Goal: Task Accomplishment & Management: Manage account settings

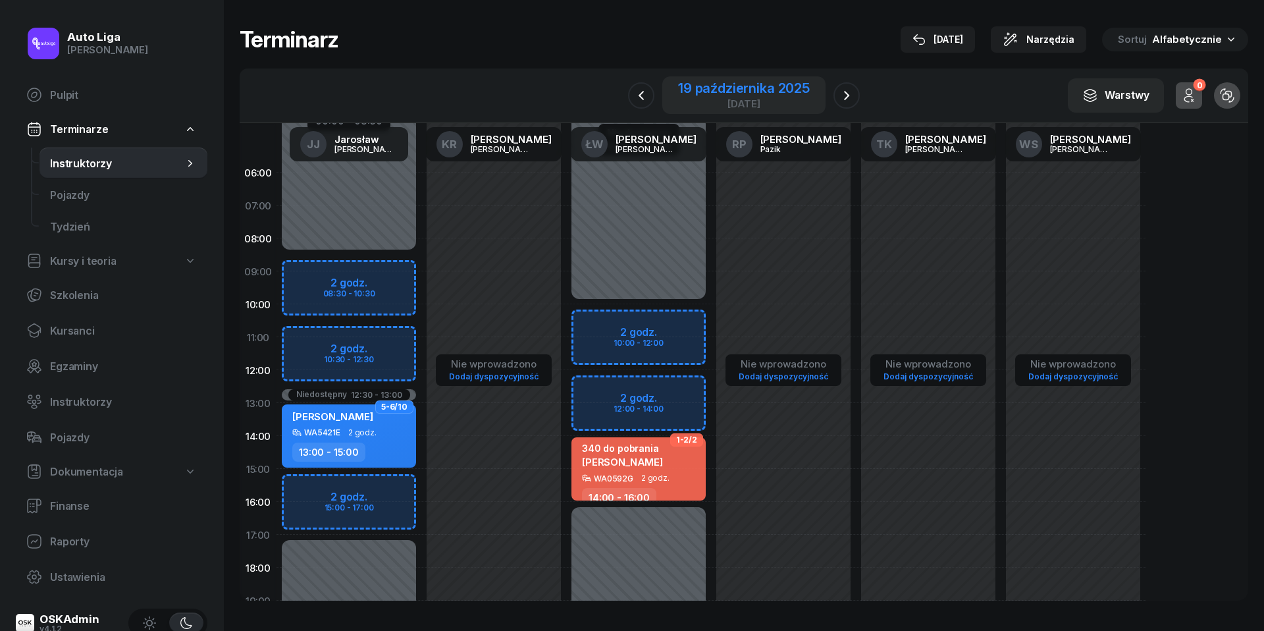
click at [732, 83] on div "19 października 2025" at bounding box center [744, 88] width 132 height 13
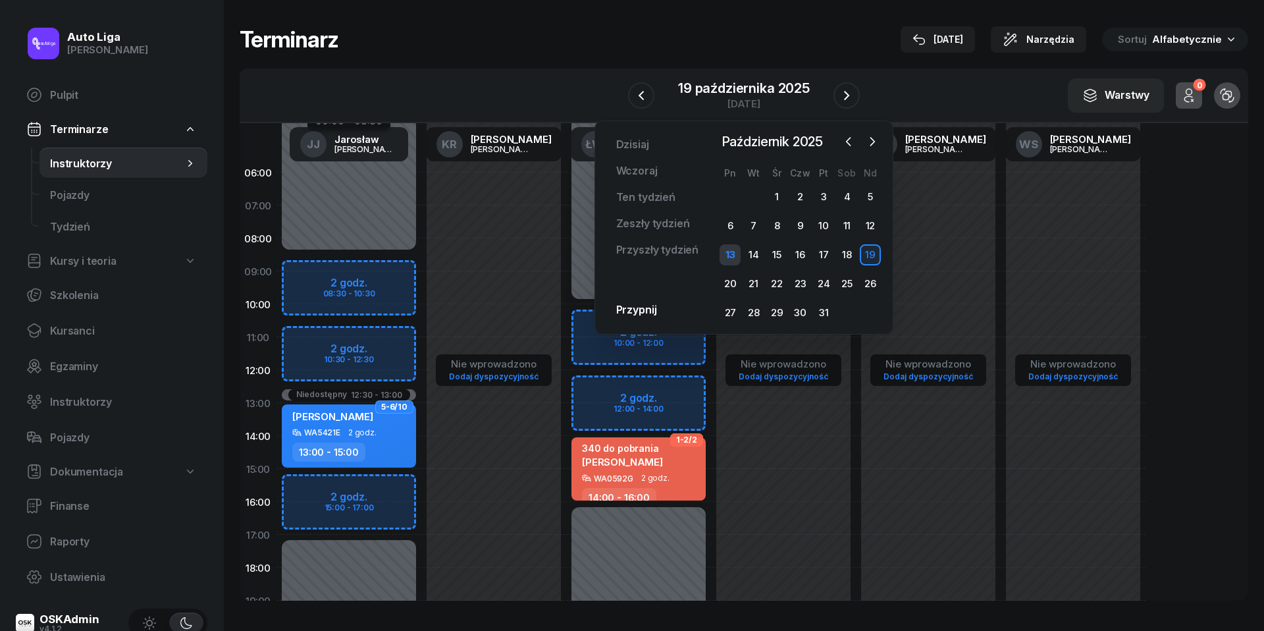
click at [729, 253] on div "13" at bounding box center [729, 254] width 21 height 21
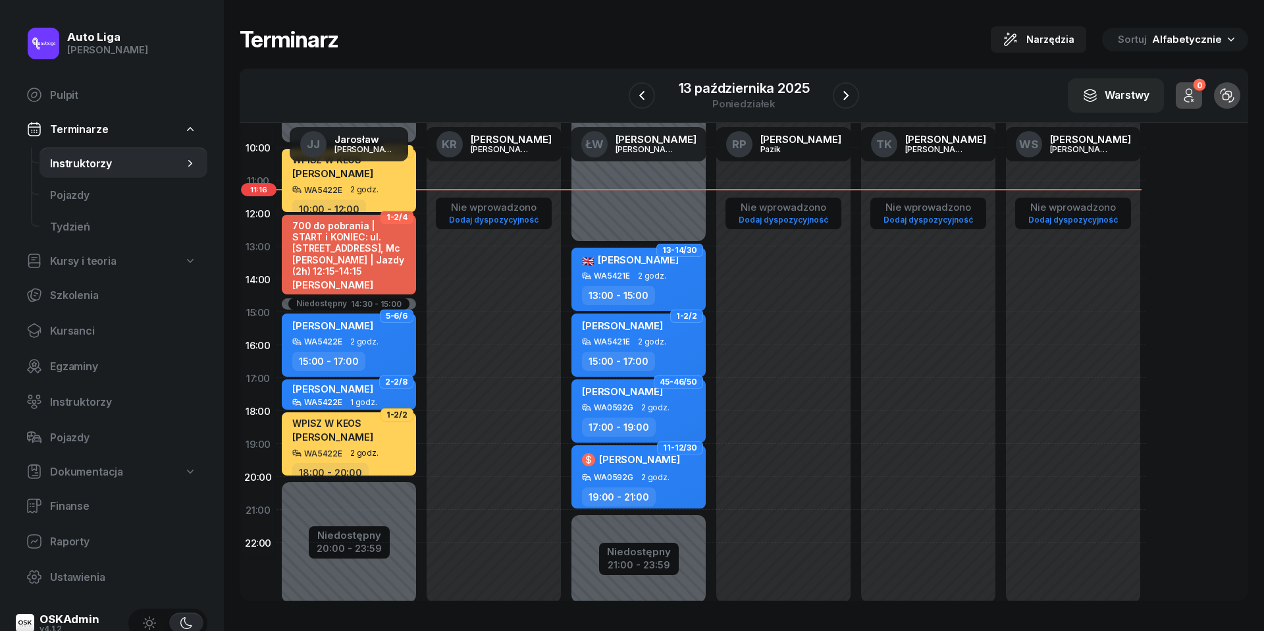
scroll to position [176, 0]
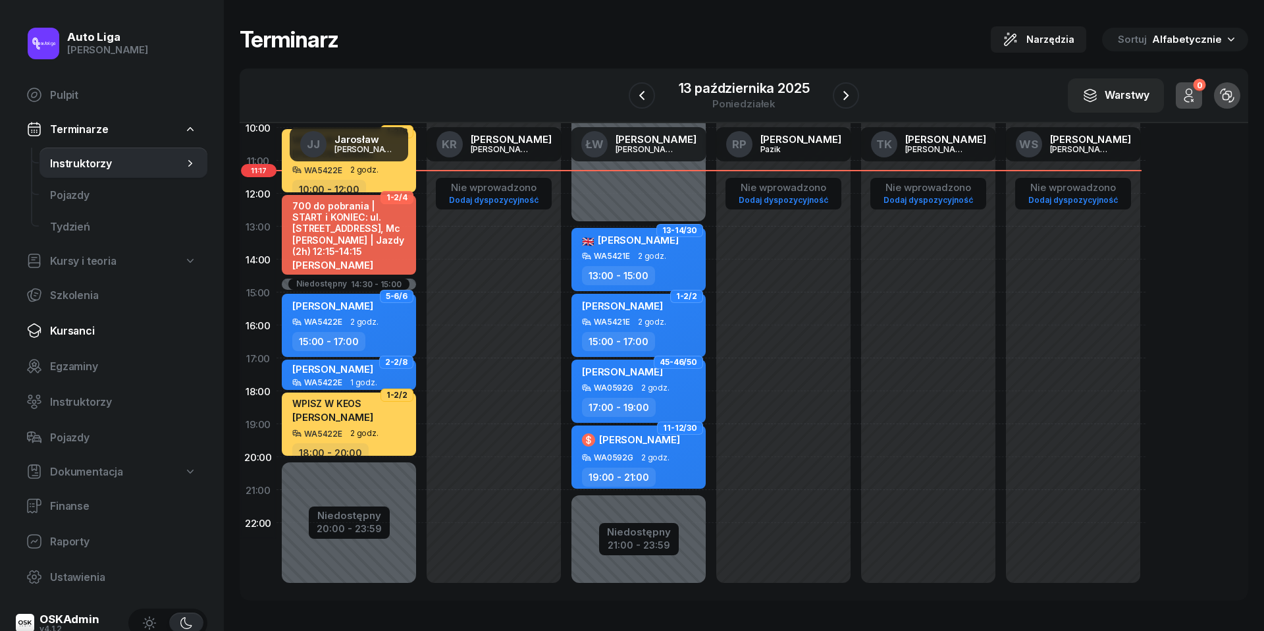
click at [101, 340] on link "Kursanci" at bounding box center [112, 331] width 192 height 32
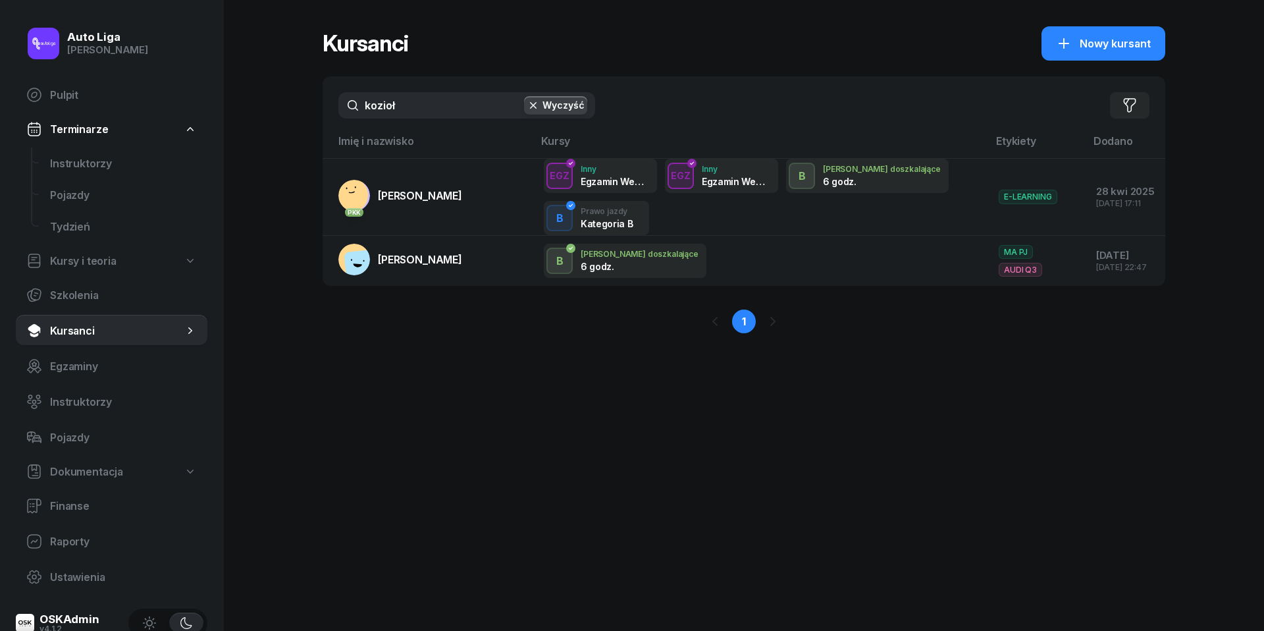
click at [420, 115] on input "kozioł" at bounding box center [466, 105] width 257 height 26
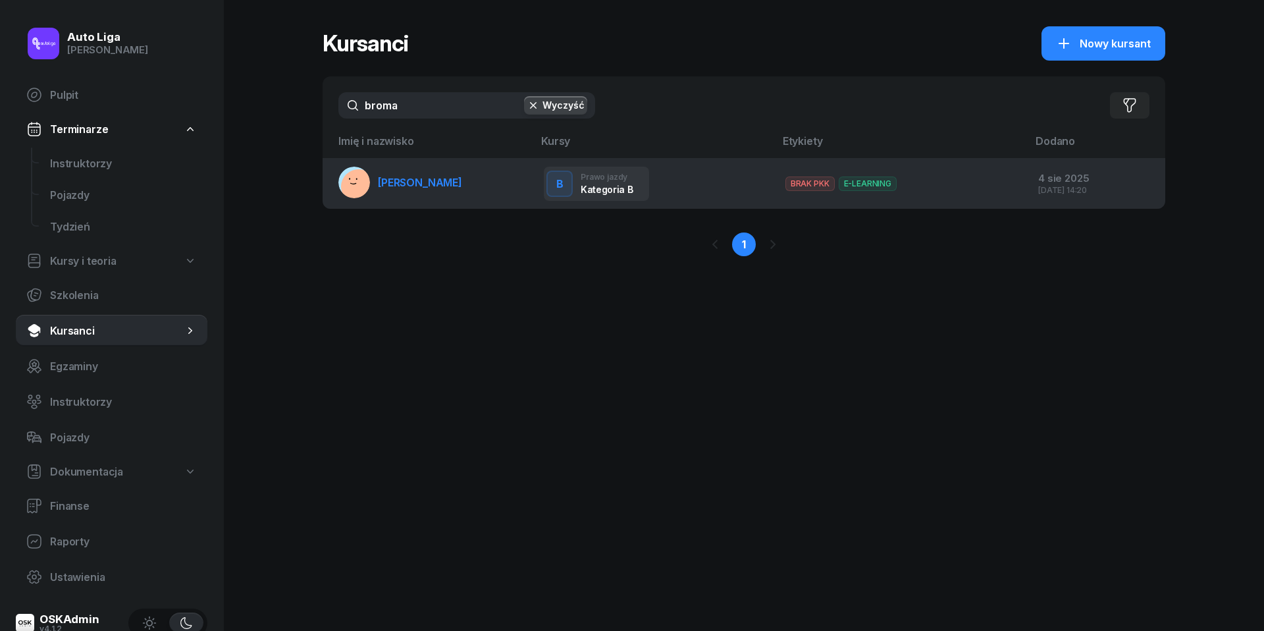
type input "broma"
click at [406, 179] on span "[PERSON_NAME]" at bounding box center [420, 182] width 84 height 13
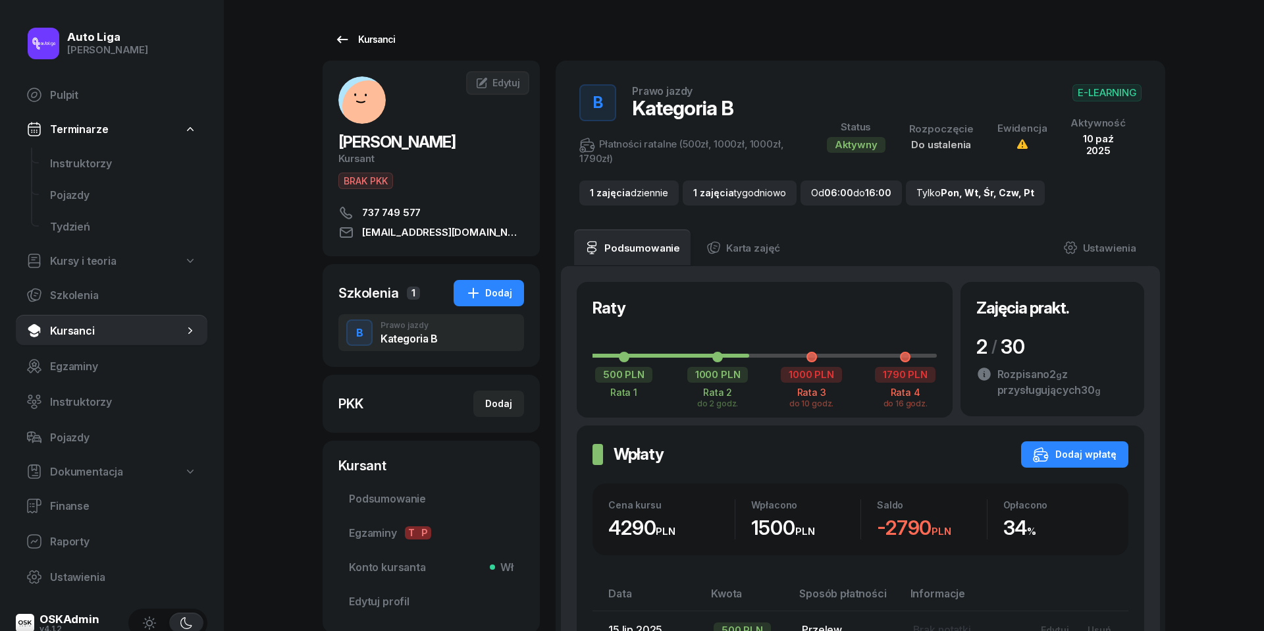
click at [340, 38] on icon at bounding box center [342, 39] width 11 height 7
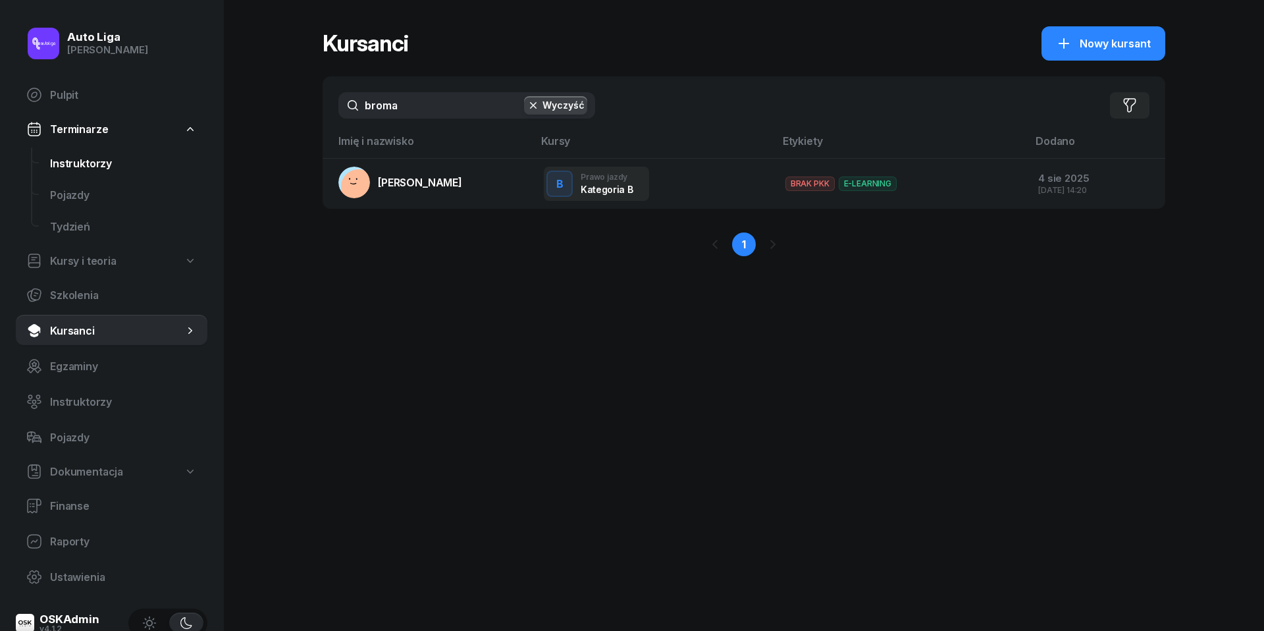
click at [62, 155] on link "Instruktorzy" at bounding box center [123, 163] width 168 height 32
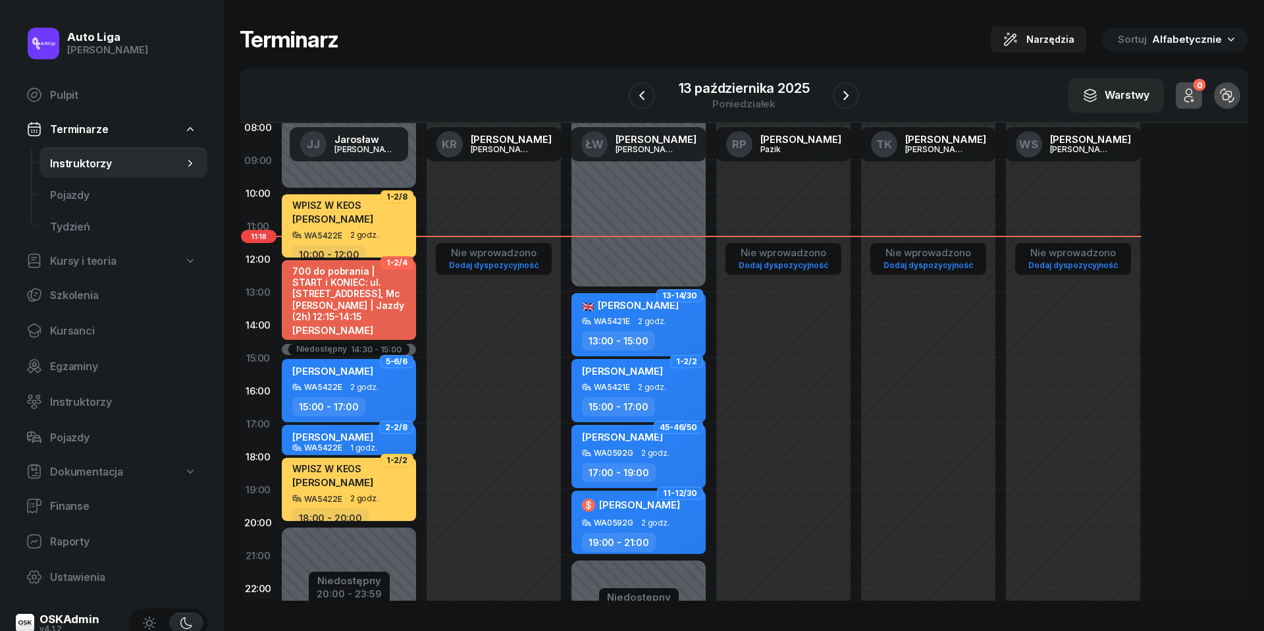
scroll to position [158, 0]
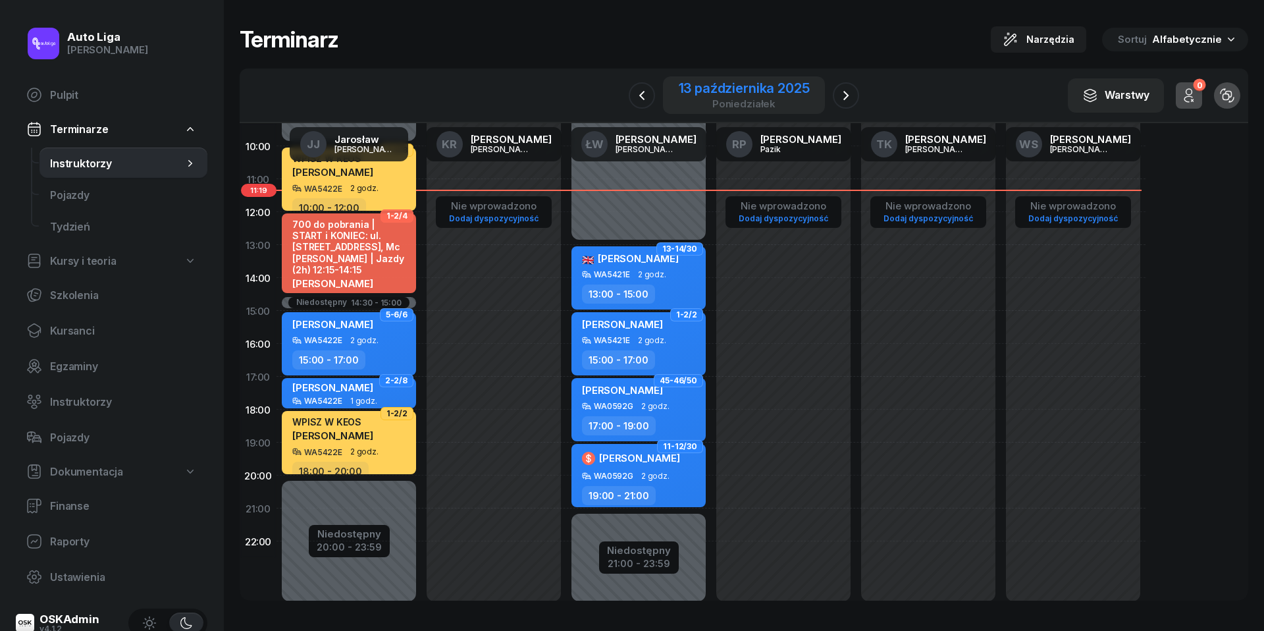
click at [719, 99] on div "poniedziałek" at bounding box center [744, 104] width 131 height 10
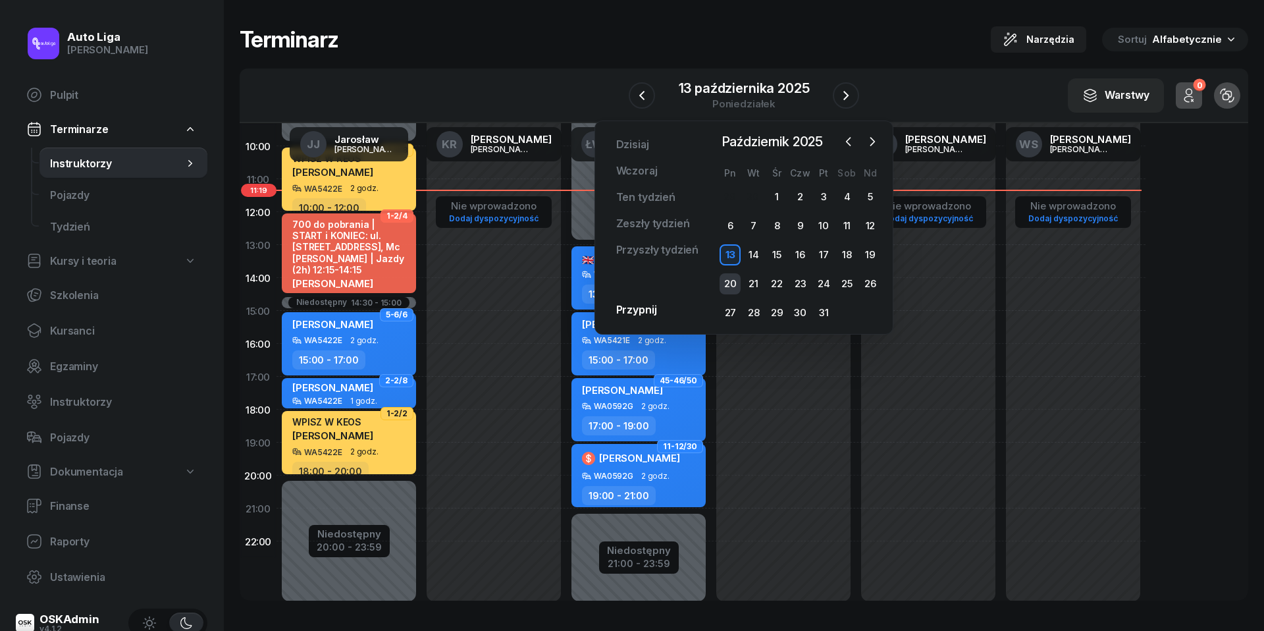
click at [733, 286] on div "20" at bounding box center [729, 283] width 21 height 21
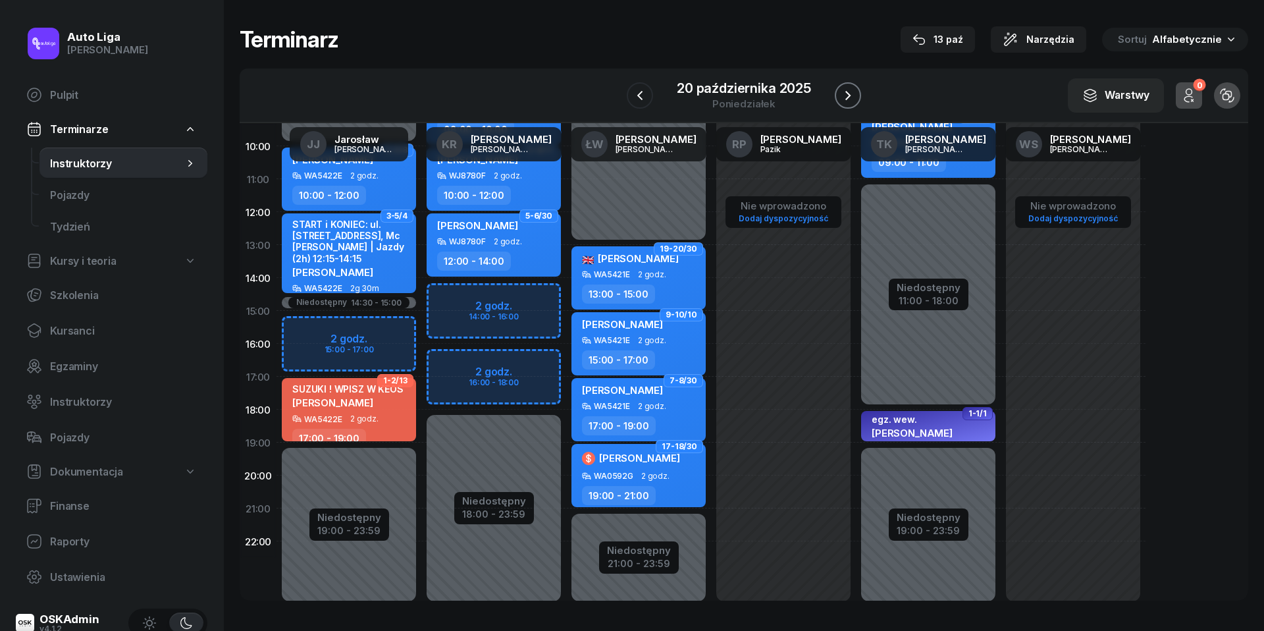
click at [845, 92] on icon "button" at bounding box center [848, 96] width 16 height 16
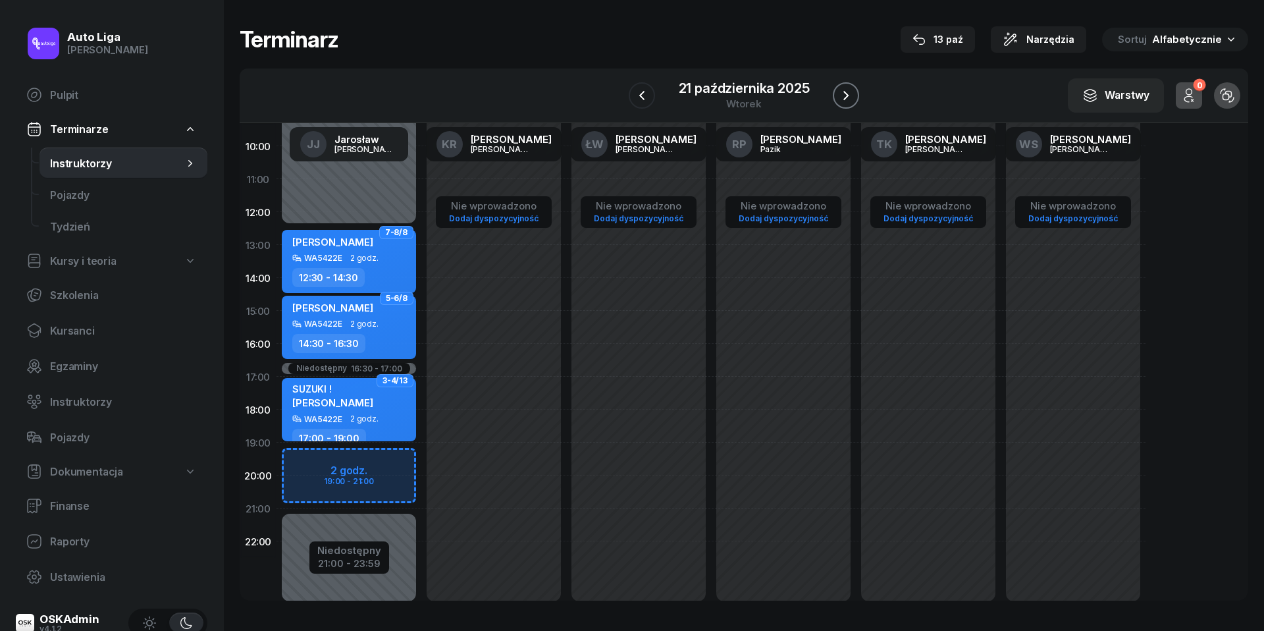
click at [850, 95] on icon "button" at bounding box center [846, 96] width 16 height 16
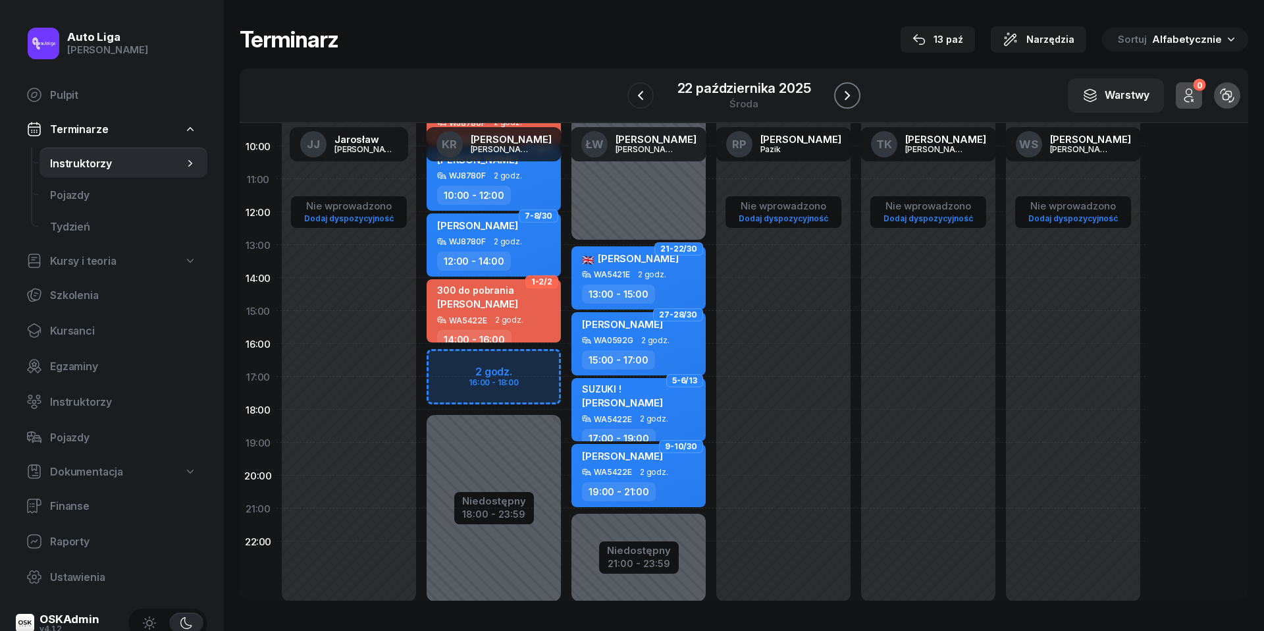
click at [850, 95] on icon "button" at bounding box center [847, 95] width 5 height 9
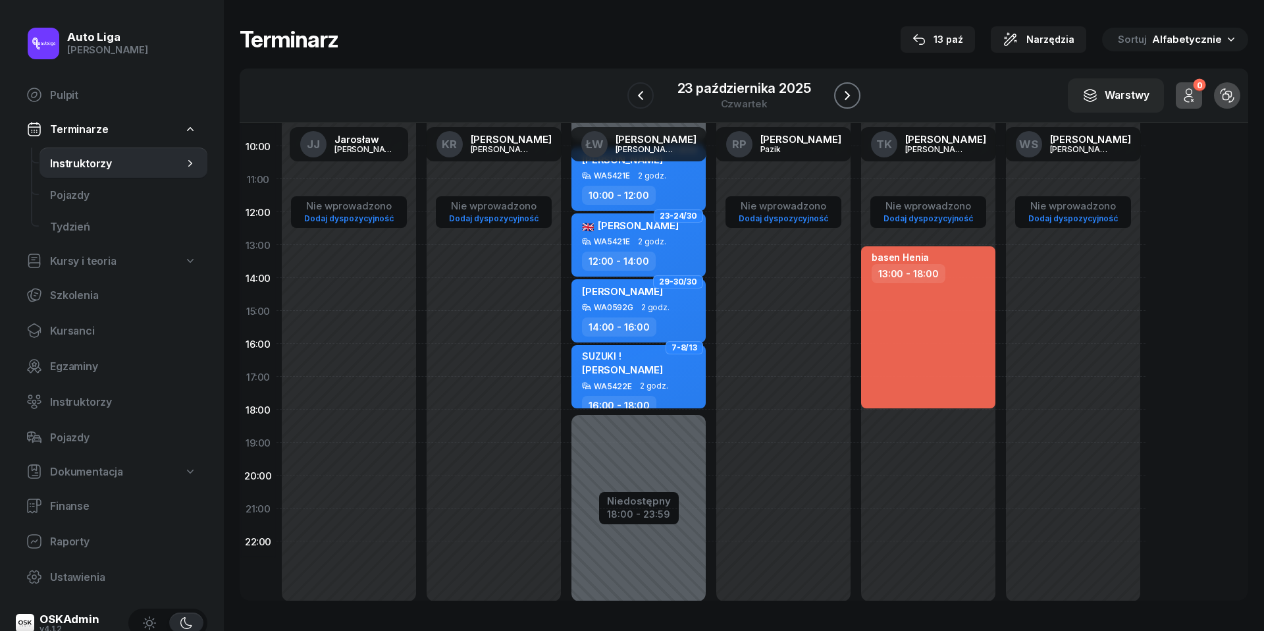
click at [850, 95] on icon "button" at bounding box center [847, 95] width 5 height 9
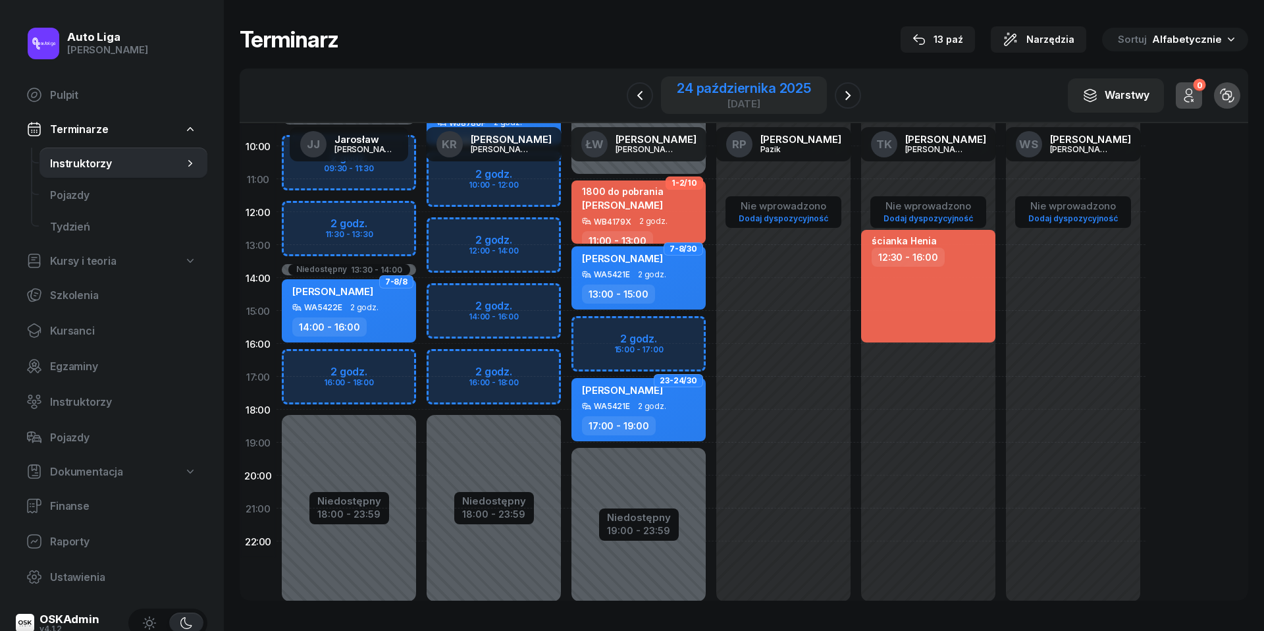
click at [735, 92] on div "24 października 2025" at bounding box center [744, 88] width 134 height 13
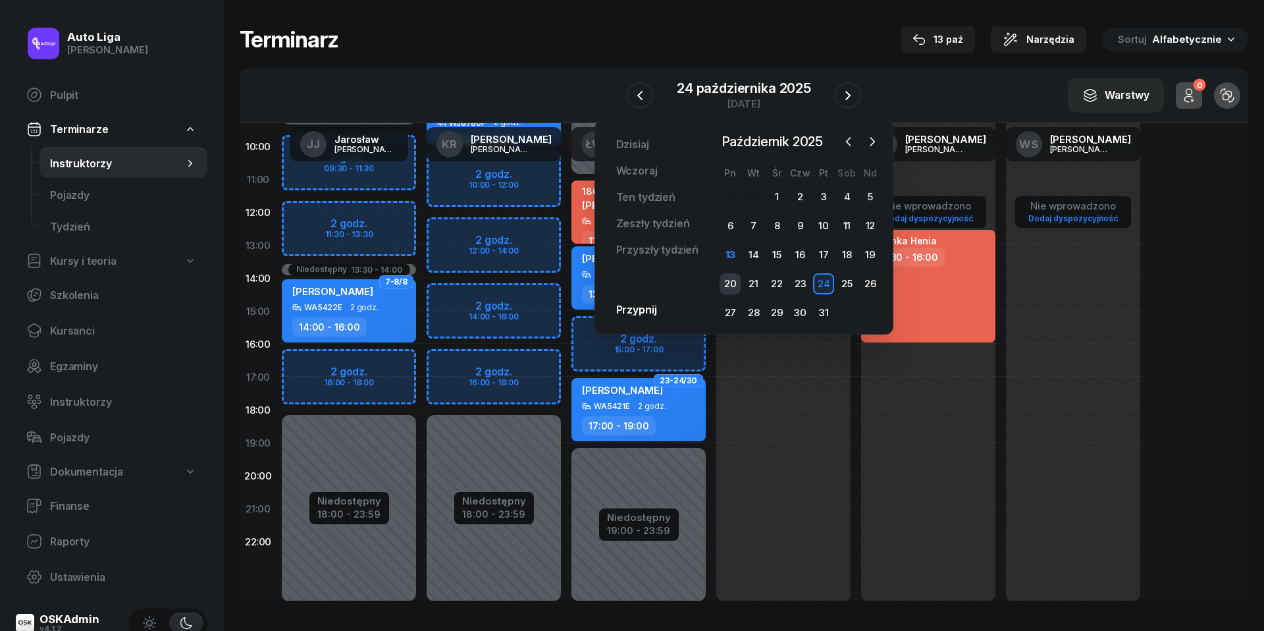
click at [730, 277] on div "20" at bounding box center [729, 283] width 21 height 21
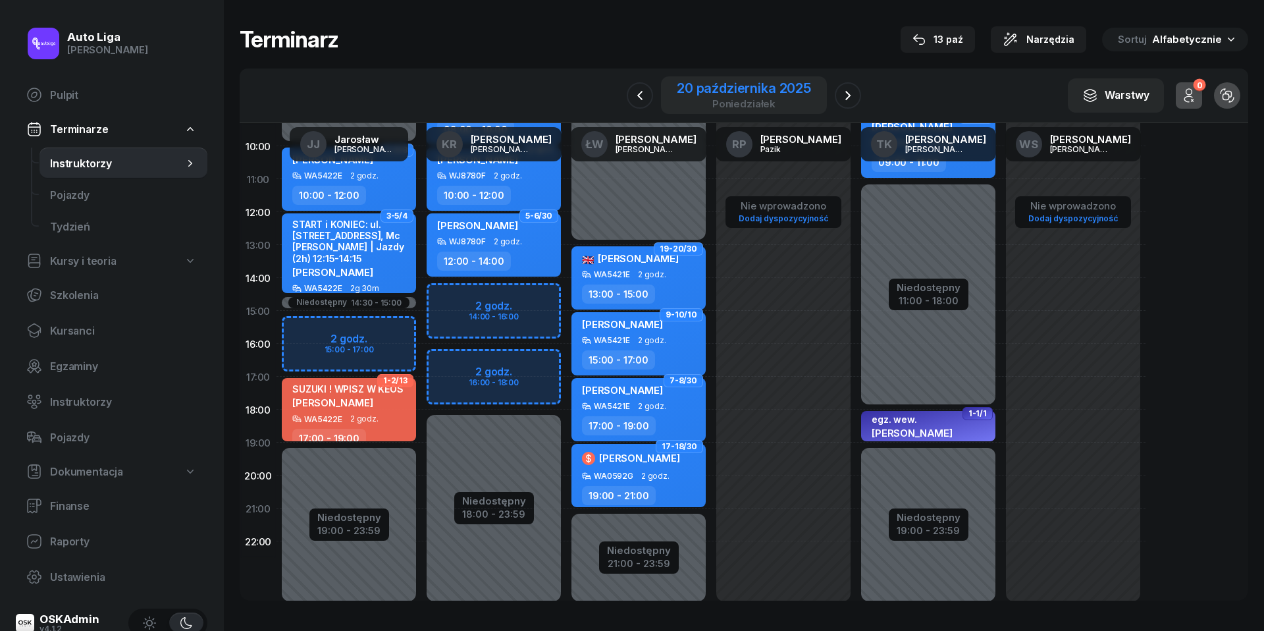
click at [693, 92] on div "20 października 2025" at bounding box center [744, 88] width 134 height 13
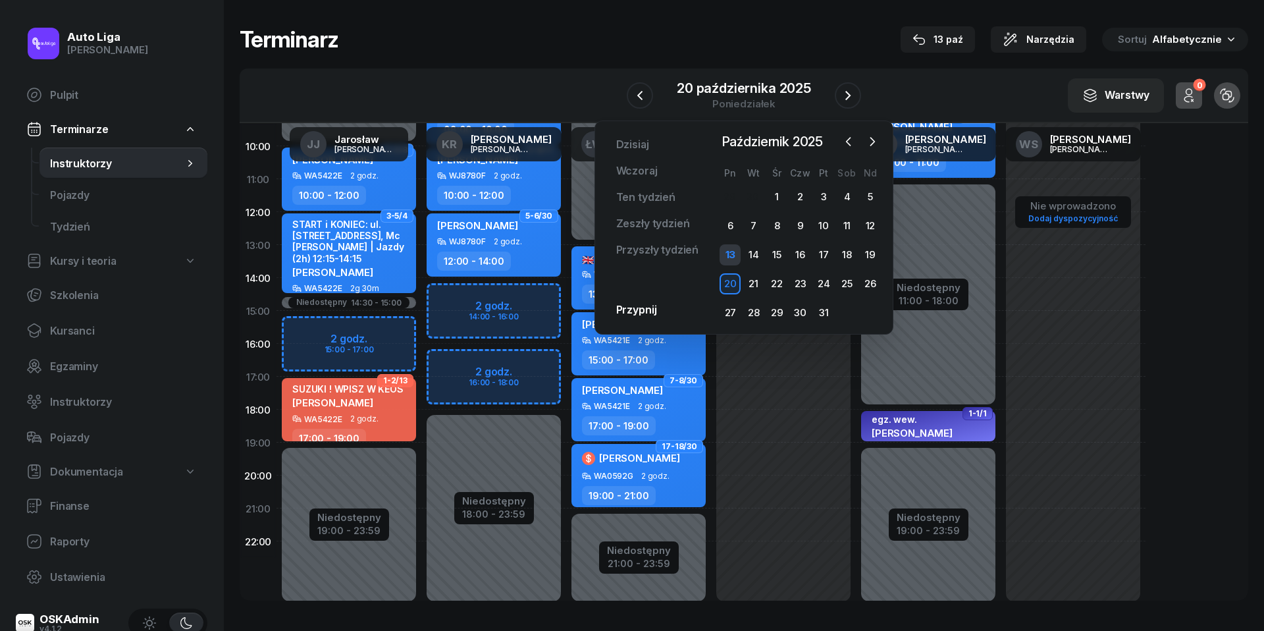
click at [737, 249] on div "13" at bounding box center [729, 254] width 21 height 21
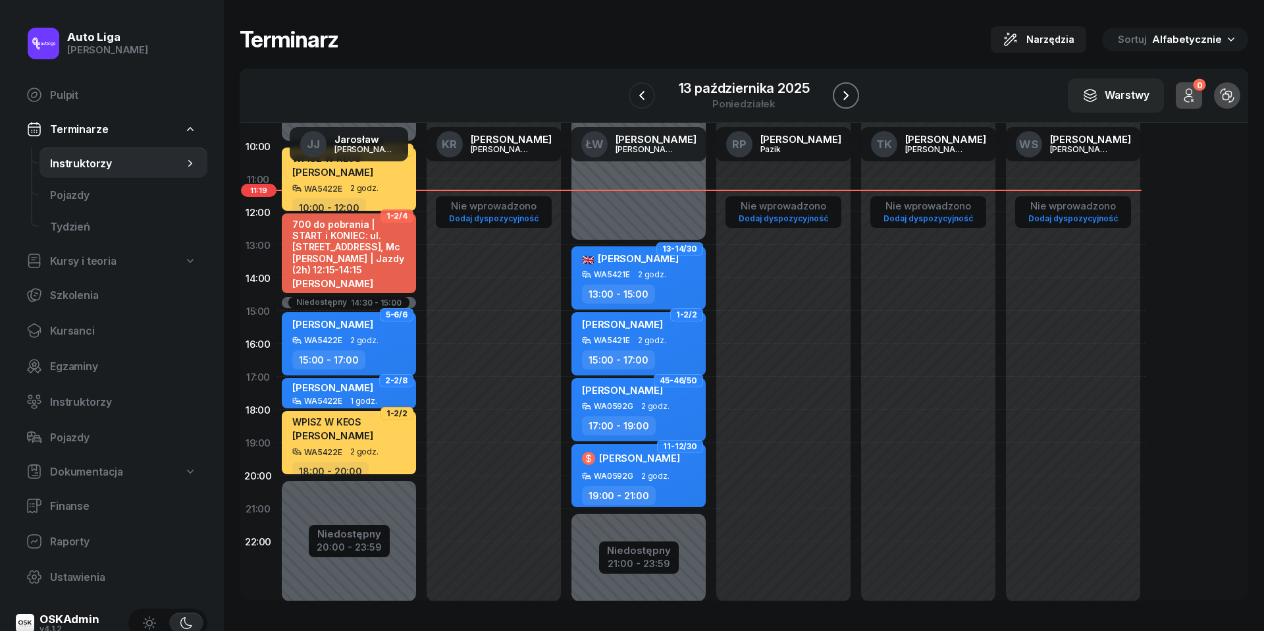
click at [847, 93] on icon "button" at bounding box center [845, 95] width 5 height 9
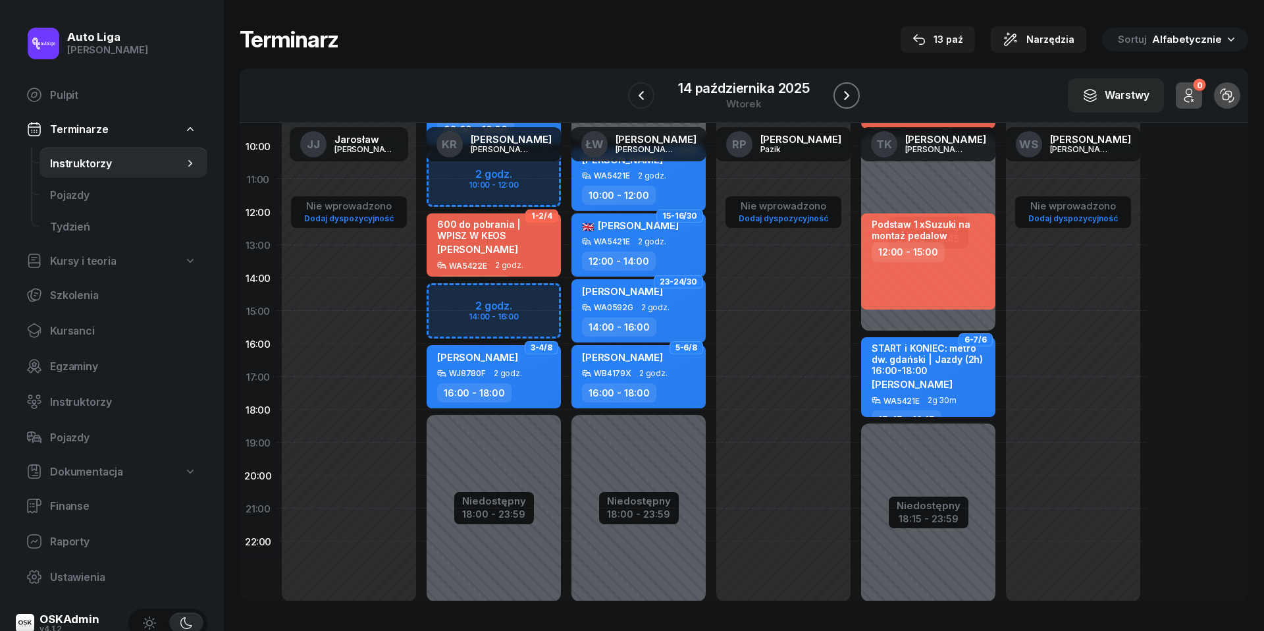
click at [847, 93] on icon "button" at bounding box center [846, 95] width 5 height 9
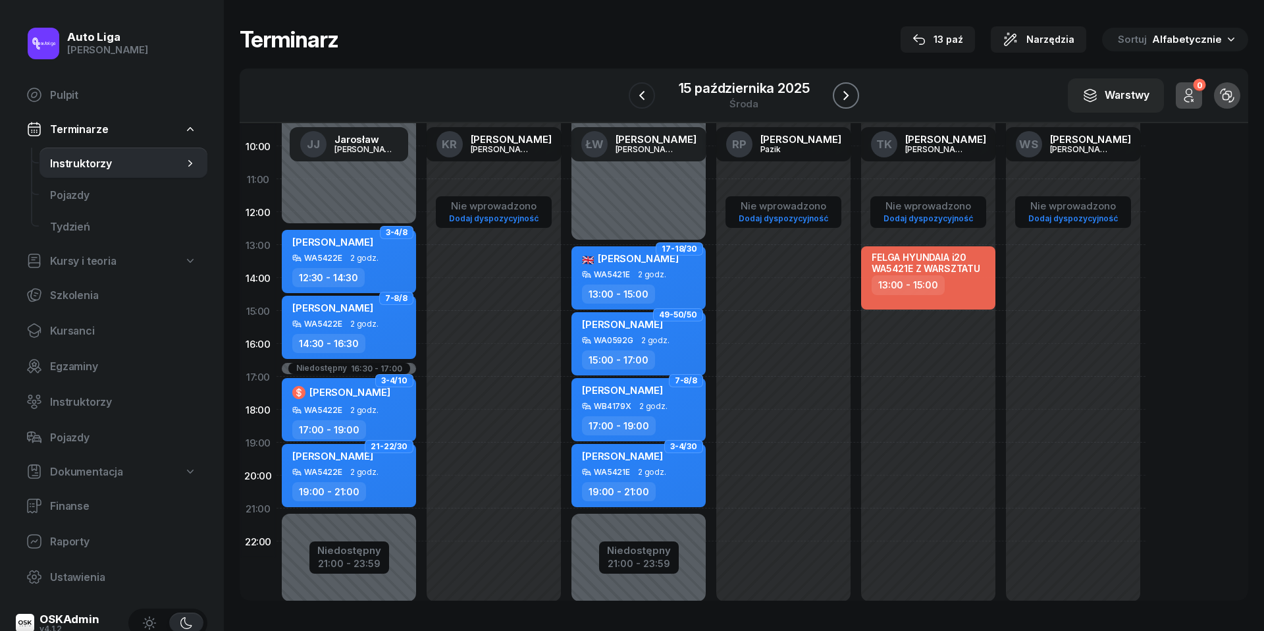
click at [847, 93] on icon "button" at bounding box center [845, 95] width 5 height 9
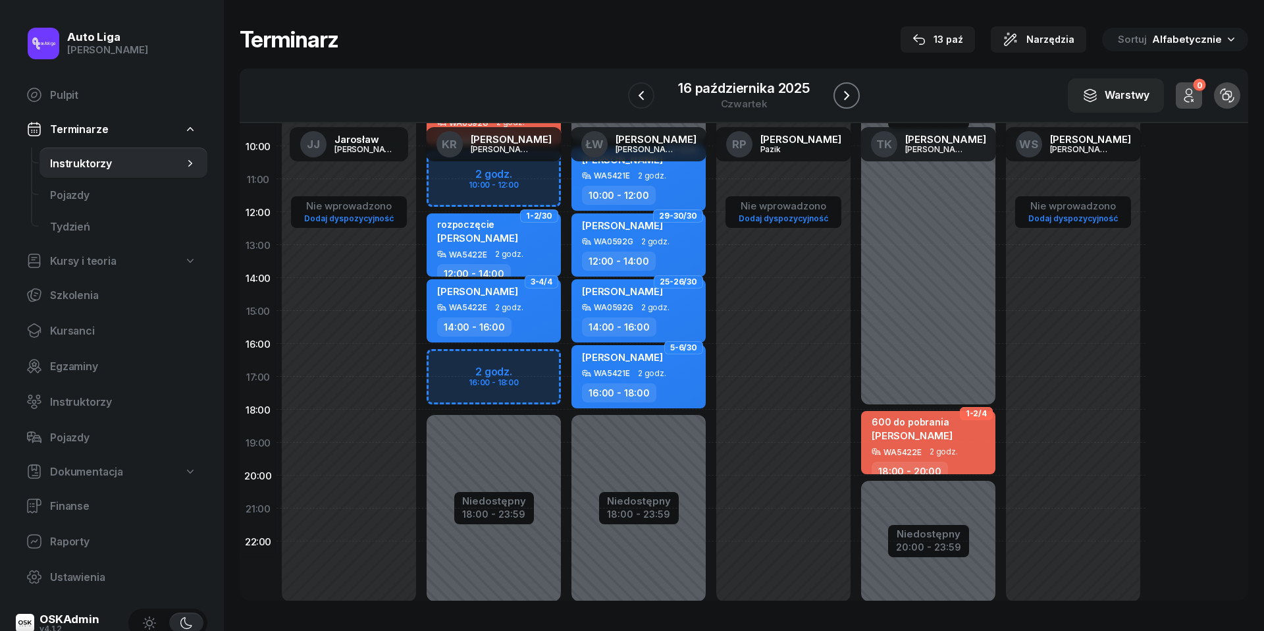
click at [847, 93] on icon "button" at bounding box center [846, 95] width 5 height 9
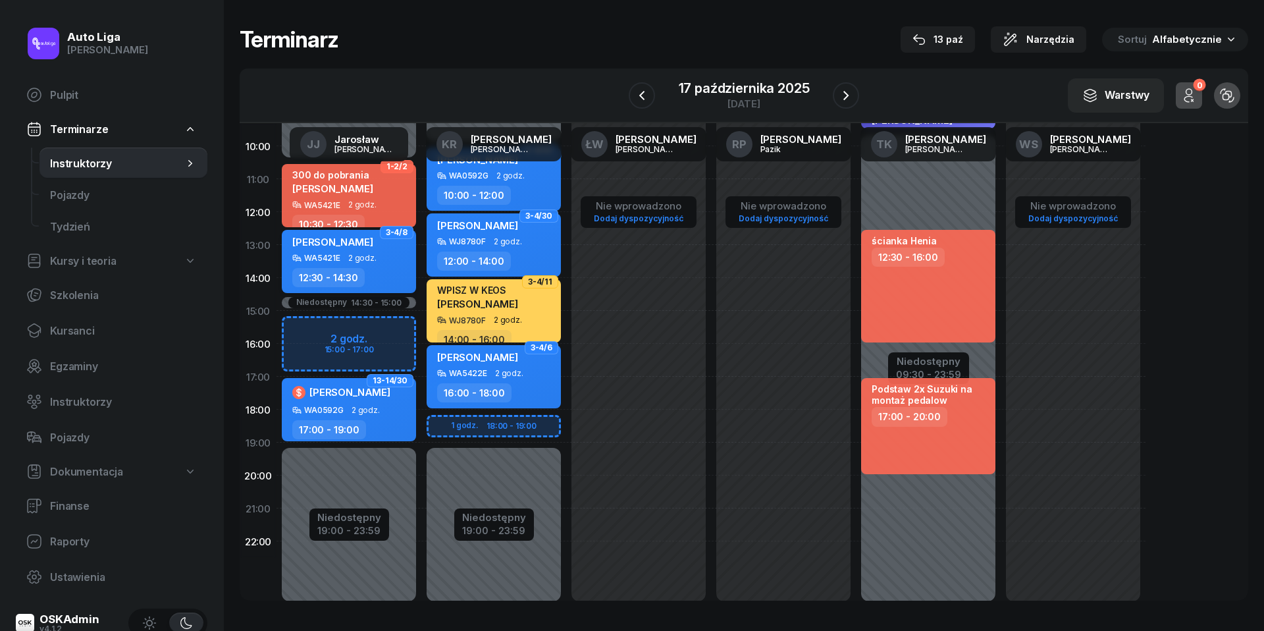
click at [371, 271] on div "12:30 - 14:30" at bounding box center [350, 277] width 116 height 19
select select "12"
select select "30"
select select "14"
select select "30"
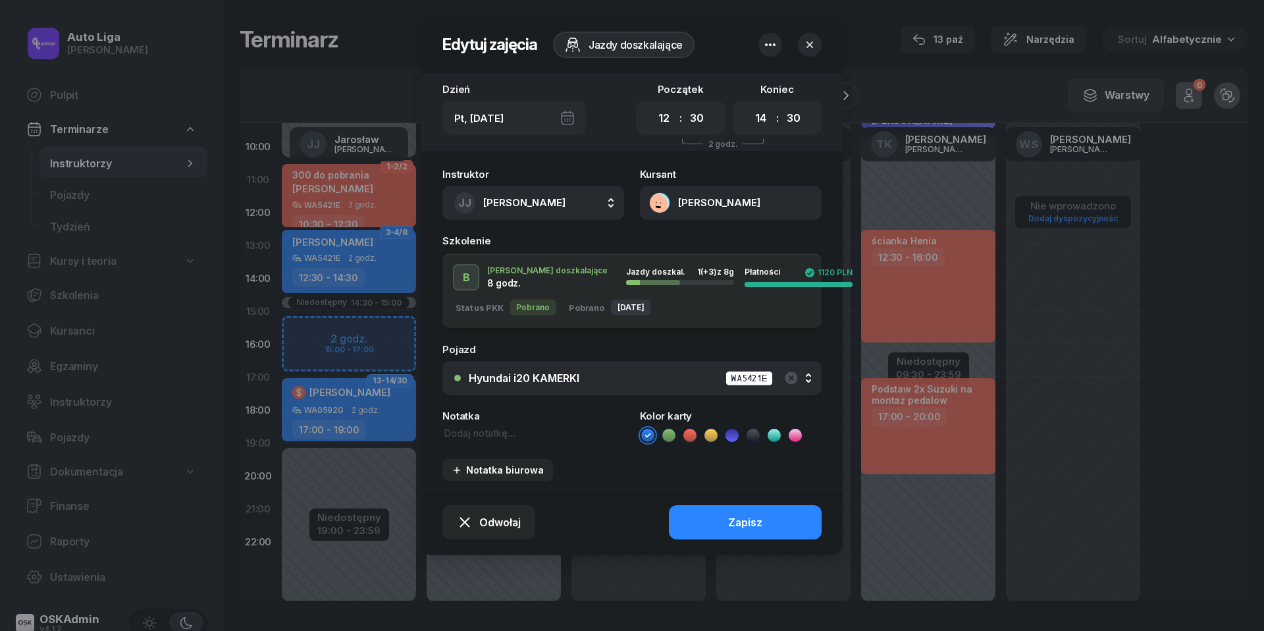
click at [662, 199] on button "[PERSON_NAME]" at bounding box center [731, 203] width 182 height 34
click at [672, 253] on link "Otwórz profil" at bounding box center [729, 246] width 172 height 29
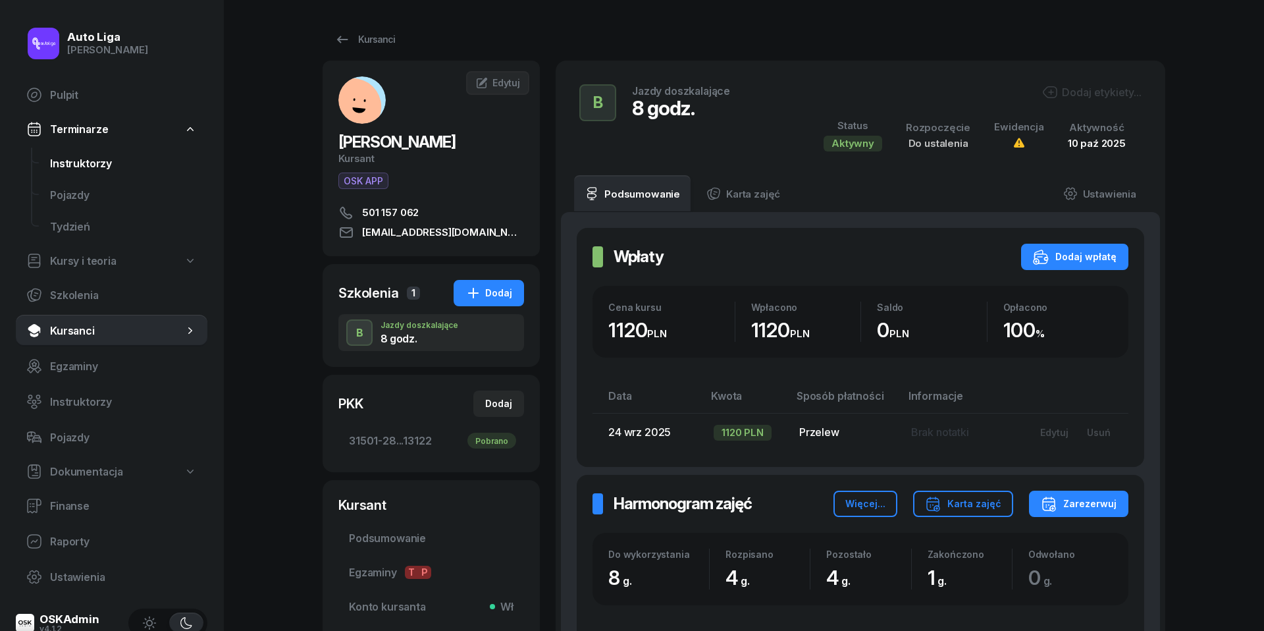
click at [97, 164] on span "Instruktorzy" at bounding box center [123, 163] width 147 height 13
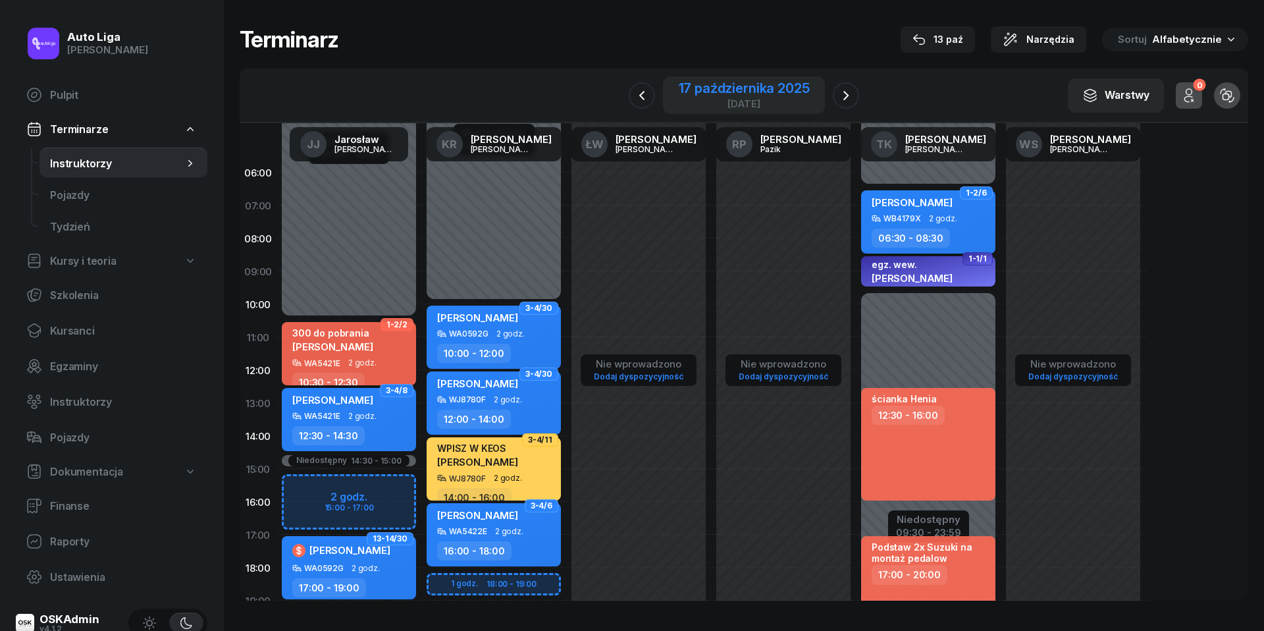
click at [745, 92] on div "17 października 2025" at bounding box center [744, 88] width 131 height 13
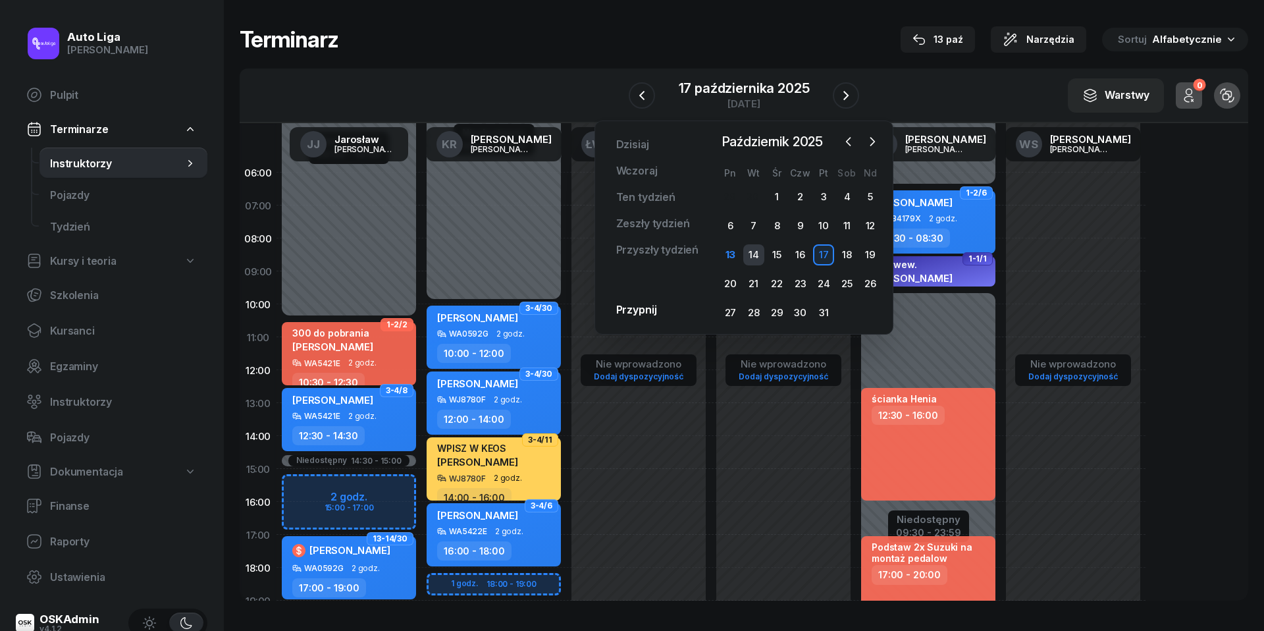
click at [751, 248] on div "14" at bounding box center [753, 254] width 21 height 21
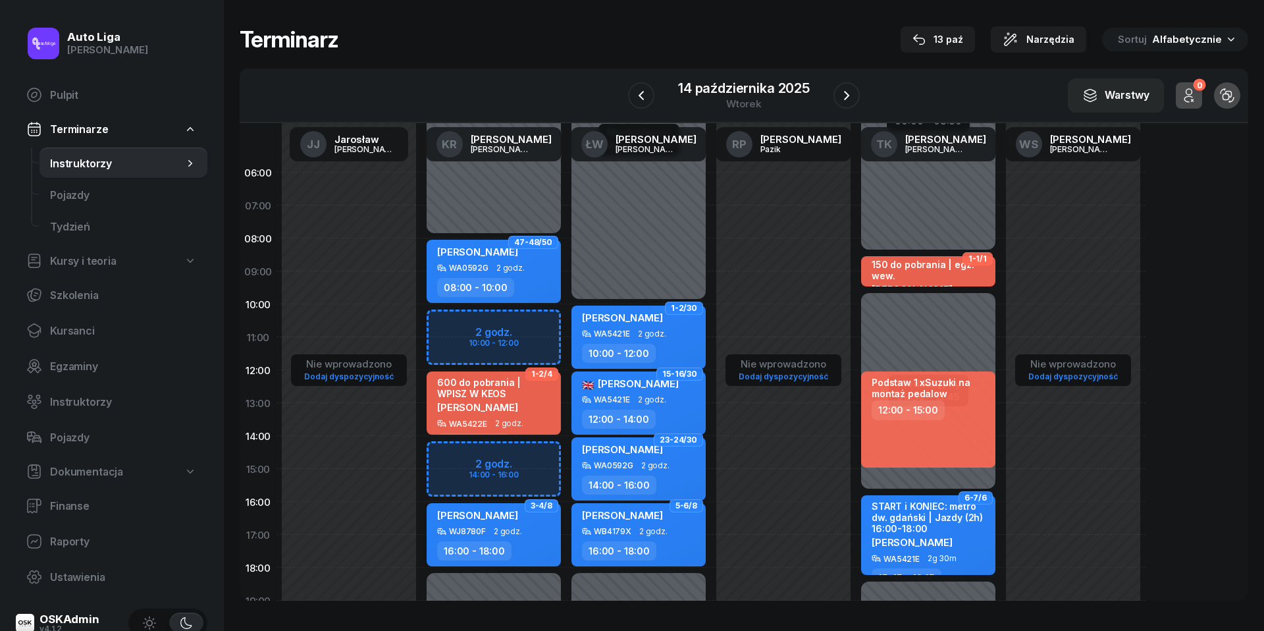
click at [524, 537] on div "[PERSON_NAME] WJ8780F 2 godz. 16:00 - 18:00" at bounding box center [494, 534] width 134 height 63
select select "16"
select select "18"
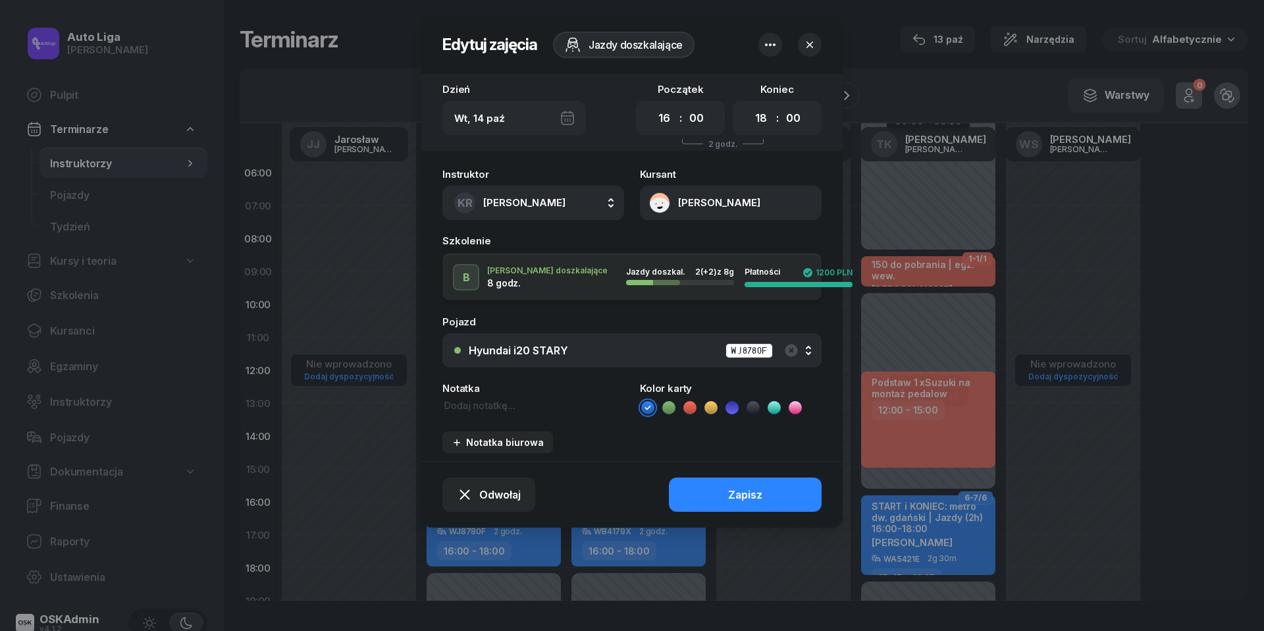
click at [662, 201] on button "[PERSON_NAME]" at bounding box center [731, 203] width 182 height 34
click at [570, 117] on div "Wt, 14 paź" at bounding box center [514, 118] width 144 height 34
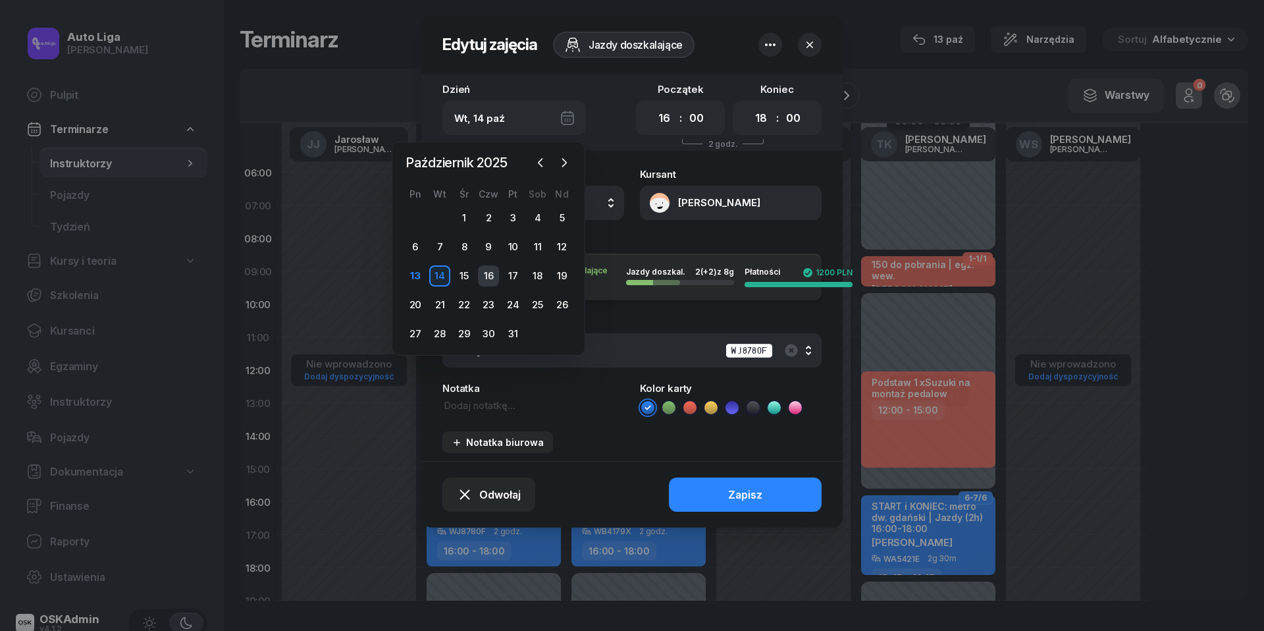
click at [491, 276] on div "16" at bounding box center [488, 275] width 21 height 21
type input "Czw, 16 paź"
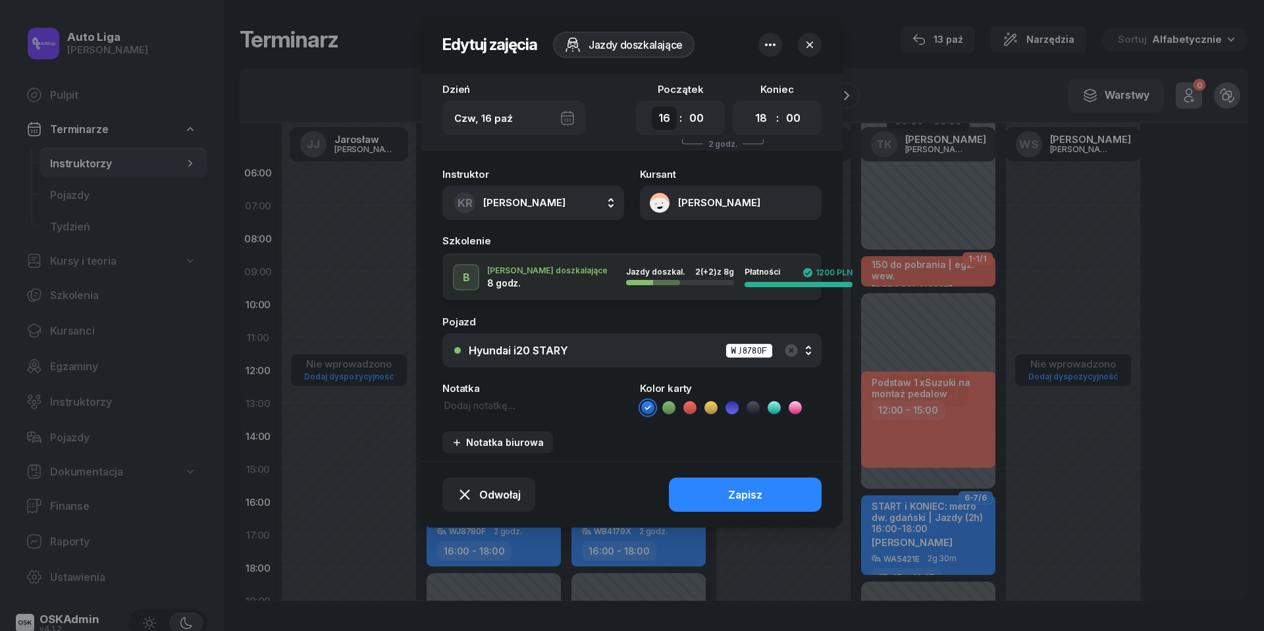
select select "10"
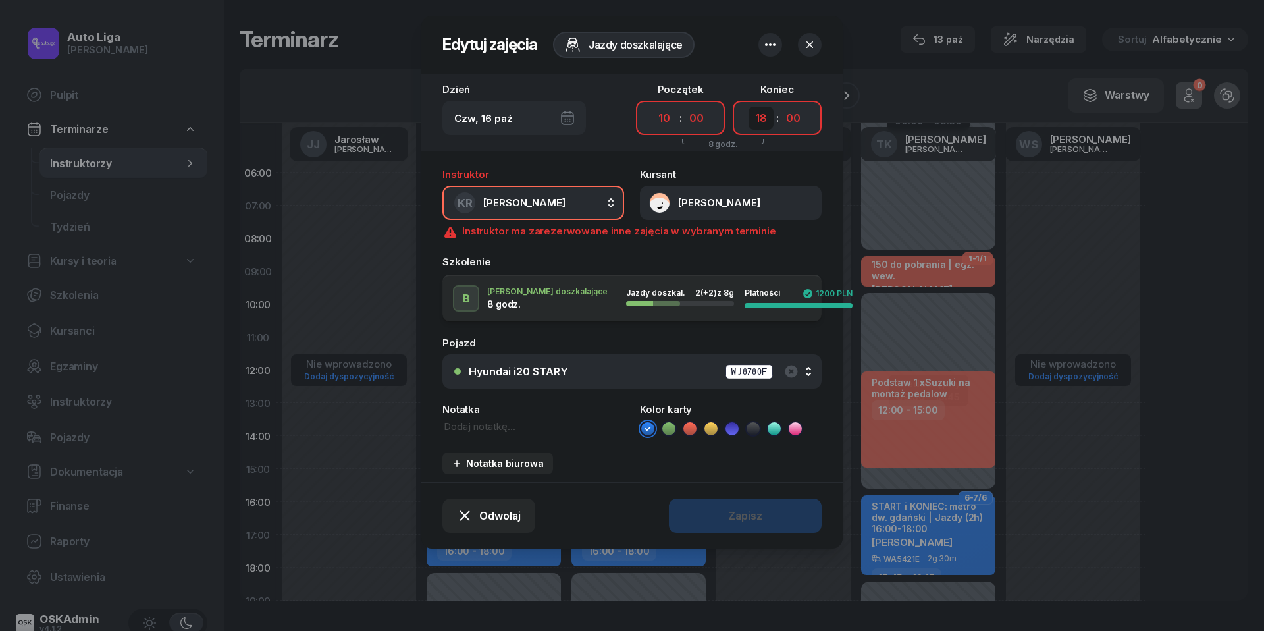
select select "12"
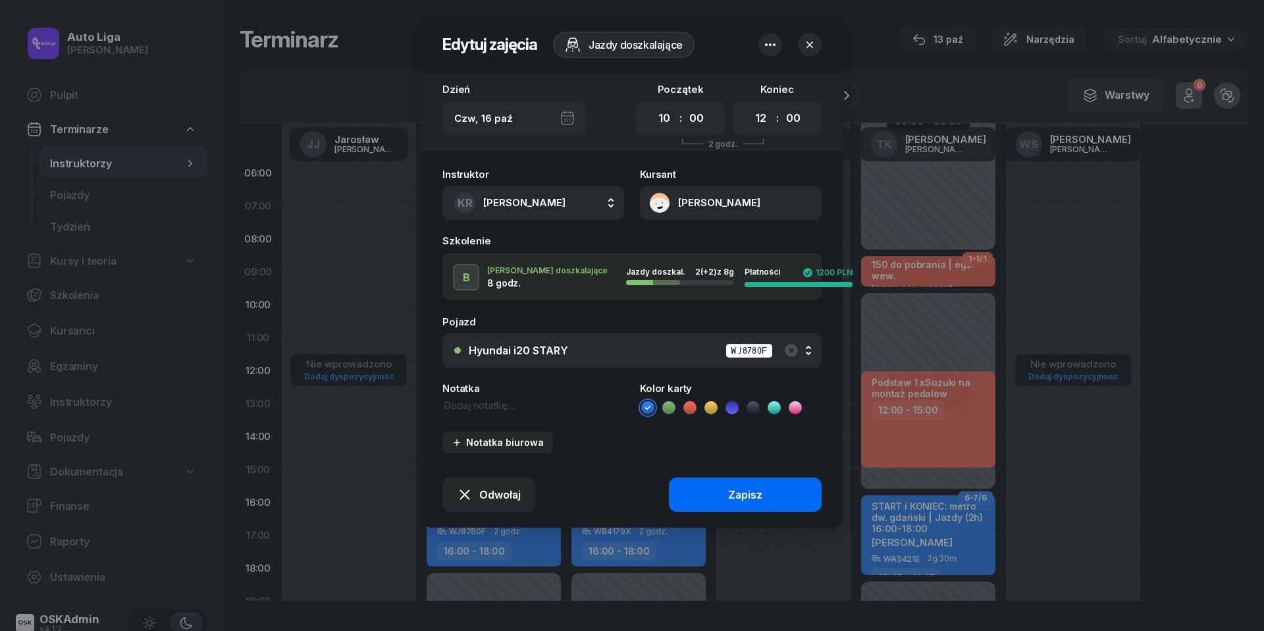
click at [722, 496] on button "Zapisz" at bounding box center [745, 494] width 153 height 34
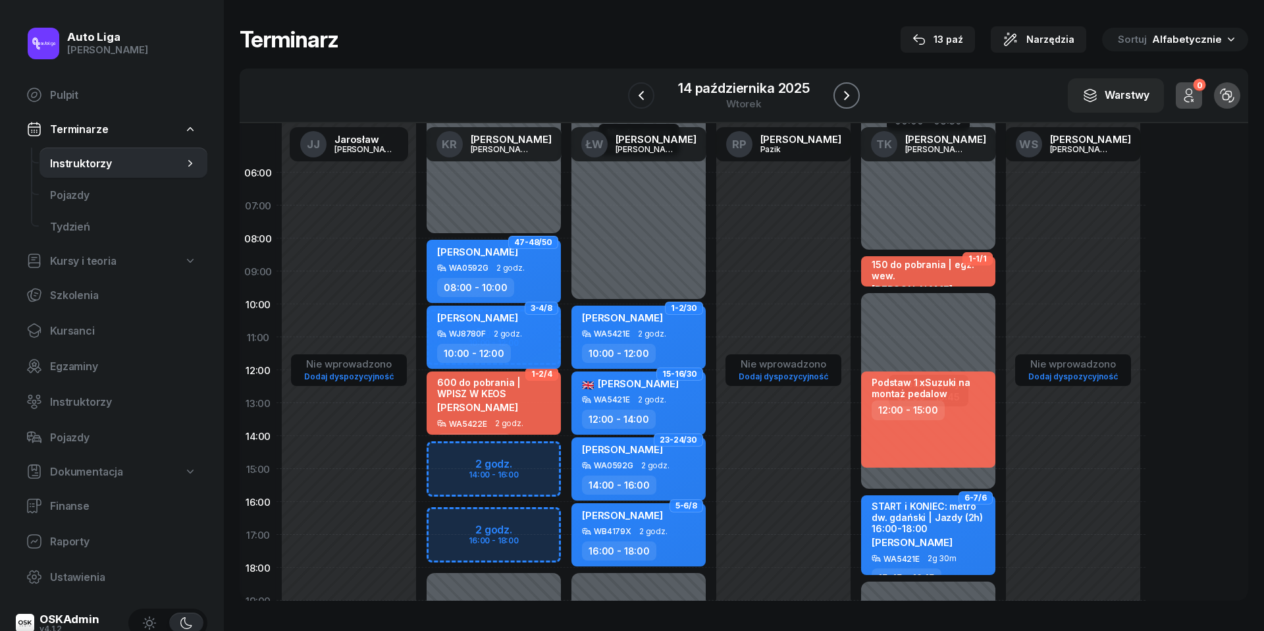
click at [852, 101] on icon "button" at bounding box center [847, 96] width 16 height 16
click at [852, 101] on icon "button" at bounding box center [846, 96] width 16 height 16
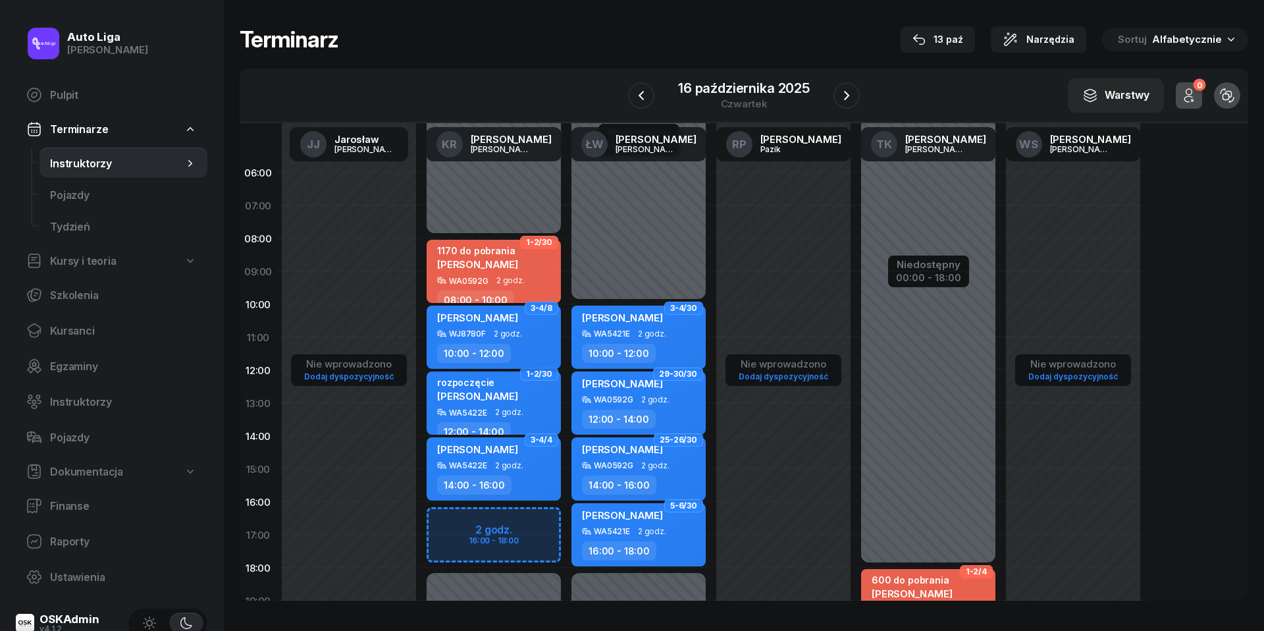
click at [535, 323] on div "[PERSON_NAME]" at bounding box center [495, 320] width 116 height 18
select select "10"
select select "12"
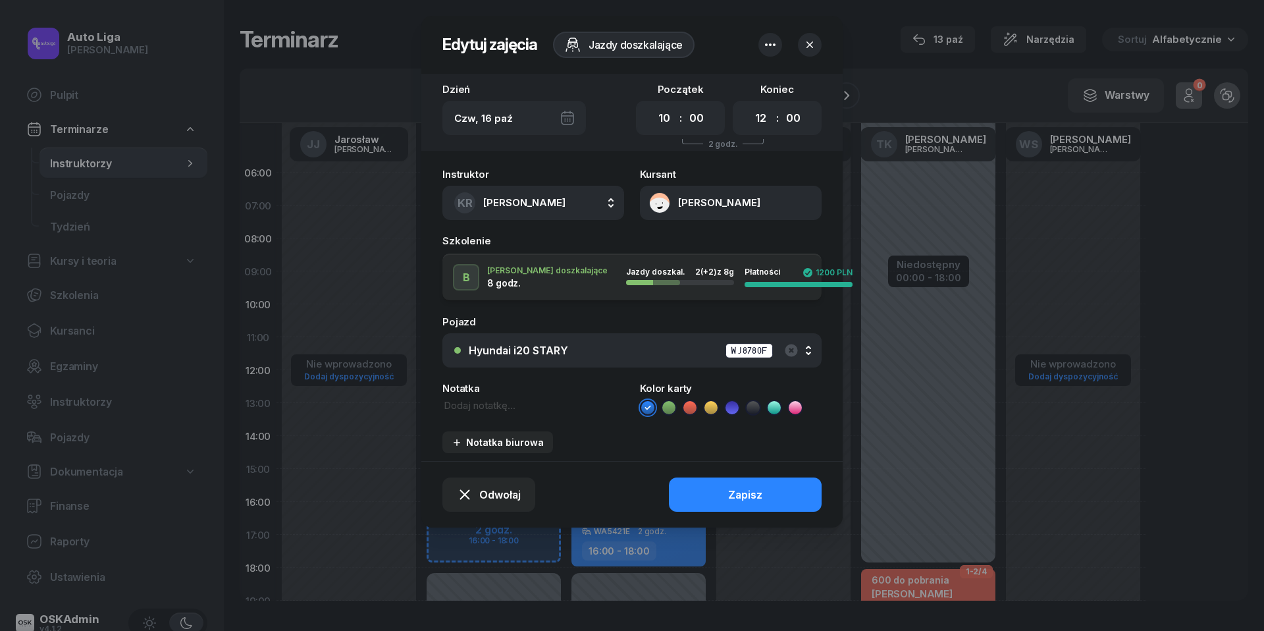
click at [659, 205] on button "[PERSON_NAME]" at bounding box center [731, 203] width 182 height 34
click at [667, 238] on link "Otwórz profil" at bounding box center [729, 246] width 172 height 29
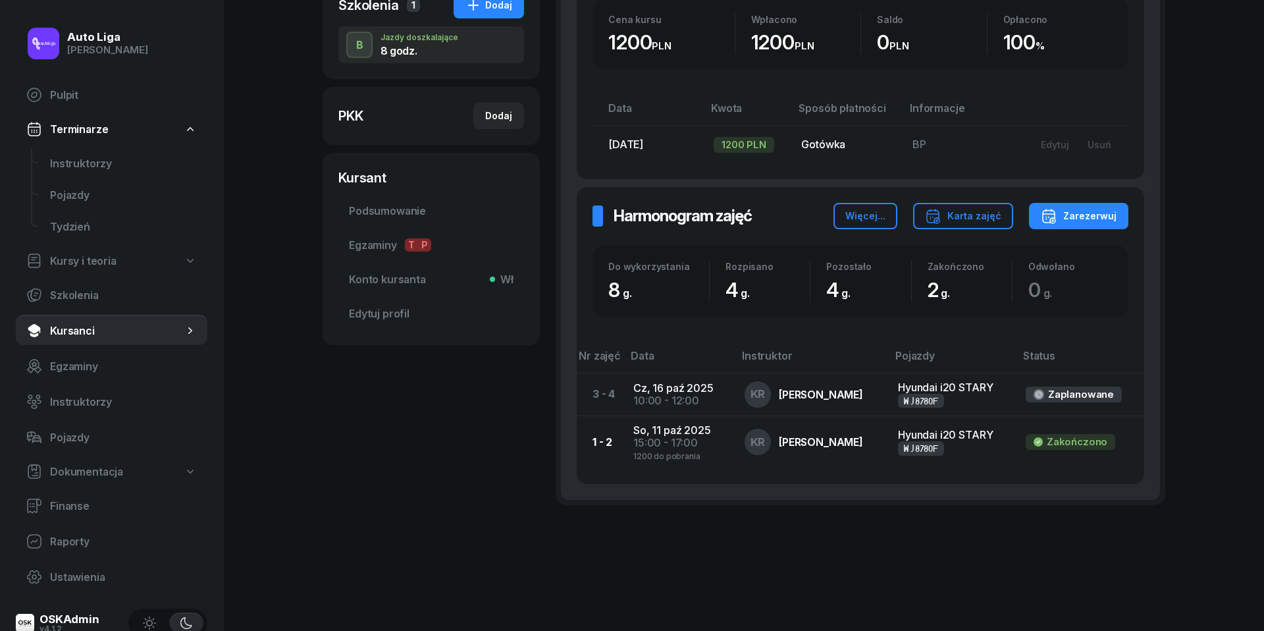
scroll to position [287, 0]
click at [1093, 214] on div "Zarezerwuj" at bounding box center [1079, 217] width 76 height 16
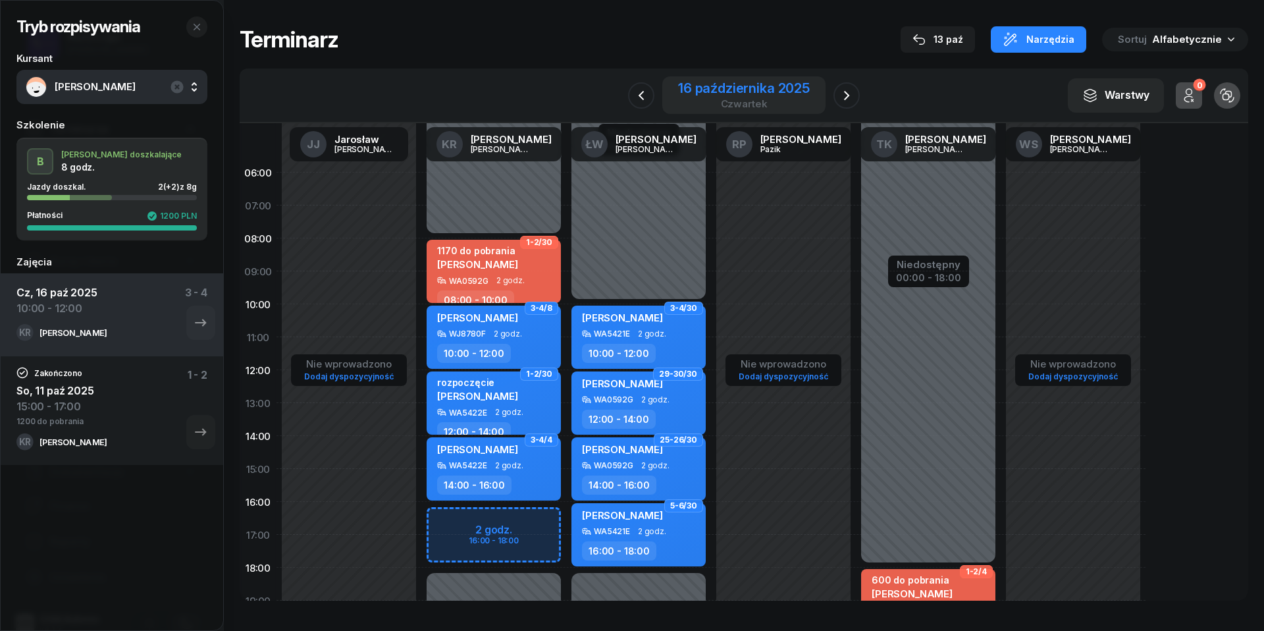
click at [708, 93] on div "16 października 2025" at bounding box center [744, 88] width 132 height 13
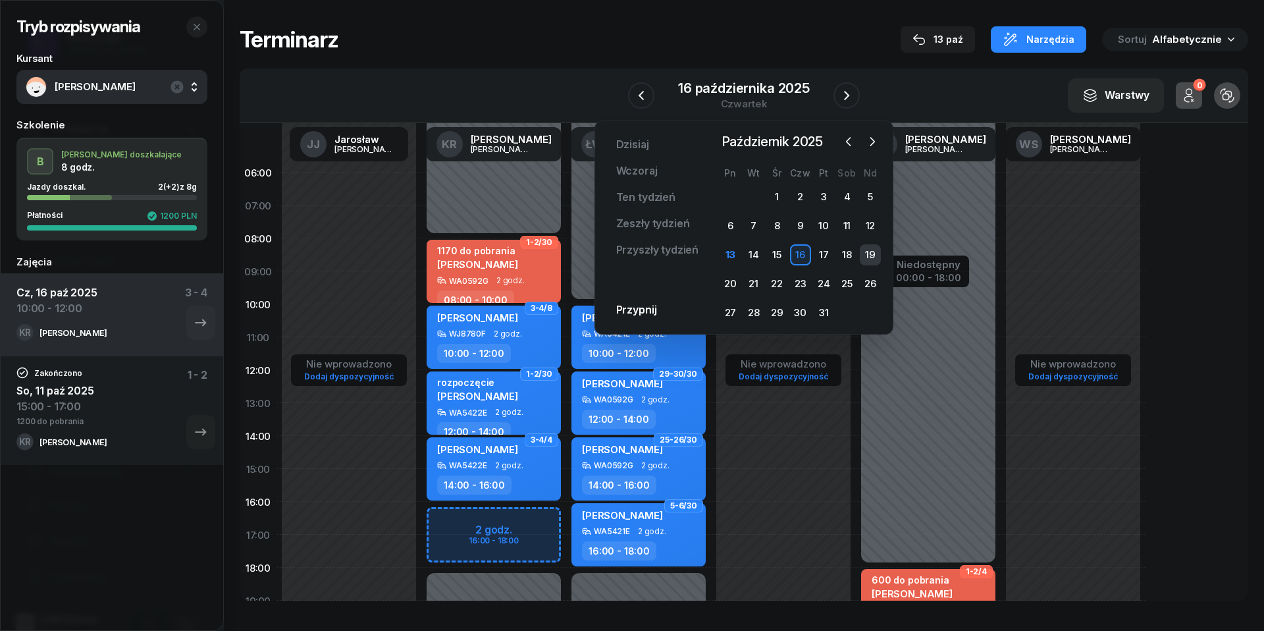
click at [870, 246] on div "19" at bounding box center [870, 254] width 21 height 21
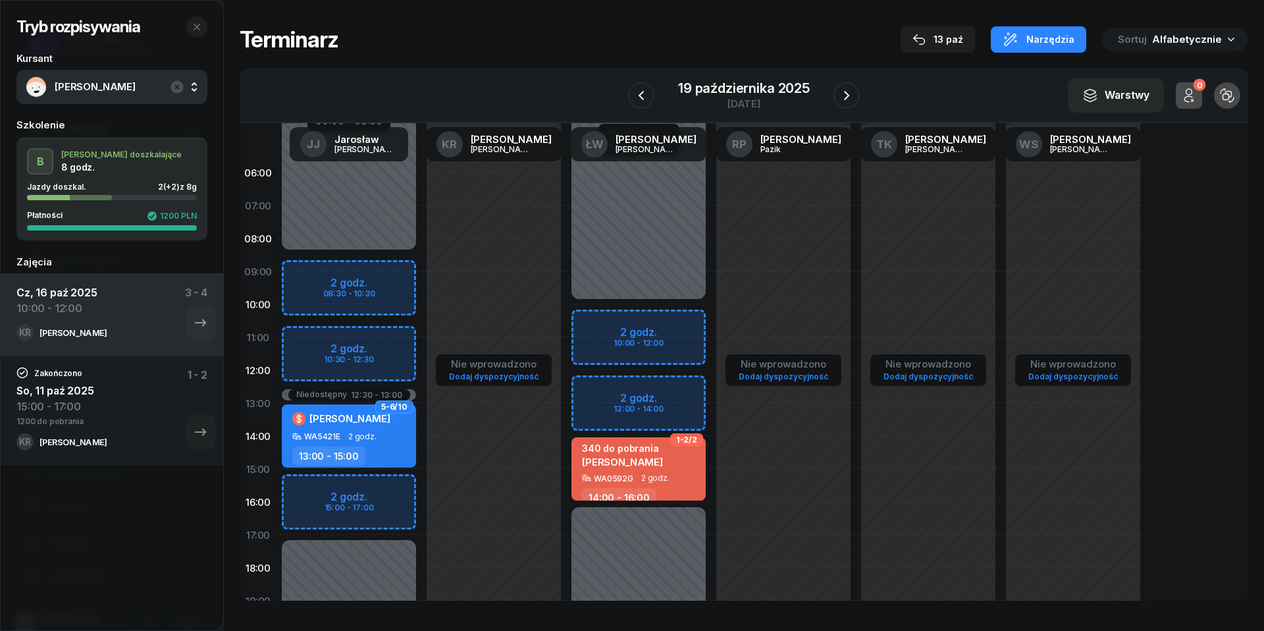
click at [599, 325] on div "Niedostępny 00:00 - 10:00 Niedostępny 16:00 - 23:59 2 godz. 10:00 - 12:00 2 god…" at bounding box center [638, 468] width 145 height 625
select select "10"
select select "12"
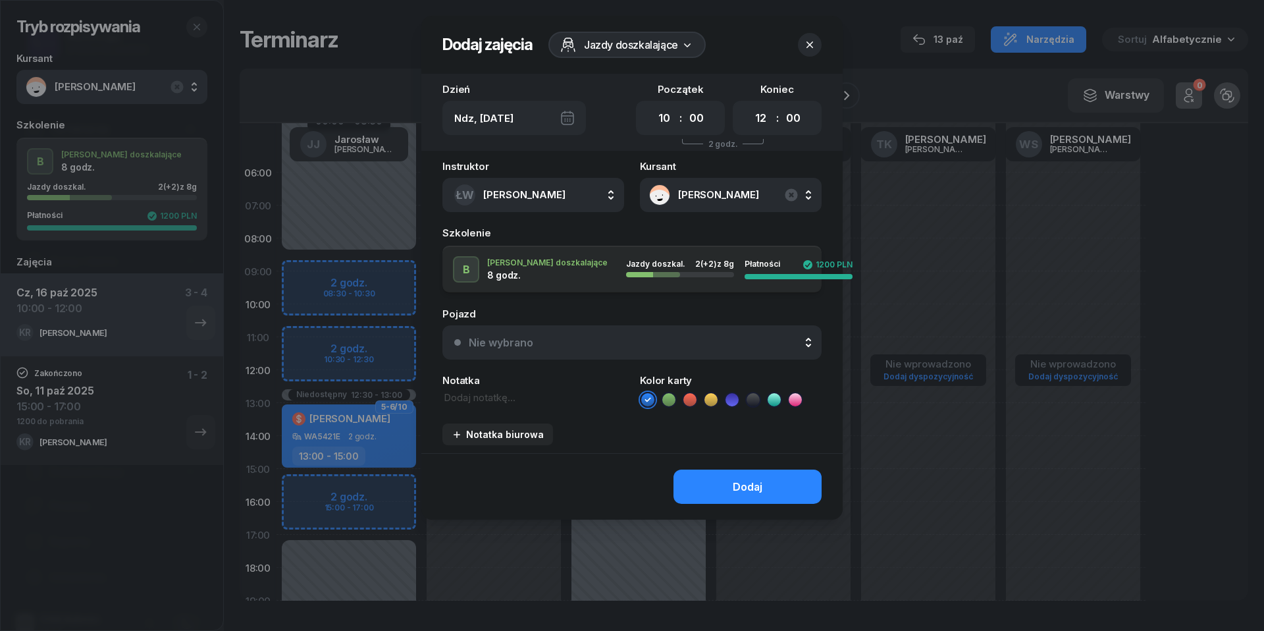
click at [601, 340] on div "Nie wybrano" at bounding box center [639, 342] width 341 height 13
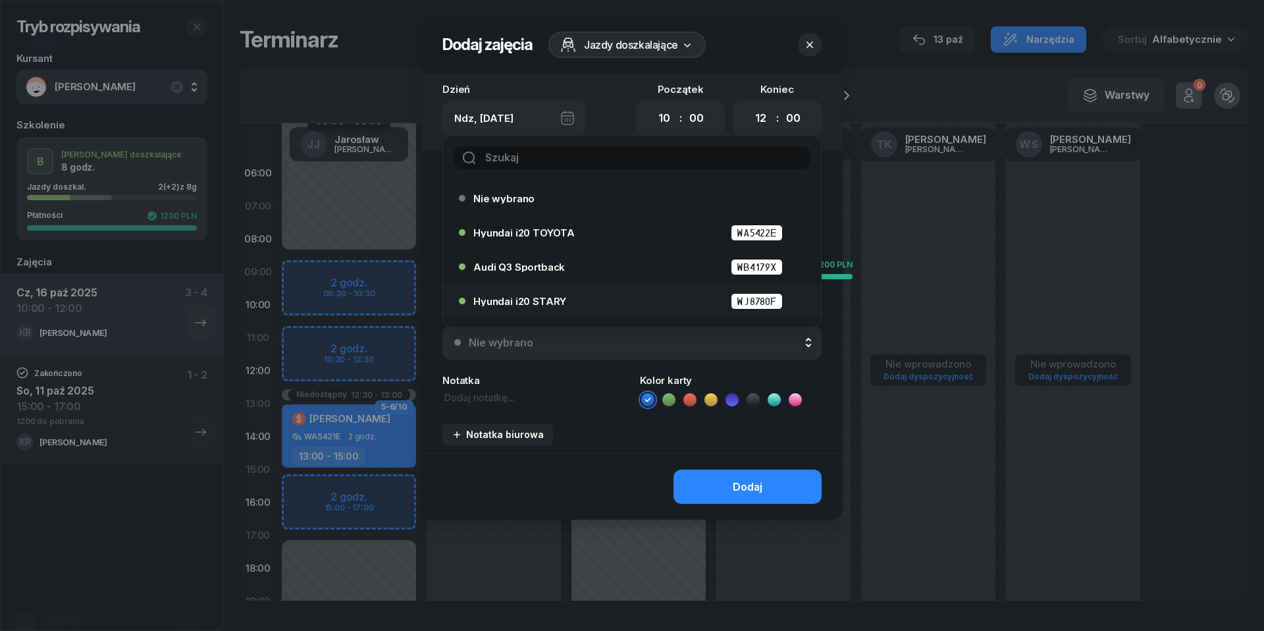
click at [559, 290] on div "Hyundai i20 STARY WJ8780F" at bounding box center [628, 300] width 338 height 21
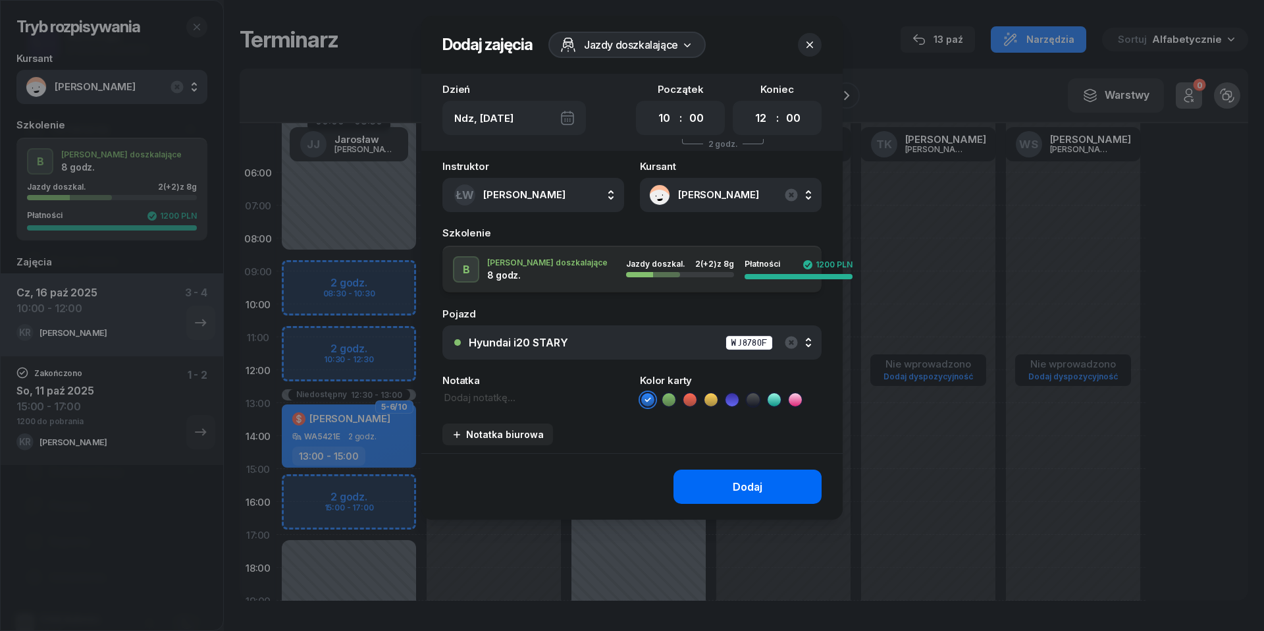
click at [723, 490] on button "Dodaj" at bounding box center [747, 486] width 148 height 34
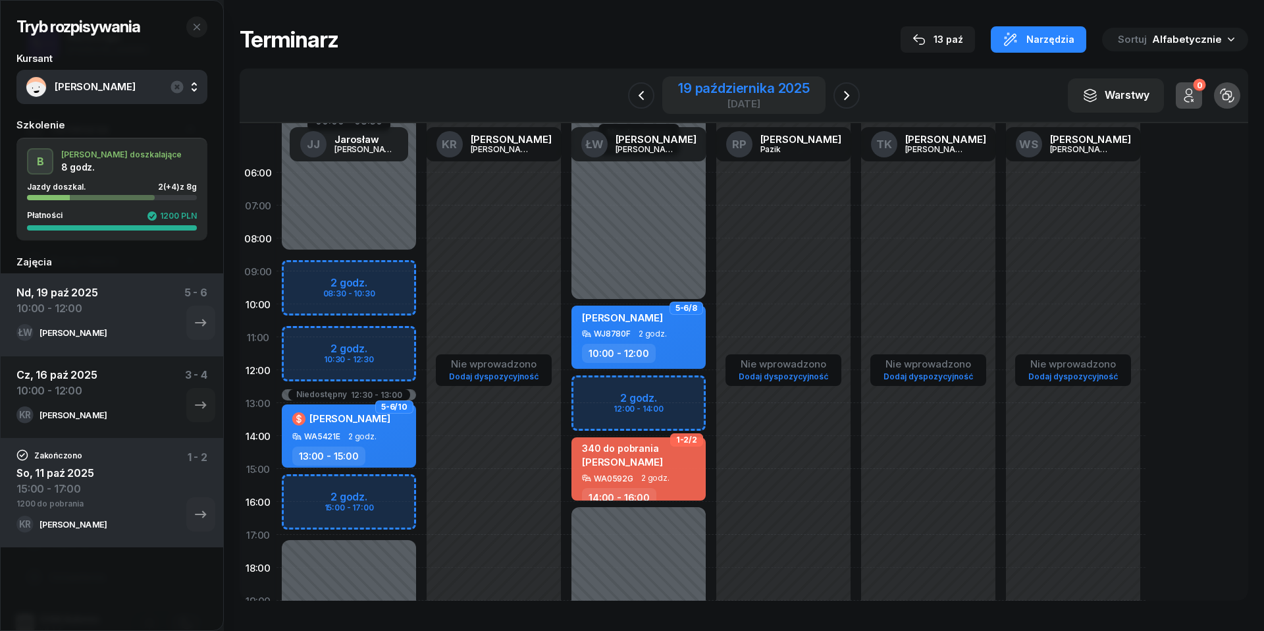
click at [746, 88] on div "19 października 2025" at bounding box center [744, 88] width 132 height 13
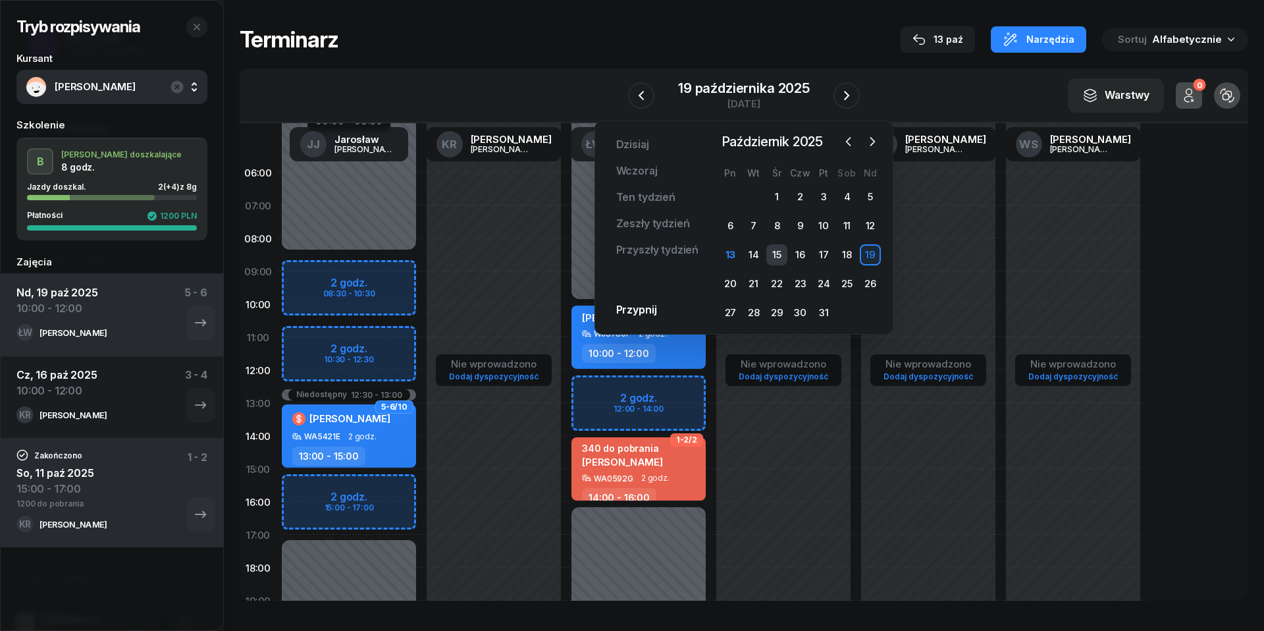
click at [778, 249] on div "15" at bounding box center [776, 254] width 21 height 21
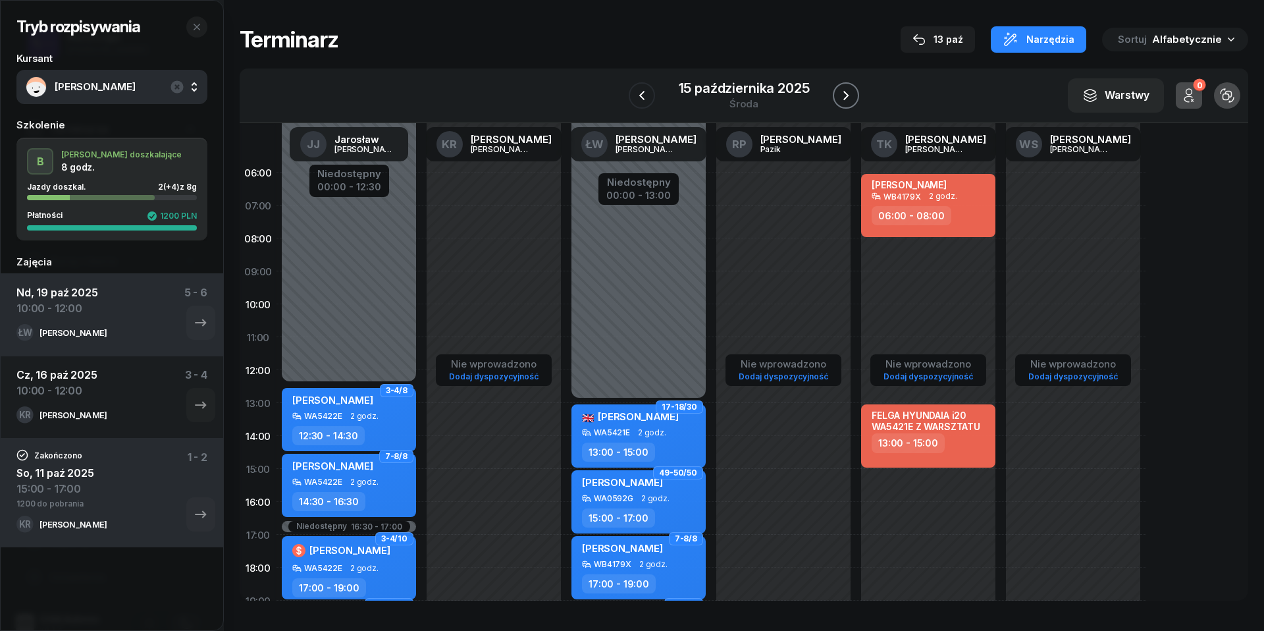
click at [847, 98] on icon "button" at bounding box center [846, 96] width 16 height 16
click at [847, 98] on icon "button" at bounding box center [847, 96] width 16 height 16
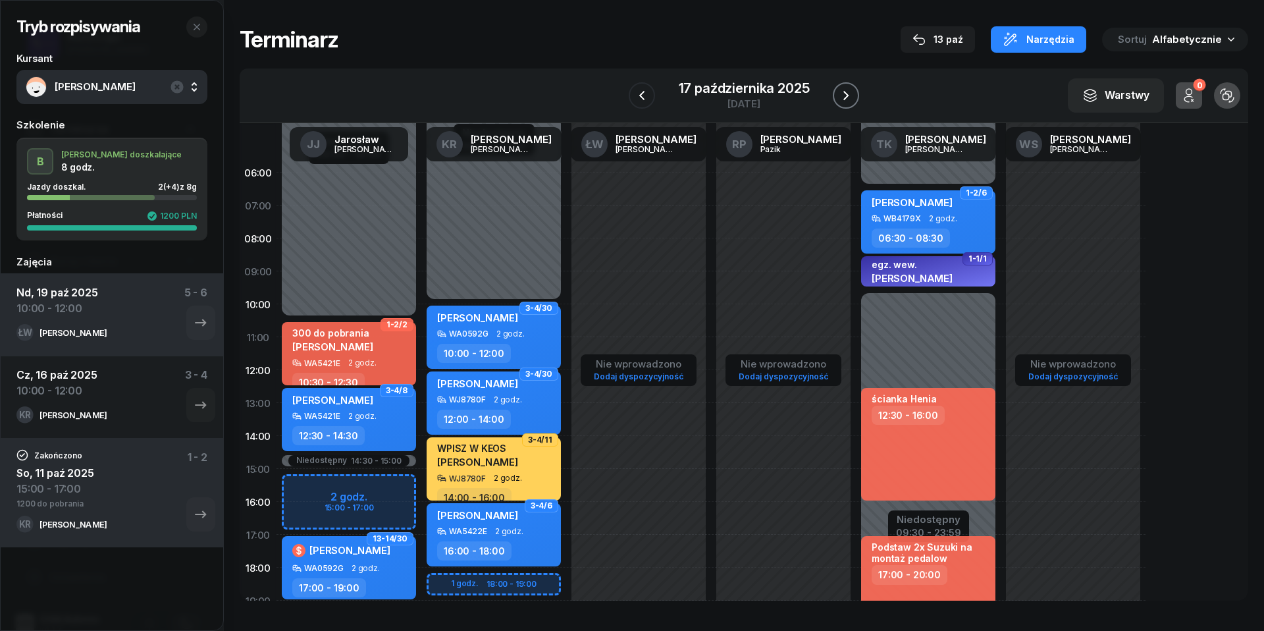
click at [854, 96] on icon "button" at bounding box center [846, 96] width 16 height 16
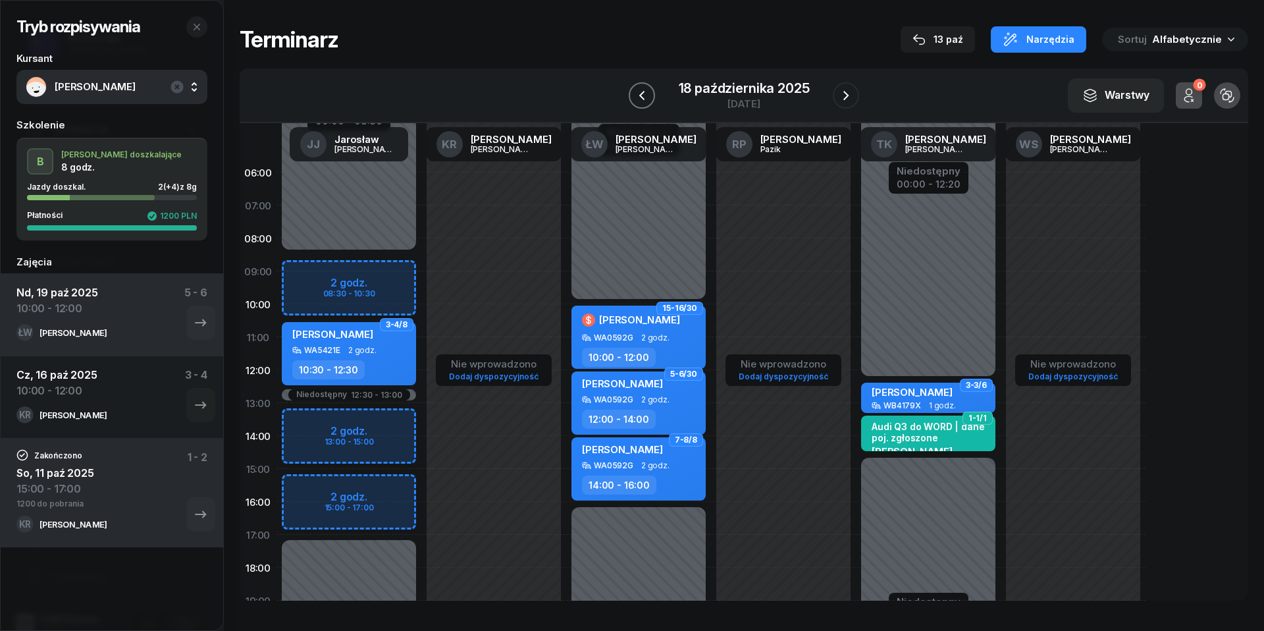
click at [638, 92] on icon "button" at bounding box center [642, 96] width 16 height 16
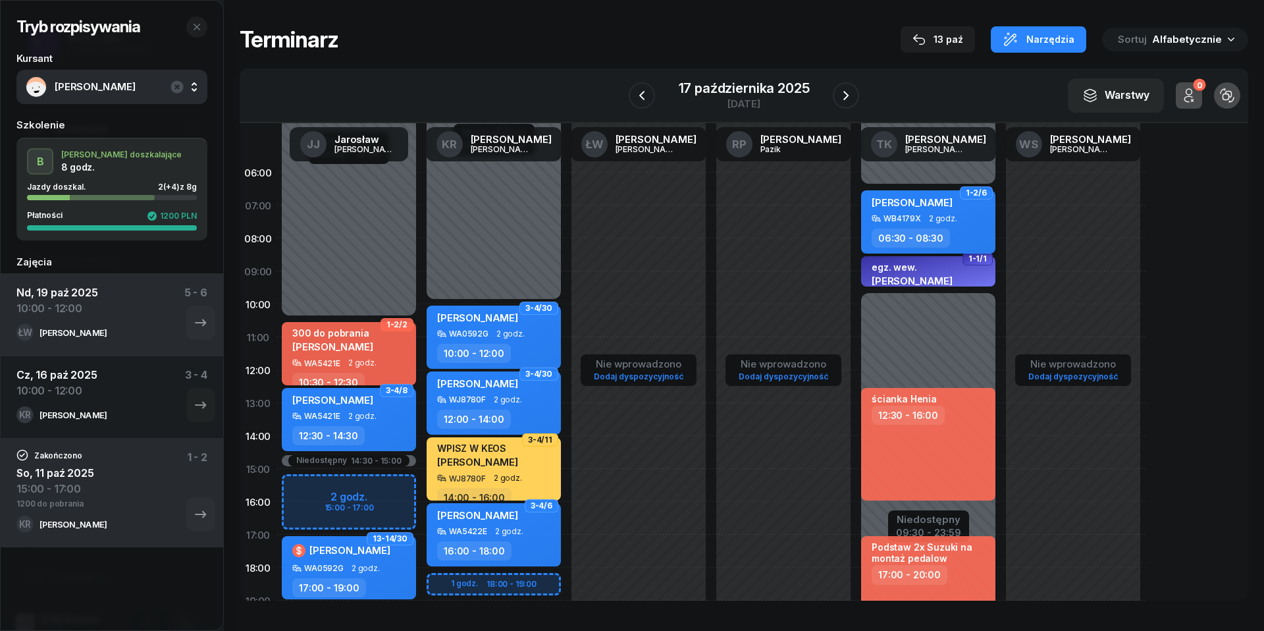
click at [964, 217] on div "WB4179X 2 godz." at bounding box center [930, 218] width 116 height 9
select select "06"
select select "30"
select select "08"
select select "30"
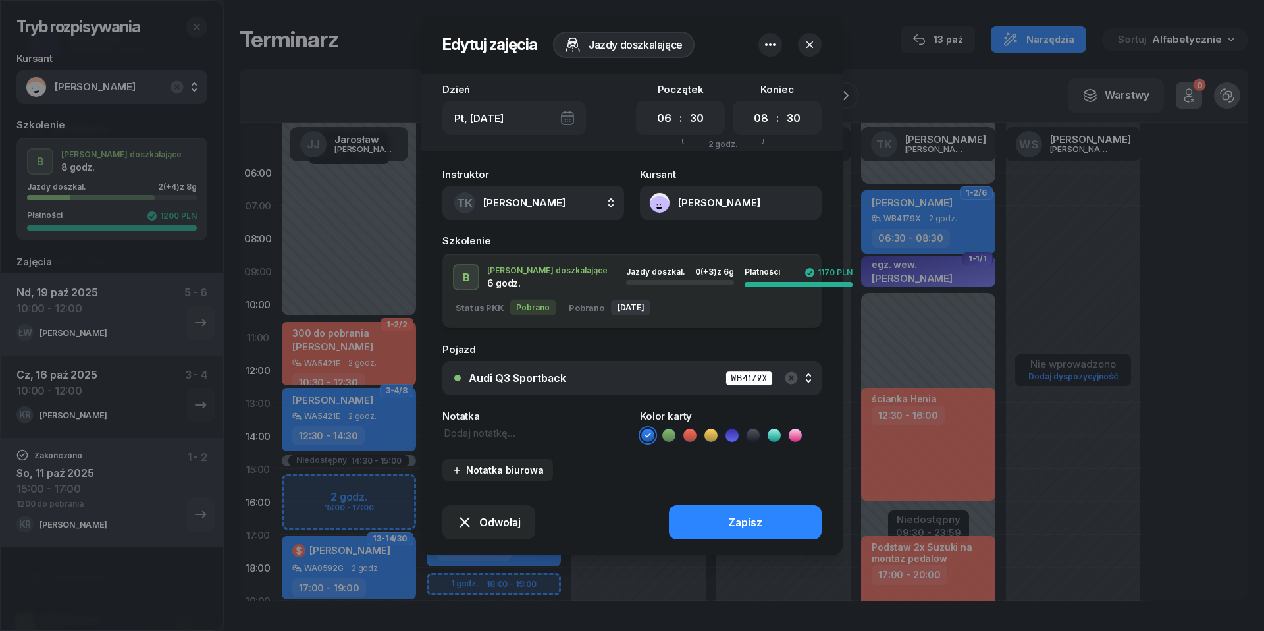
click at [658, 204] on button "[PERSON_NAME]" at bounding box center [731, 203] width 182 height 34
click at [667, 187] on button "[PERSON_NAME]" at bounding box center [731, 203] width 182 height 34
click at [808, 50] on icon "button" at bounding box center [809, 44] width 13 height 13
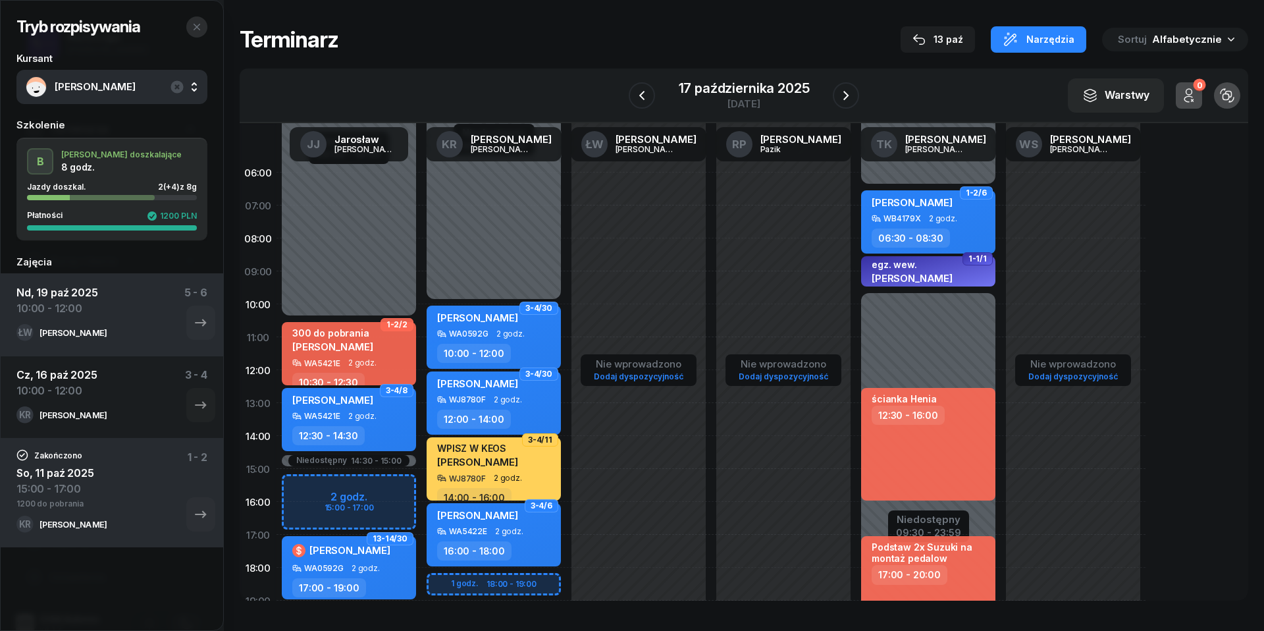
click at [201, 24] on button "button" at bounding box center [196, 26] width 21 height 21
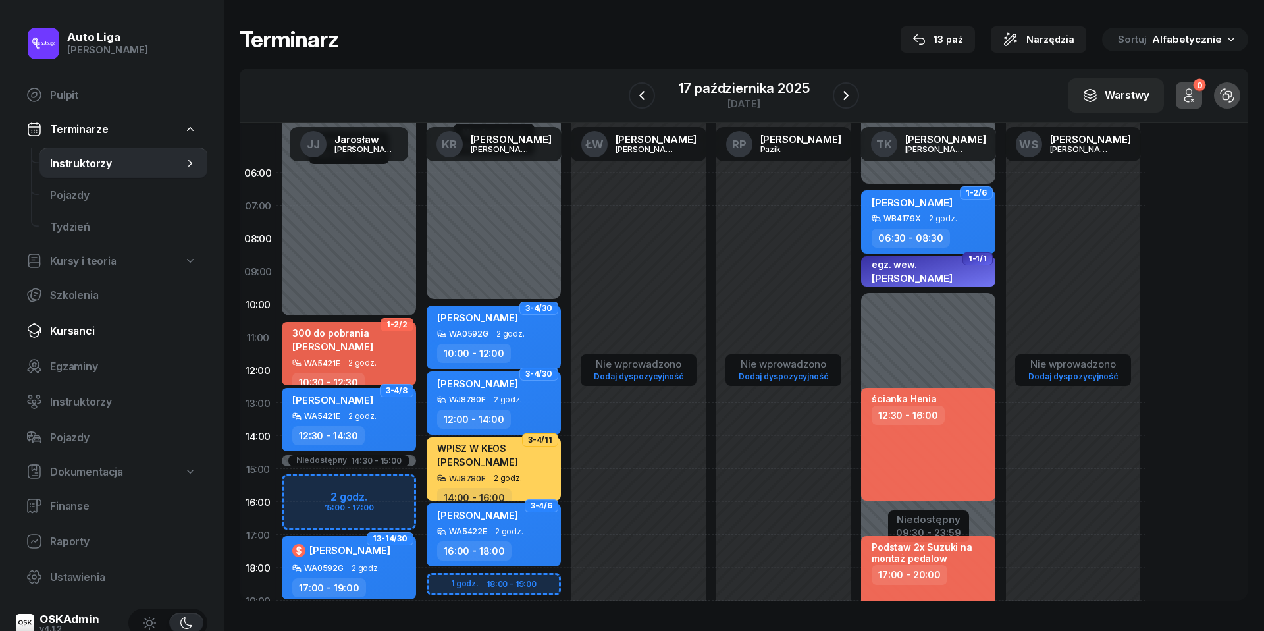
click at [68, 336] on span "Kursanci" at bounding box center [123, 331] width 147 height 13
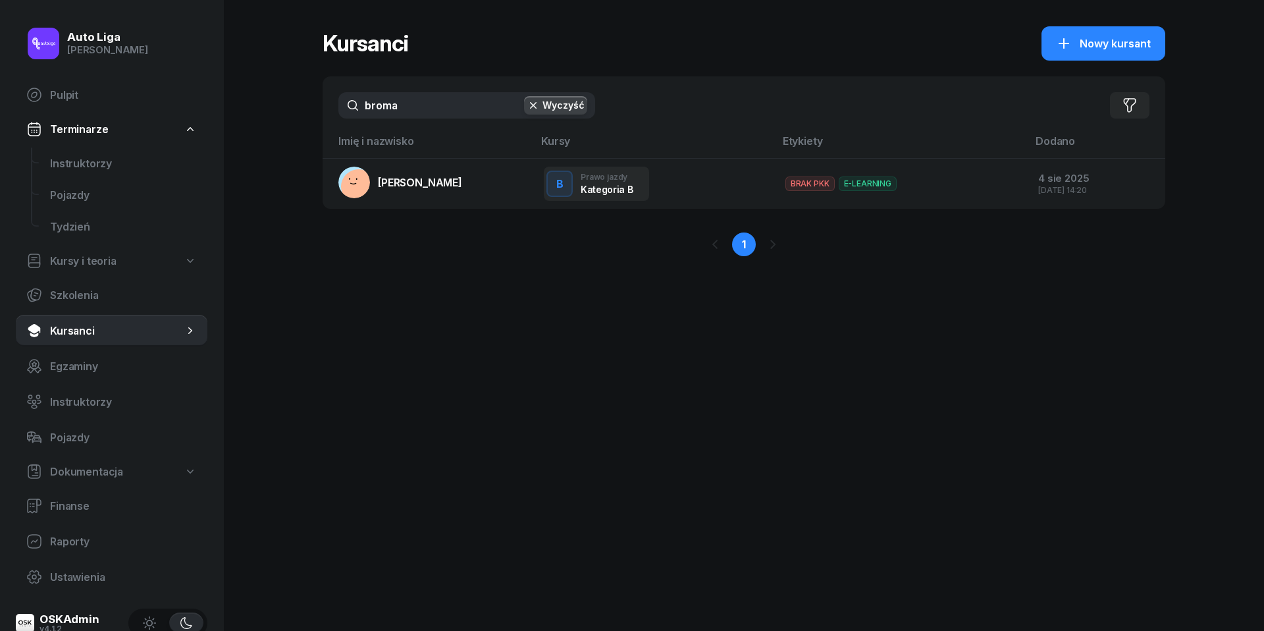
click at [419, 113] on input "broma" at bounding box center [466, 105] width 257 height 26
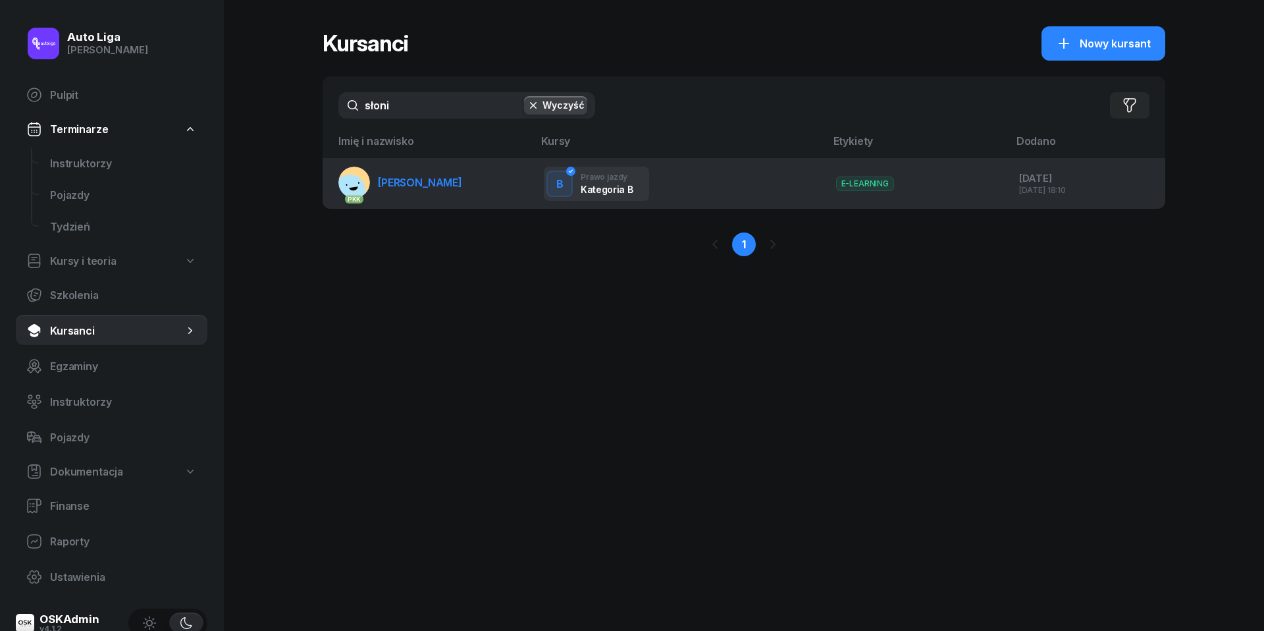
type input "słoni"
click at [453, 170] on link "PKK [PERSON_NAME]" at bounding box center [400, 183] width 124 height 32
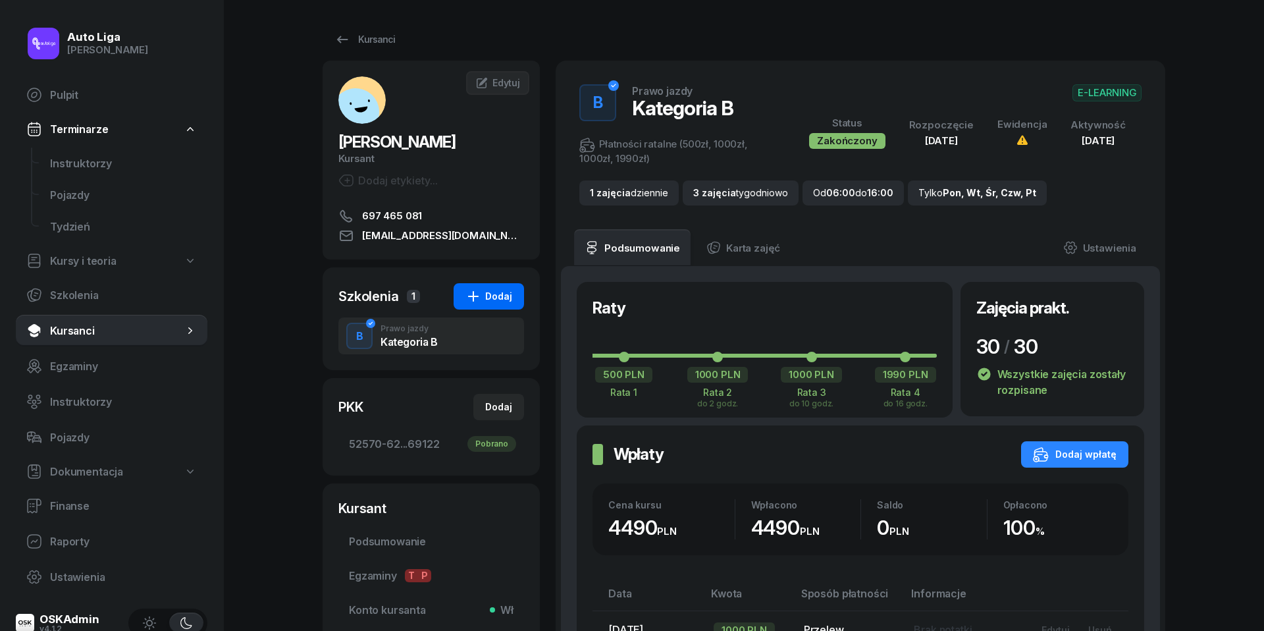
click at [494, 291] on div "Dodaj" at bounding box center [488, 296] width 47 height 16
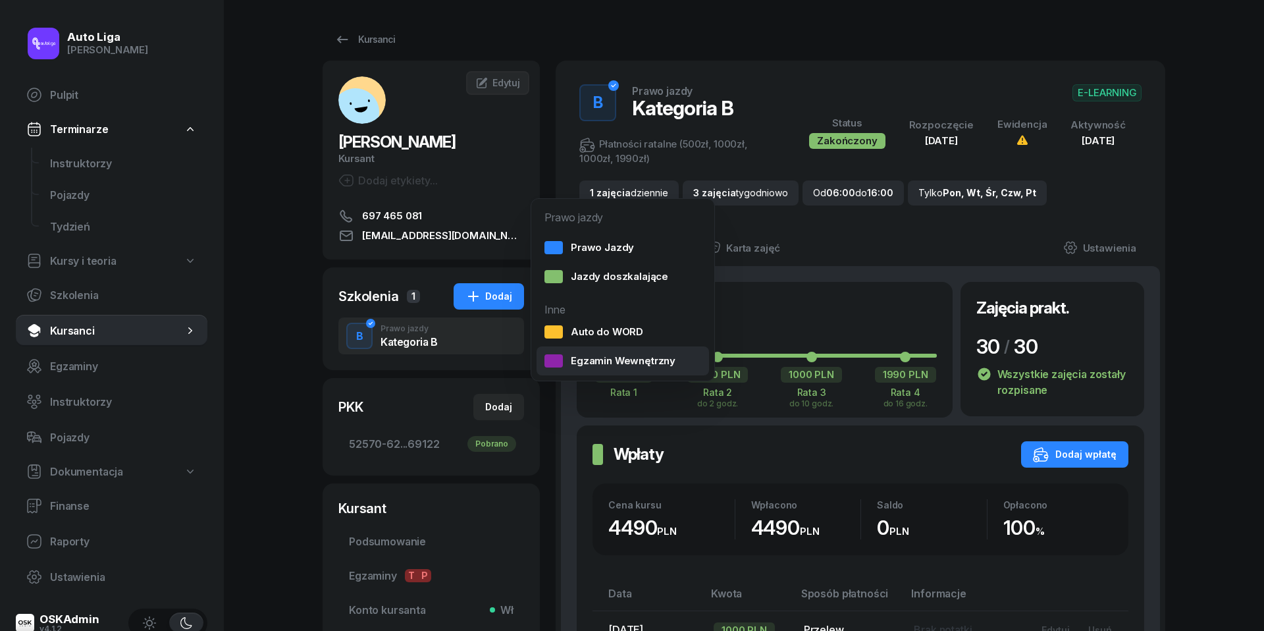
click at [583, 365] on div "Egzamin Wewnętrzny" at bounding box center [609, 360] width 131 height 13
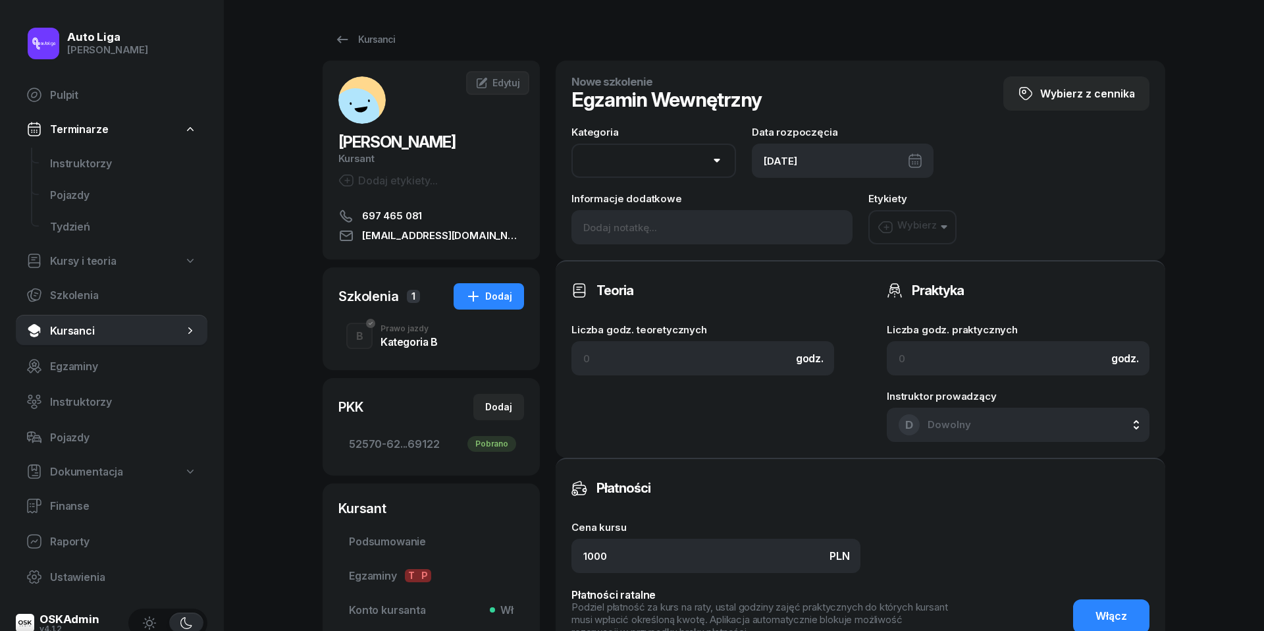
select select "B"
click at [870, 151] on div "[DATE]" at bounding box center [843, 161] width 182 height 34
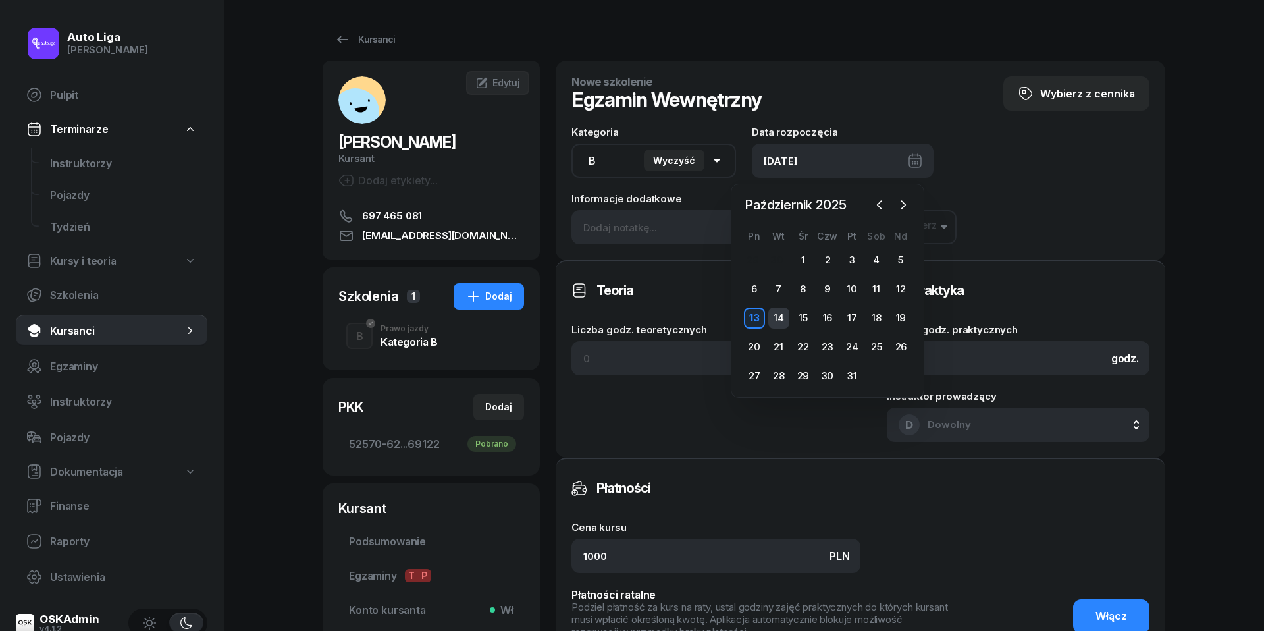
click at [783, 313] on div "14" at bounding box center [778, 317] width 21 height 21
type input "[DATE]"
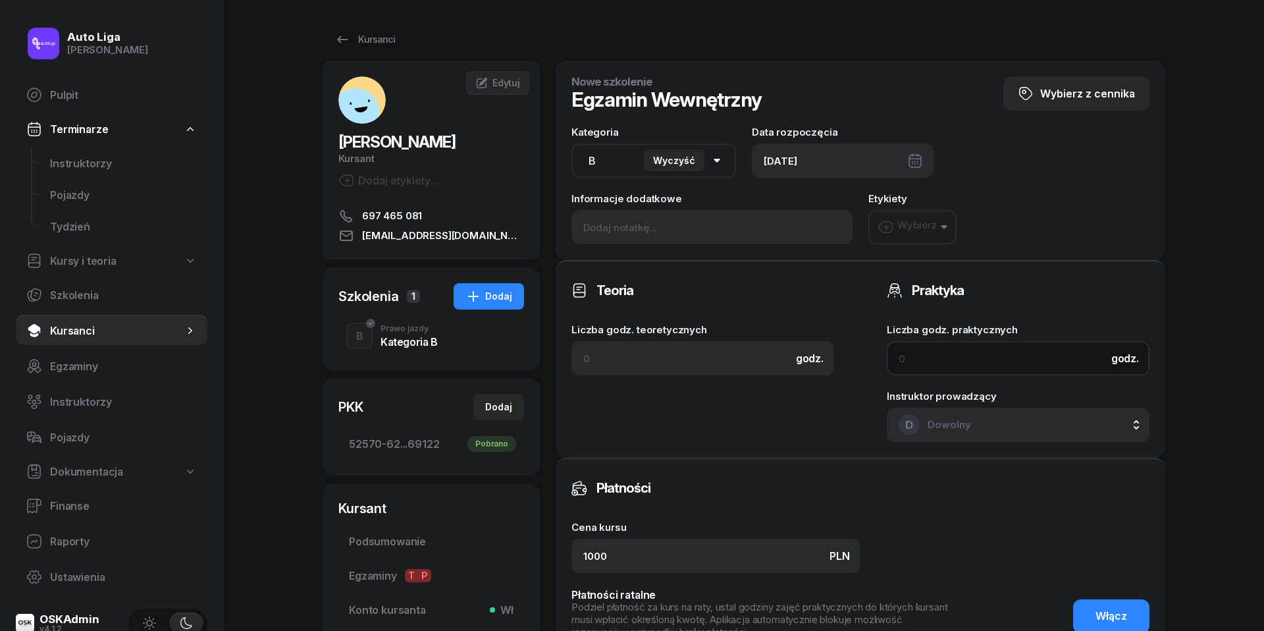
click at [916, 359] on input at bounding box center [1018, 358] width 263 height 34
type input "1"
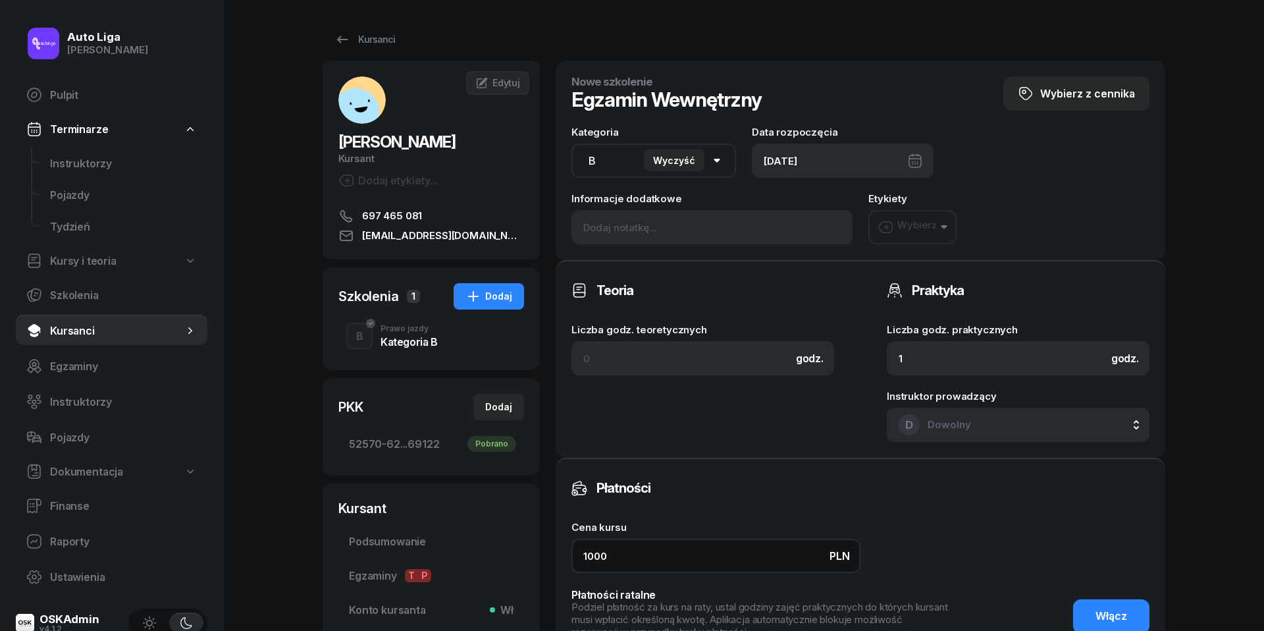
click at [631, 556] on input "1000" at bounding box center [715, 555] width 289 height 34
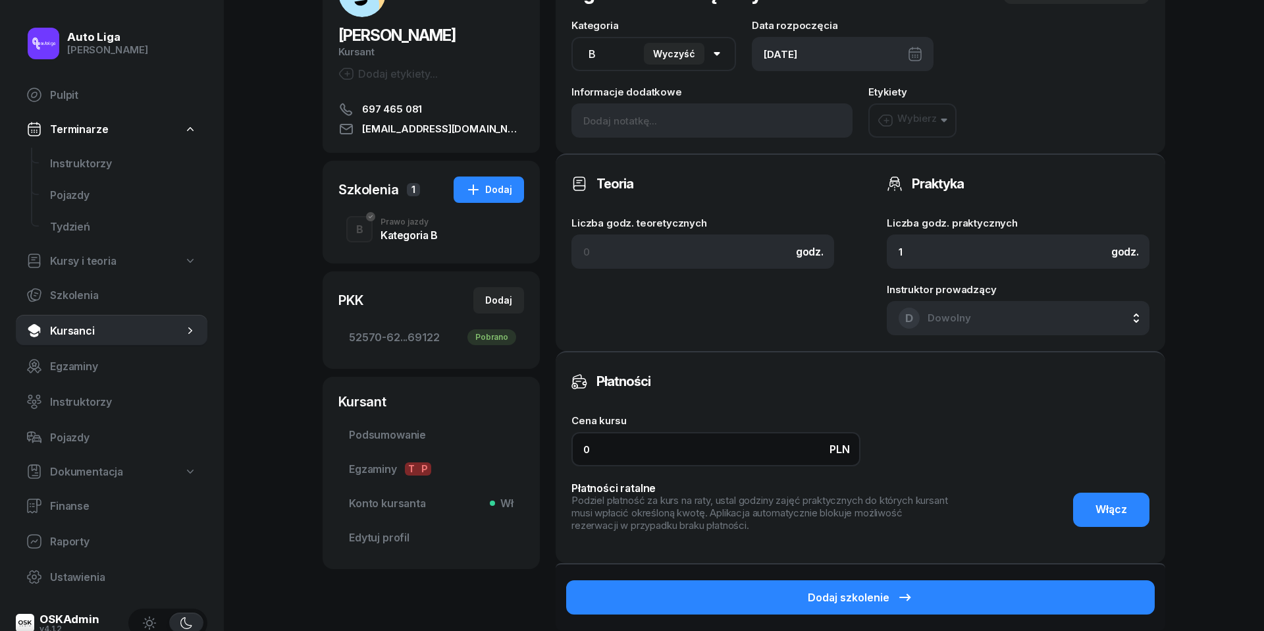
scroll to position [114, 0]
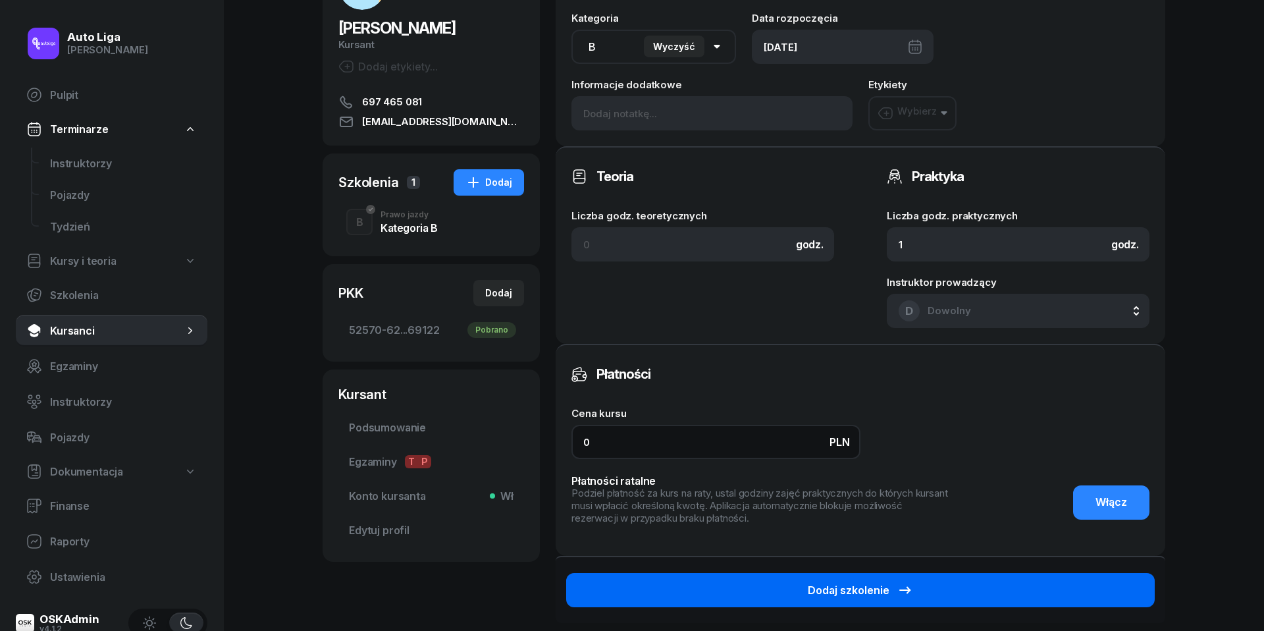
type input "0"
click at [901, 596] on button "Dodaj szkolenie" at bounding box center [860, 590] width 588 height 34
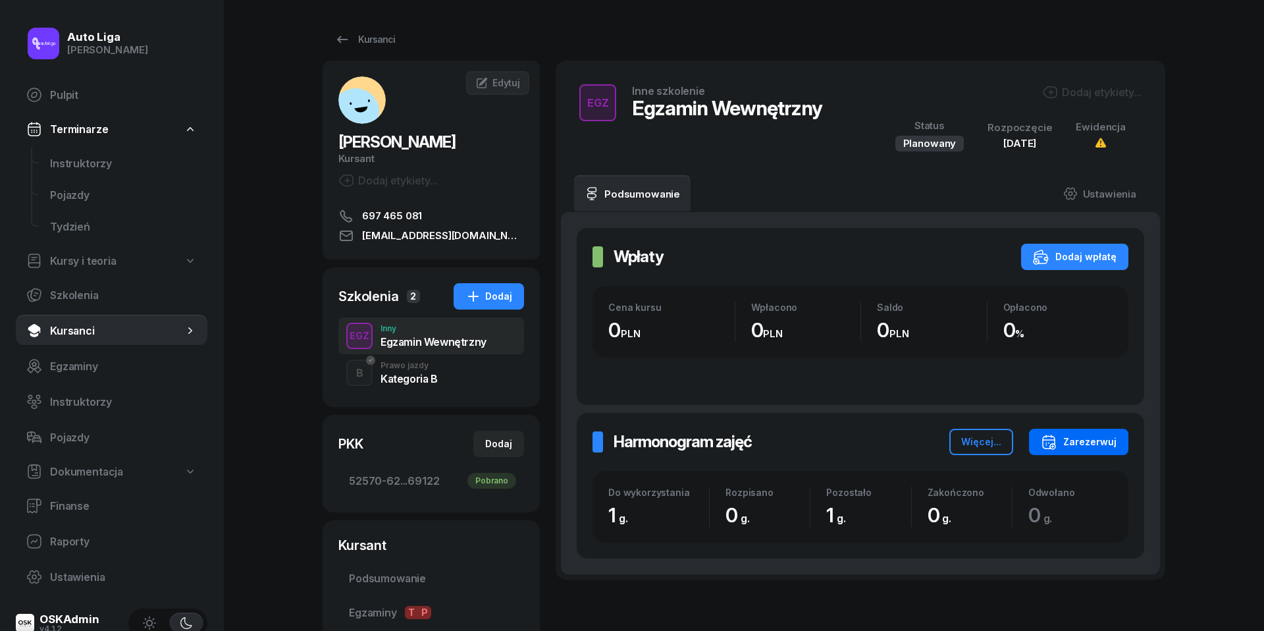
click at [1084, 441] on div "Zarezerwuj" at bounding box center [1079, 442] width 76 height 16
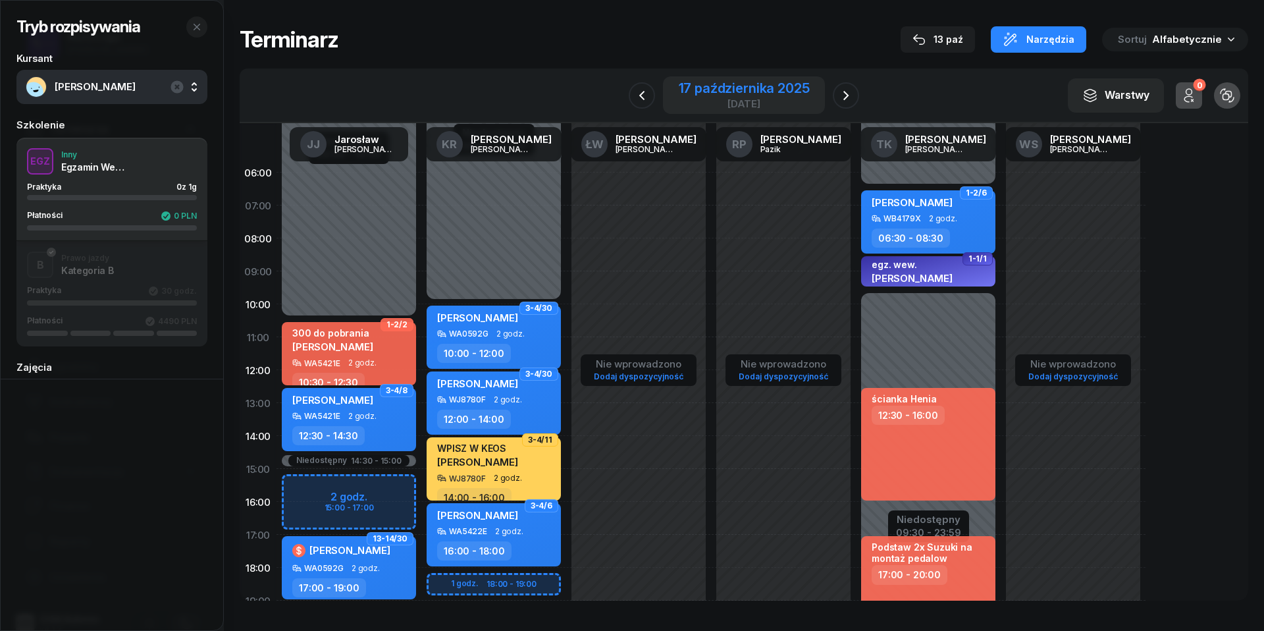
click at [743, 99] on div "[DATE]" at bounding box center [744, 104] width 131 height 10
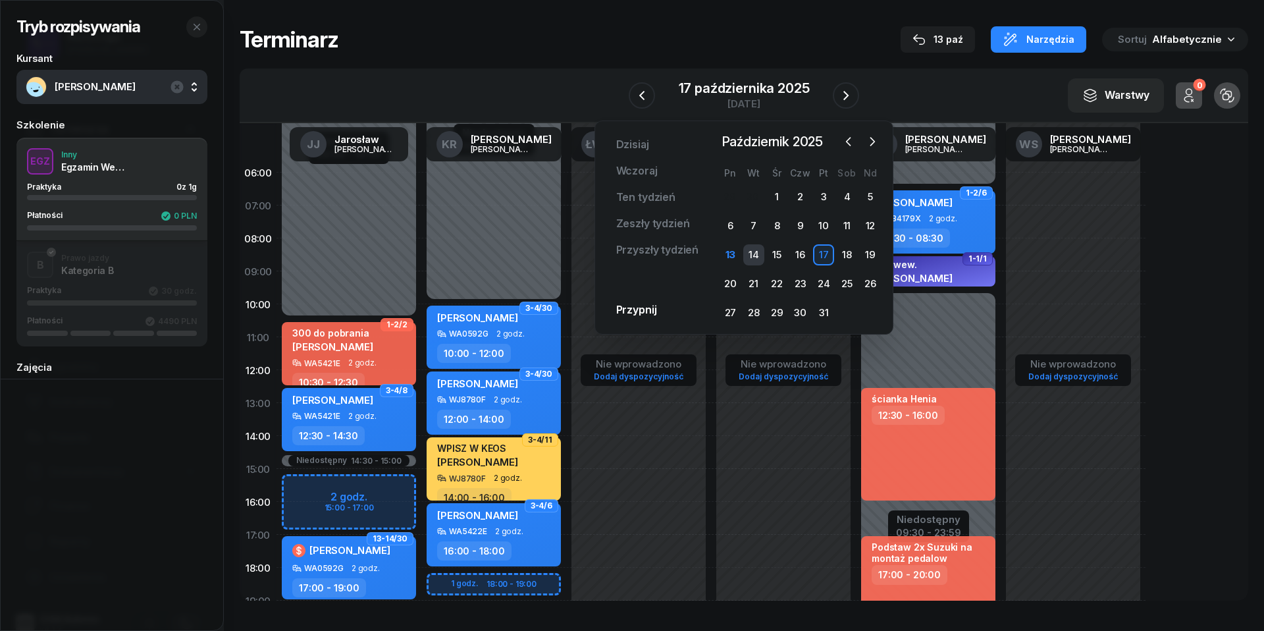
click at [756, 246] on div "14" at bounding box center [753, 254] width 21 height 21
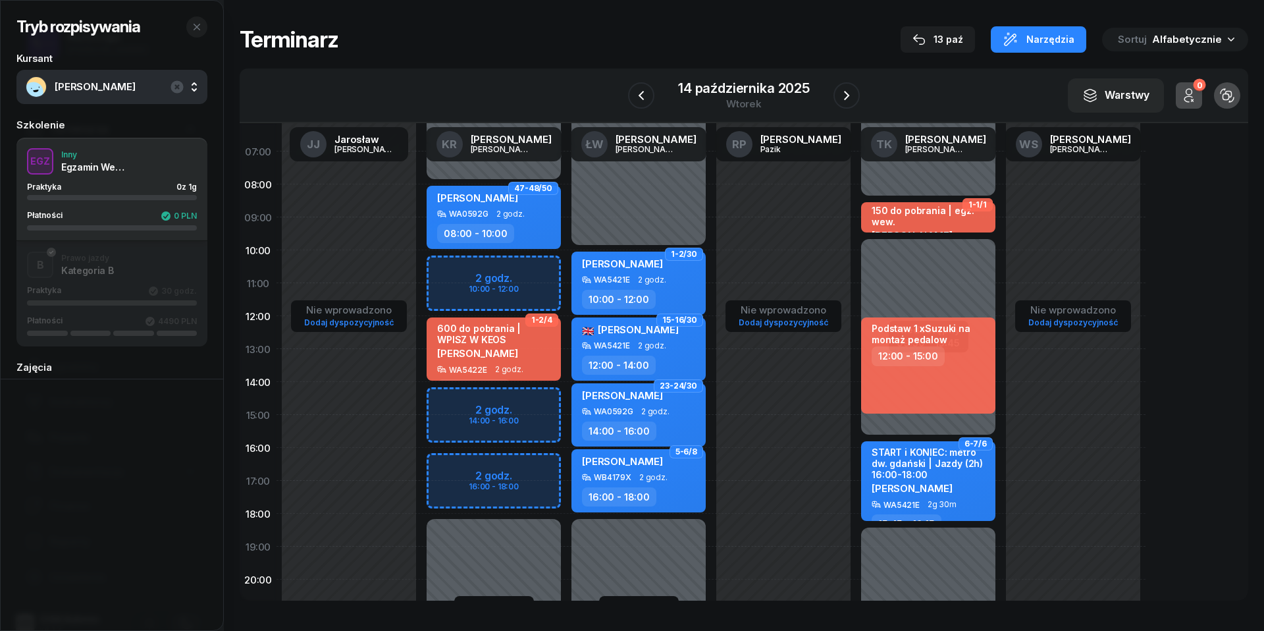
scroll to position [84, 0]
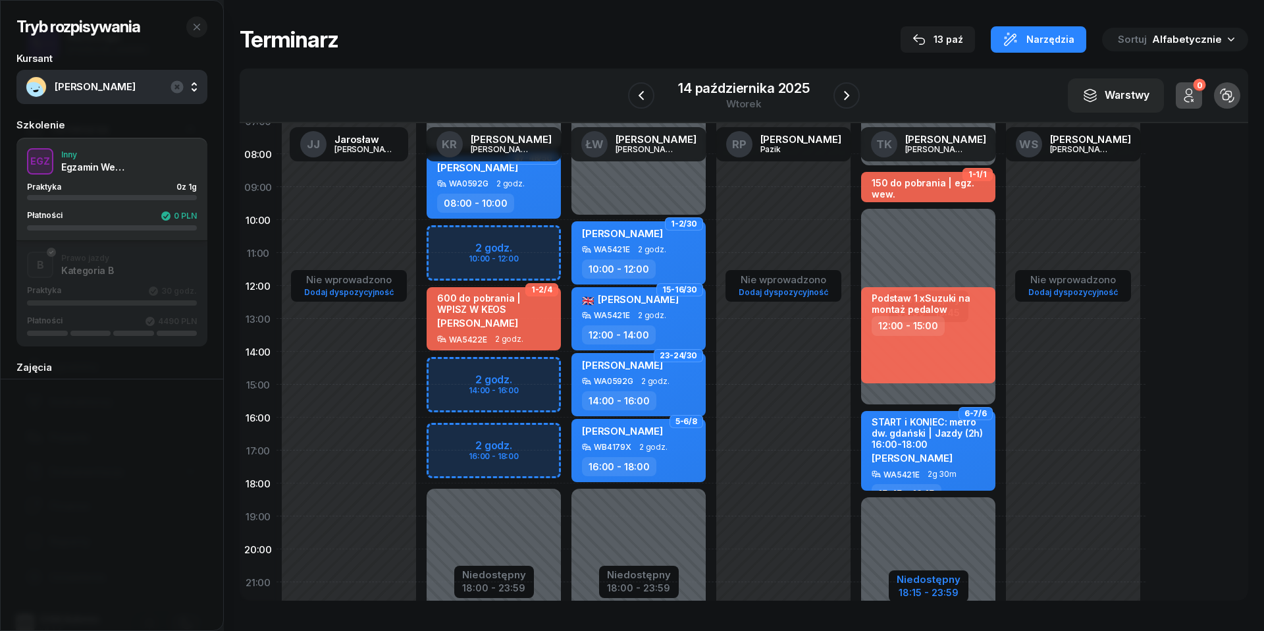
click at [907, 585] on div "18:15 - 23:59" at bounding box center [929, 591] width 64 height 14
select select "08"
select select "30"
select select "09"
select select "30"
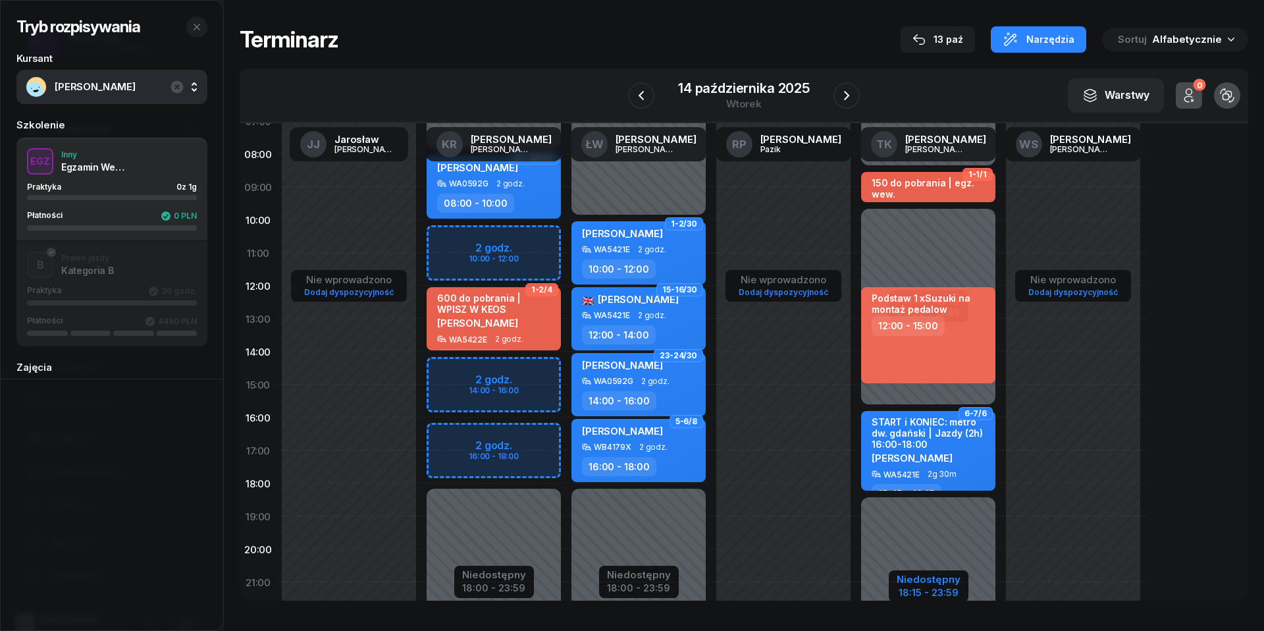
select select "15"
select select "45"
select select "18"
select select "15"
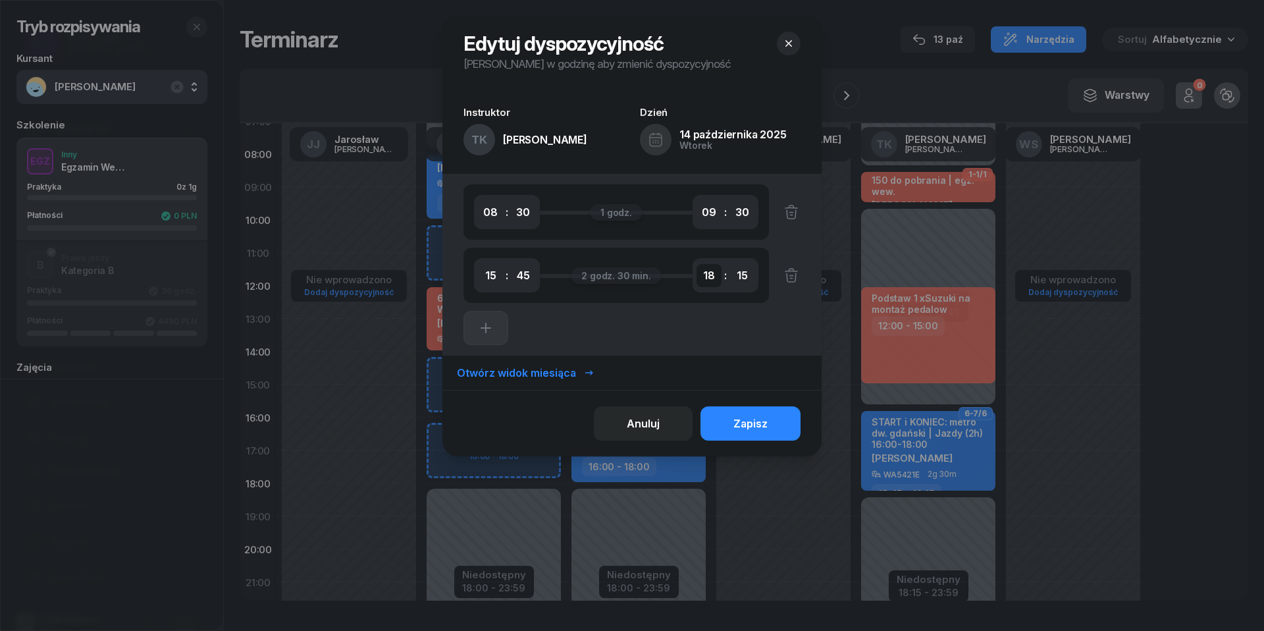
select select "19"
click at [745, 417] on div "Zapisz" at bounding box center [750, 423] width 34 height 13
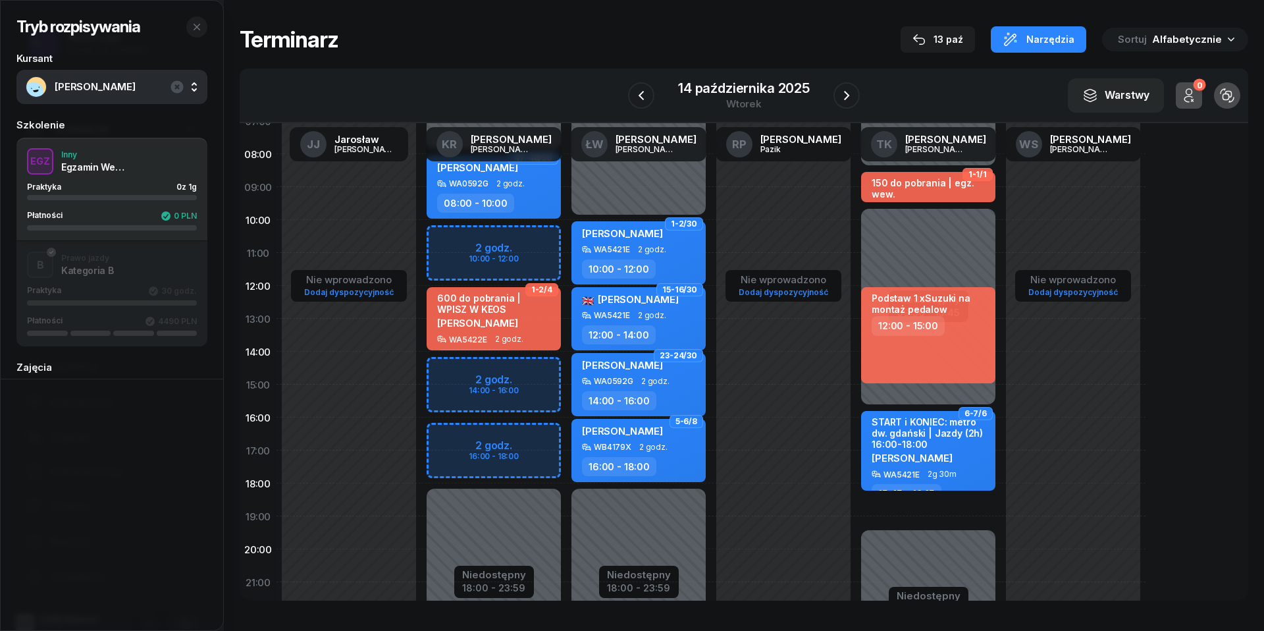
click at [880, 499] on div "1-1/1 150 do pobrania | egz. wew. [PERSON_NAME] WA5422E 1 godz. 08:30 - 09:30 P…" at bounding box center [928, 384] width 145 height 625
select select "18"
select select "15"
select select "20"
select select "15"
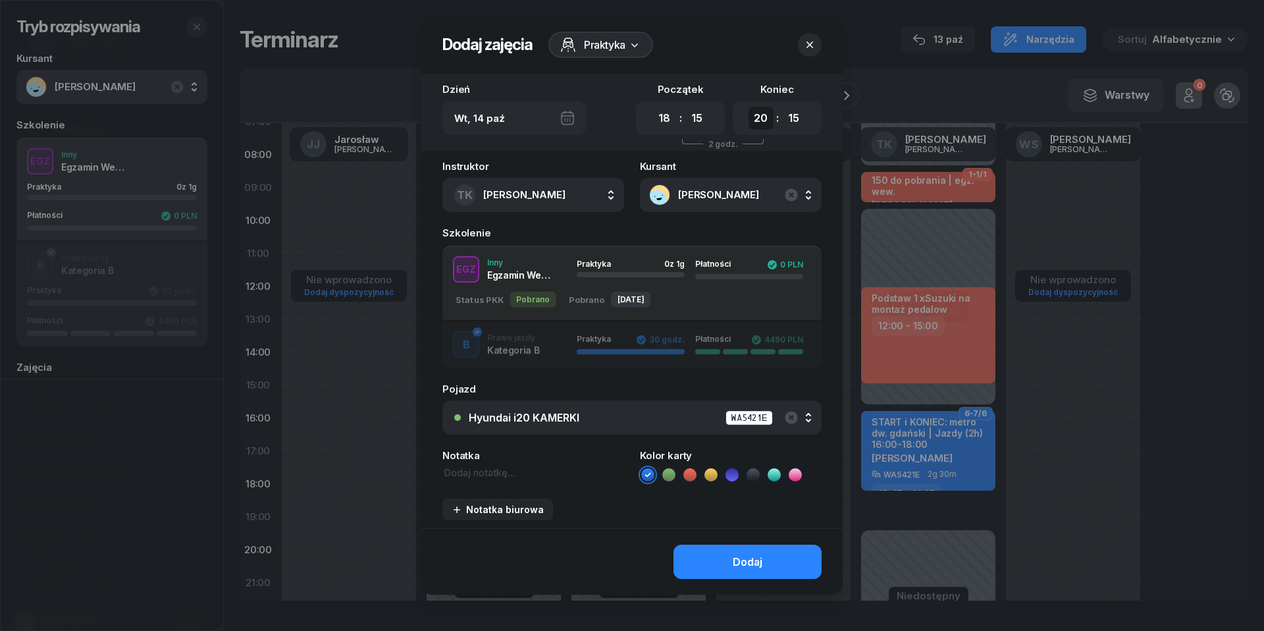
select select "19"
click at [486, 473] on textarea at bounding box center [533, 472] width 182 height 14
type textarea "egz. wew."
click at [732, 473] on icon at bounding box center [731, 474] width 13 height 13
click at [757, 564] on div "Dodaj" at bounding box center [748, 562] width 30 height 13
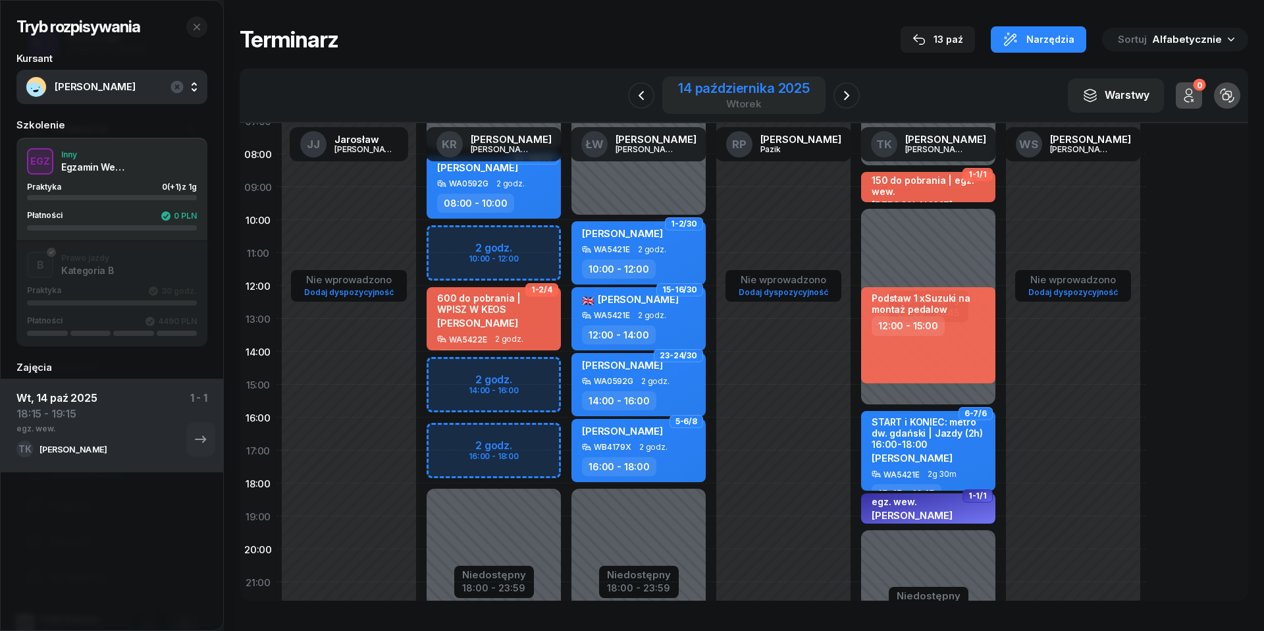
click at [760, 112] on div "[DATE]" at bounding box center [743, 95] width 163 height 38
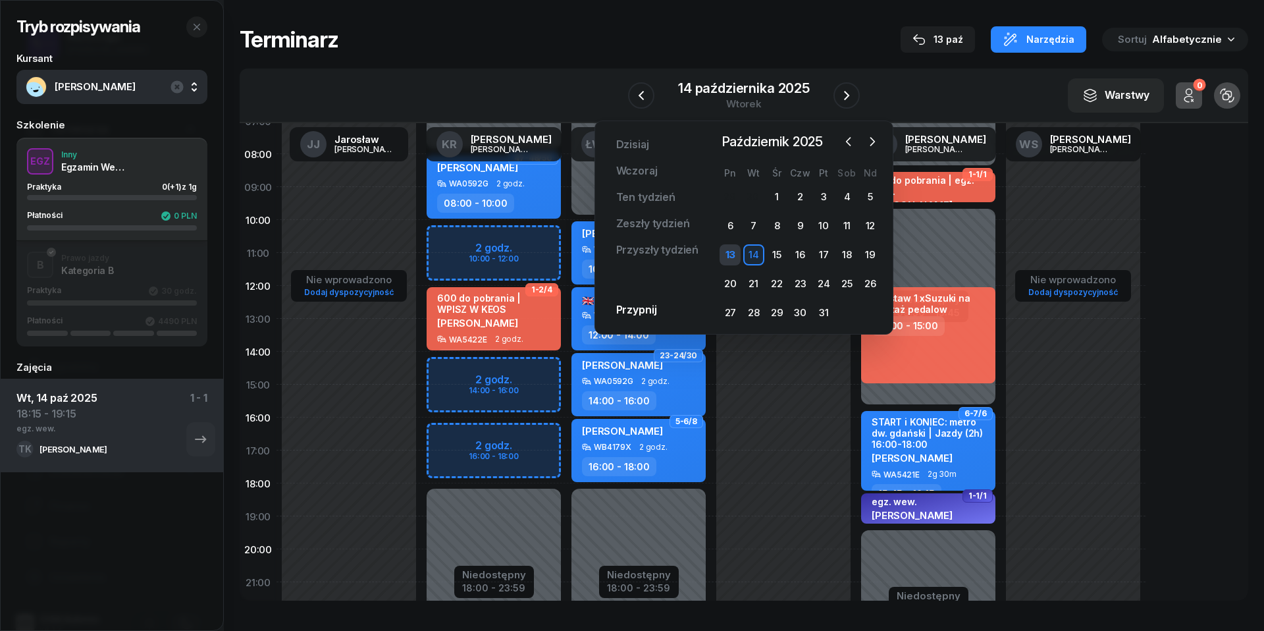
click at [731, 250] on div "13" at bounding box center [729, 254] width 21 height 21
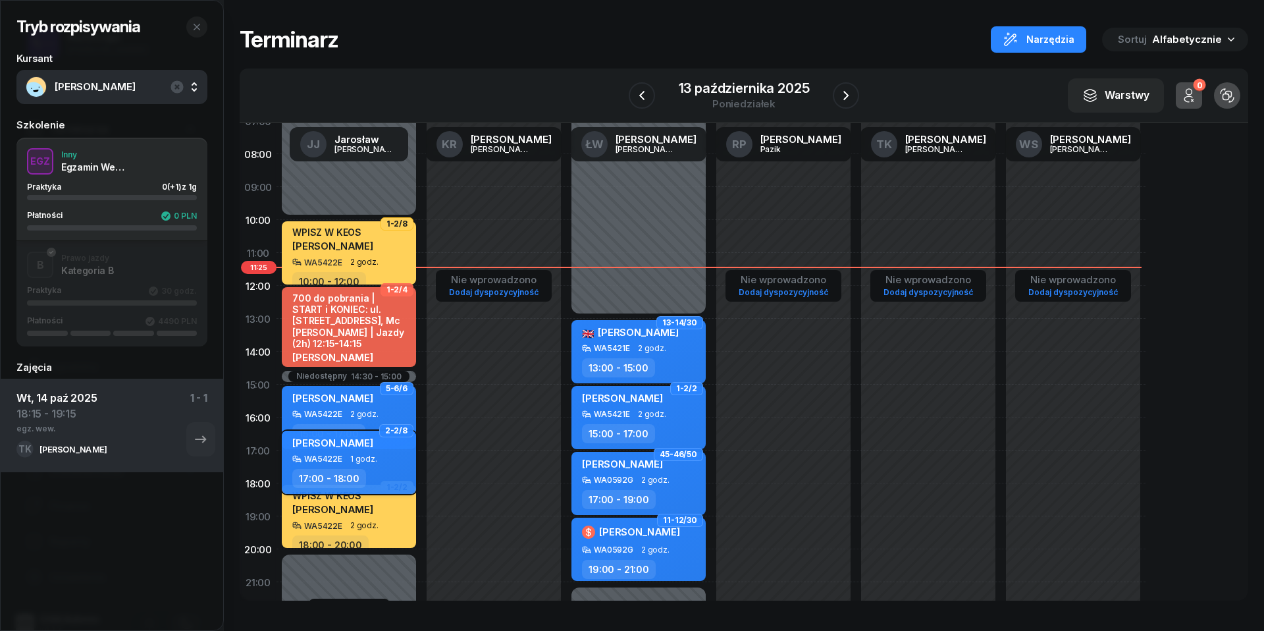
click at [346, 458] on div "WA5422E 1 godz." at bounding box center [350, 458] width 116 height 9
select select "17"
select select "18"
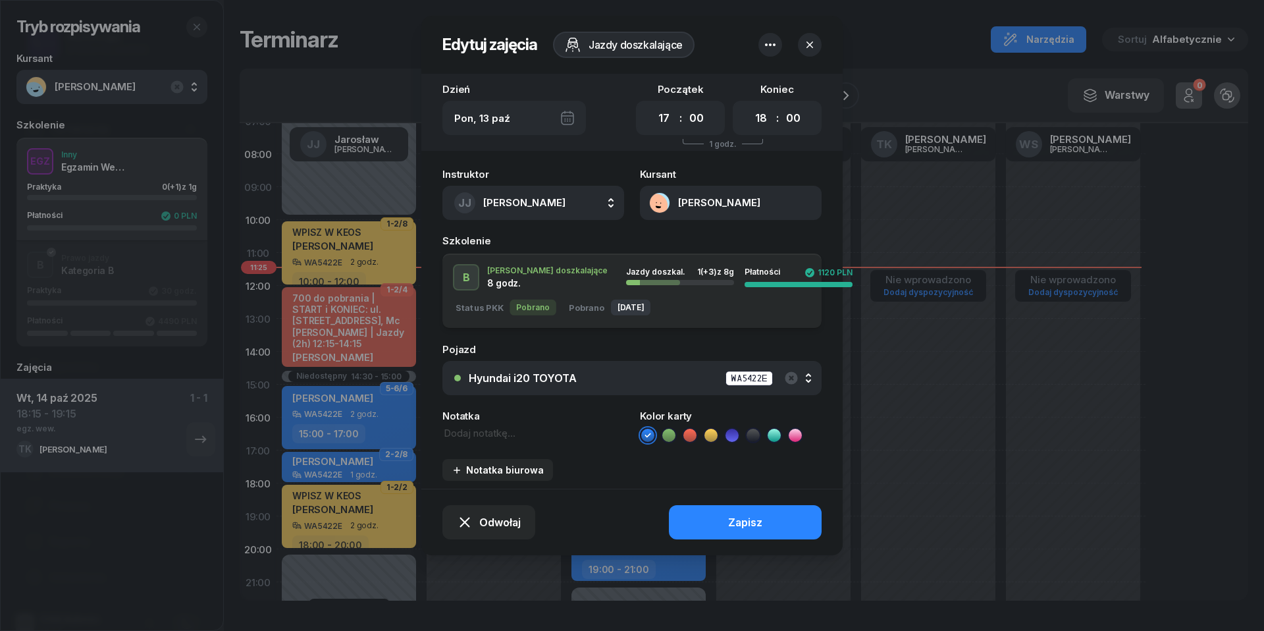
click at [772, 46] on icon "button" at bounding box center [770, 45] width 16 height 16
click at [772, 91] on link "Usuń" at bounding box center [763, 85] width 172 height 32
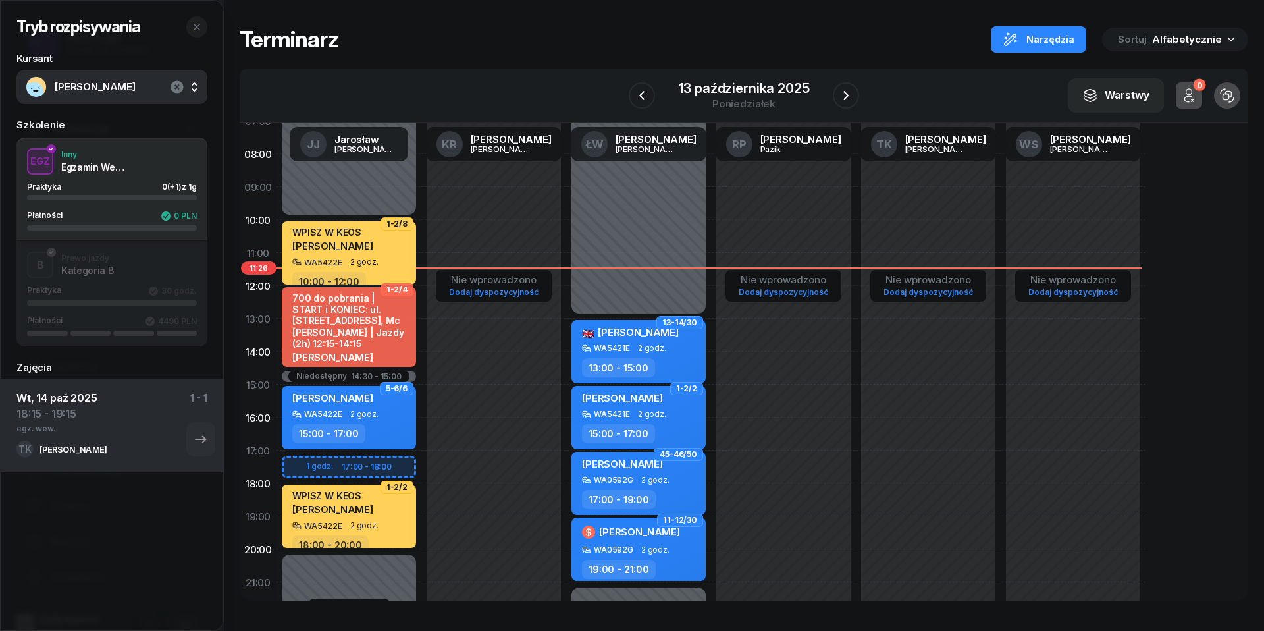
click at [179, 87] on icon "button" at bounding box center [176, 86] width 13 height 13
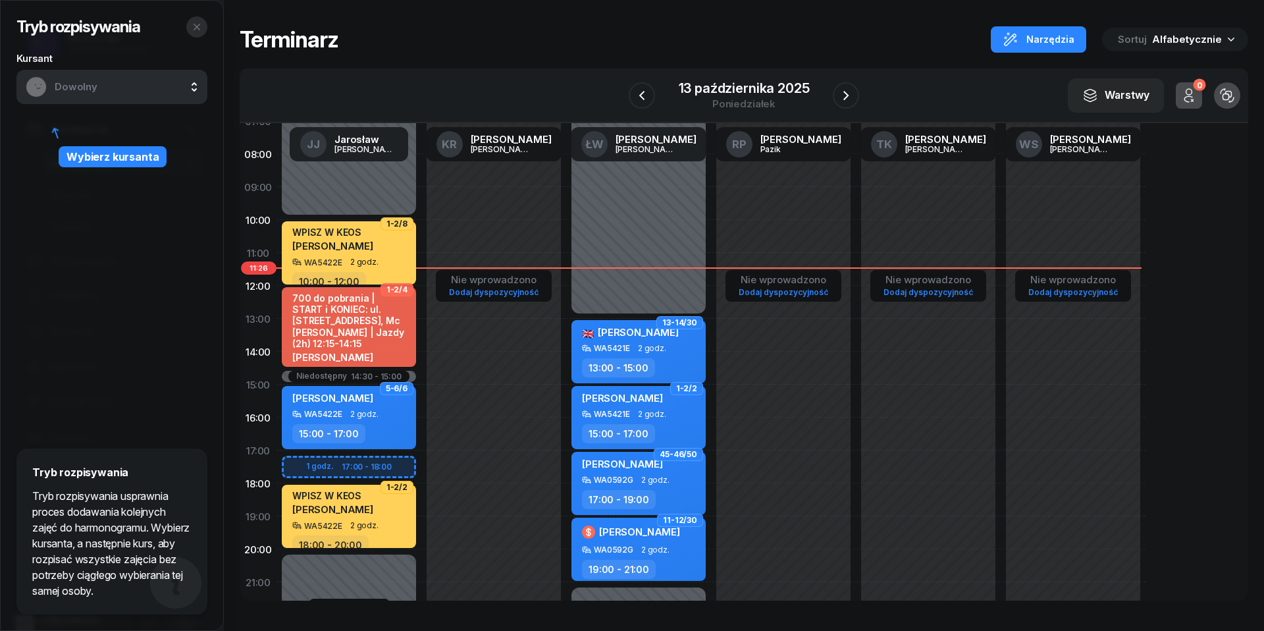
click at [206, 22] on button "button" at bounding box center [196, 26] width 21 height 21
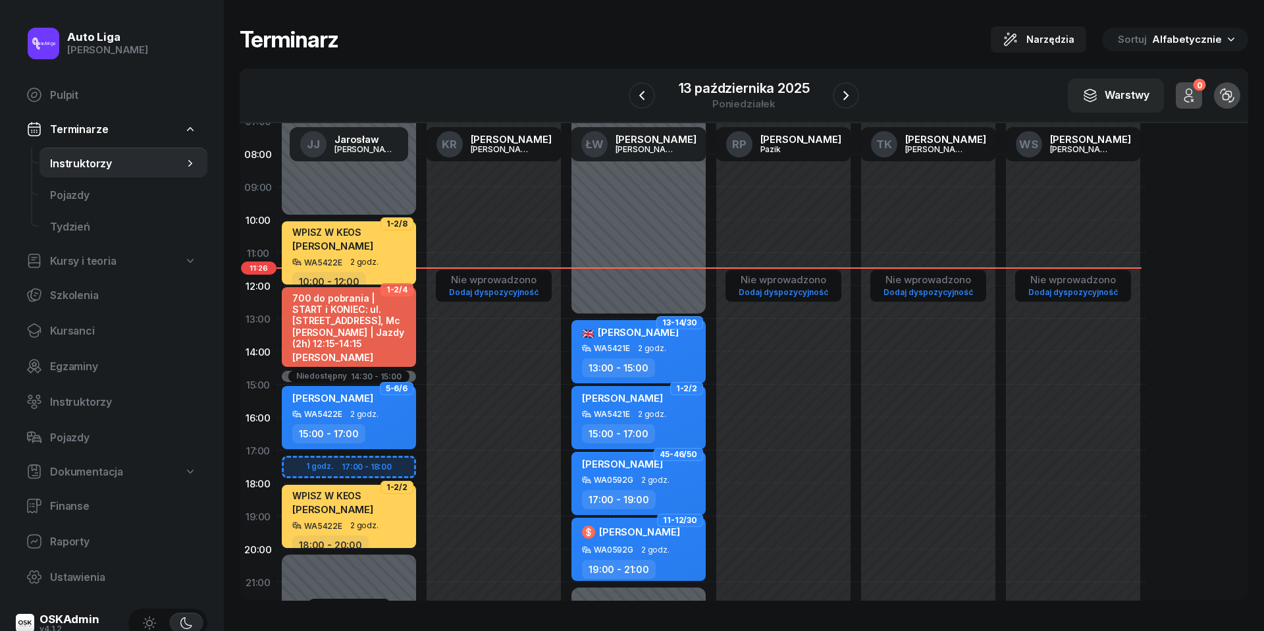
click at [99, 313] on nav "Pulpit Terminarze Instruktorzy Pojazdy Tydzień Kursy i teoria Szkolenia Kursanc…" at bounding box center [112, 335] width 192 height 513
click at [97, 322] on link "Kursanci" at bounding box center [112, 331] width 192 height 32
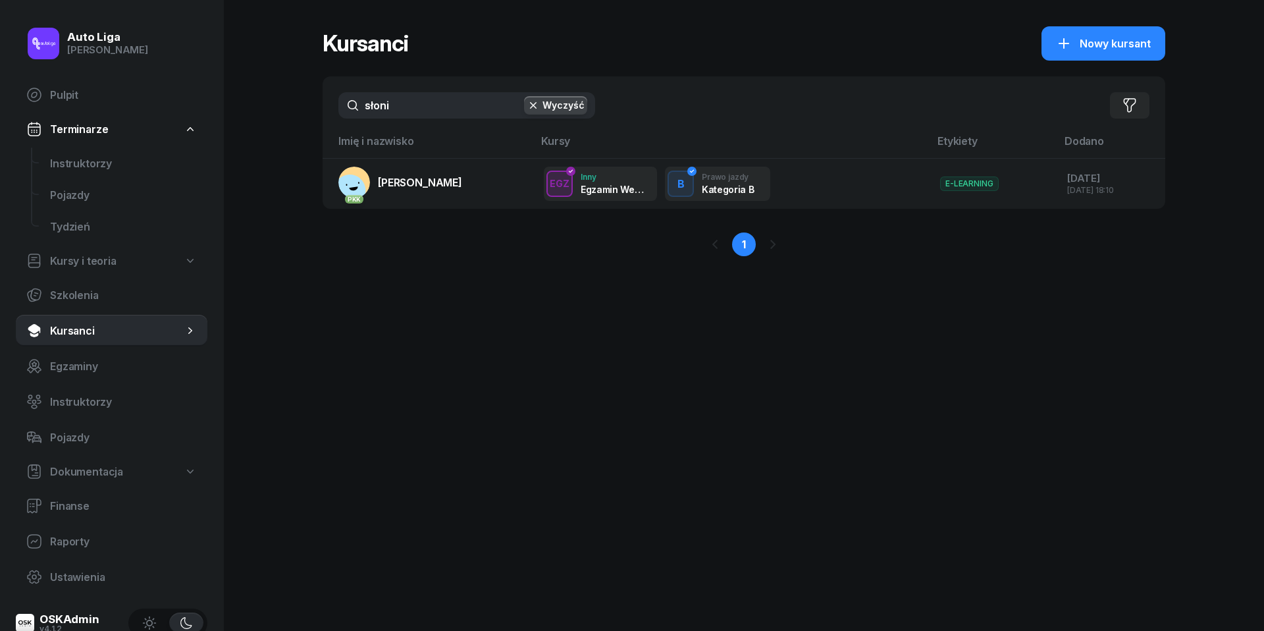
click at [408, 93] on input "słoni" at bounding box center [466, 105] width 257 height 26
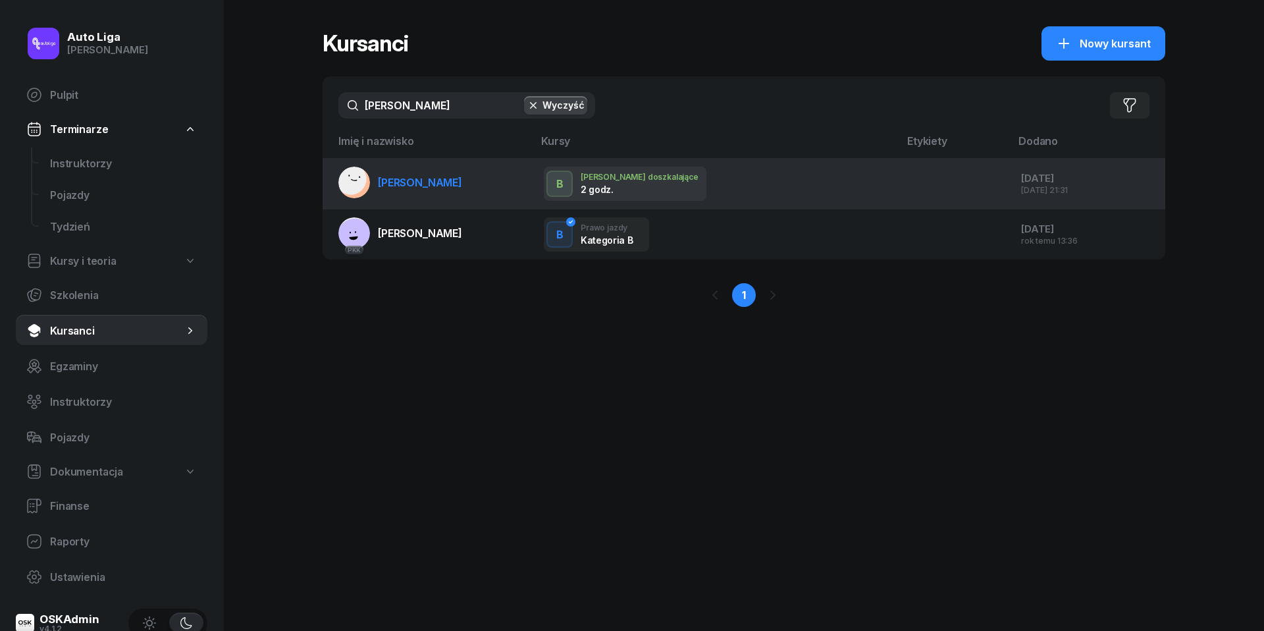
type input "[PERSON_NAME]"
click at [433, 180] on span "[PERSON_NAME]" at bounding box center [420, 182] width 84 height 13
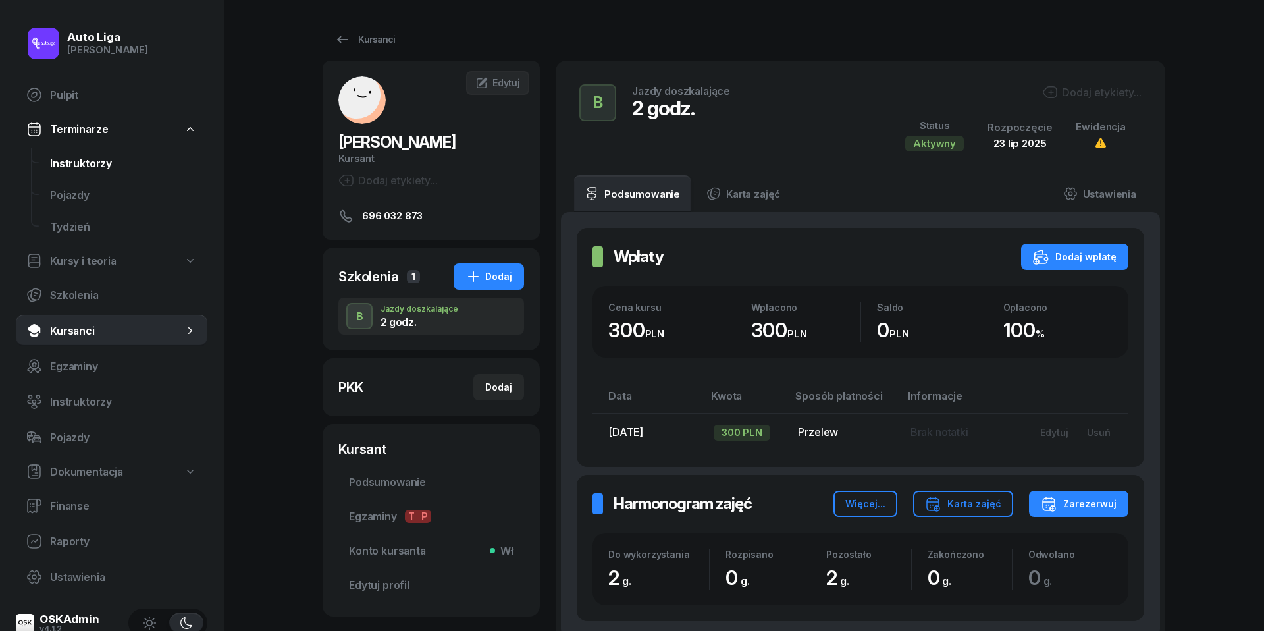
click at [88, 164] on span "Instruktorzy" at bounding box center [123, 163] width 147 height 13
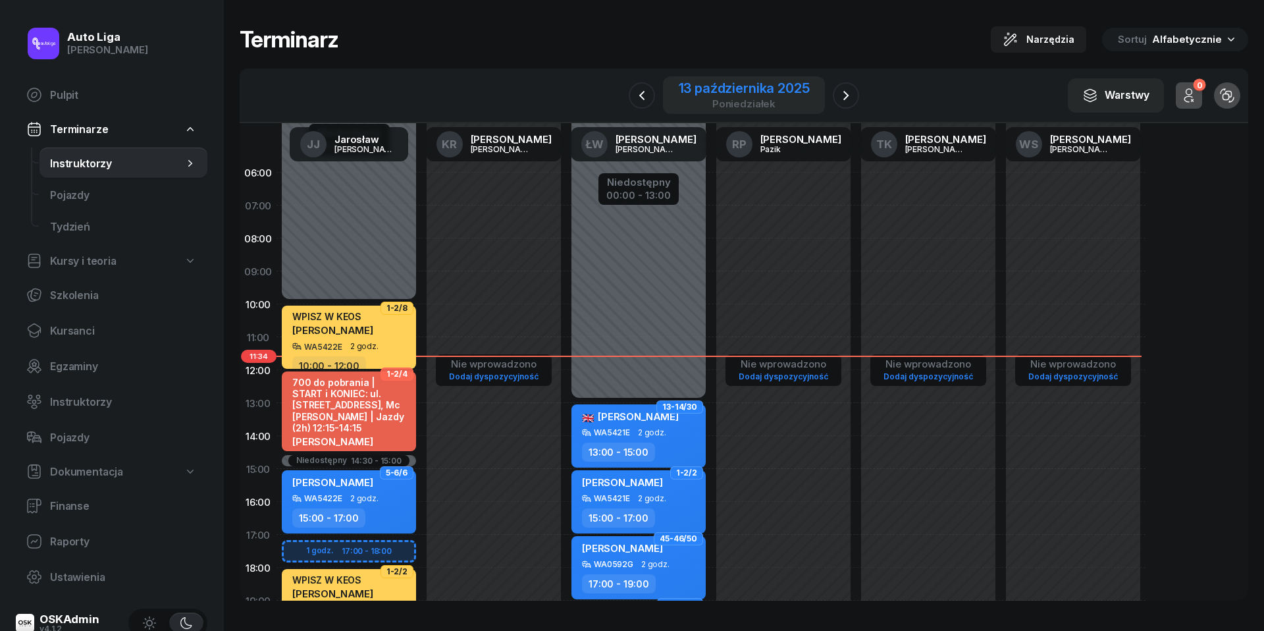
click at [739, 95] on div "13 października 2025" at bounding box center [744, 88] width 131 height 13
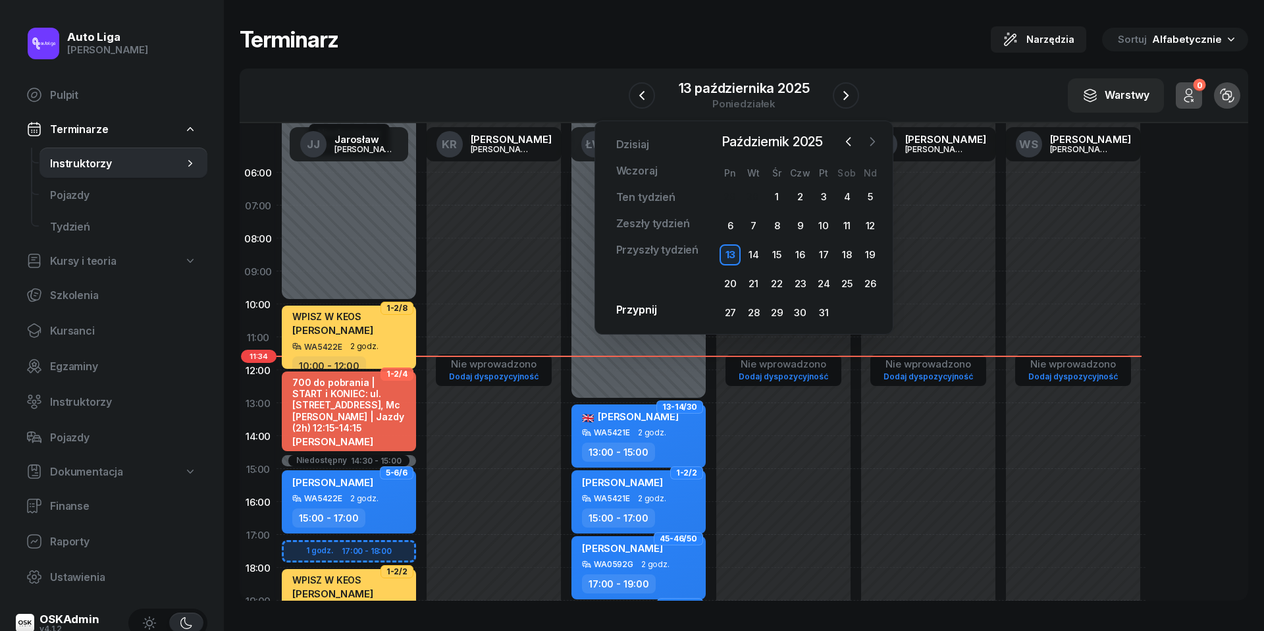
click at [872, 140] on icon "button" at bounding box center [872, 141] width 13 height 13
click at [823, 219] on div "7" at bounding box center [823, 225] width 21 height 21
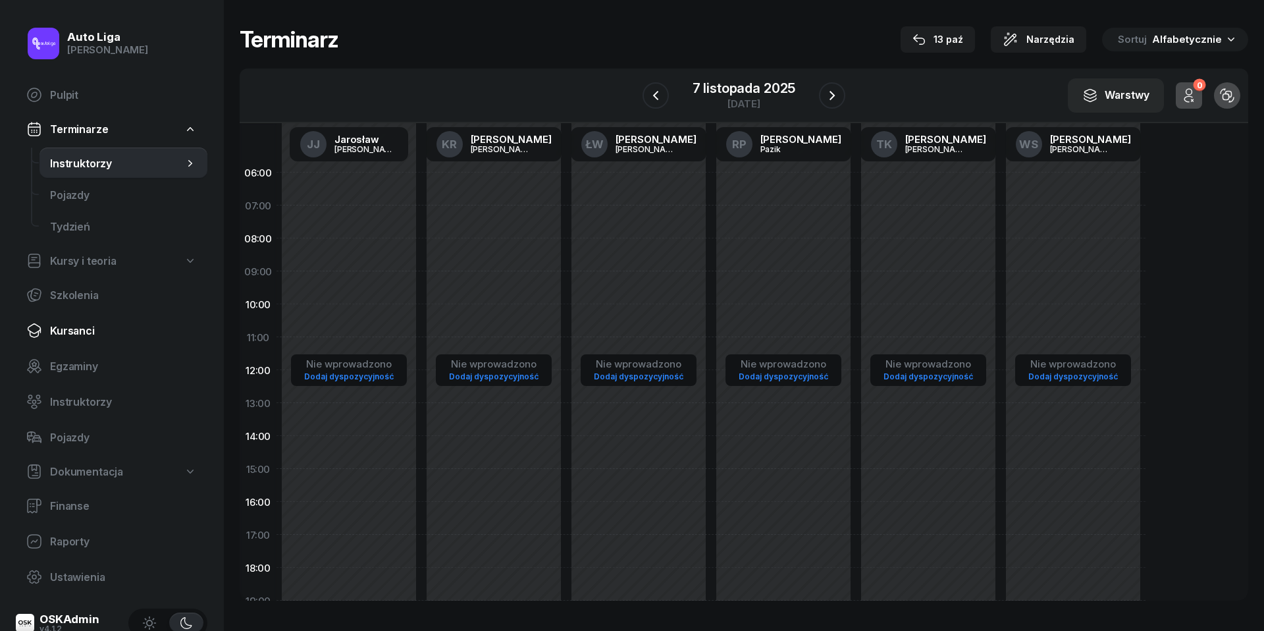
click at [88, 330] on span "Kursanci" at bounding box center [123, 331] width 147 height 13
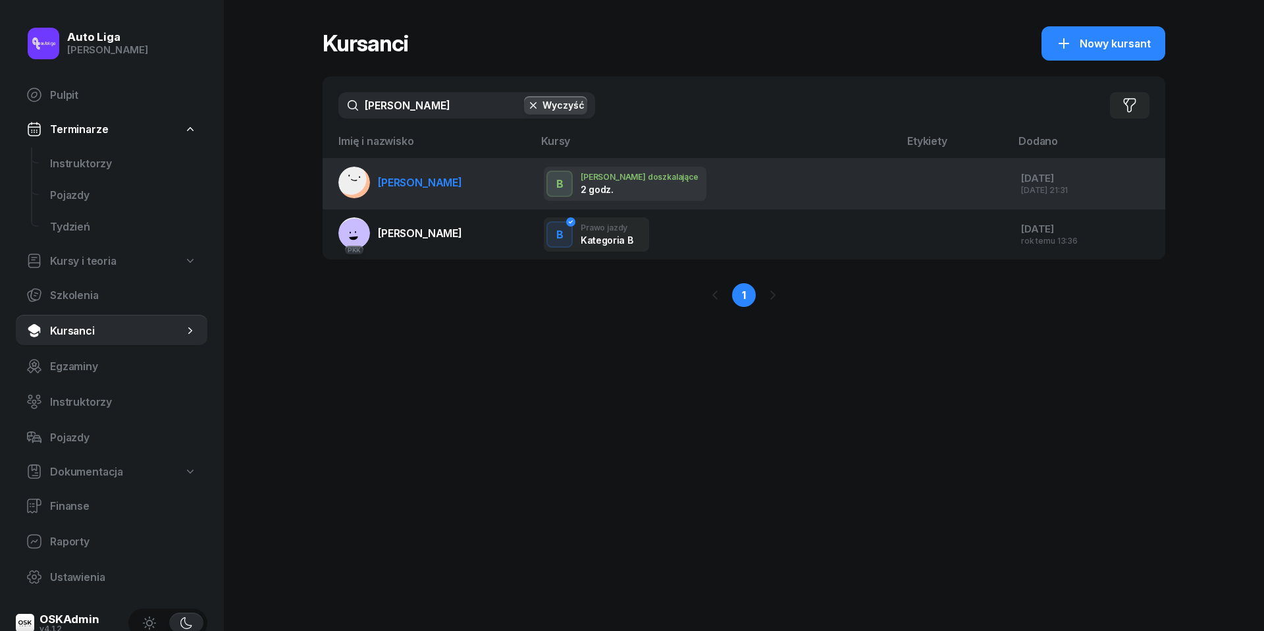
click at [388, 180] on span "[PERSON_NAME]" at bounding box center [420, 182] width 84 height 13
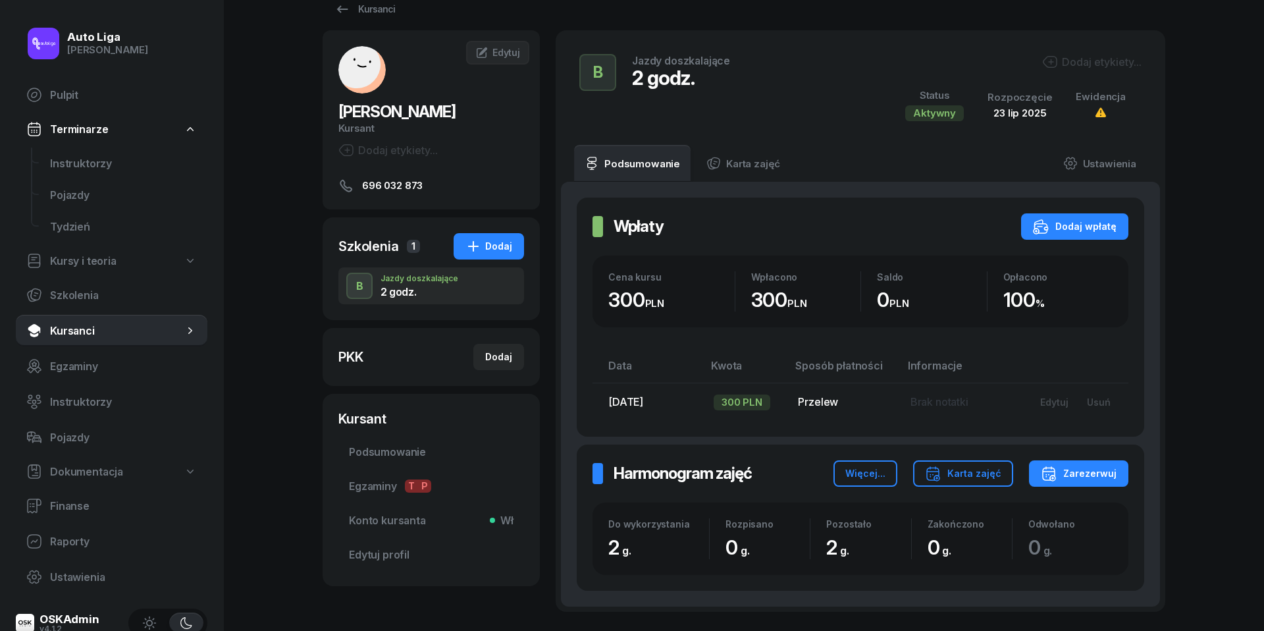
scroll to position [45, 0]
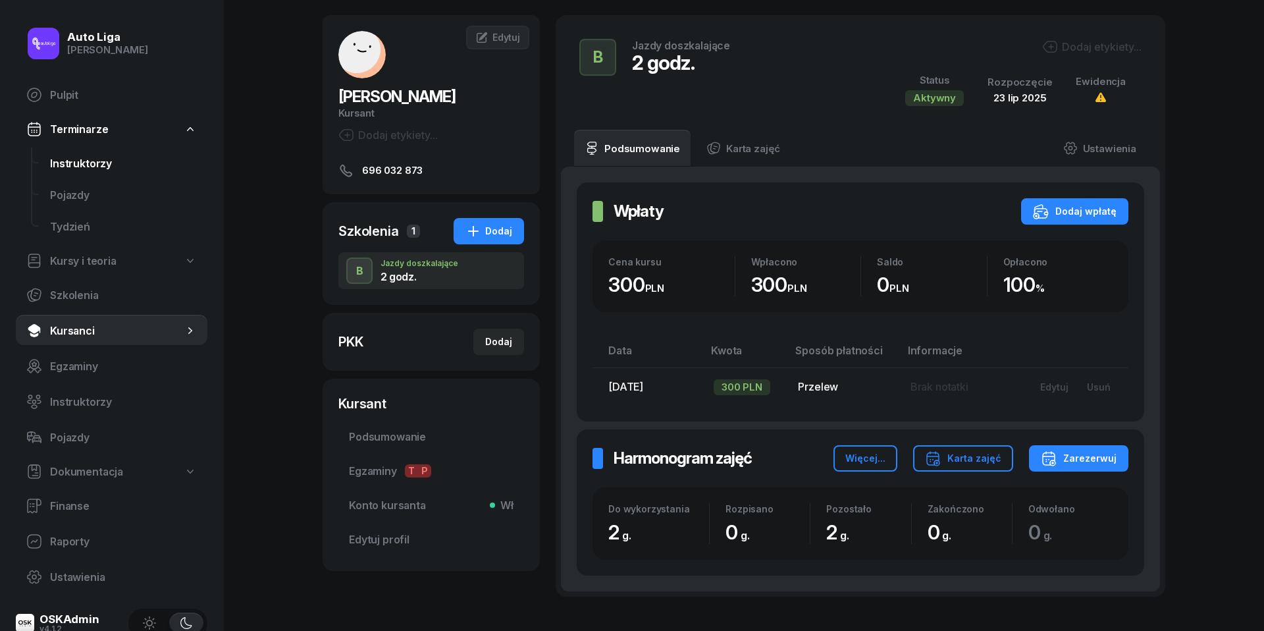
click at [65, 157] on span "Instruktorzy" at bounding box center [123, 163] width 147 height 13
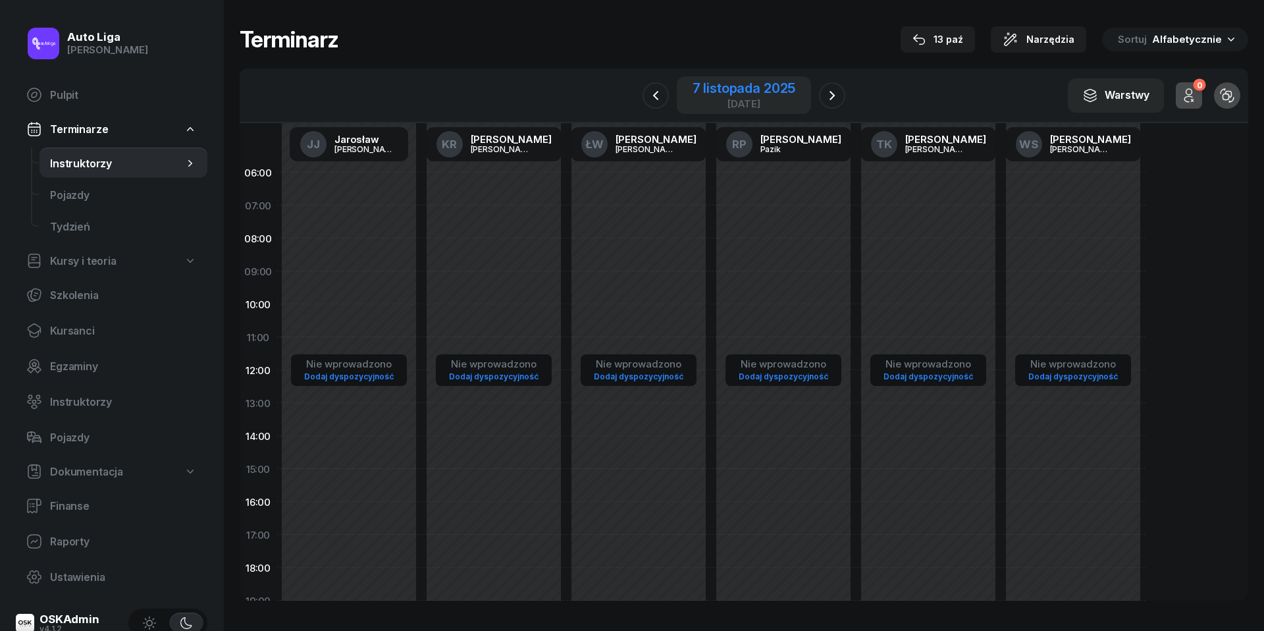
click at [757, 79] on div "[DATE]" at bounding box center [744, 95] width 134 height 38
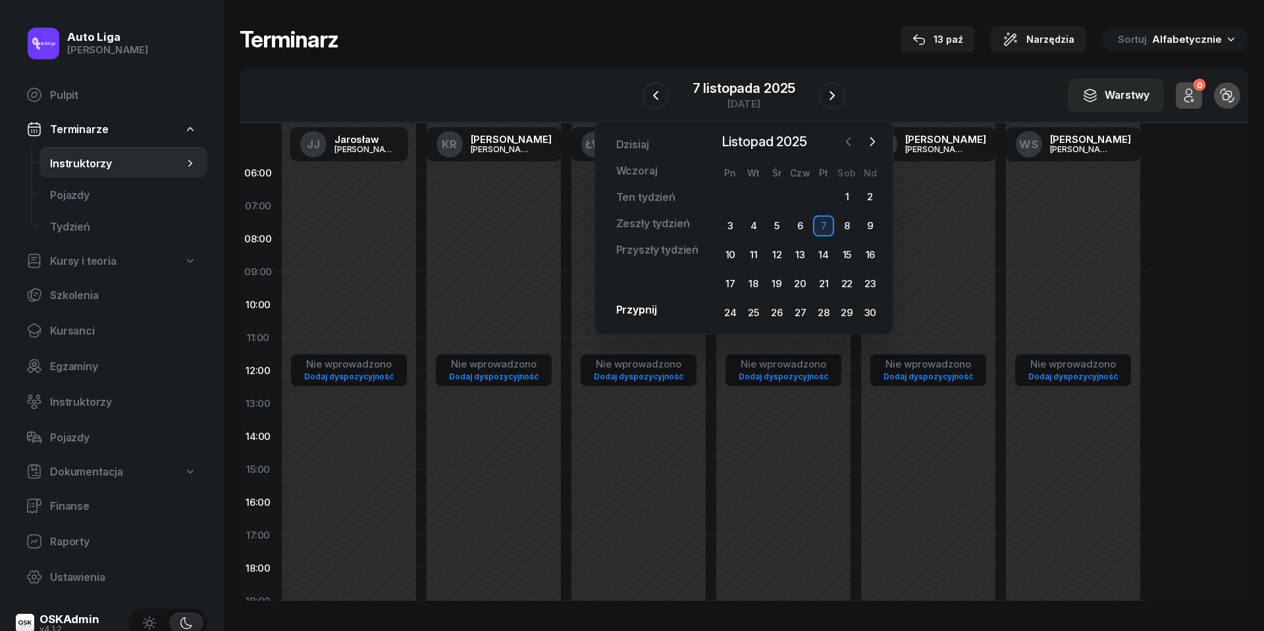
click at [854, 145] on icon "button" at bounding box center [848, 141] width 13 height 13
click at [727, 255] on div "13" at bounding box center [729, 254] width 21 height 21
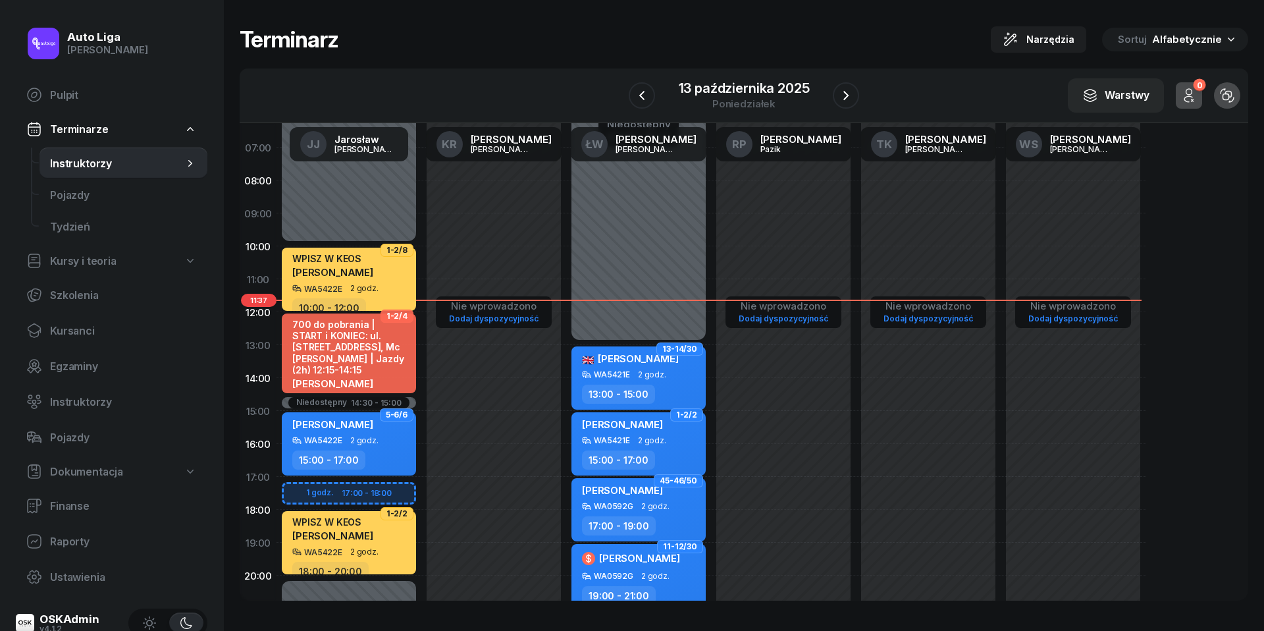
scroll to position [70, 0]
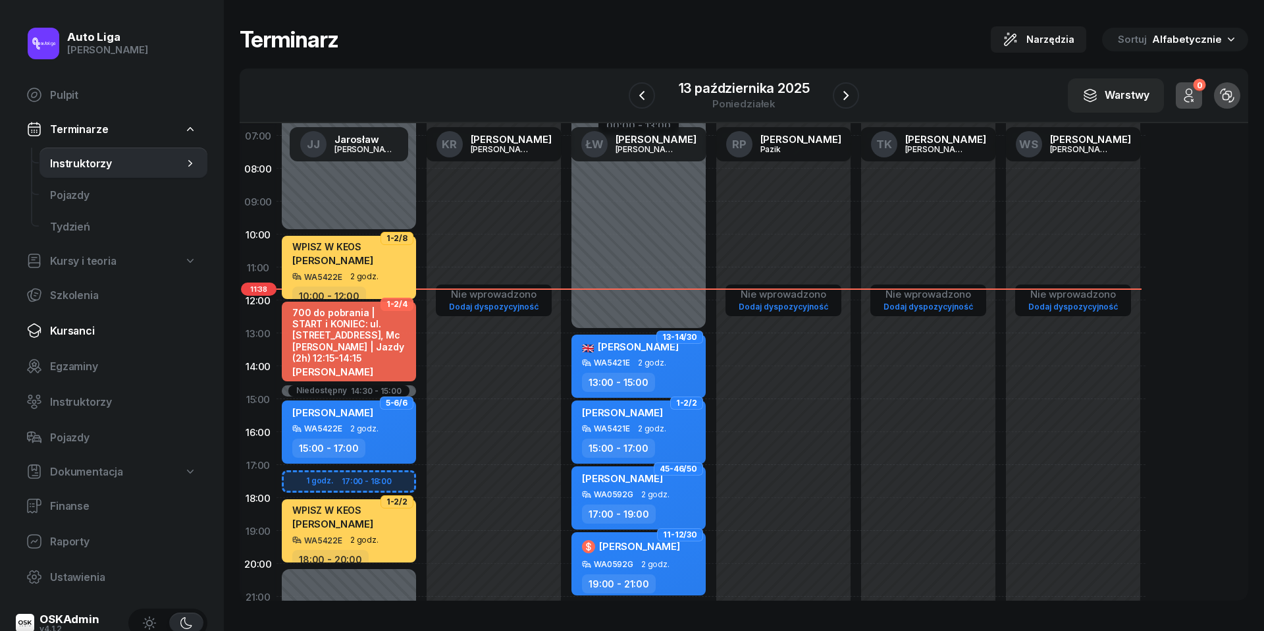
click at [62, 328] on span "Kursanci" at bounding box center [123, 331] width 147 height 13
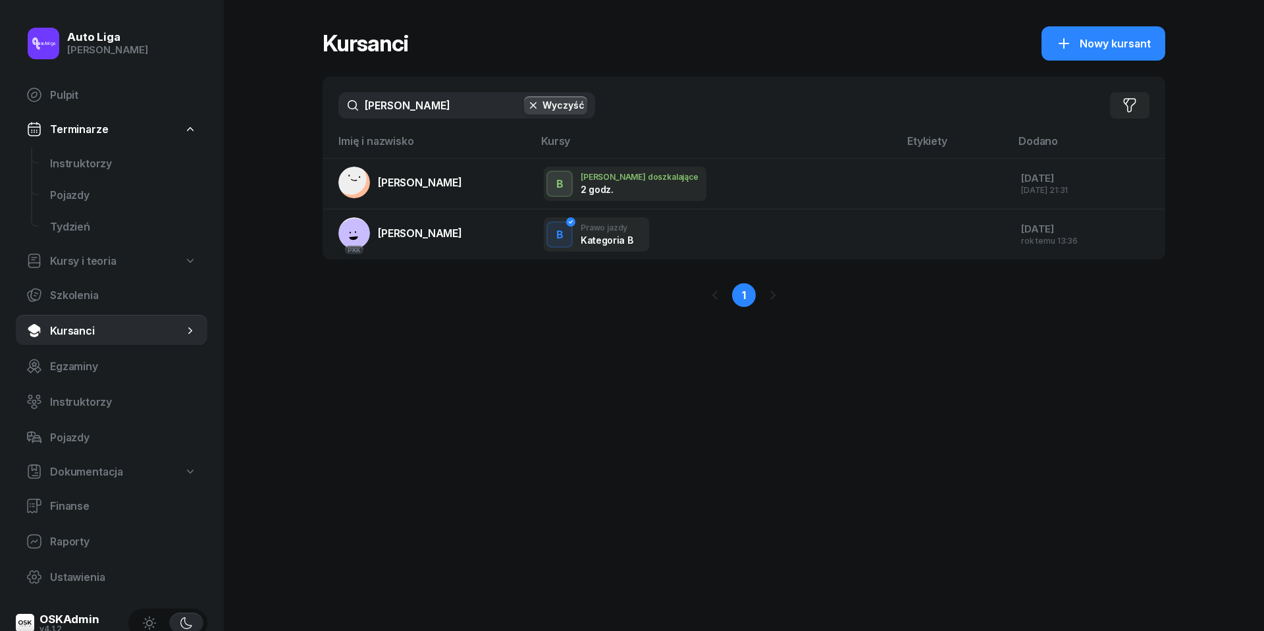
click at [461, 108] on input "[PERSON_NAME]" at bounding box center [466, 105] width 257 height 26
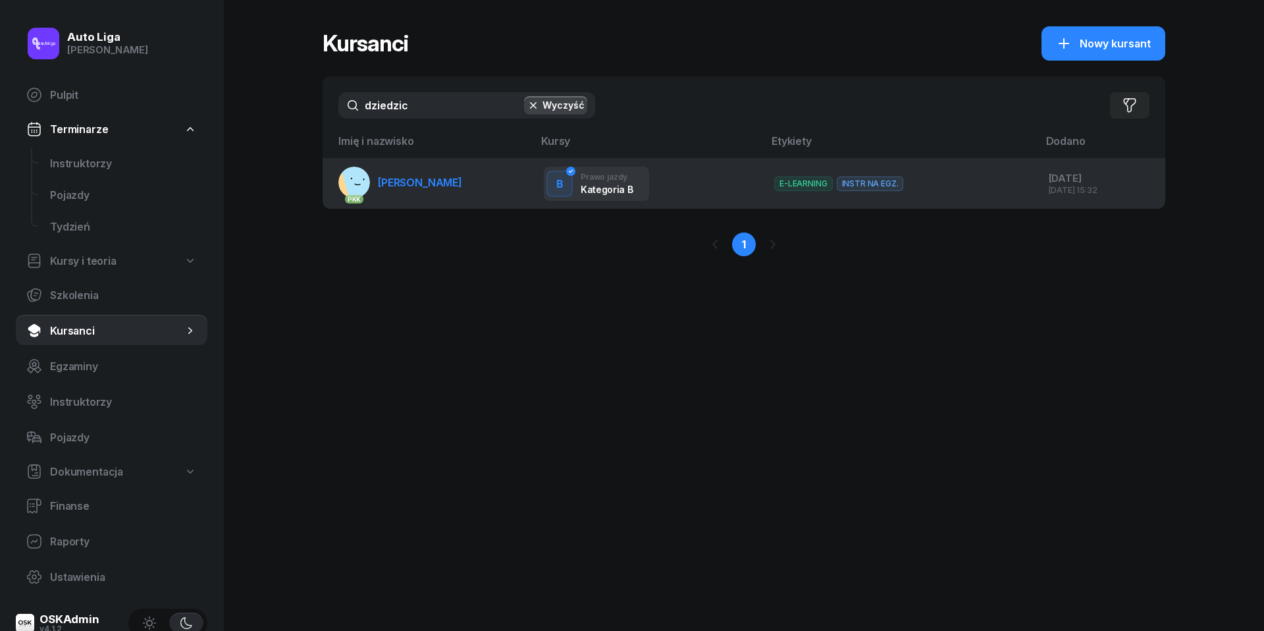
type input "dziedzic"
click at [425, 188] on link "PKK [PERSON_NAME]" at bounding box center [400, 183] width 124 height 32
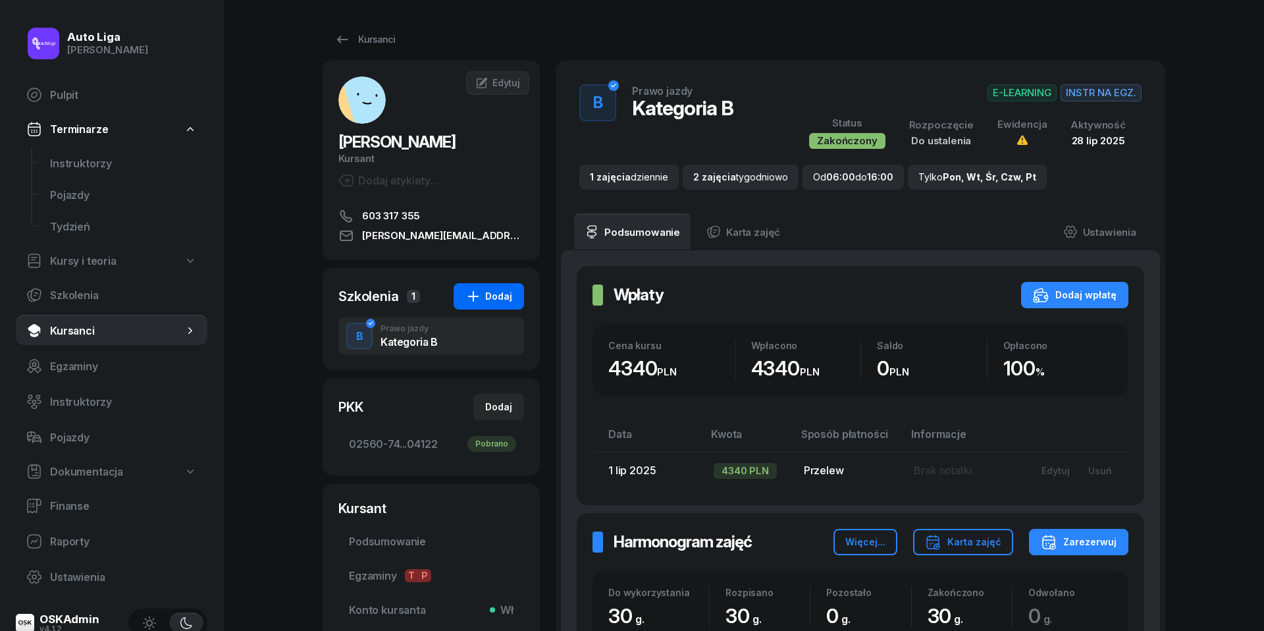
click at [499, 306] on button "Dodaj" at bounding box center [489, 296] width 70 height 26
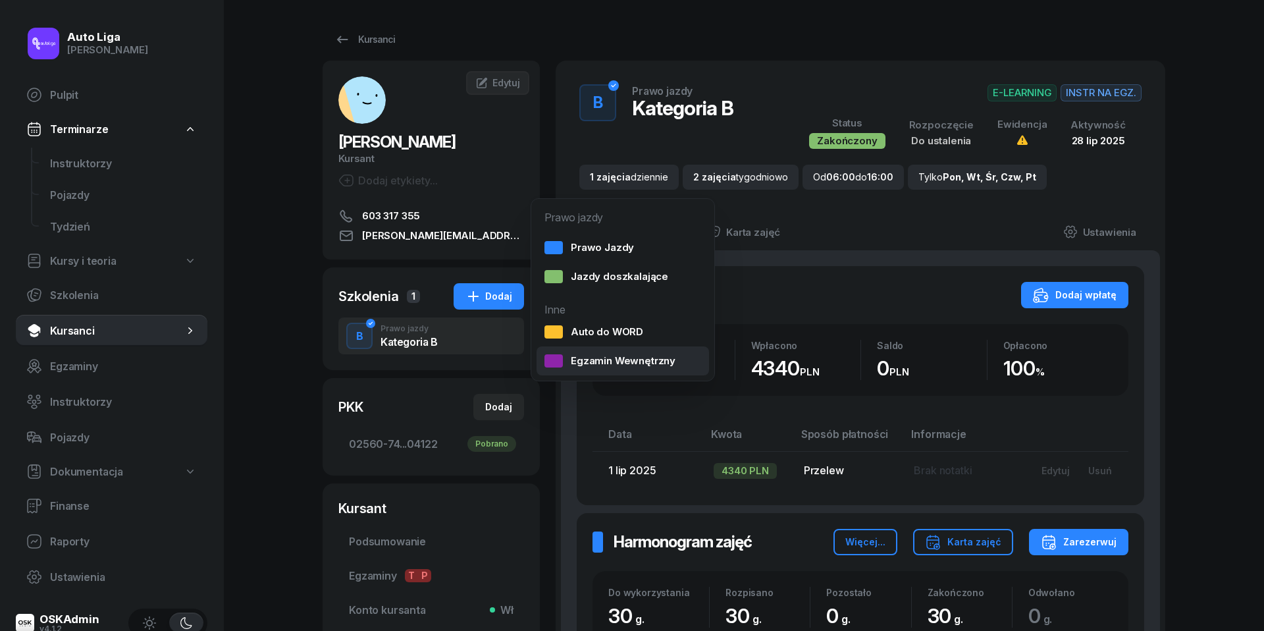
click at [585, 354] on div "Egzamin Wewnętrzny" at bounding box center [609, 360] width 131 height 13
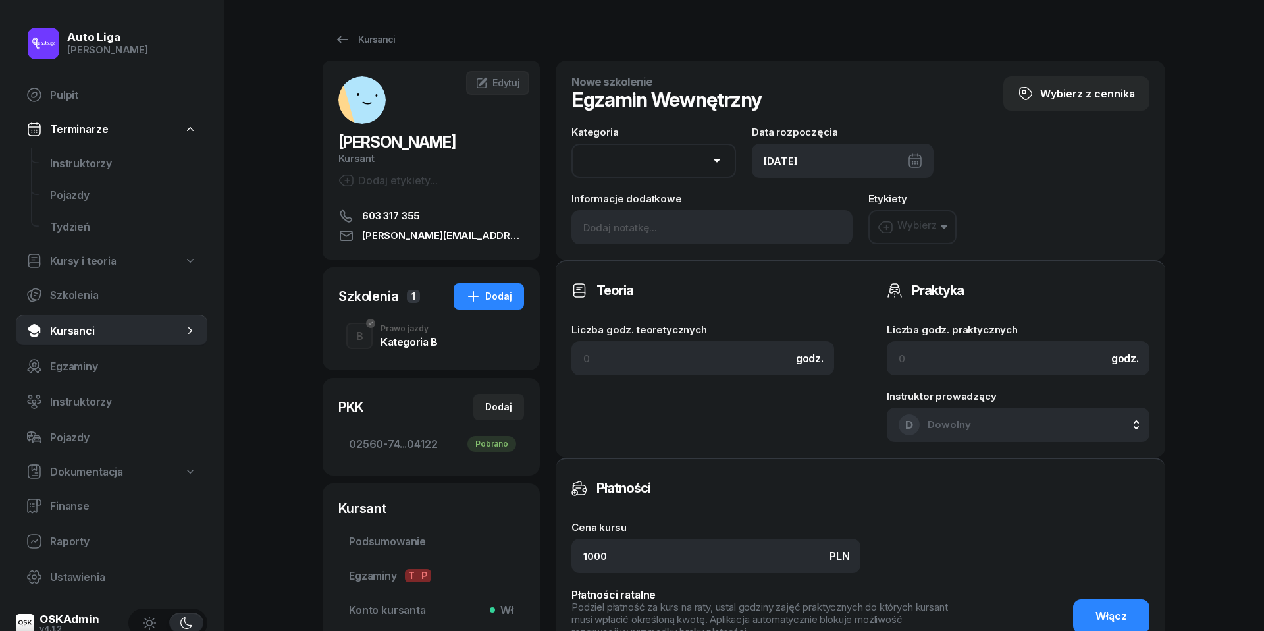
select select "B"
click at [838, 161] on div "[DATE]" at bounding box center [843, 161] width 182 height 34
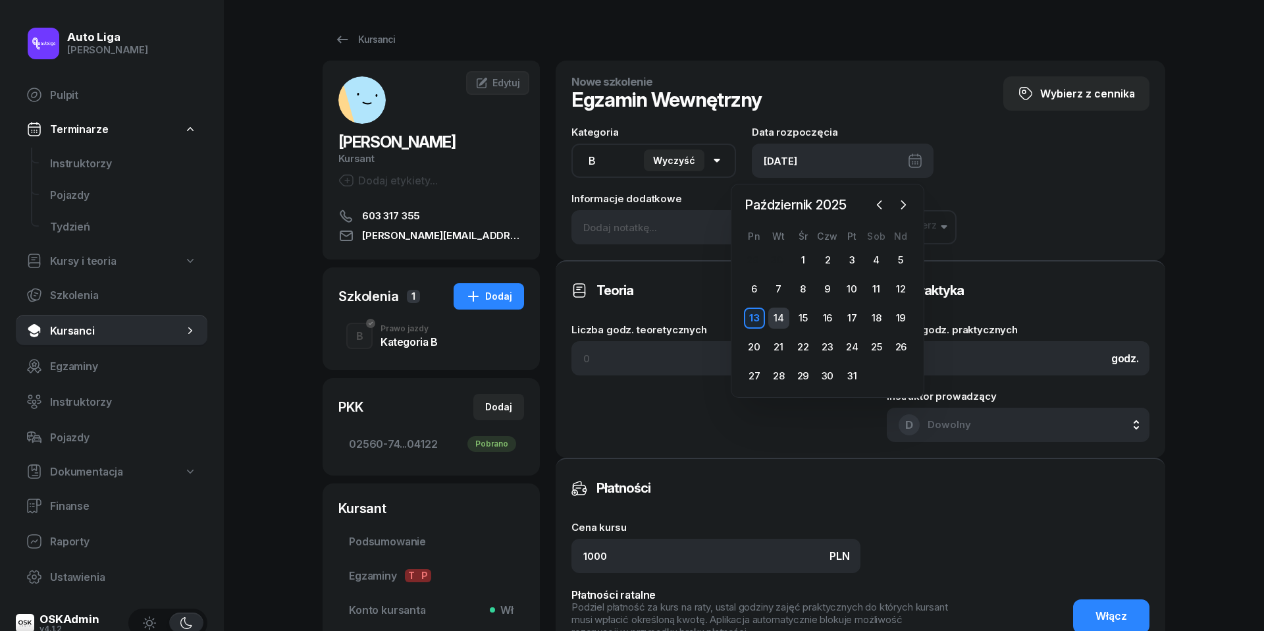
click at [779, 316] on div "14" at bounding box center [778, 317] width 21 height 21
type input "[DATE]"
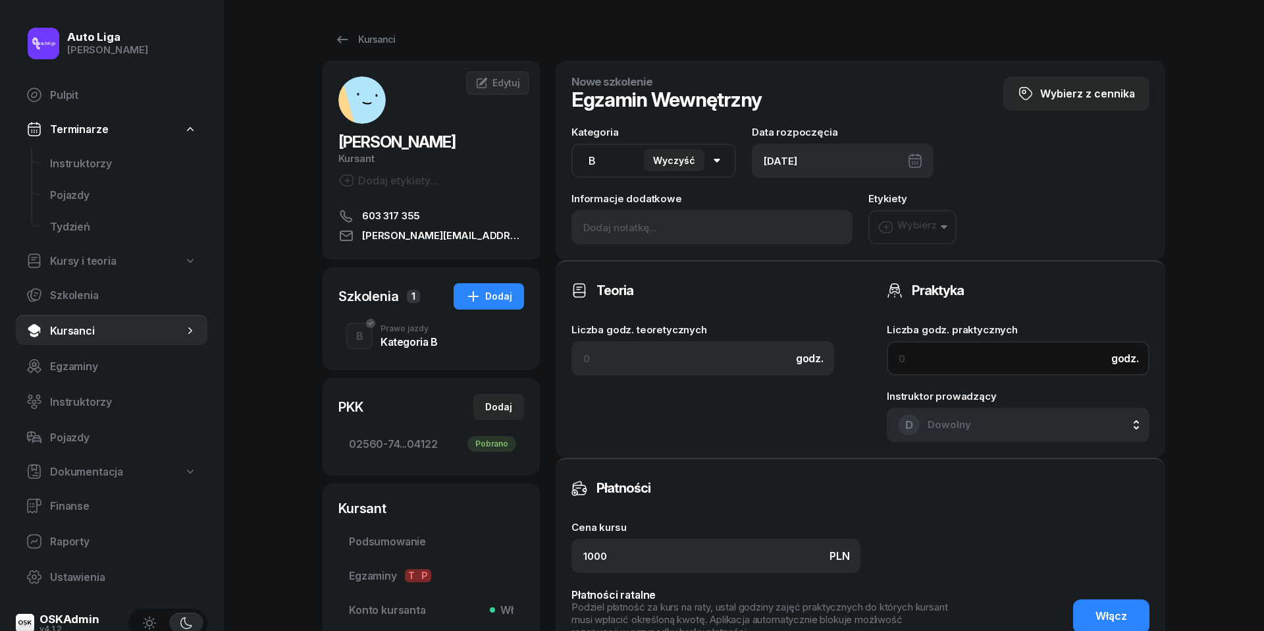
click at [938, 361] on input at bounding box center [1018, 358] width 263 height 34
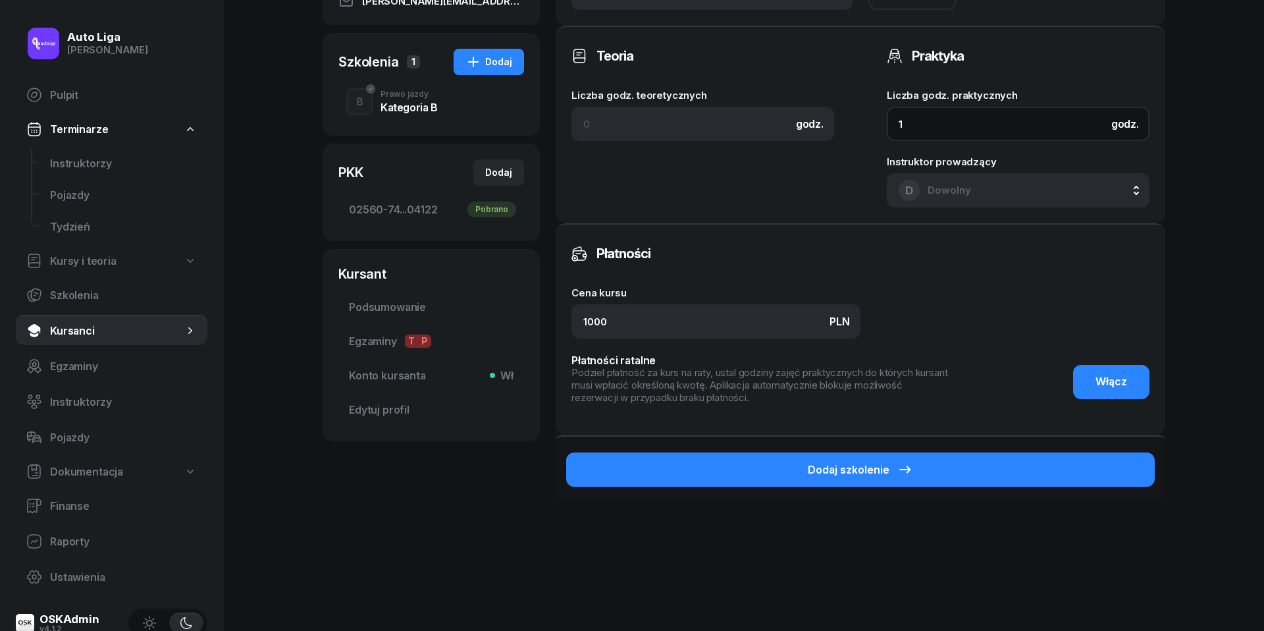
scroll to position [264, 0]
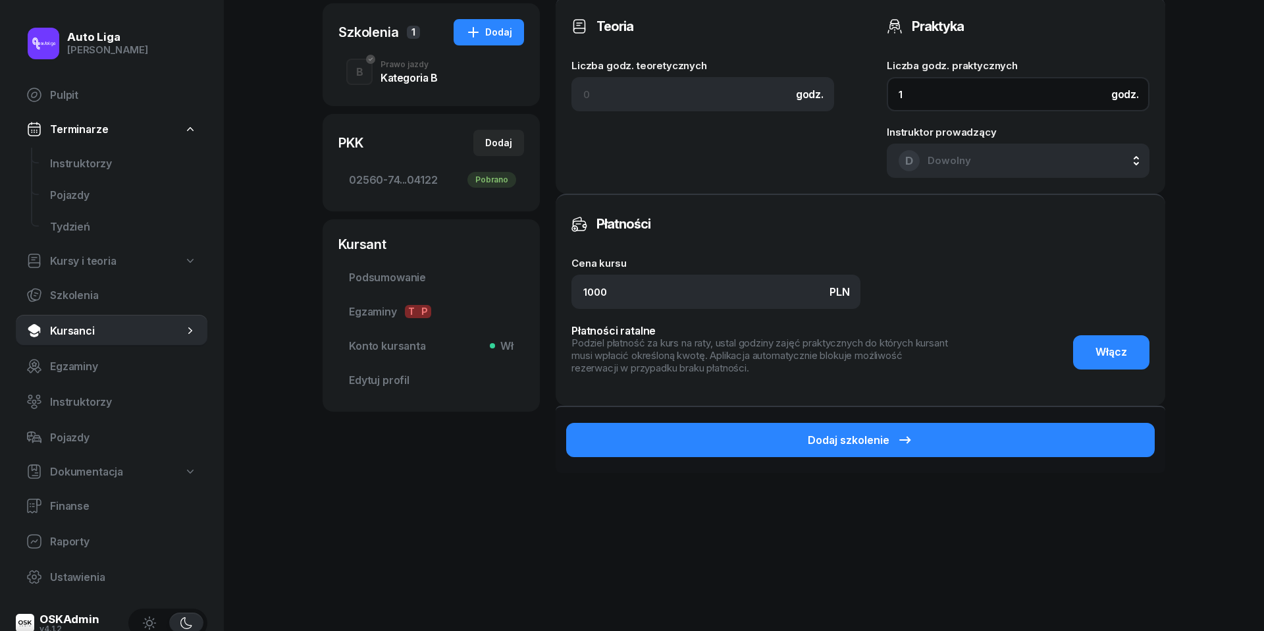
type input "1"
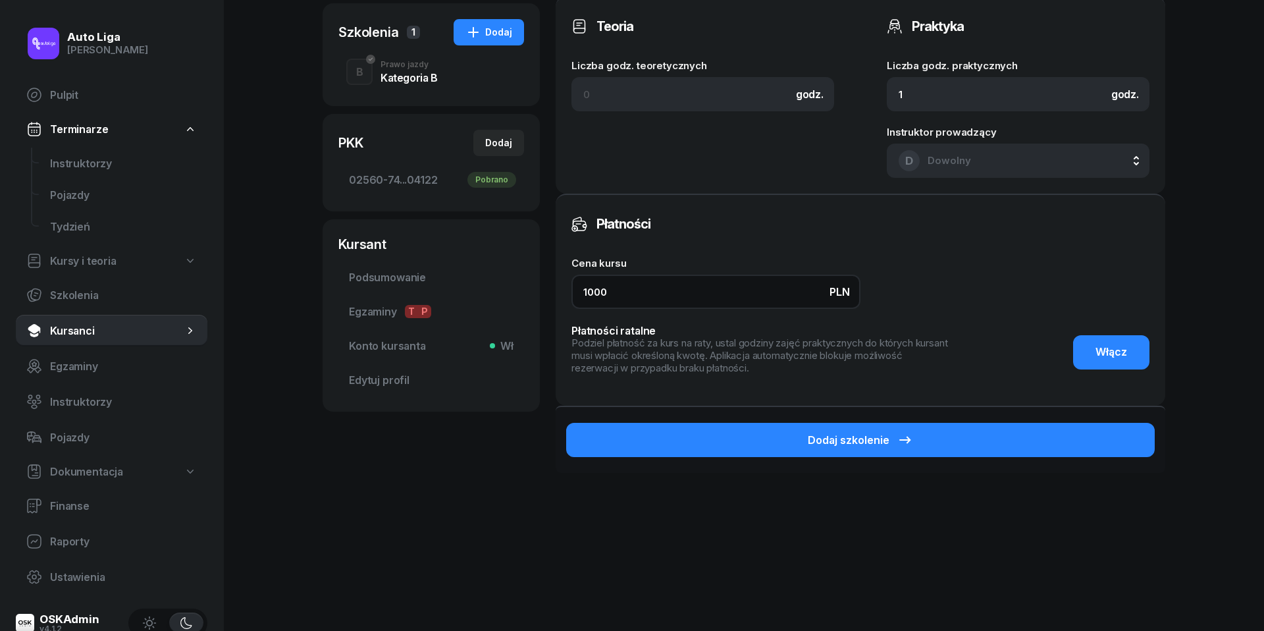
click at [678, 292] on input "1000" at bounding box center [715, 291] width 289 height 34
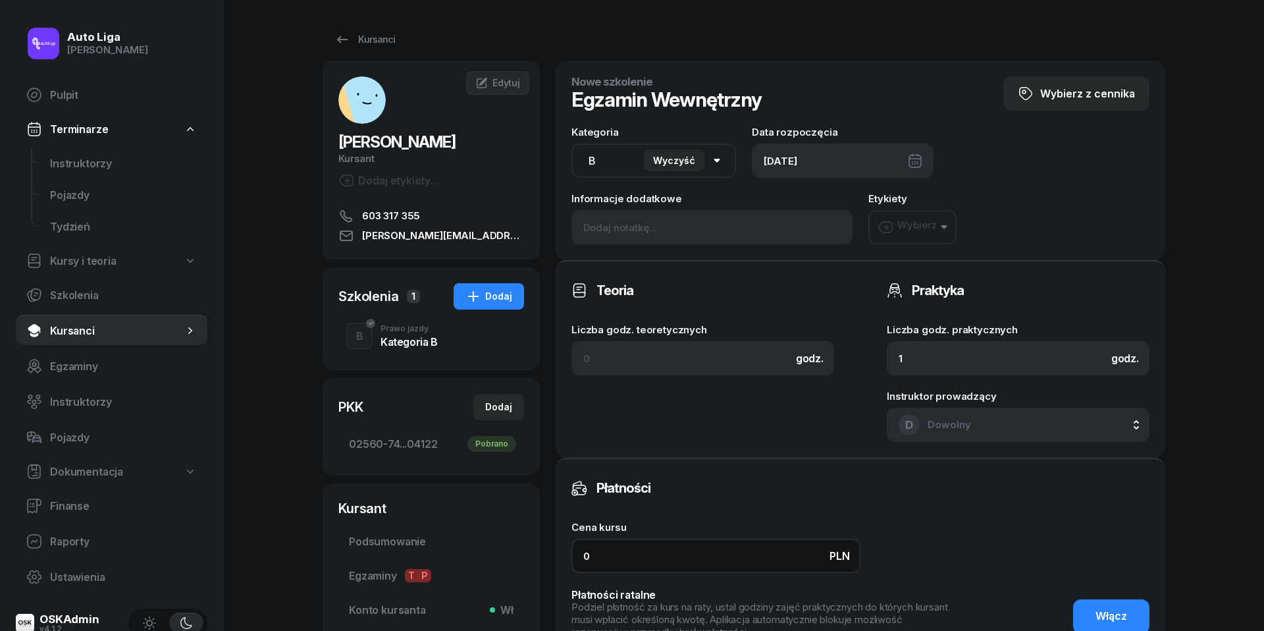
scroll to position [0, 0]
type input "0"
click at [916, 151] on div "[DATE]" at bounding box center [843, 161] width 182 height 34
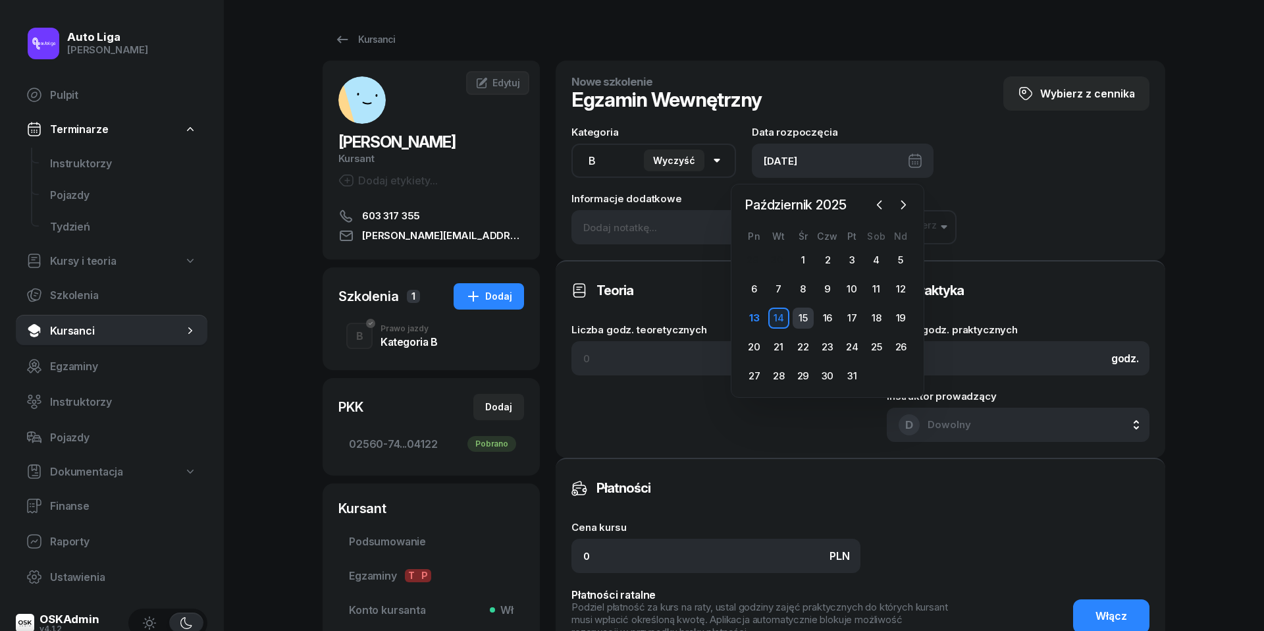
click at [801, 317] on div "15" at bounding box center [803, 317] width 21 height 21
type input "[DATE]"
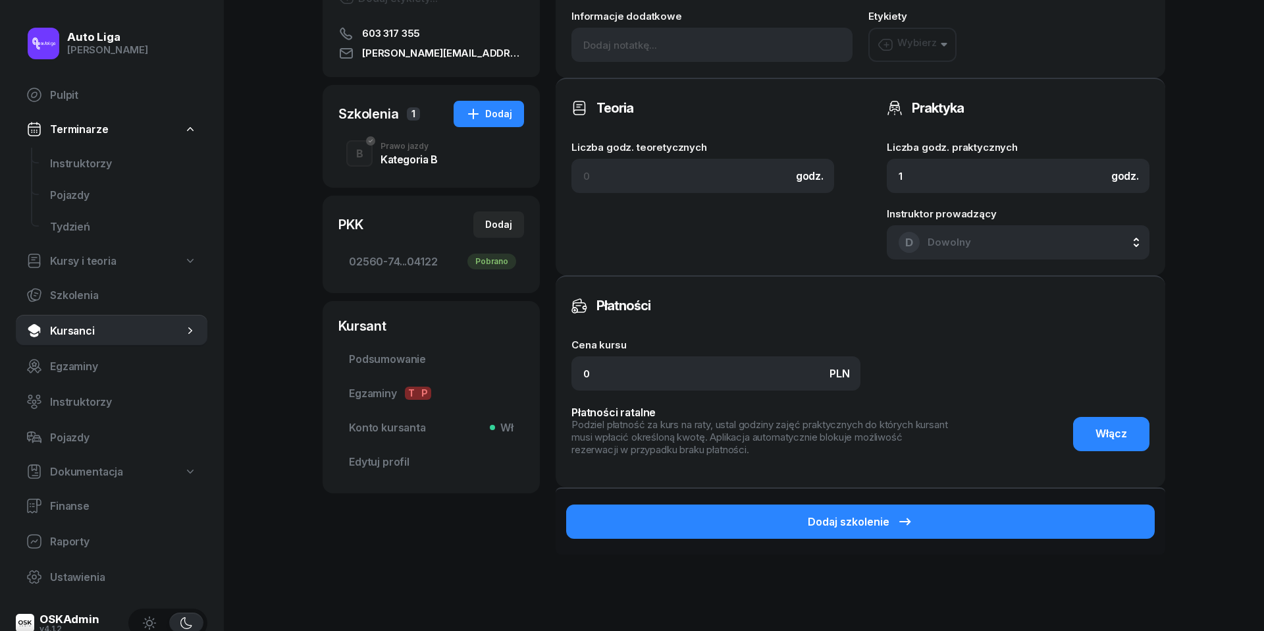
scroll to position [211, 0]
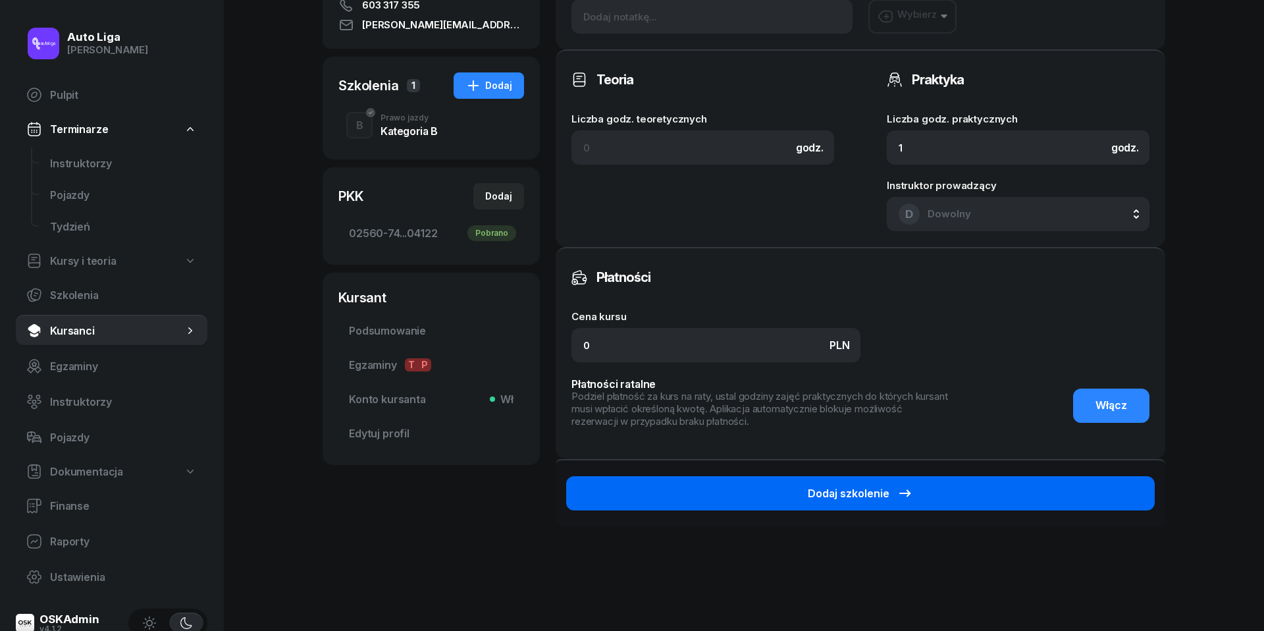
click at [872, 491] on div "Dodaj szkolenie" at bounding box center [860, 493] width 105 height 16
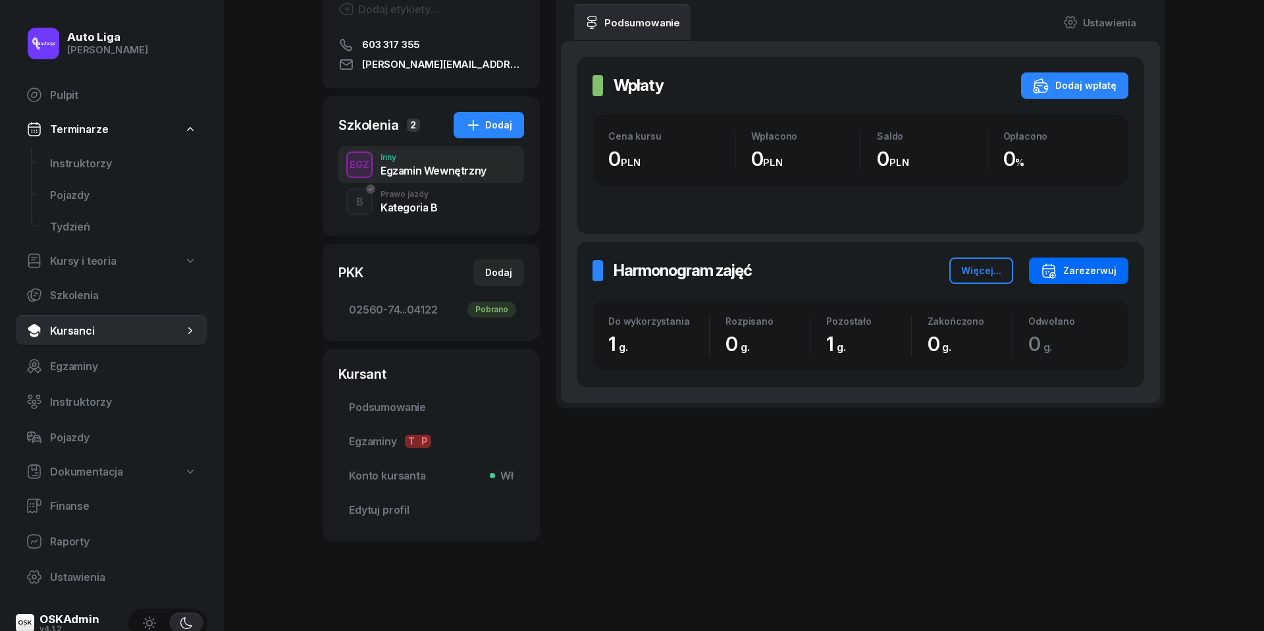
scroll to position [171, 0]
click at [1082, 271] on div "Zarezerwuj" at bounding box center [1079, 271] width 76 height 16
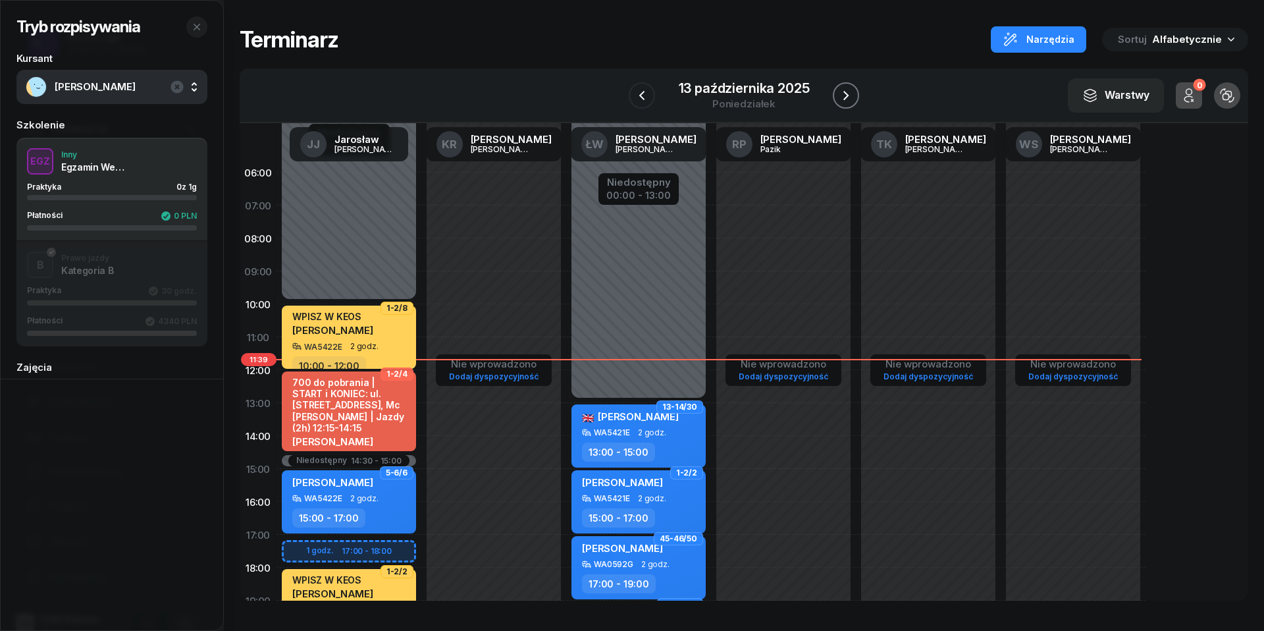
click at [852, 93] on icon "button" at bounding box center [846, 96] width 16 height 16
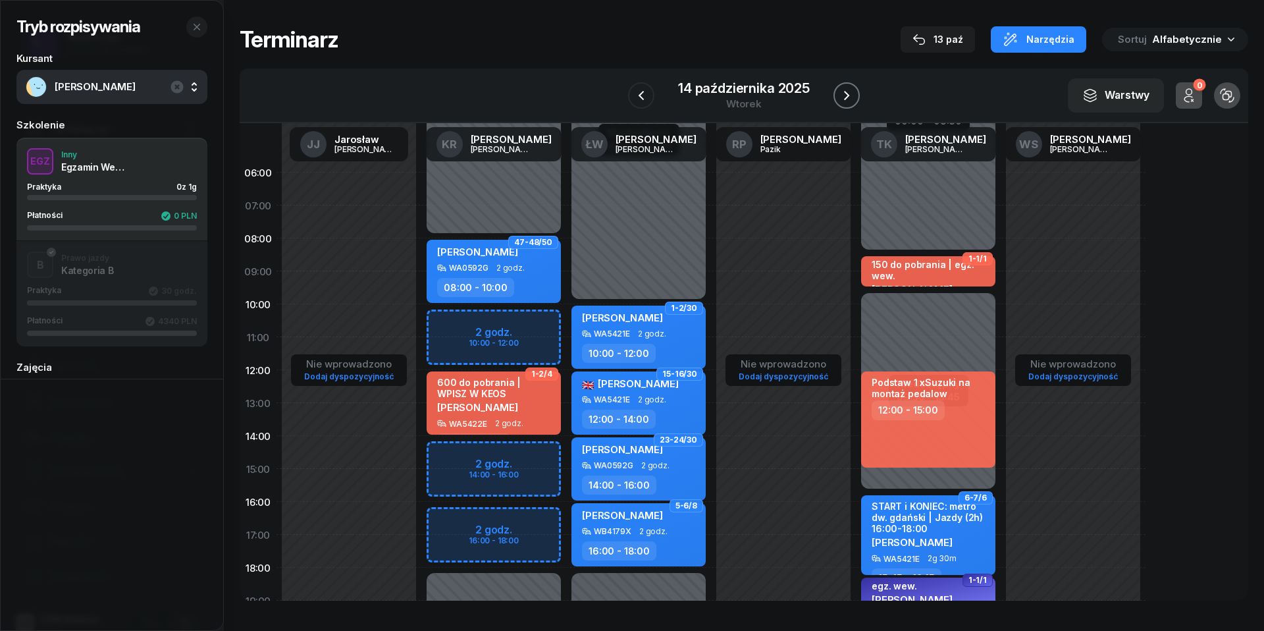
click at [852, 93] on icon "button" at bounding box center [847, 96] width 16 height 16
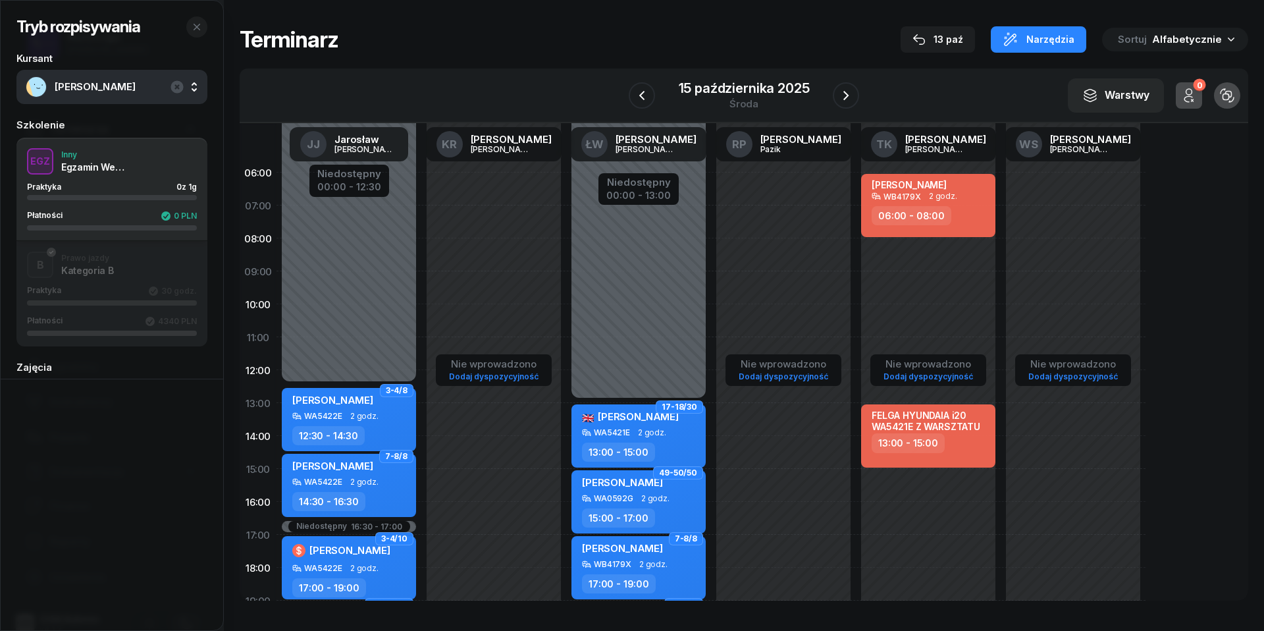
click at [935, 370] on link "Dodaj dyspozycyjność" at bounding box center [928, 376] width 100 height 15
select select "08"
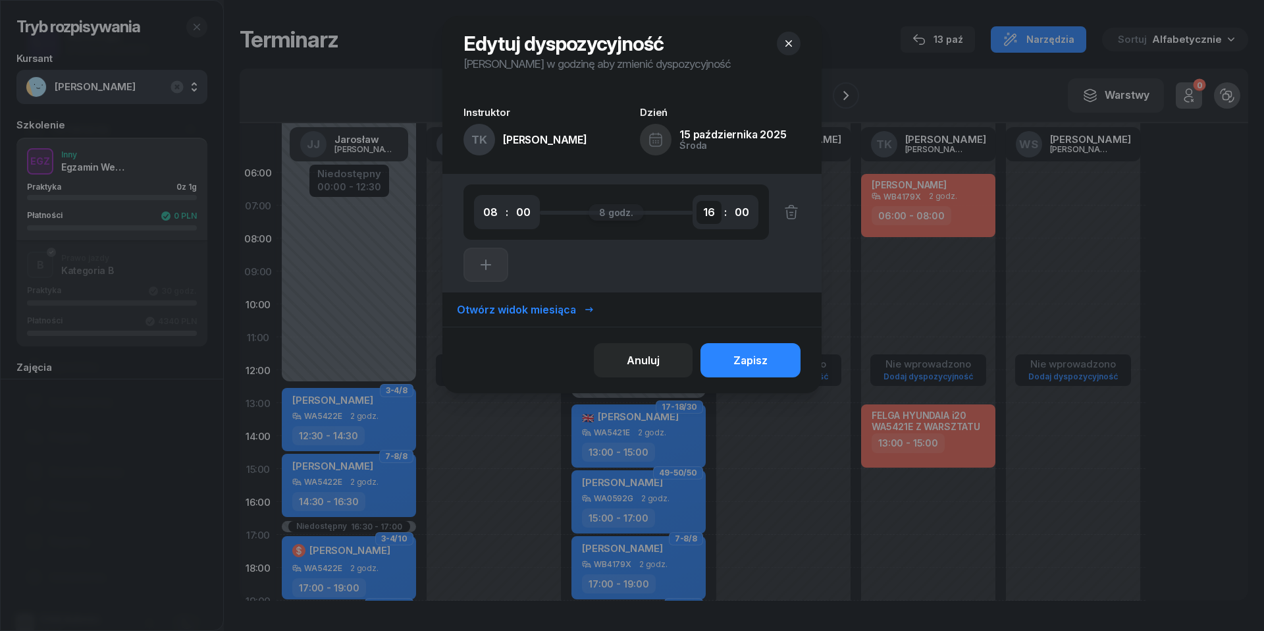
select select "09"
click at [765, 365] on div "Zapisz" at bounding box center [750, 360] width 34 height 13
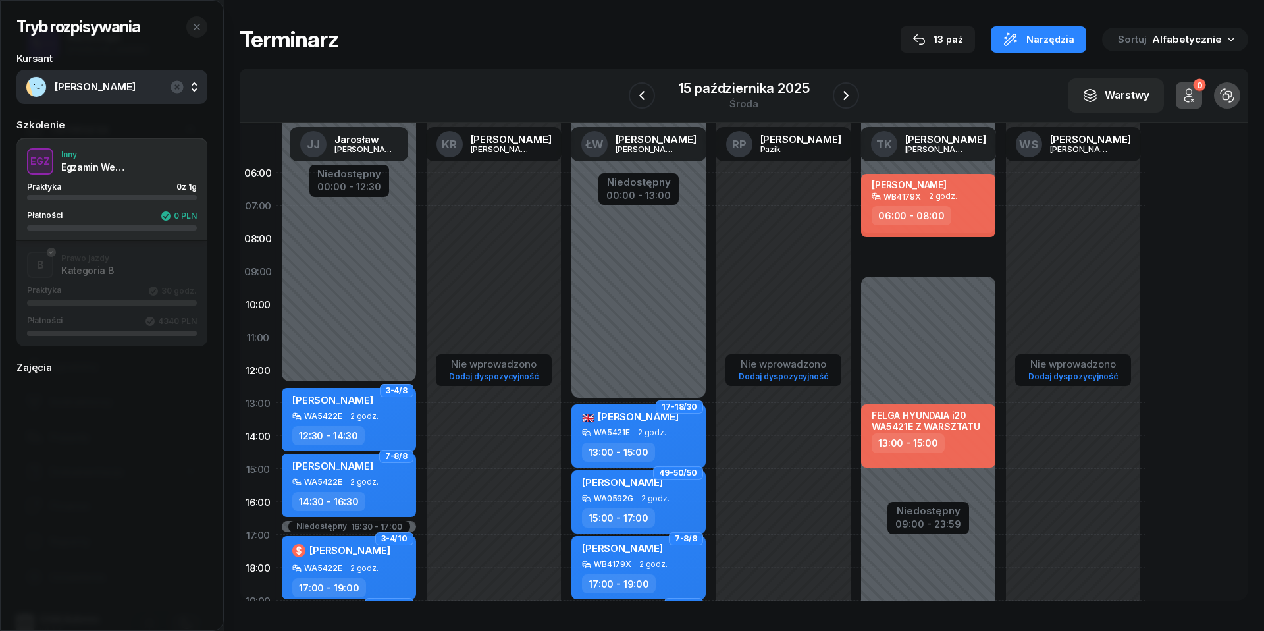
click at [903, 251] on div "[PERSON_NAME] WB4179X 2 godz. 06:00 - 08:00 FELGA HYUNDAIA i20 WA5421E Z WARSZT…" at bounding box center [928, 468] width 145 height 625
select select "08"
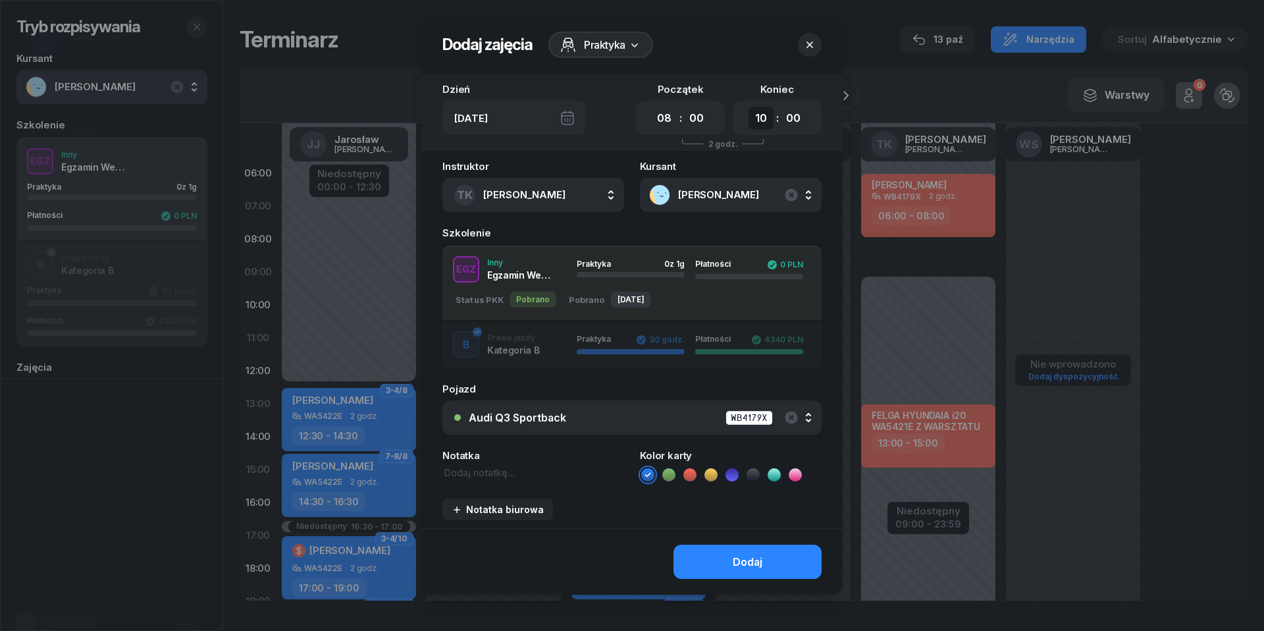
select select "09"
click at [475, 469] on textarea at bounding box center [533, 472] width 182 height 14
type textarea "egz. wew."
click at [601, 413] on div "Audi Q3 Sportback WB4179X" at bounding box center [639, 417] width 341 height 16
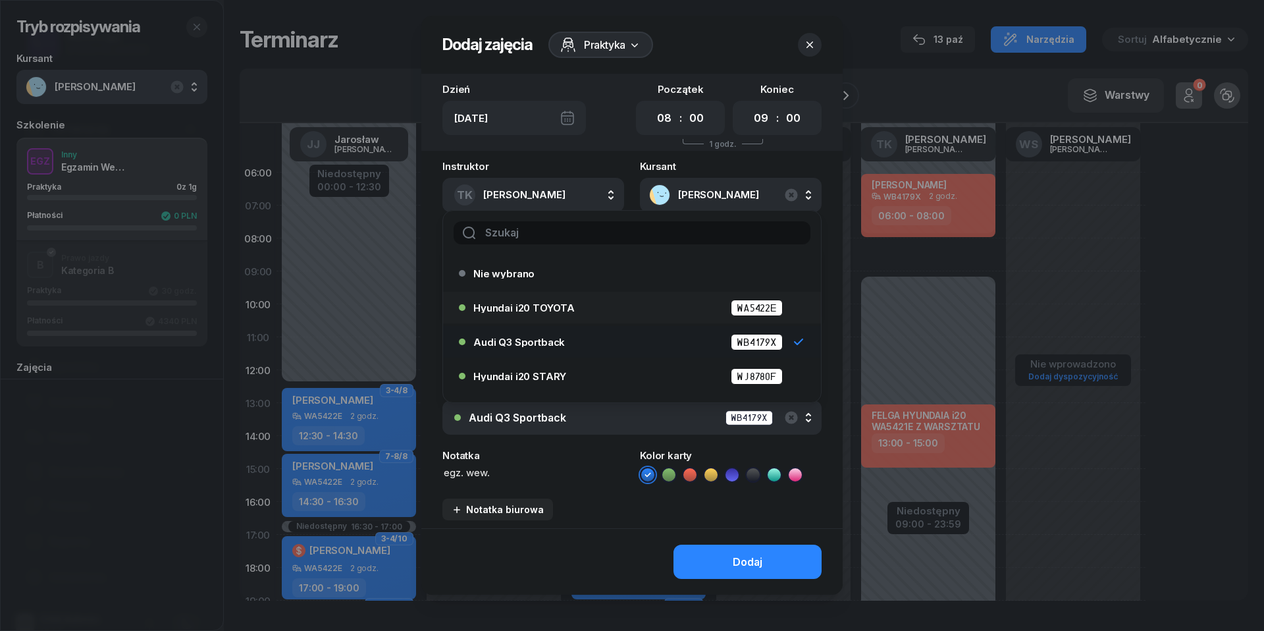
click at [571, 308] on span "Hyundai i20 TOYOTA" at bounding box center [523, 308] width 101 height 10
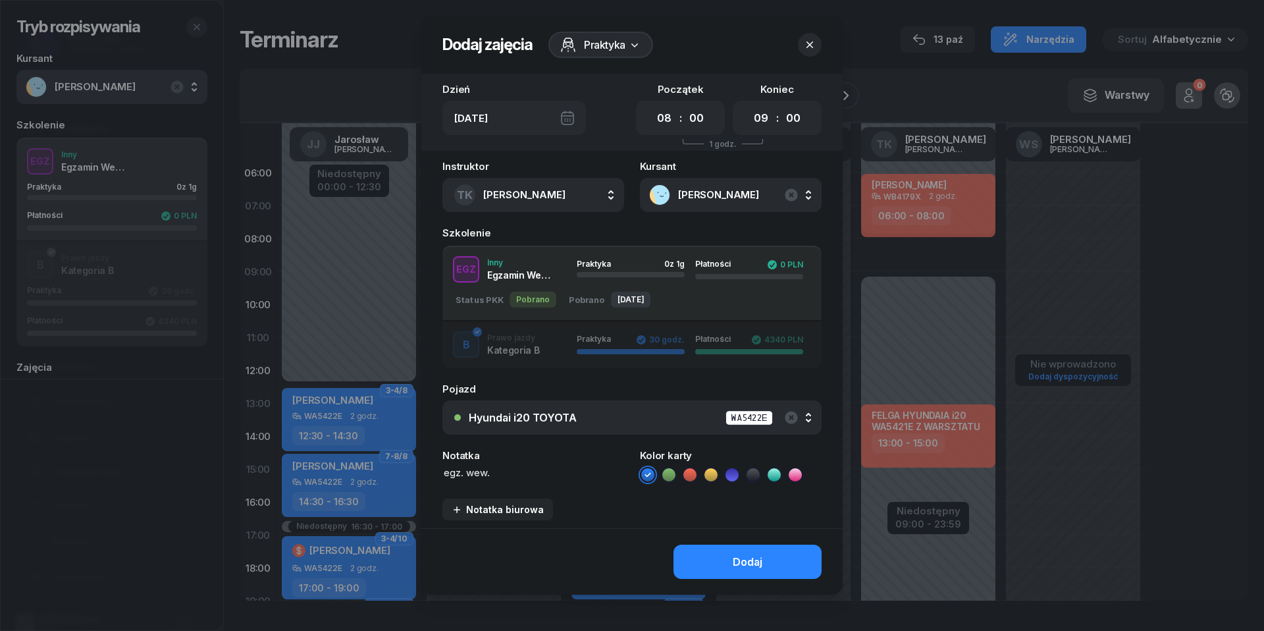
click at [735, 471] on icon at bounding box center [731, 474] width 13 height 13
click at [743, 562] on div "Dodaj" at bounding box center [748, 562] width 30 height 13
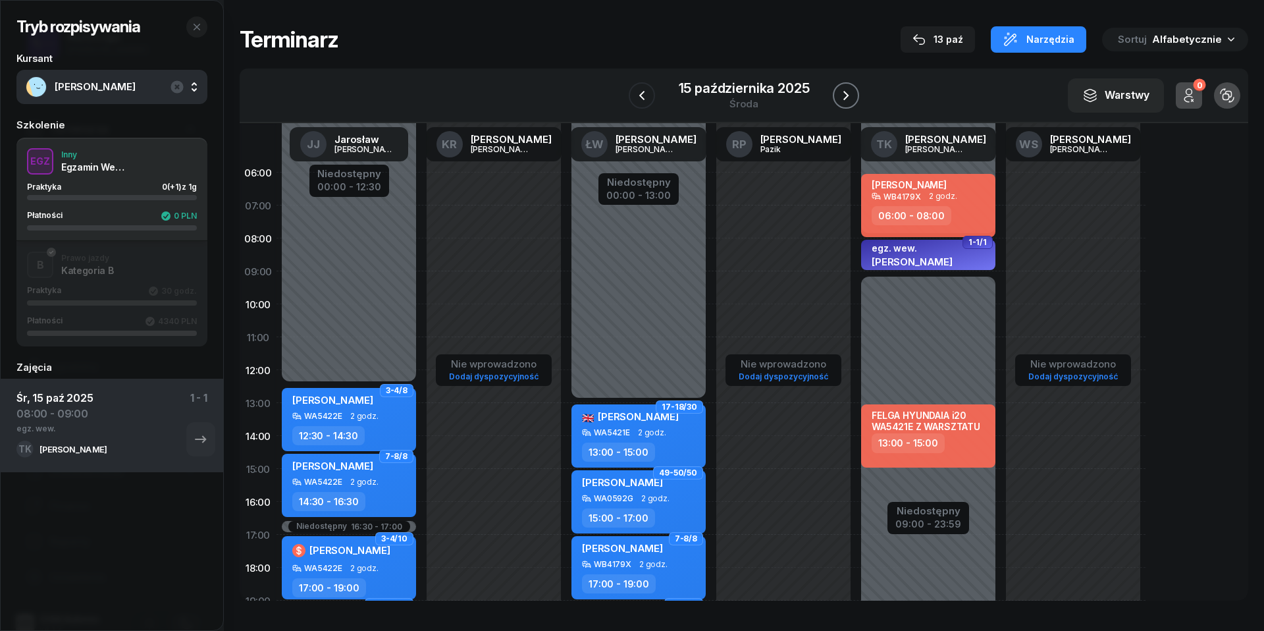
click at [851, 95] on icon "button" at bounding box center [846, 96] width 16 height 16
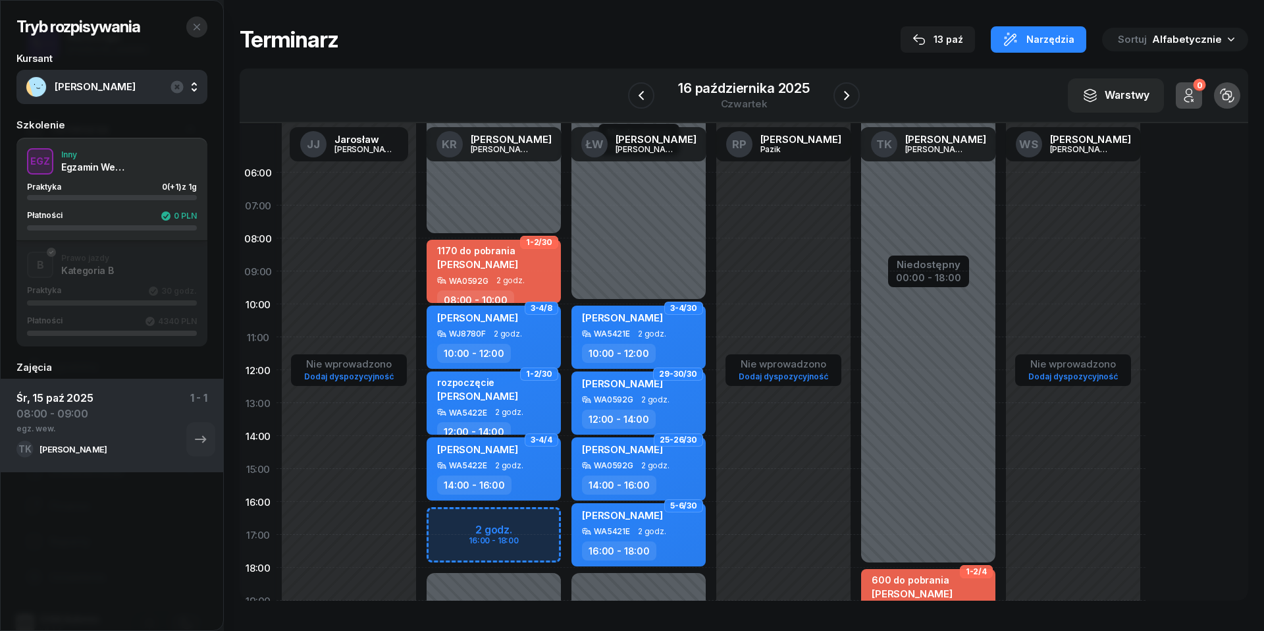
click at [193, 30] on icon "button" at bounding box center [197, 27] width 11 height 11
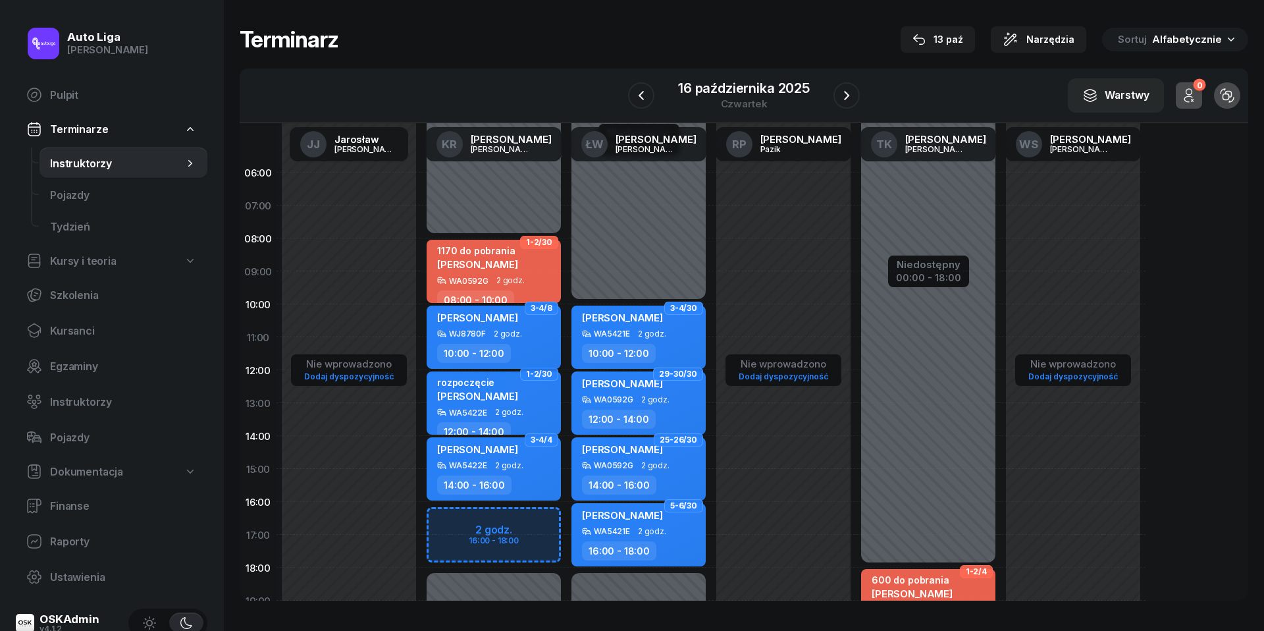
click at [514, 337] on span "2 godz." at bounding box center [508, 333] width 28 height 9
select select "10"
select select "12"
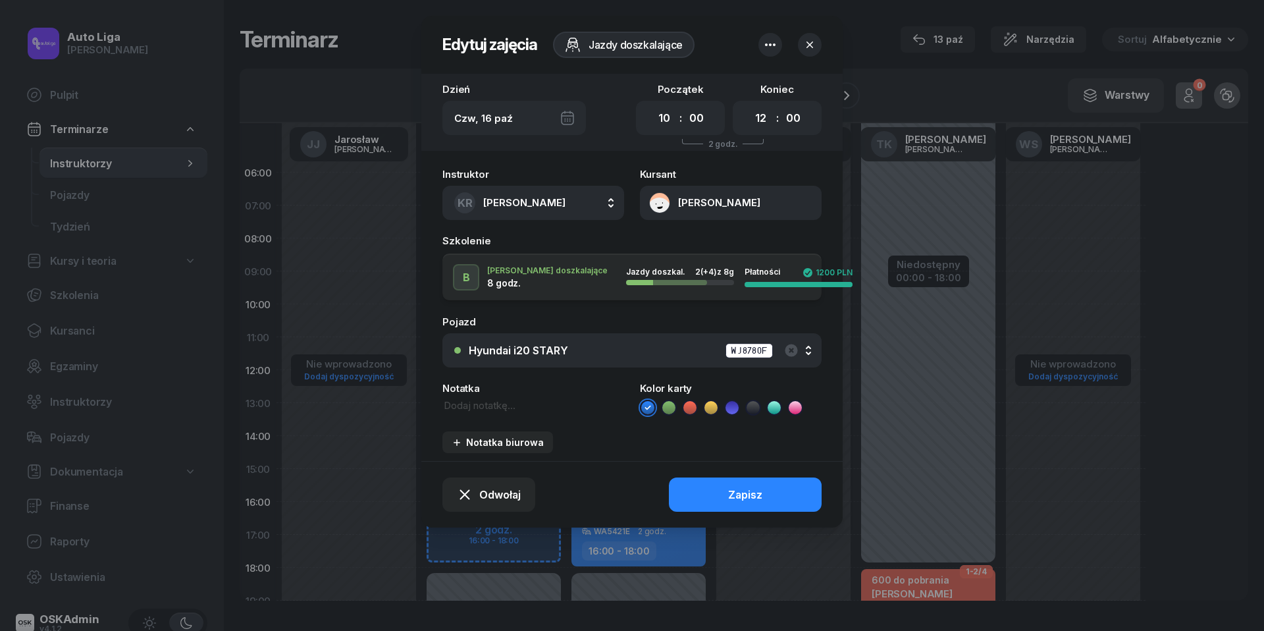
click at [664, 198] on button "[PERSON_NAME]" at bounding box center [731, 203] width 182 height 34
click at [669, 250] on div "Otwórz profil" at bounding box center [683, 246] width 64 height 12
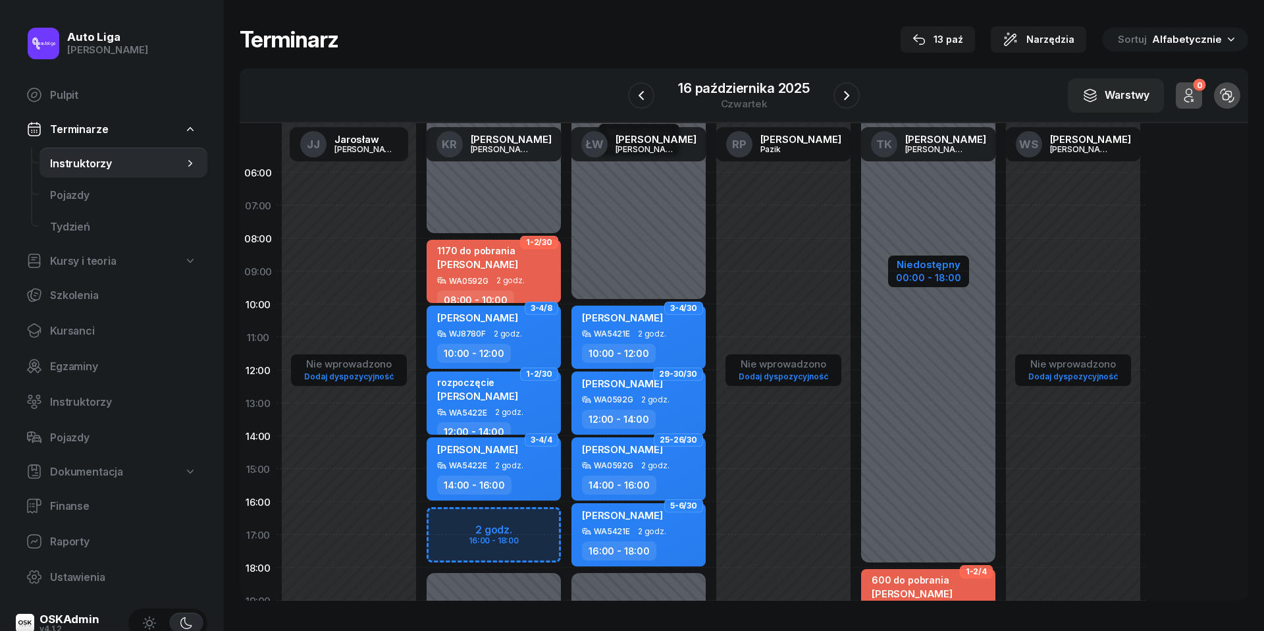
click at [933, 278] on div "00:00 - 18:00" at bounding box center [928, 276] width 65 height 14
select select "18"
select select "20"
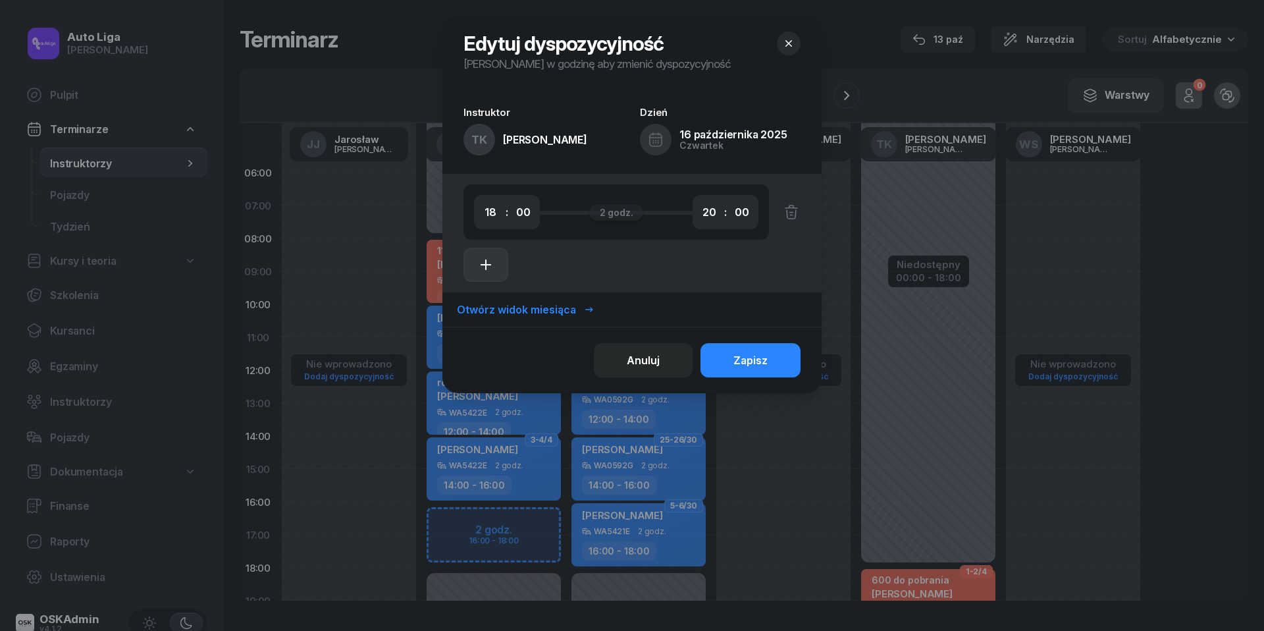
click at [479, 261] on icon "button" at bounding box center [486, 265] width 16 height 16
select select "20"
select select "22"
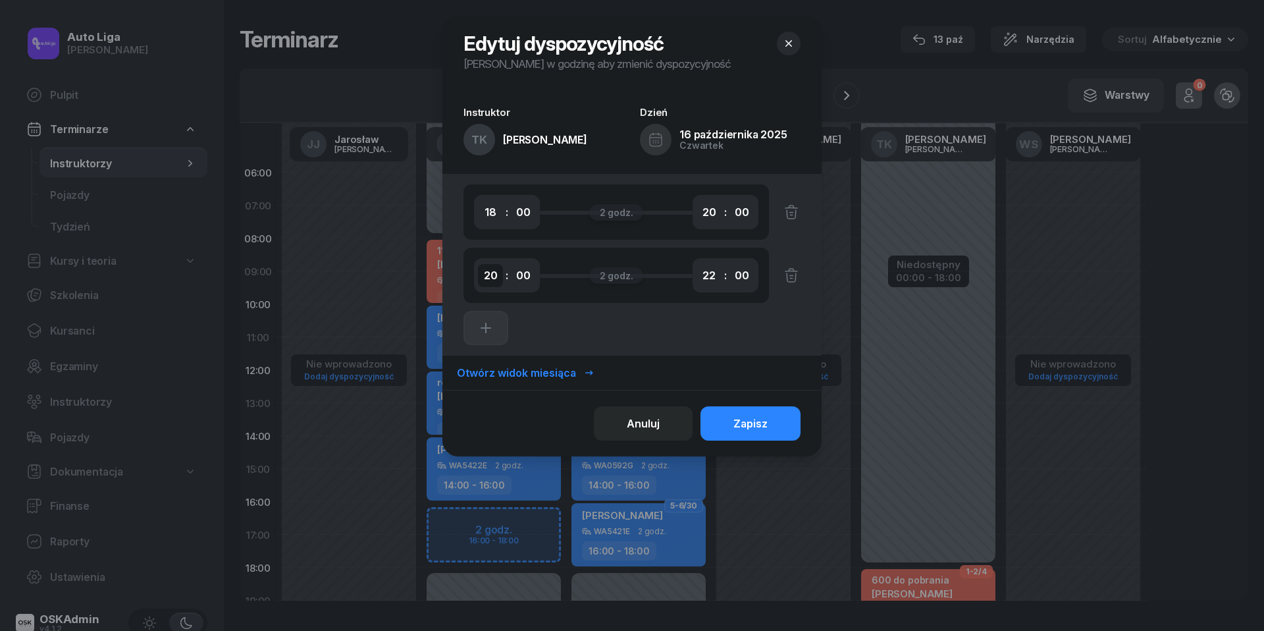
select select "10"
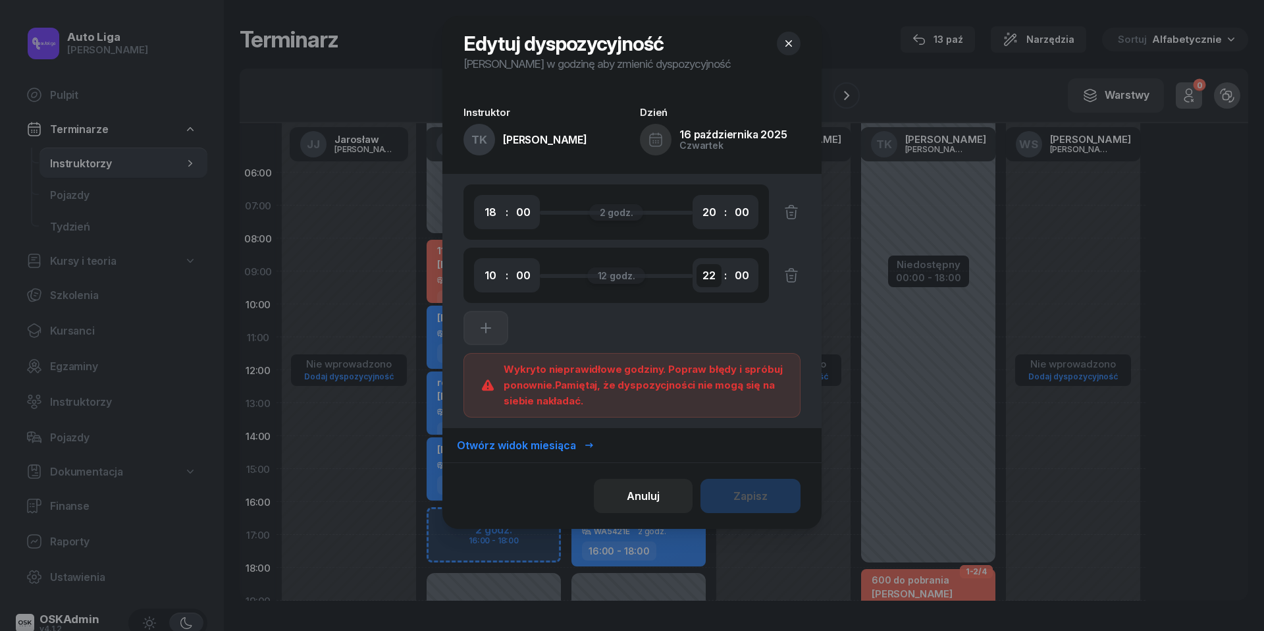
select select "12"
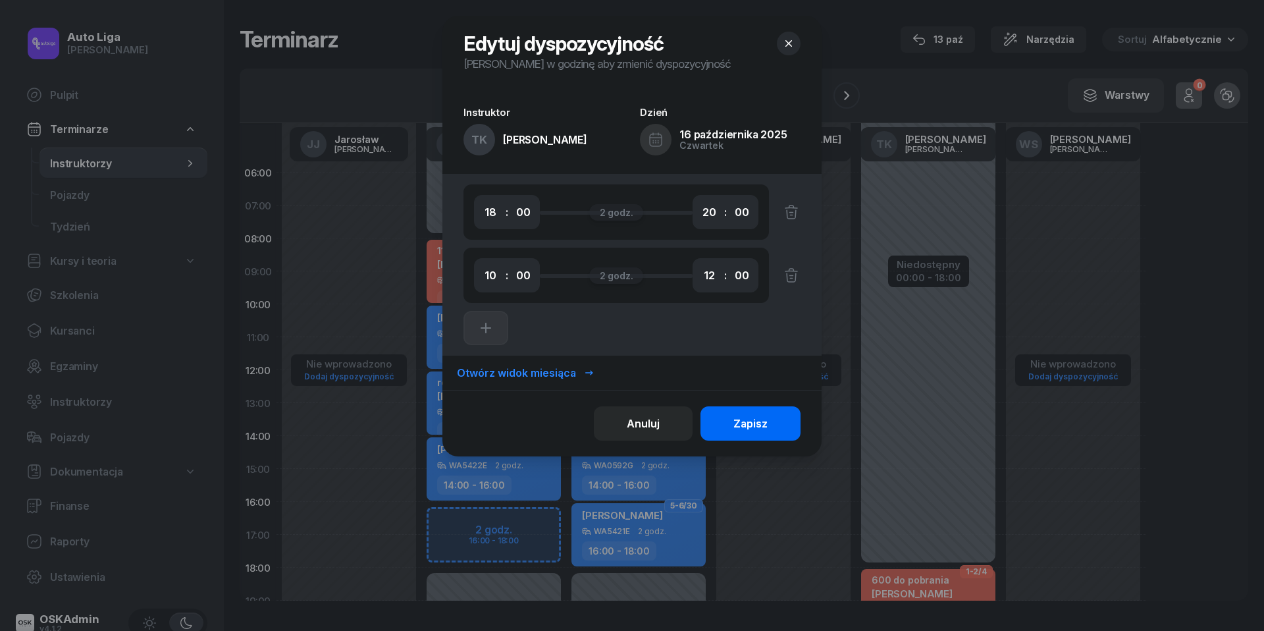
click at [751, 427] on div "Zapisz" at bounding box center [750, 423] width 34 height 13
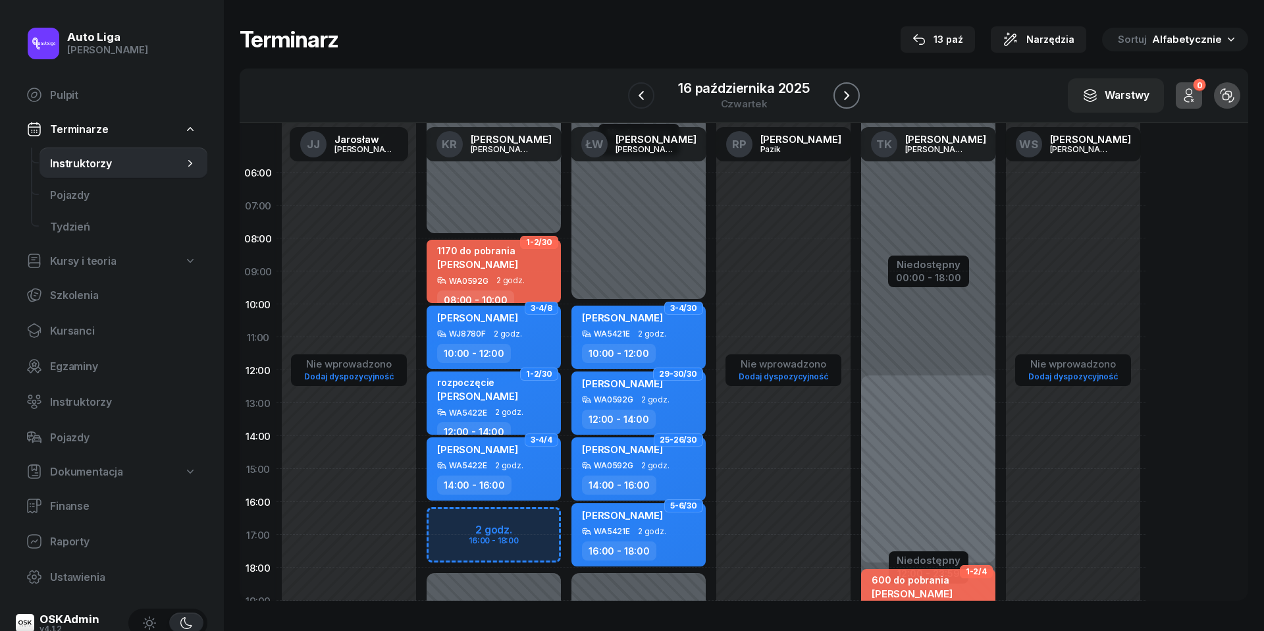
click at [845, 100] on icon "button" at bounding box center [847, 96] width 16 height 16
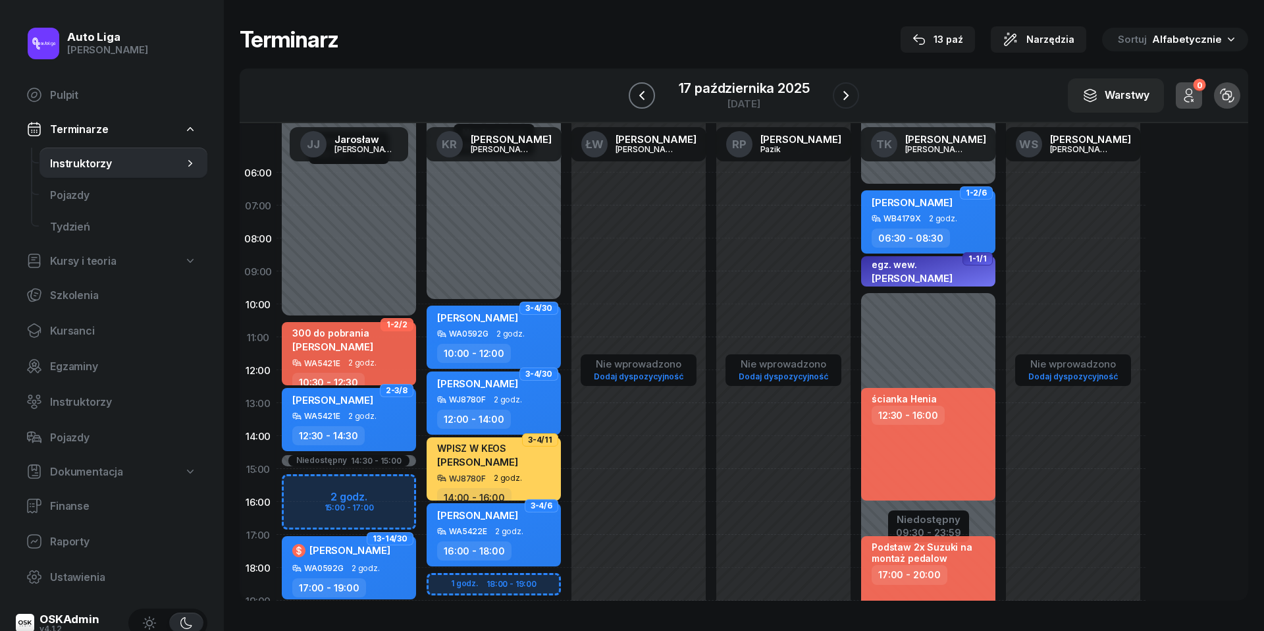
click at [640, 95] on icon "button" at bounding box center [642, 96] width 16 height 16
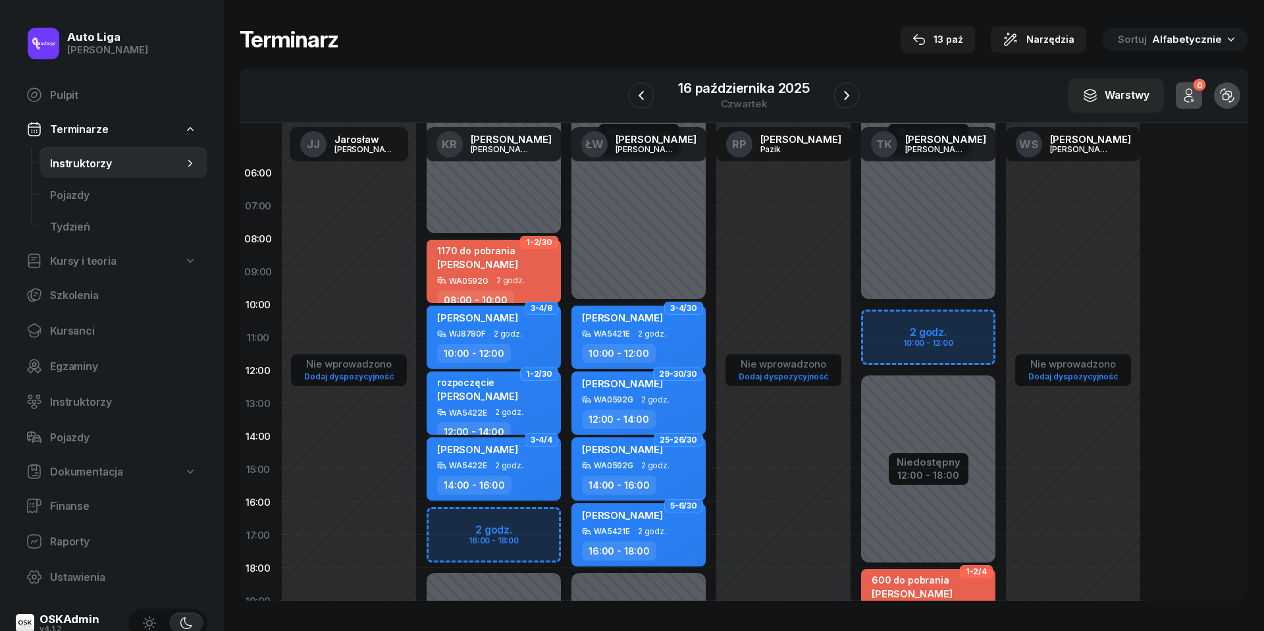
click at [890, 323] on div "Niedostępny 00:00 - 10:00 Niedostępny 20:00 - 23:59 Niedostępny 12:00 - 18:00 2…" at bounding box center [928, 468] width 145 height 625
select select "10"
select select "12"
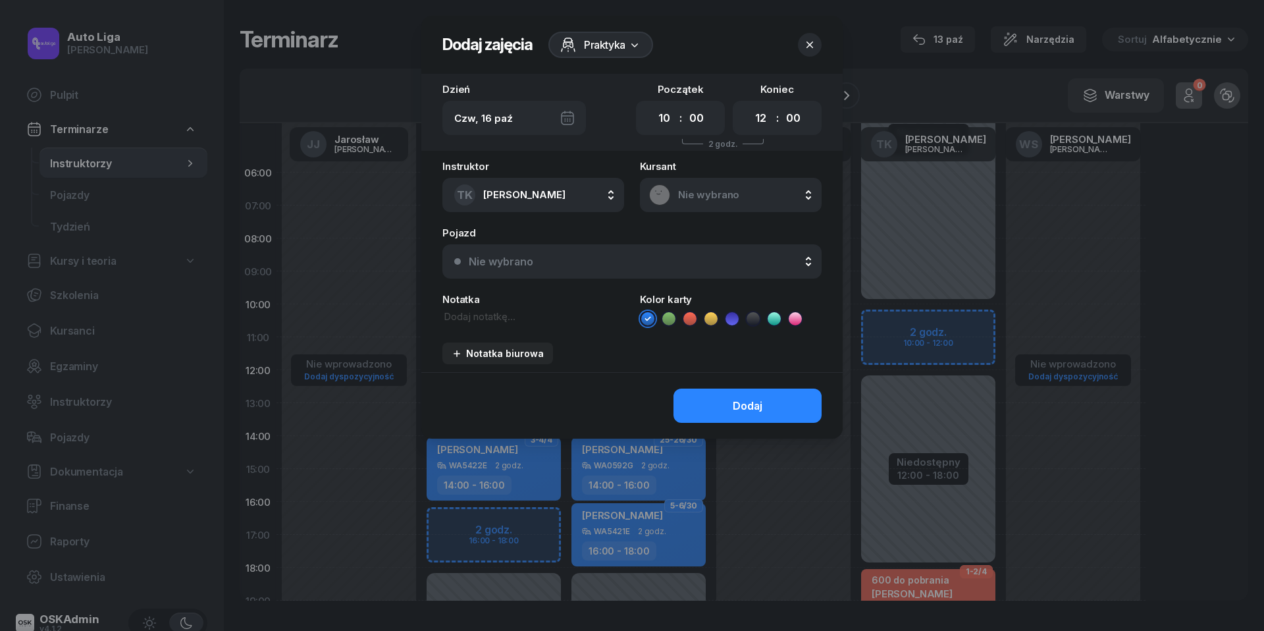
click at [712, 197] on span "Nie wybrano" at bounding box center [745, 195] width 134 height 12
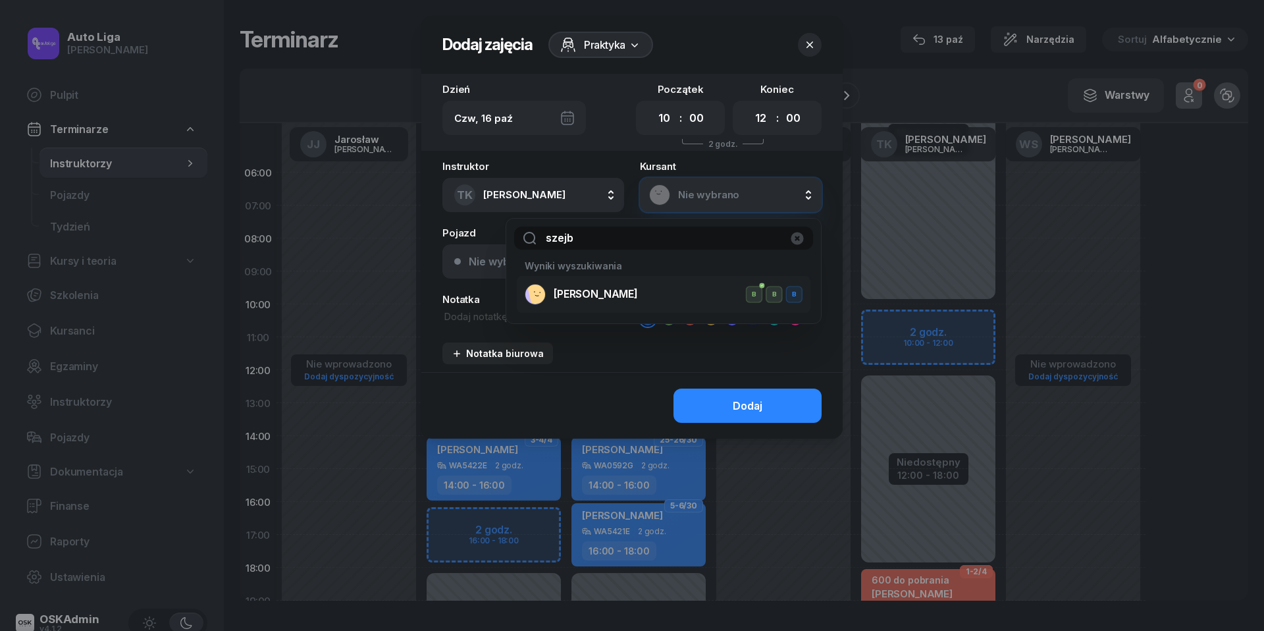
type input "szejb"
click at [596, 298] on span "[PERSON_NAME]" at bounding box center [596, 294] width 84 height 13
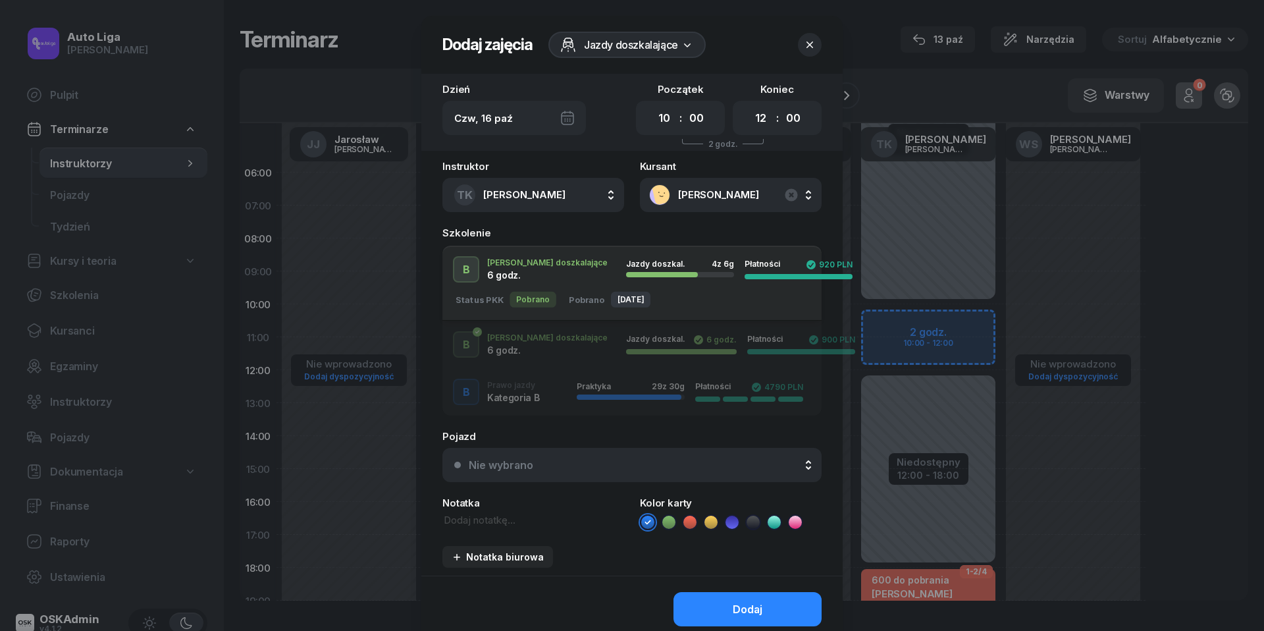
click at [643, 470] on button "Nie wybrano" at bounding box center [631, 465] width 379 height 34
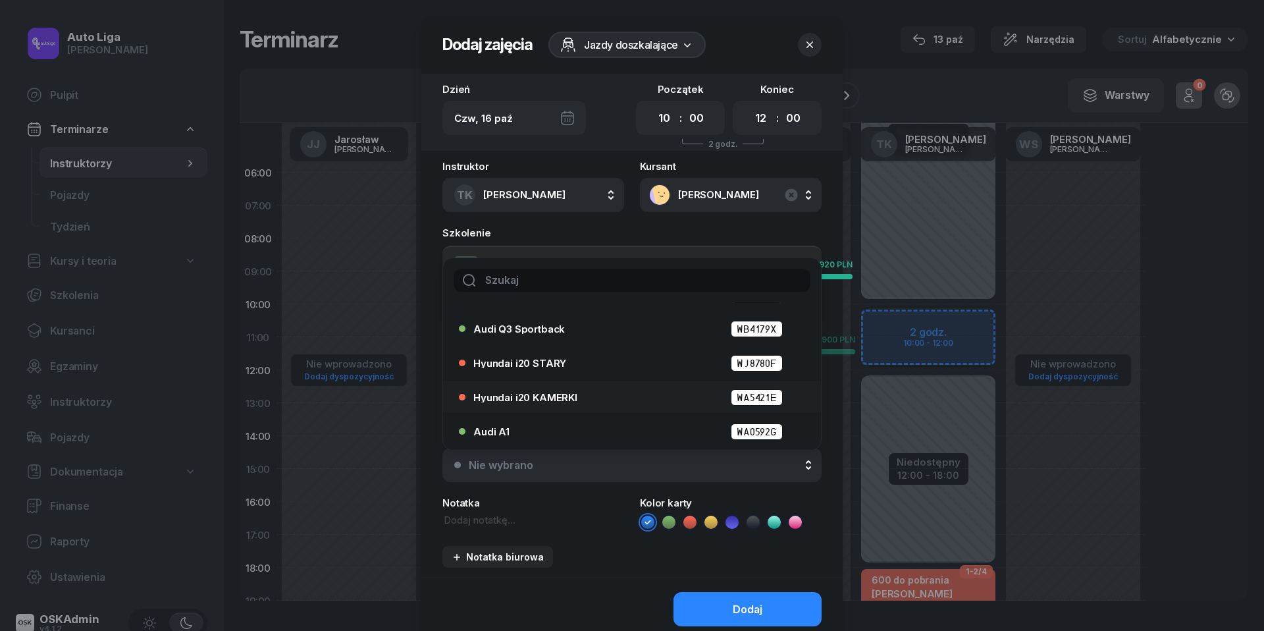
scroll to position [61, 0]
click at [577, 429] on div "Audi A1 WA0592G" at bounding box center [635, 431] width 324 height 16
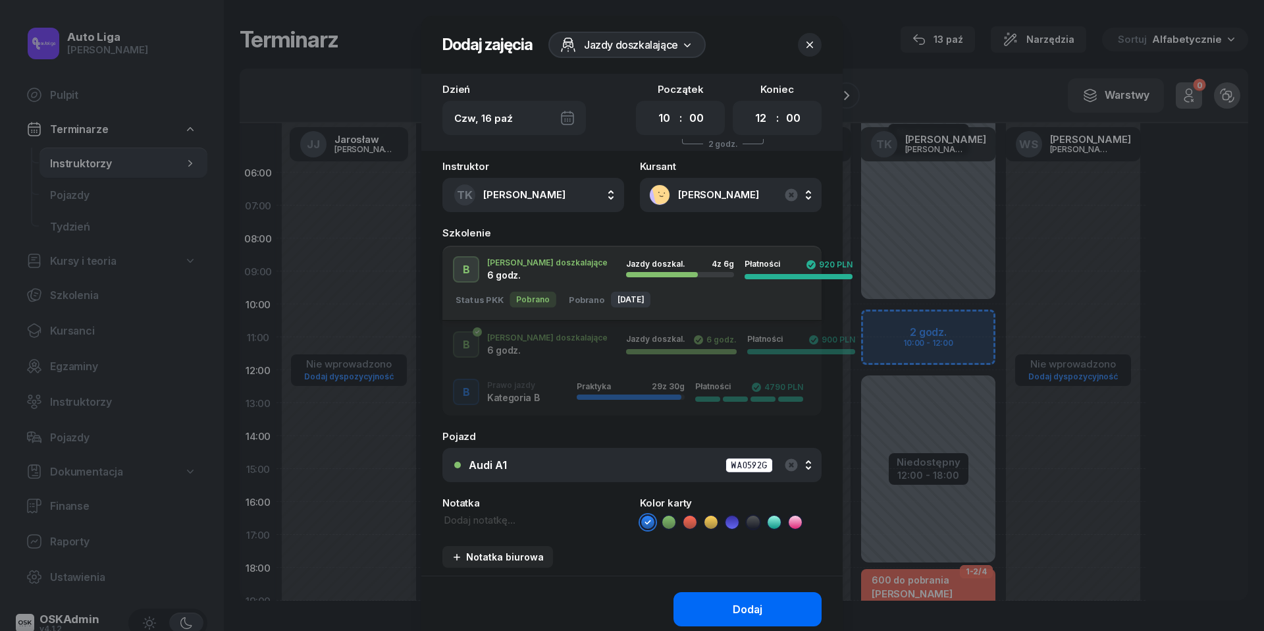
click at [727, 608] on button "Dodaj" at bounding box center [747, 609] width 148 height 34
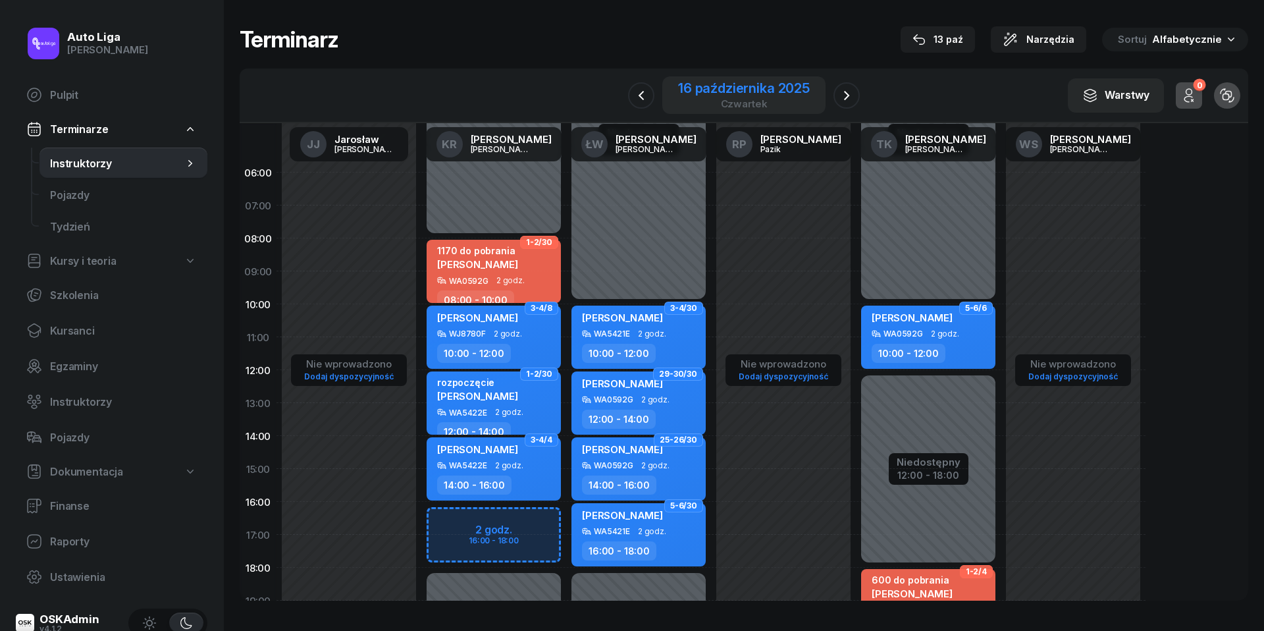
click at [754, 93] on div "16 października 2025" at bounding box center [744, 88] width 132 height 13
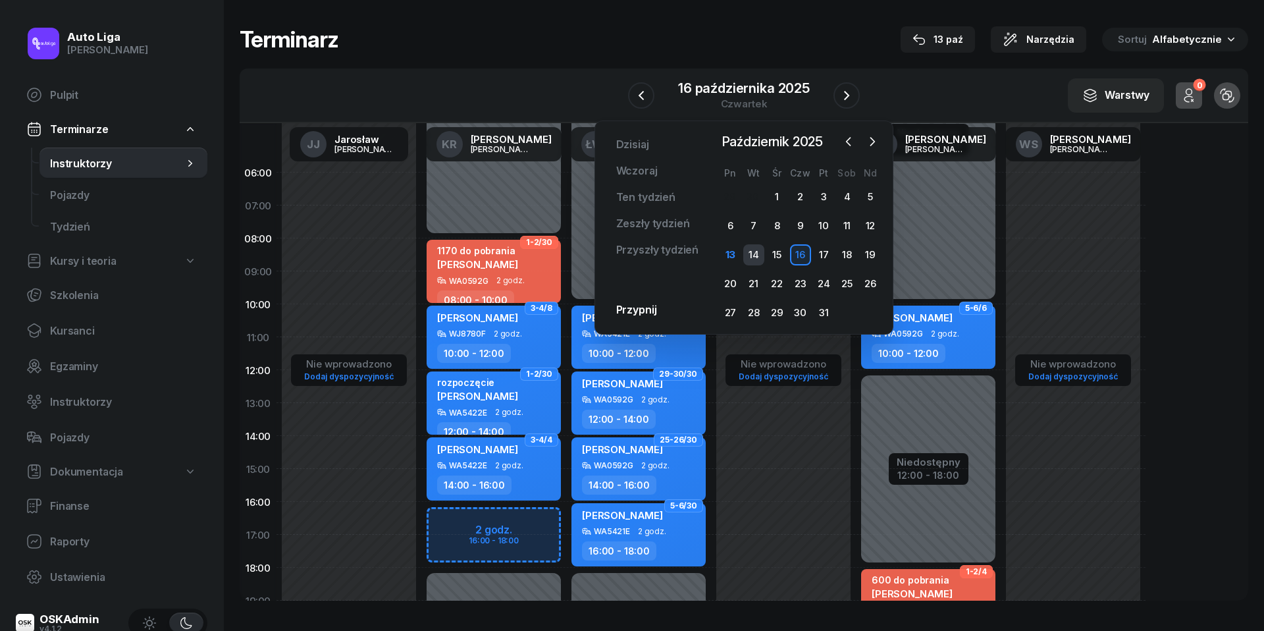
click at [748, 256] on div "14" at bounding box center [753, 254] width 21 height 21
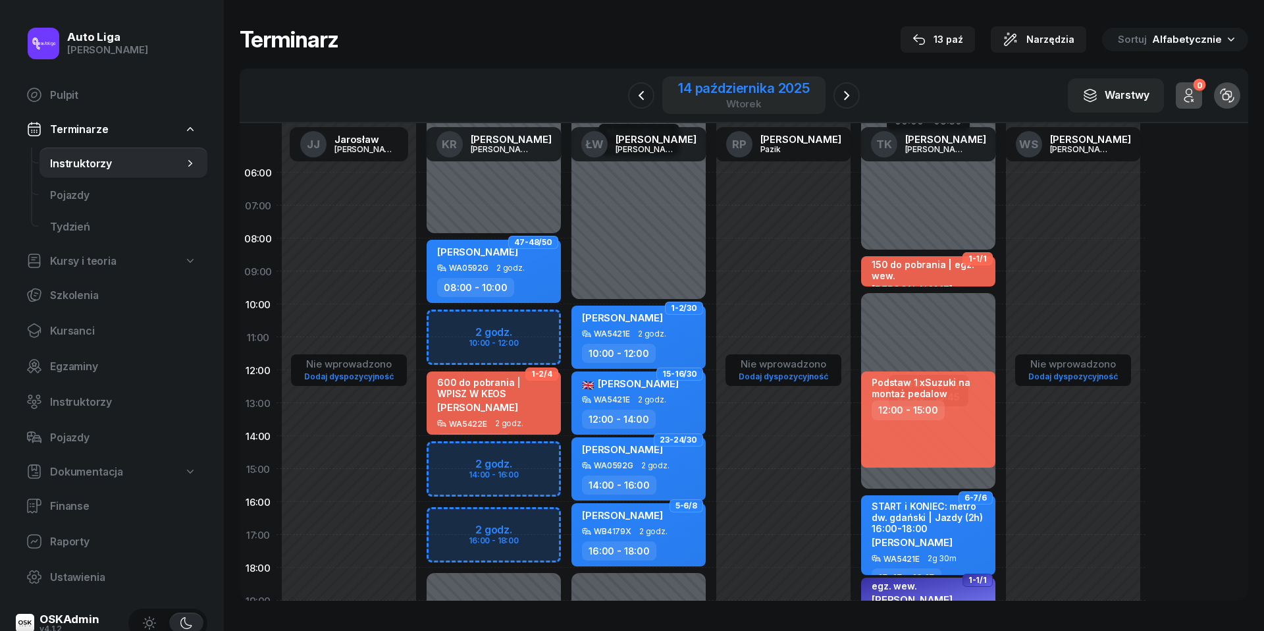
click at [733, 111] on div "[DATE]" at bounding box center [743, 95] width 163 height 38
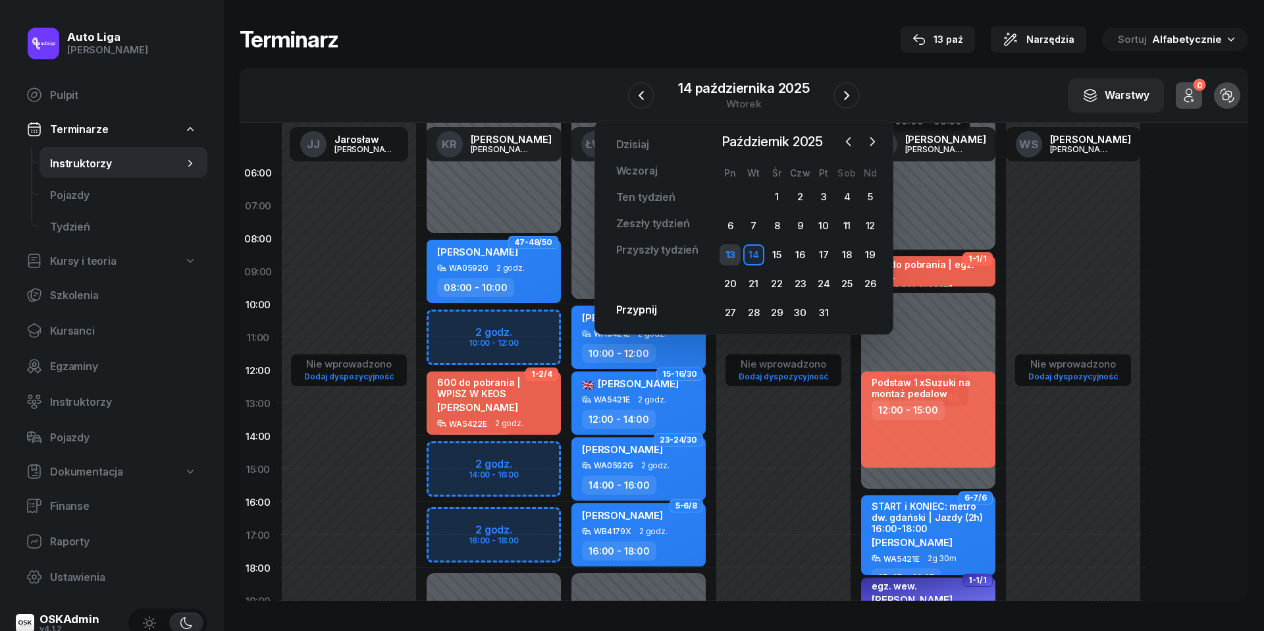
click at [736, 255] on div "13" at bounding box center [729, 254] width 21 height 21
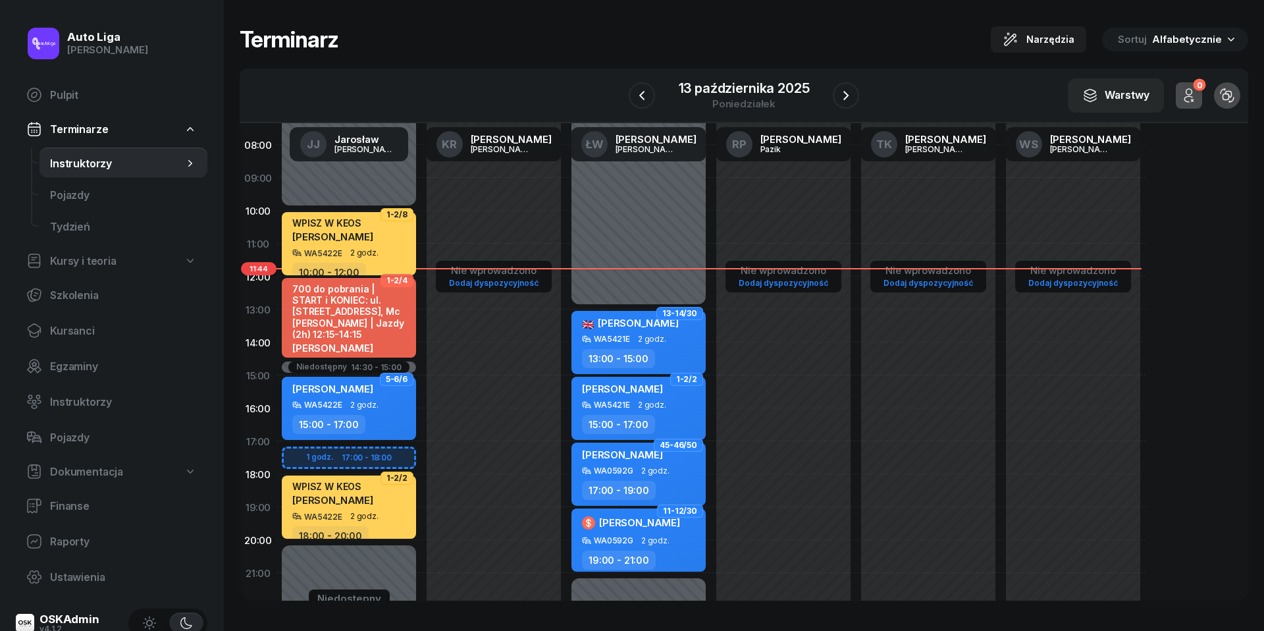
scroll to position [153, 0]
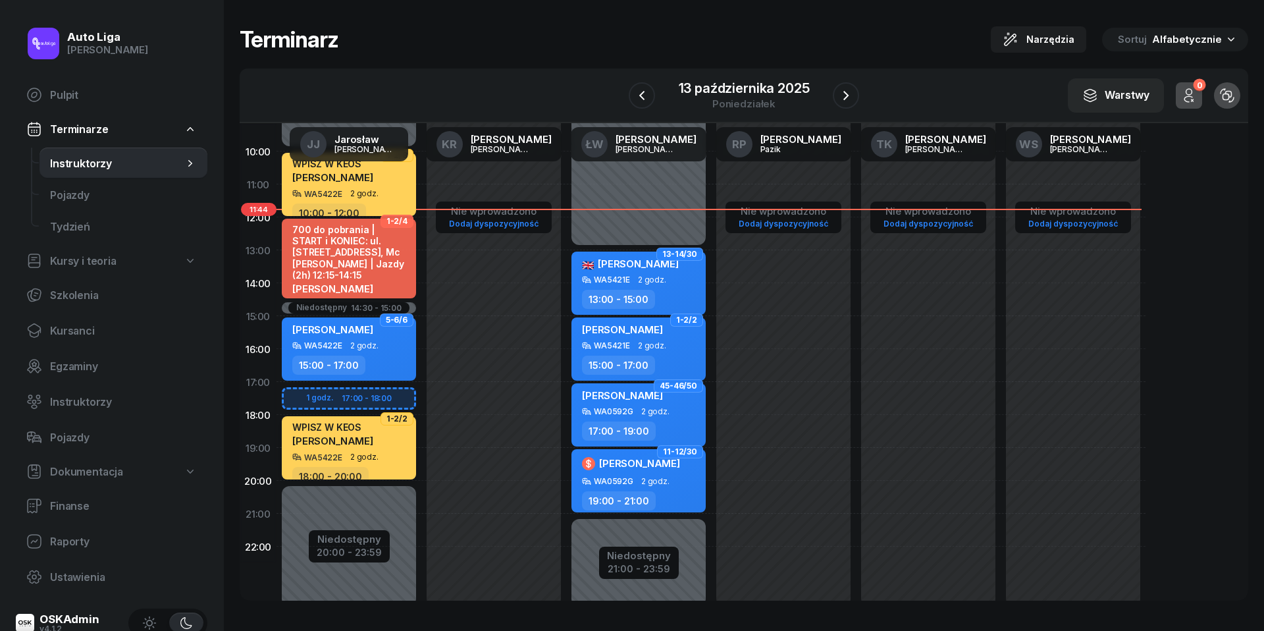
click at [380, 452] on div "WA5422E 2 godz." at bounding box center [350, 456] width 116 height 9
select select "18"
select select "20"
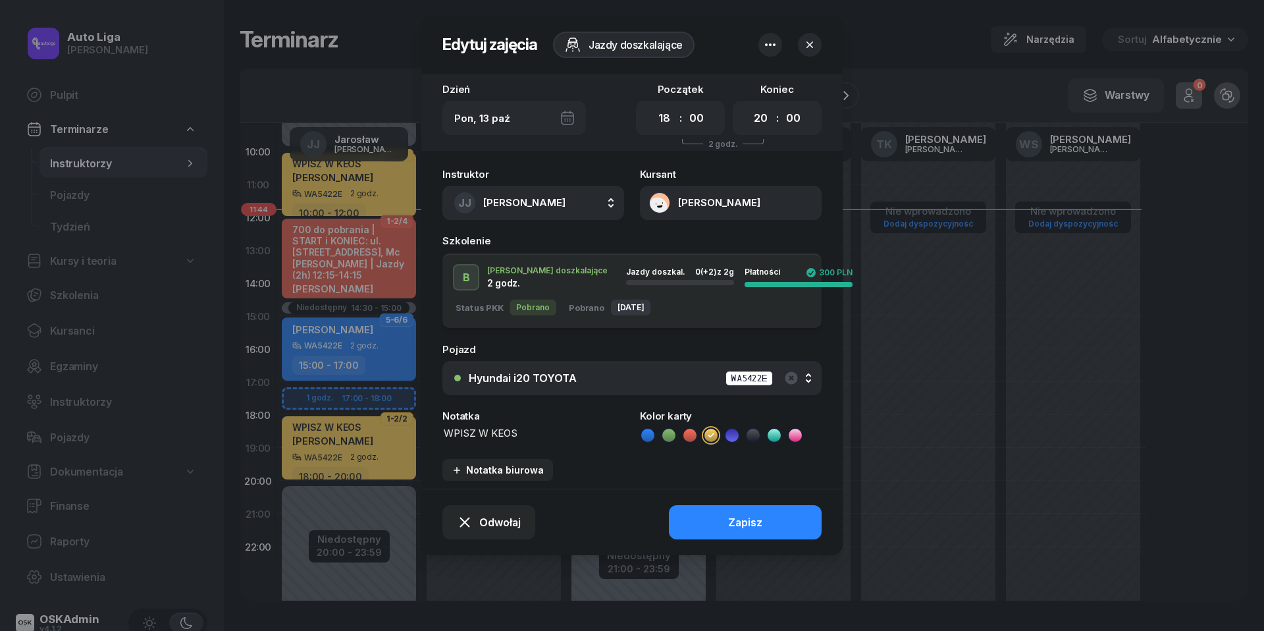
click at [569, 116] on div "Pon, 13 paź" at bounding box center [514, 118] width 144 height 34
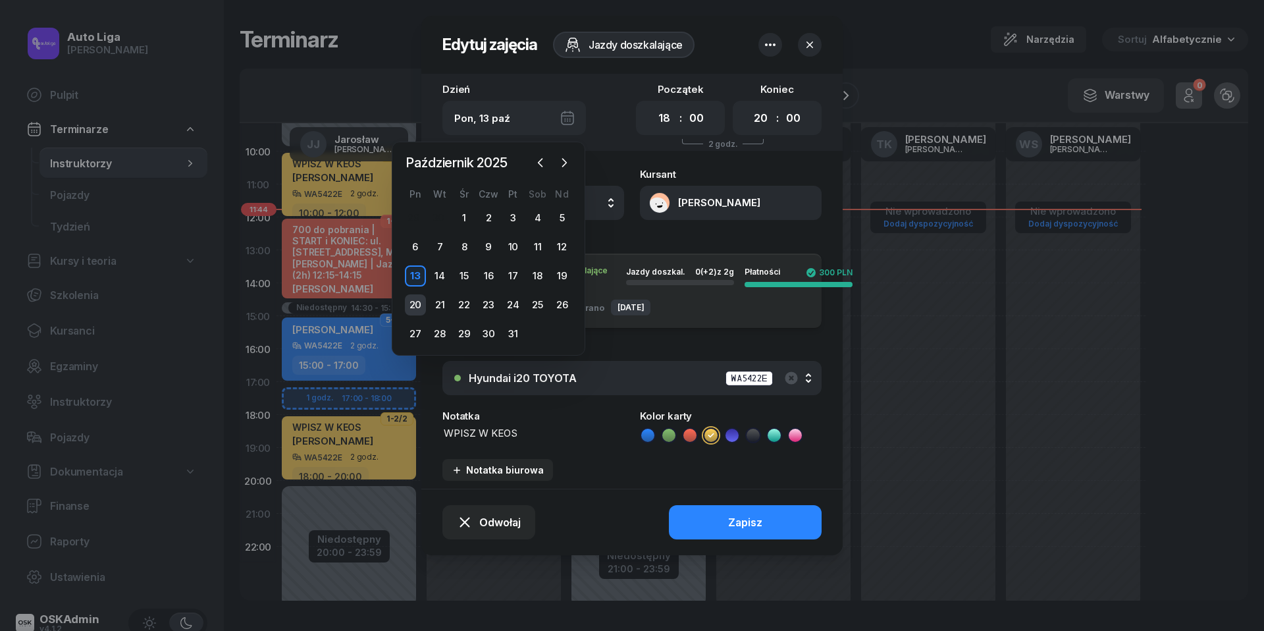
click at [419, 304] on div "20" at bounding box center [415, 304] width 21 height 21
type input "[DATE]"
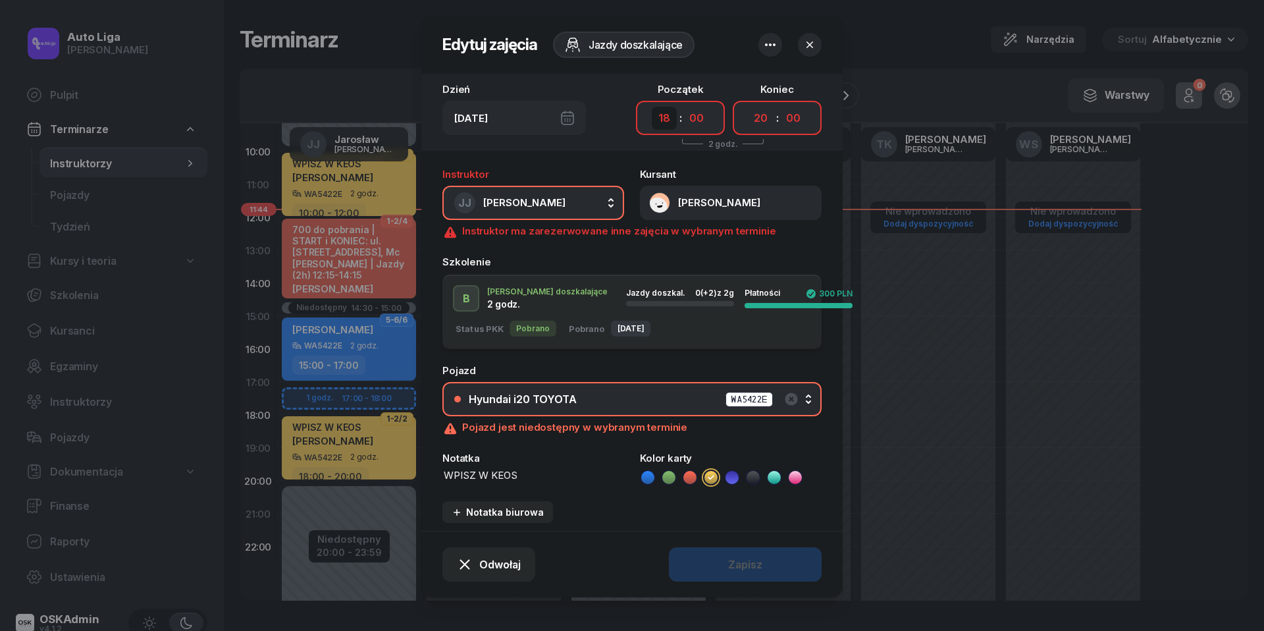
select select "15"
select select "17"
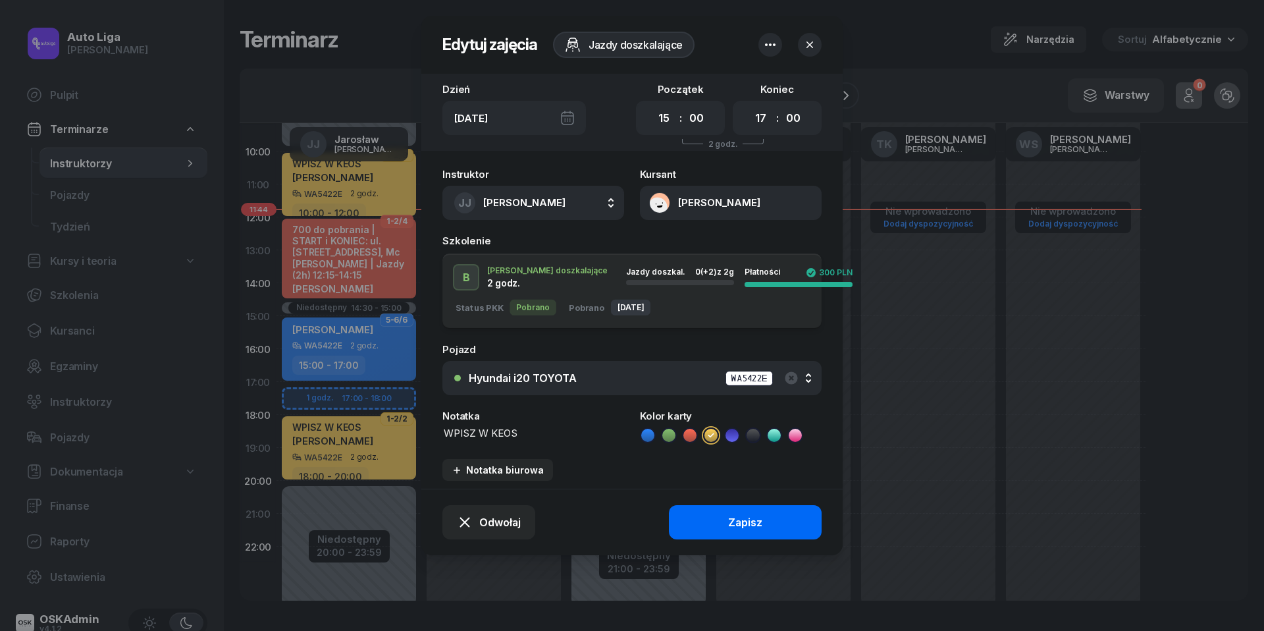
click at [745, 525] on div "Zapisz" at bounding box center [745, 522] width 34 height 13
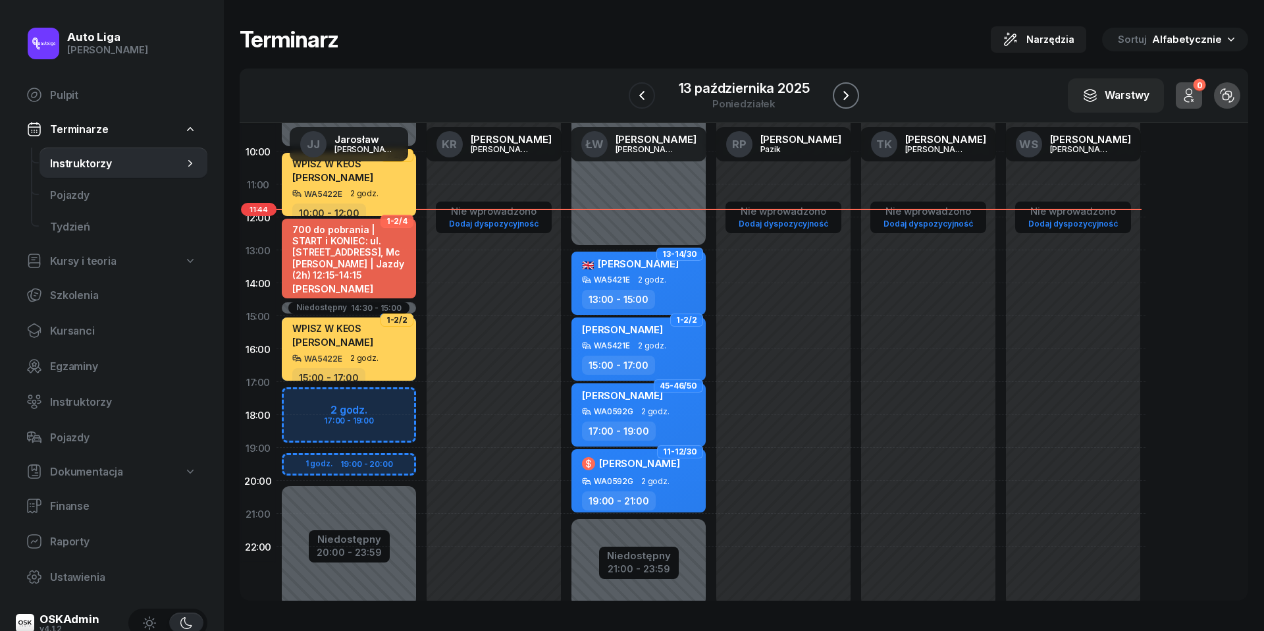
click at [853, 96] on icon "button" at bounding box center [846, 96] width 16 height 16
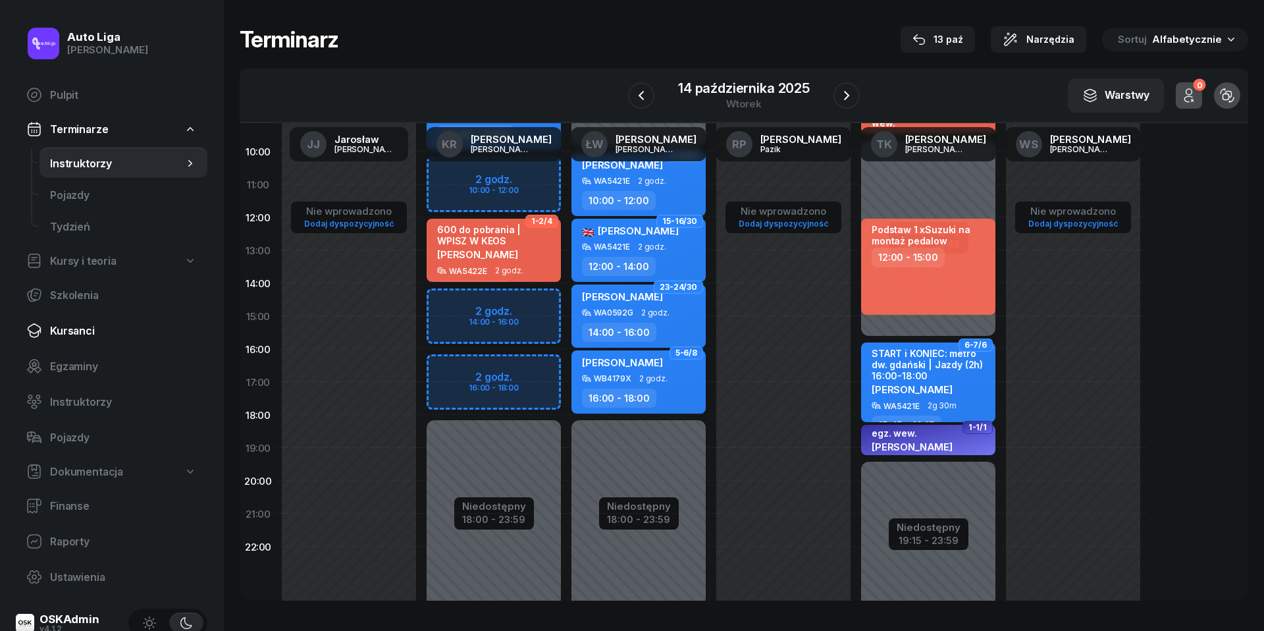
click at [67, 334] on span "Kursanci" at bounding box center [123, 331] width 147 height 13
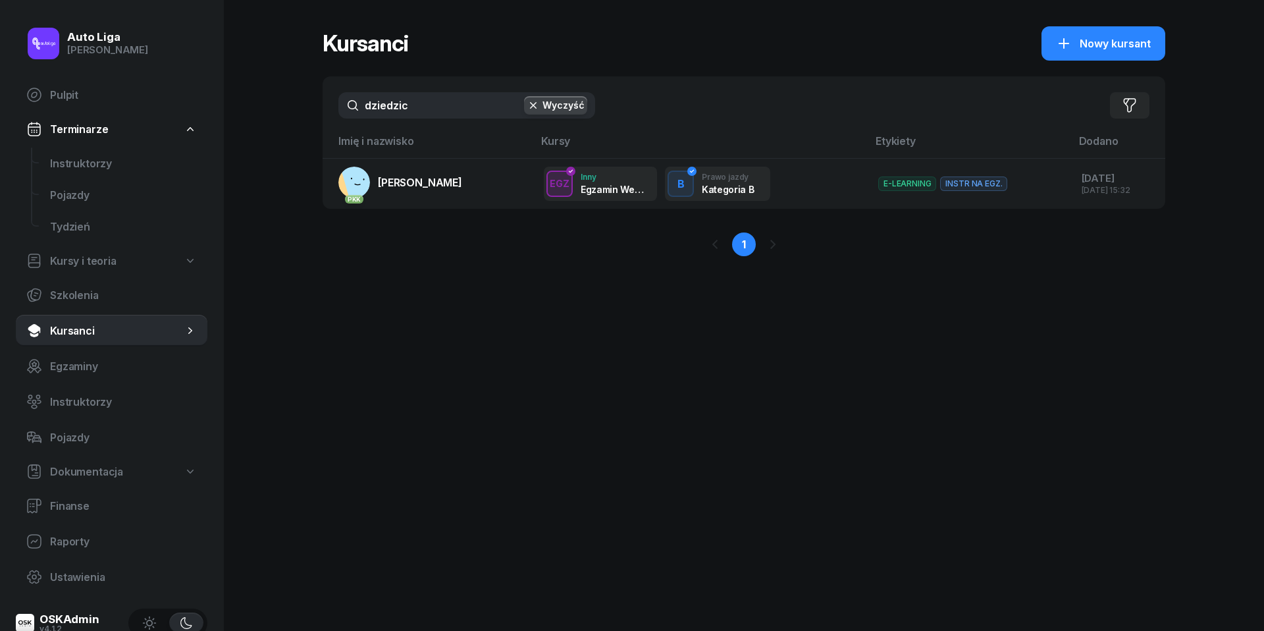
click at [432, 107] on input "dziedzic" at bounding box center [466, 105] width 257 height 26
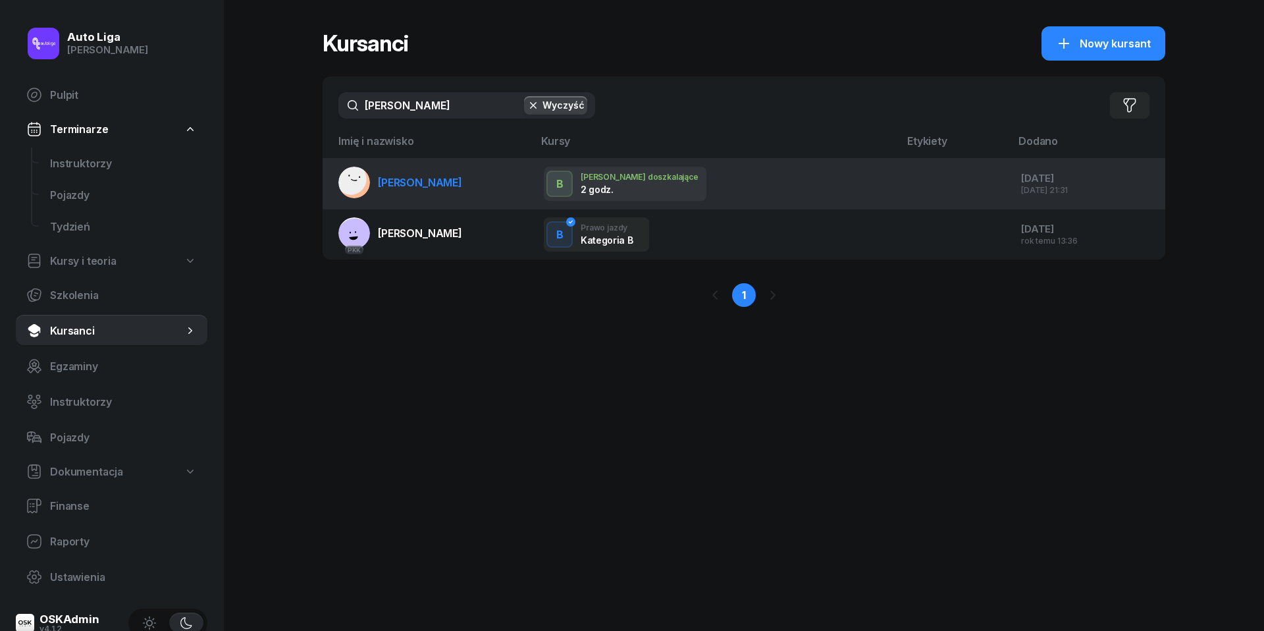
type input "[PERSON_NAME]"
click at [422, 186] on span "[PERSON_NAME]" at bounding box center [420, 182] width 84 height 13
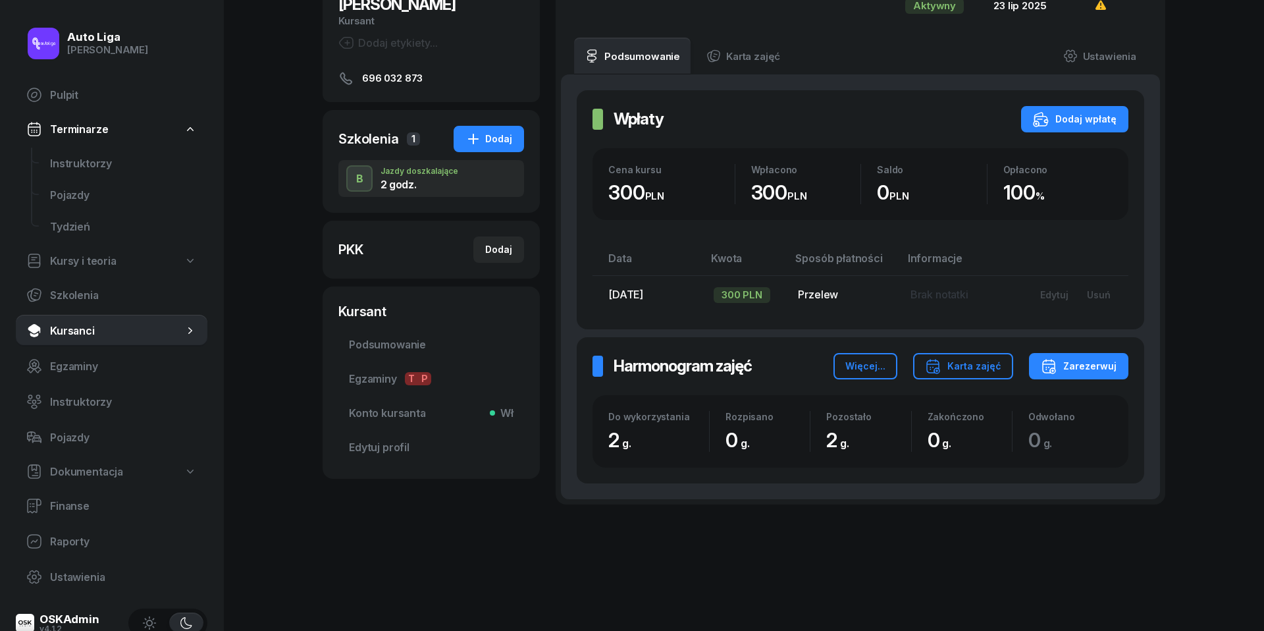
scroll to position [137, 0]
click at [1078, 369] on div "Zarezerwuj" at bounding box center [1079, 367] width 76 height 16
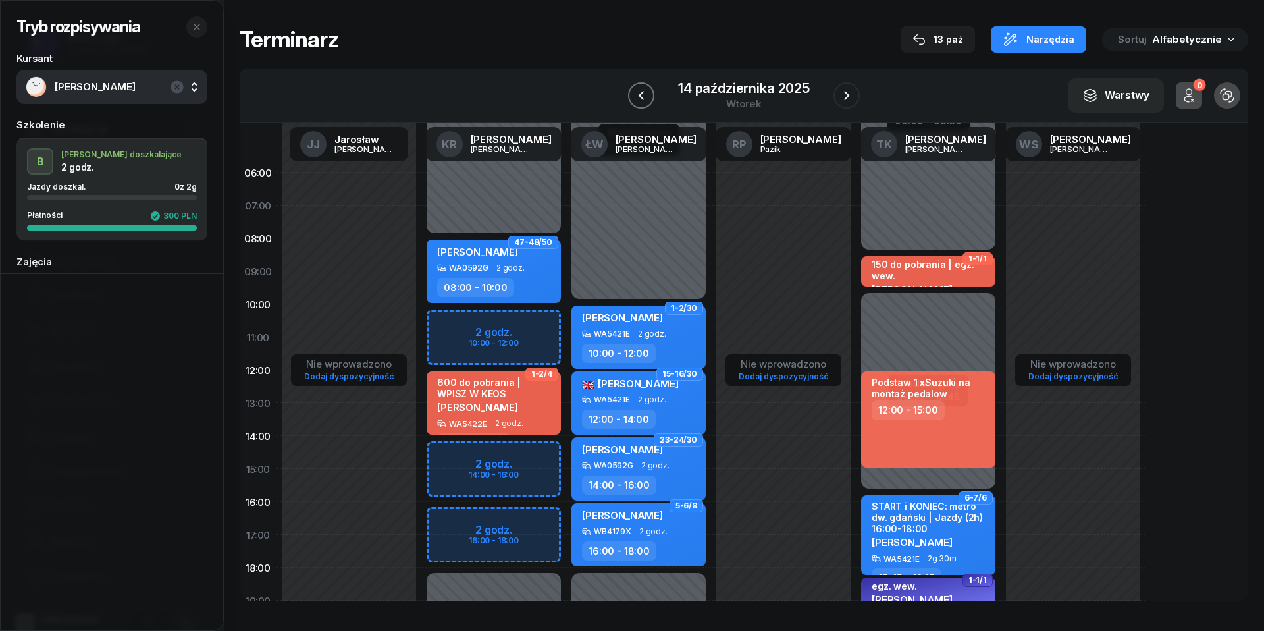
click at [644, 90] on icon "button" at bounding box center [641, 96] width 16 height 16
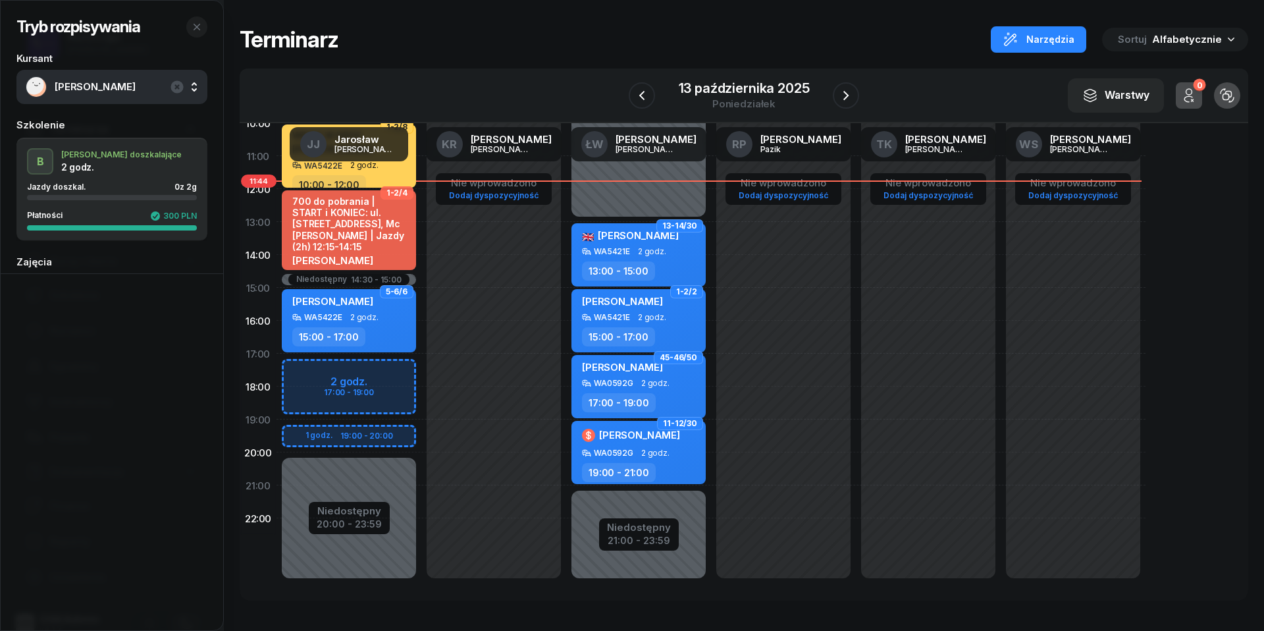
scroll to position [180, 0]
click at [317, 369] on div "Niedostępny 00:00 - 10:00 Niedostępny 20:00 - 23:59 Niedostępny 14:30 - 15:00 2…" at bounding box center [348, 288] width 145 height 625
select select "17"
select select "19"
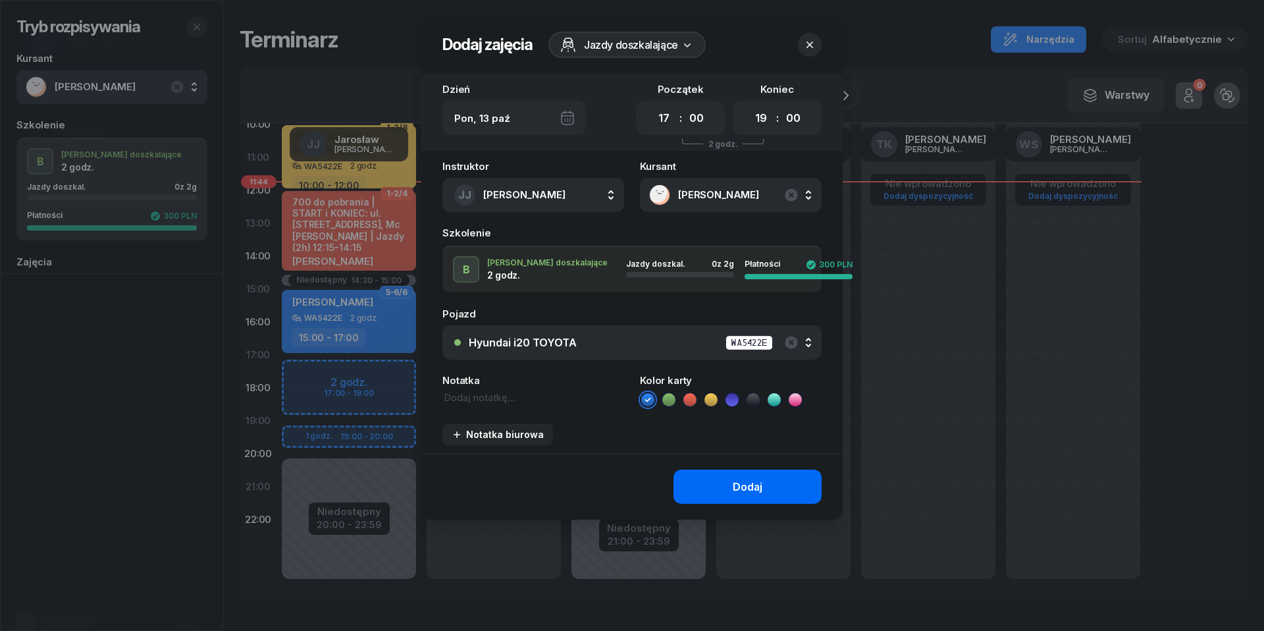
click at [728, 471] on button "Dodaj" at bounding box center [747, 486] width 148 height 34
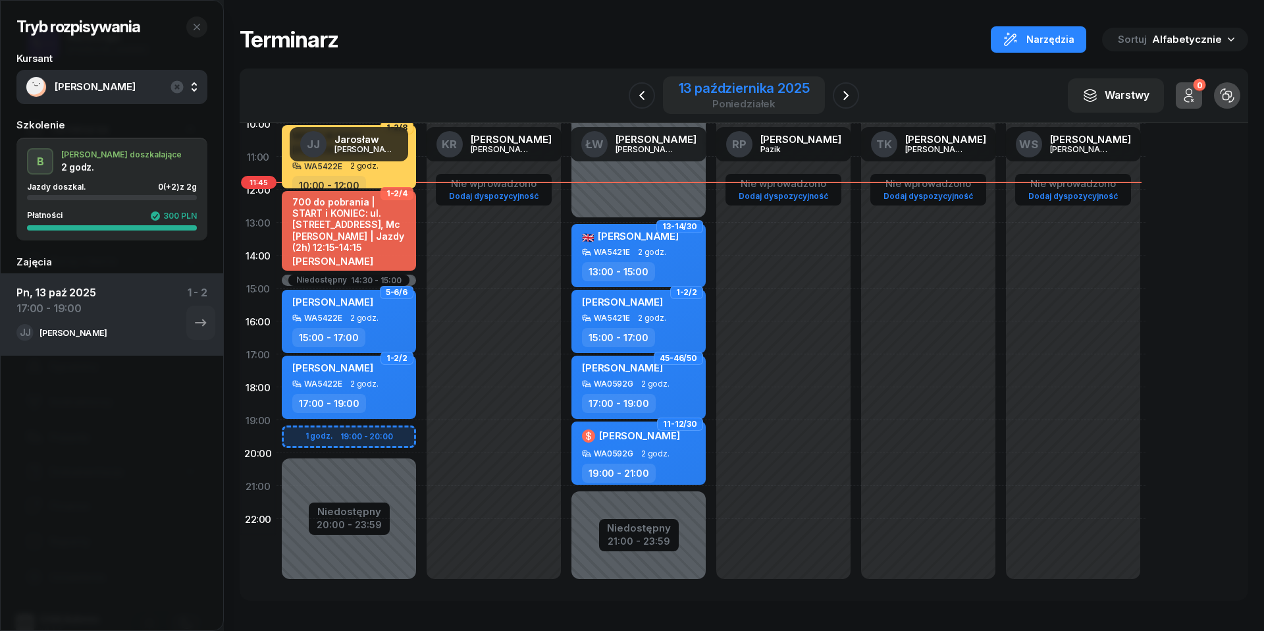
click at [749, 103] on div "poniedziałek" at bounding box center [744, 104] width 131 height 10
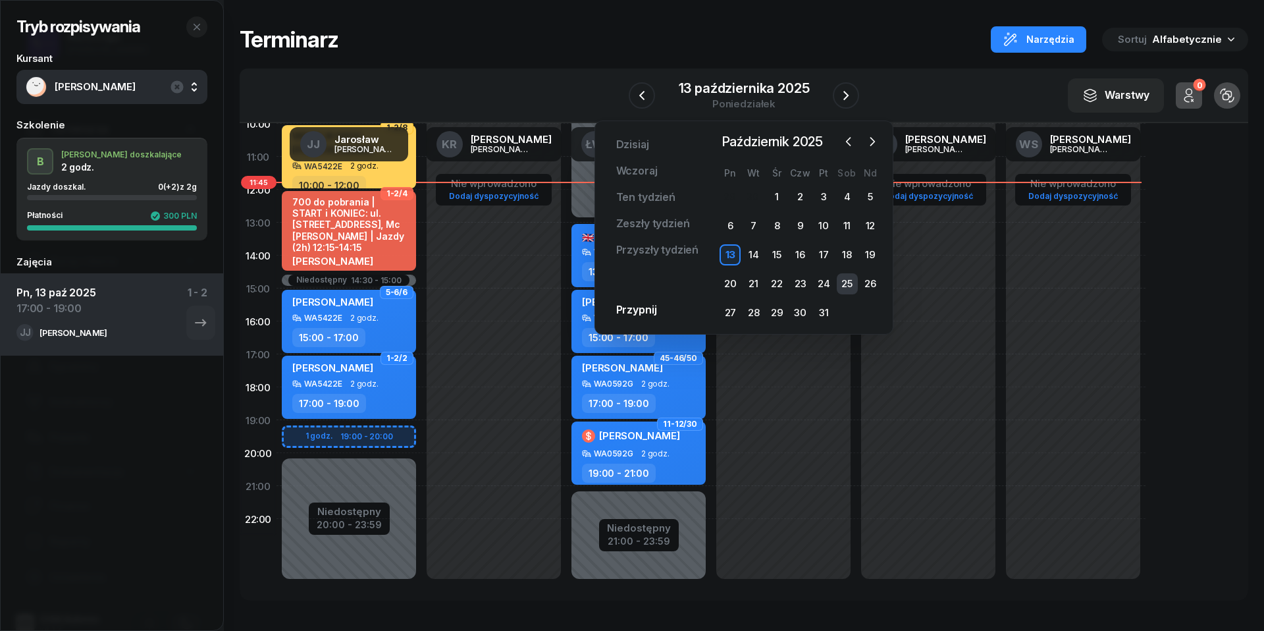
click at [848, 280] on div "25" at bounding box center [847, 283] width 21 height 21
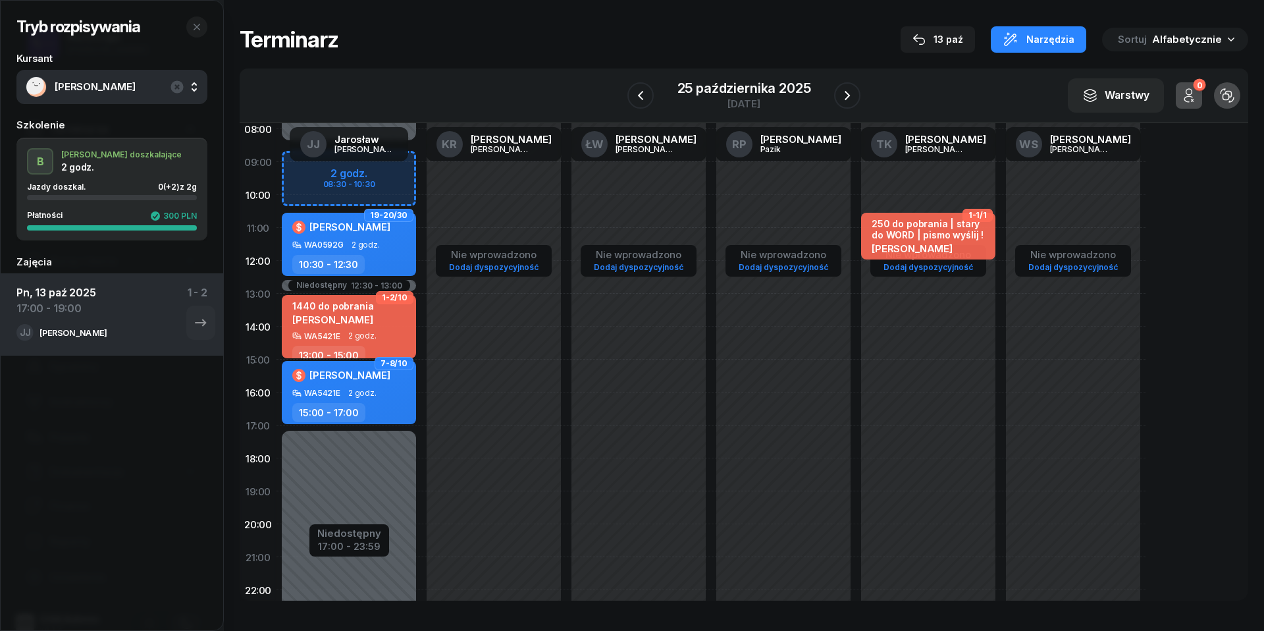
scroll to position [108, 0]
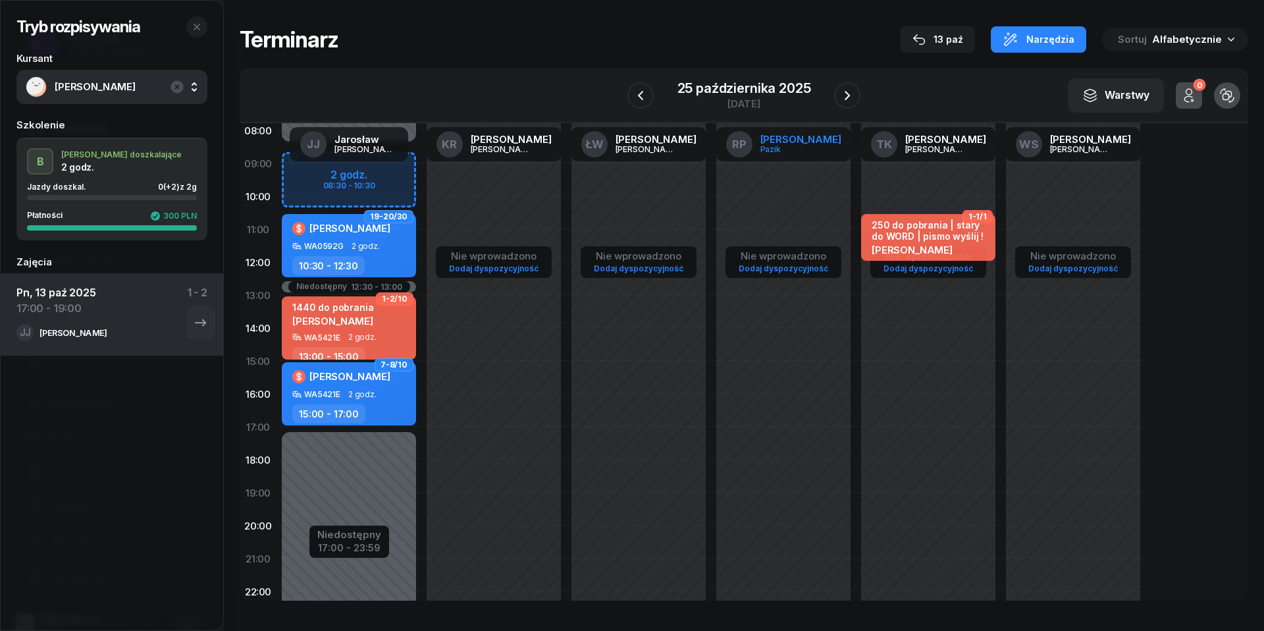
click at [744, 138] on link "RP [PERSON_NAME]" at bounding box center [784, 144] width 136 height 34
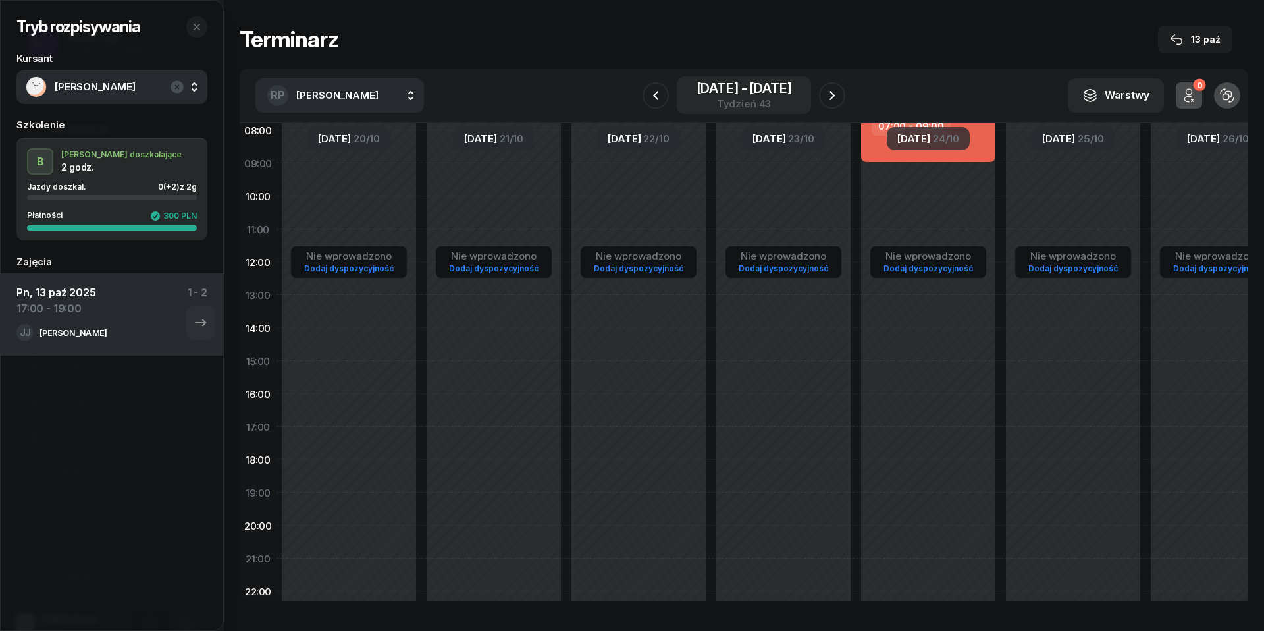
click at [744, 83] on span "-" at bounding box center [744, 88] width 6 height 13
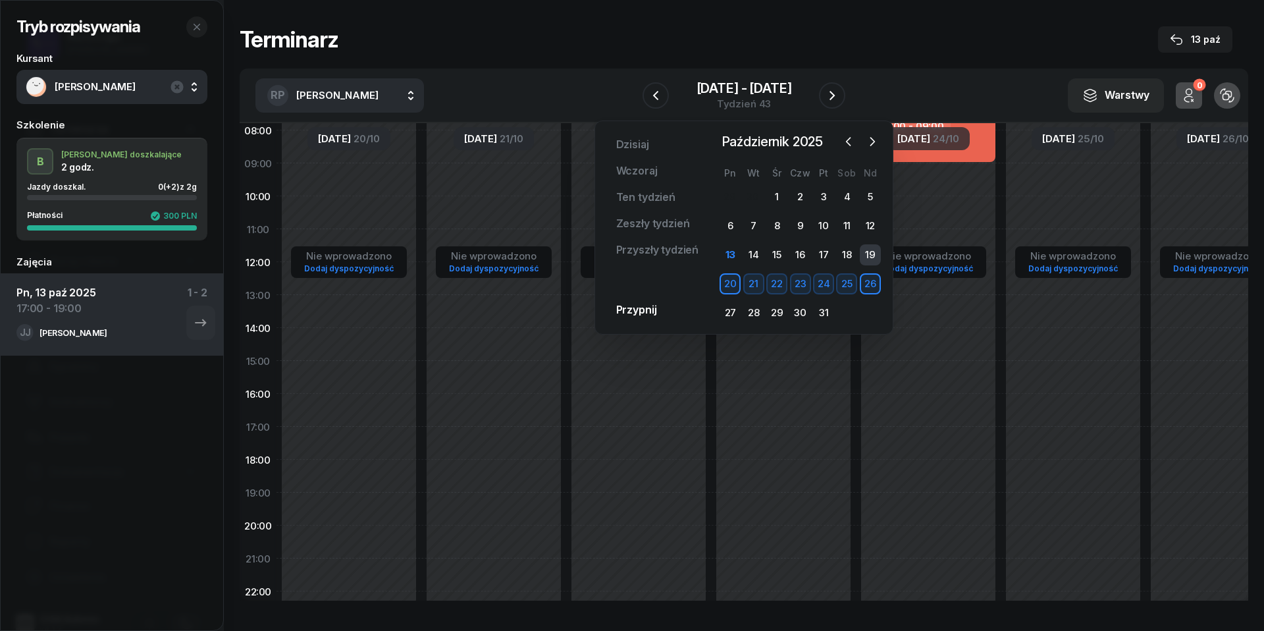
click at [865, 250] on div "19" at bounding box center [870, 254] width 21 height 21
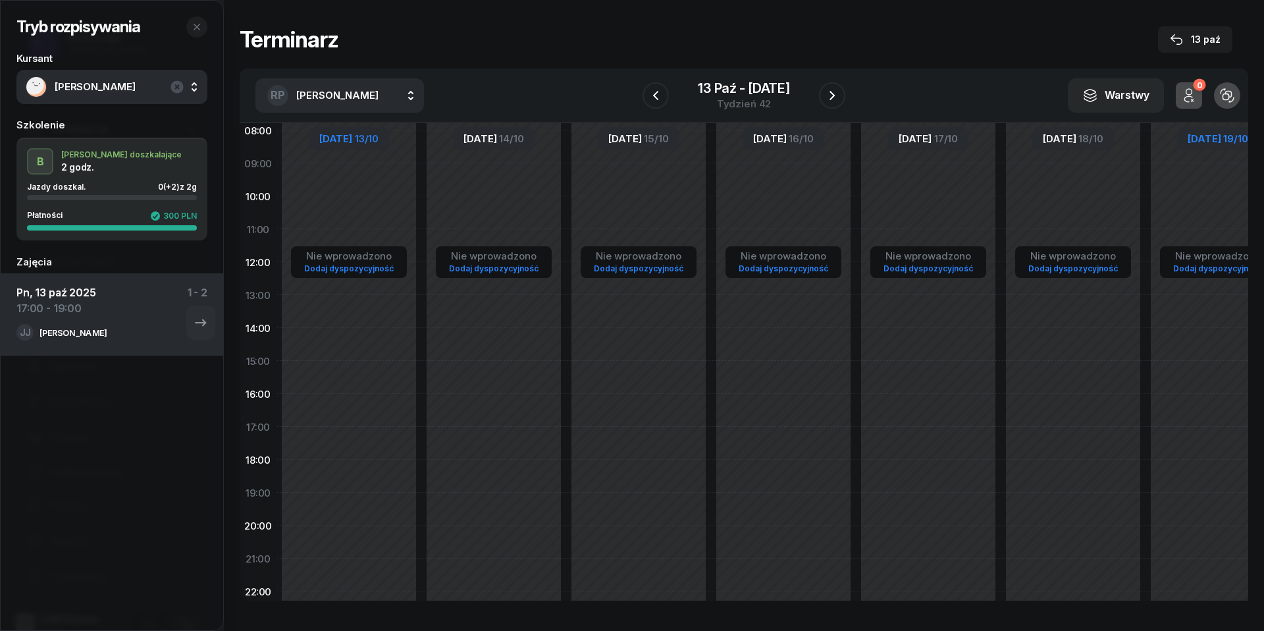
click at [1191, 138] on span "[DATE]" at bounding box center [1204, 139] width 33 height 10
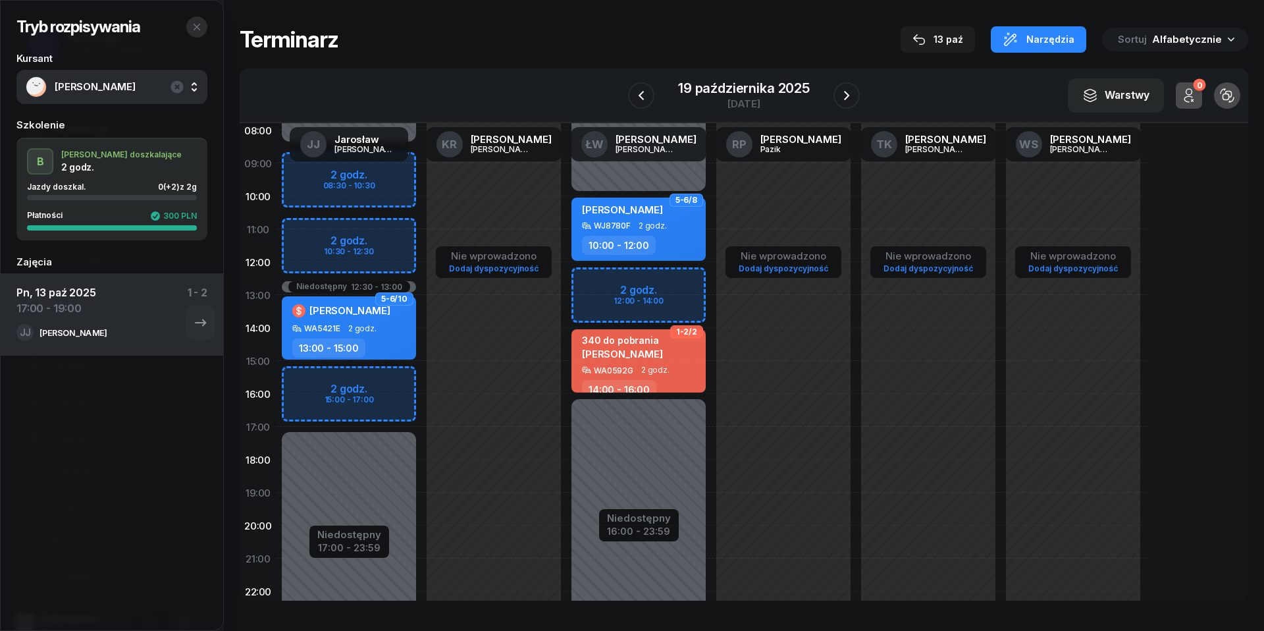
click at [201, 24] on button "button" at bounding box center [196, 26] width 21 height 21
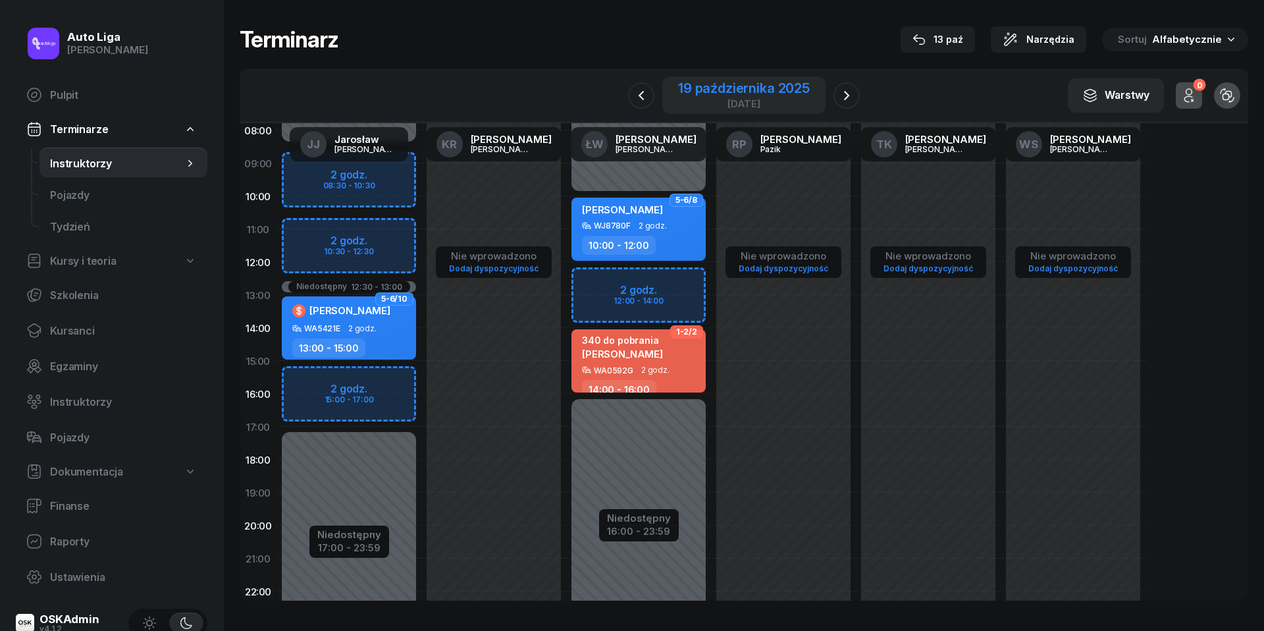
click at [732, 86] on div "19 października 2025" at bounding box center [744, 88] width 132 height 13
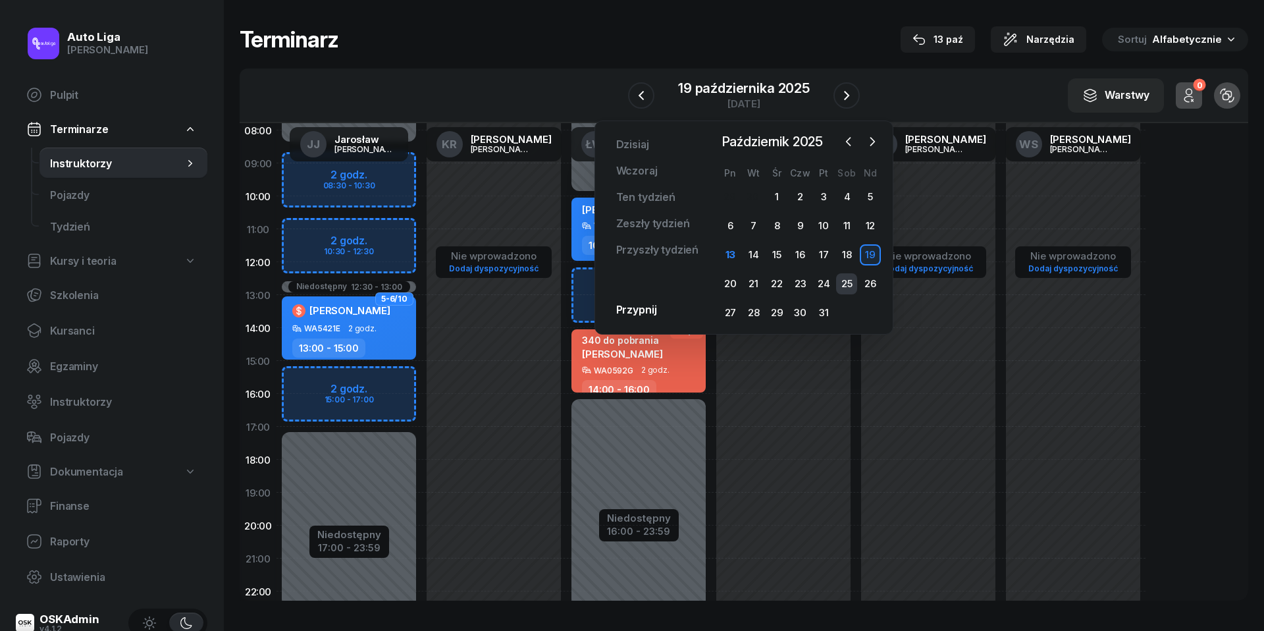
click at [843, 278] on div "25" at bounding box center [846, 283] width 21 height 21
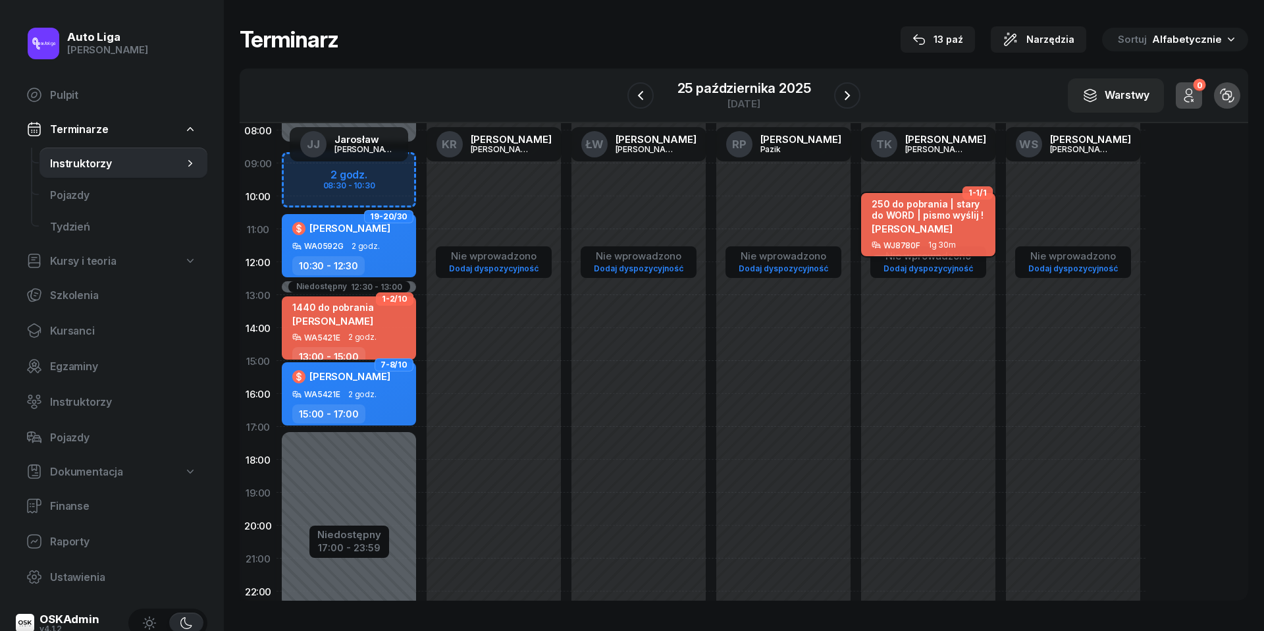
click at [957, 209] on div "250 do pobrania | stary do WORD | pismo wyślij !" at bounding box center [930, 209] width 116 height 22
select select "10"
select select "30"
select select "12"
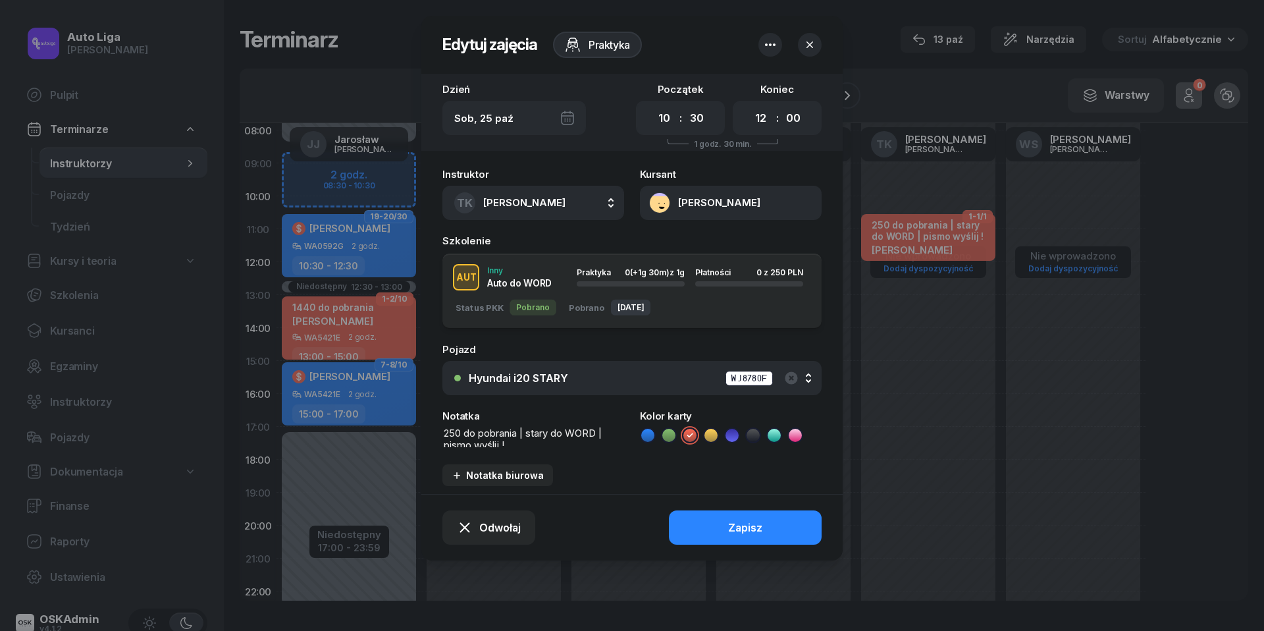
click at [811, 39] on icon "button" at bounding box center [809, 44] width 13 height 13
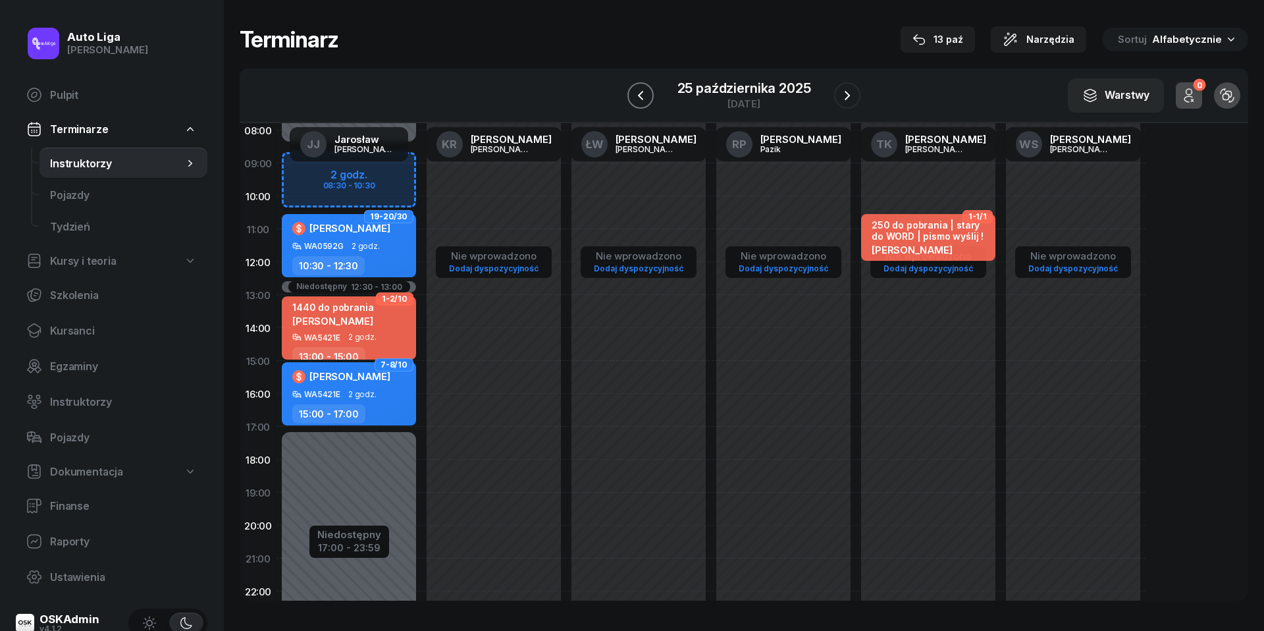
click at [635, 95] on icon "button" at bounding box center [641, 96] width 16 height 16
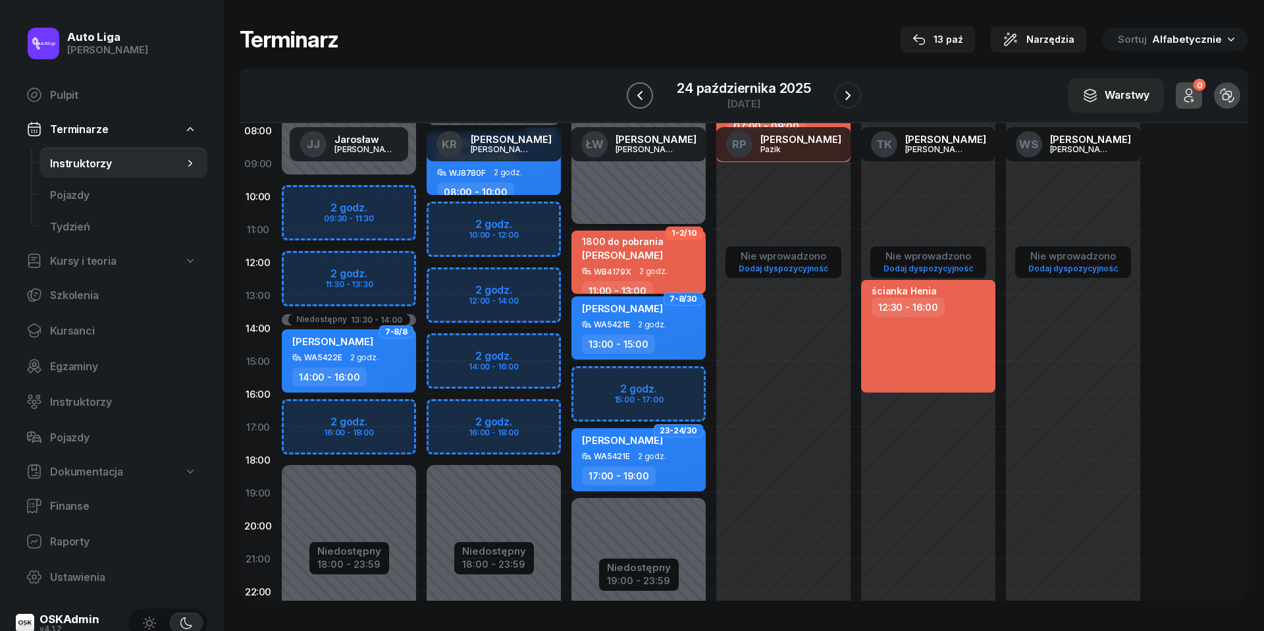
click at [635, 95] on icon "button" at bounding box center [640, 96] width 16 height 16
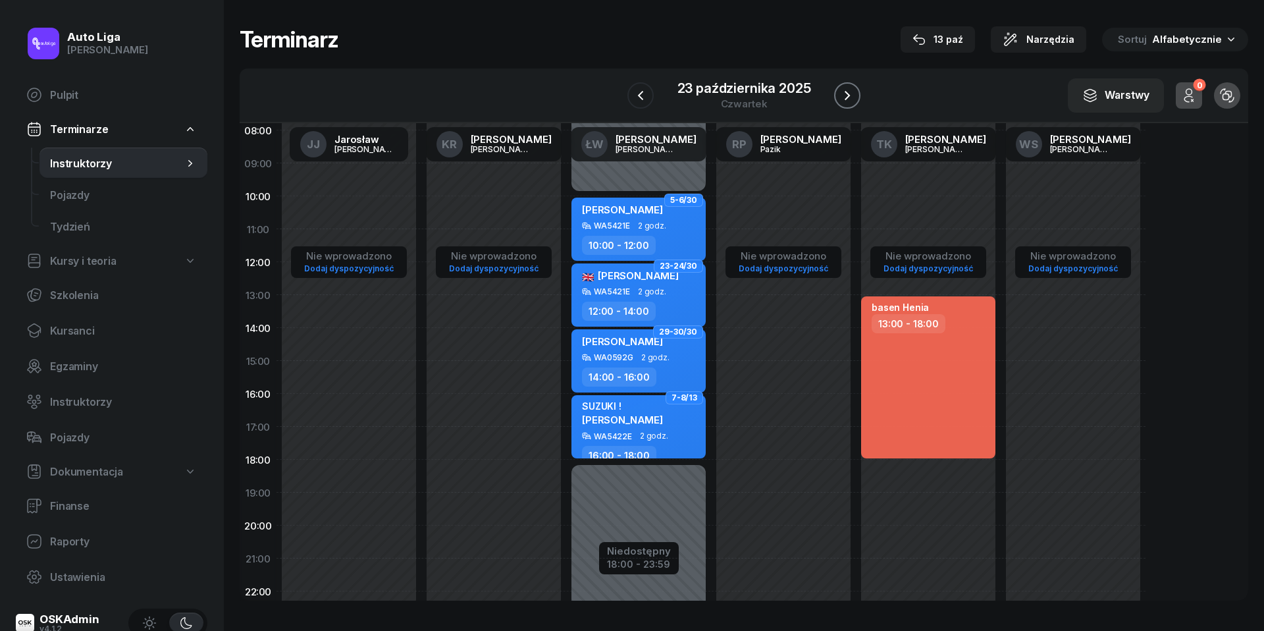
click at [853, 101] on icon "button" at bounding box center [847, 96] width 16 height 16
click at [853, 101] on icon "button" at bounding box center [848, 96] width 16 height 16
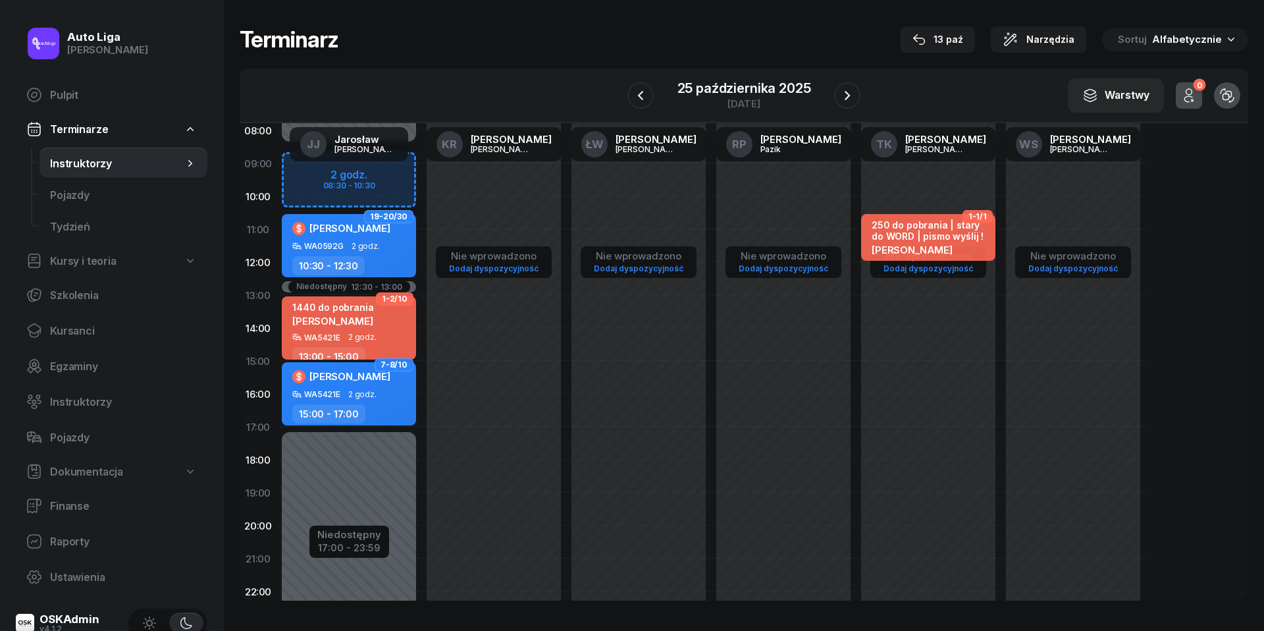
click at [901, 195] on div "Nie wprowadzono Dodaj dyspozycyjność 1-1/1 250 do pobrania | stary do WORD | pi…" at bounding box center [928, 360] width 145 height 625
select select "09"
select select "10"
select select "30"
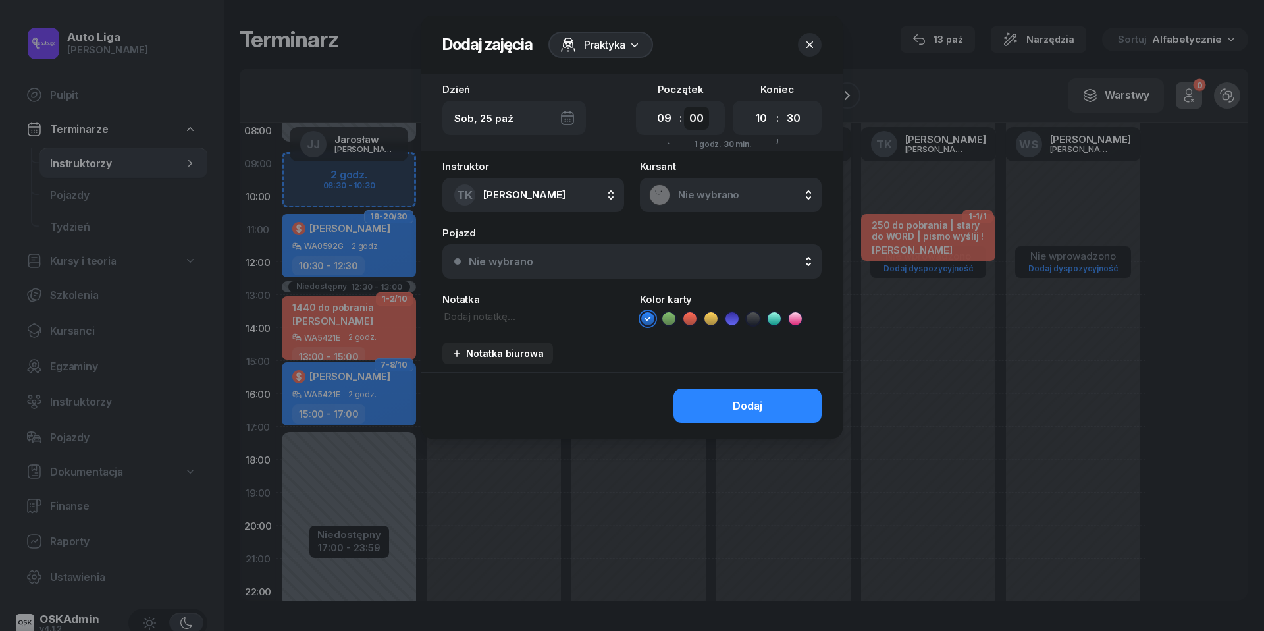
select select "30"
click at [503, 323] on div "Notatka" at bounding box center [533, 310] width 182 height 32
click at [503, 313] on textarea at bounding box center [533, 316] width 182 height 14
type textarea "[PERSON_NAME] 1H"
click at [691, 315] on icon at bounding box center [689, 318] width 13 height 13
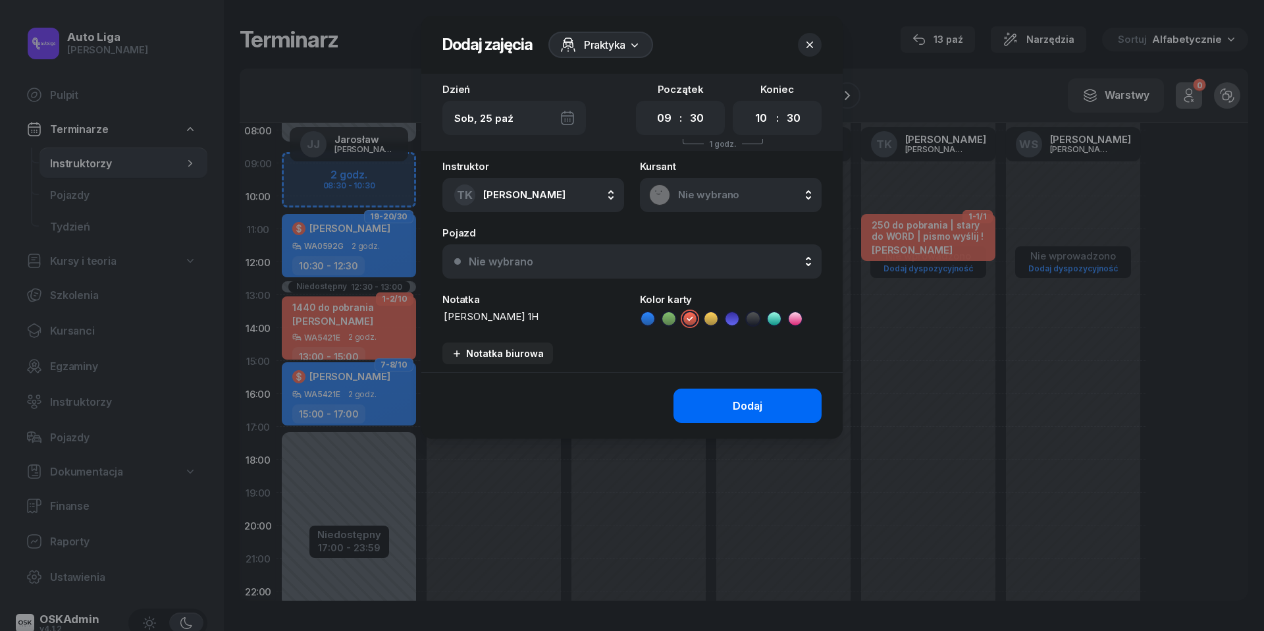
click at [712, 396] on button "Dodaj" at bounding box center [747, 405] width 148 height 34
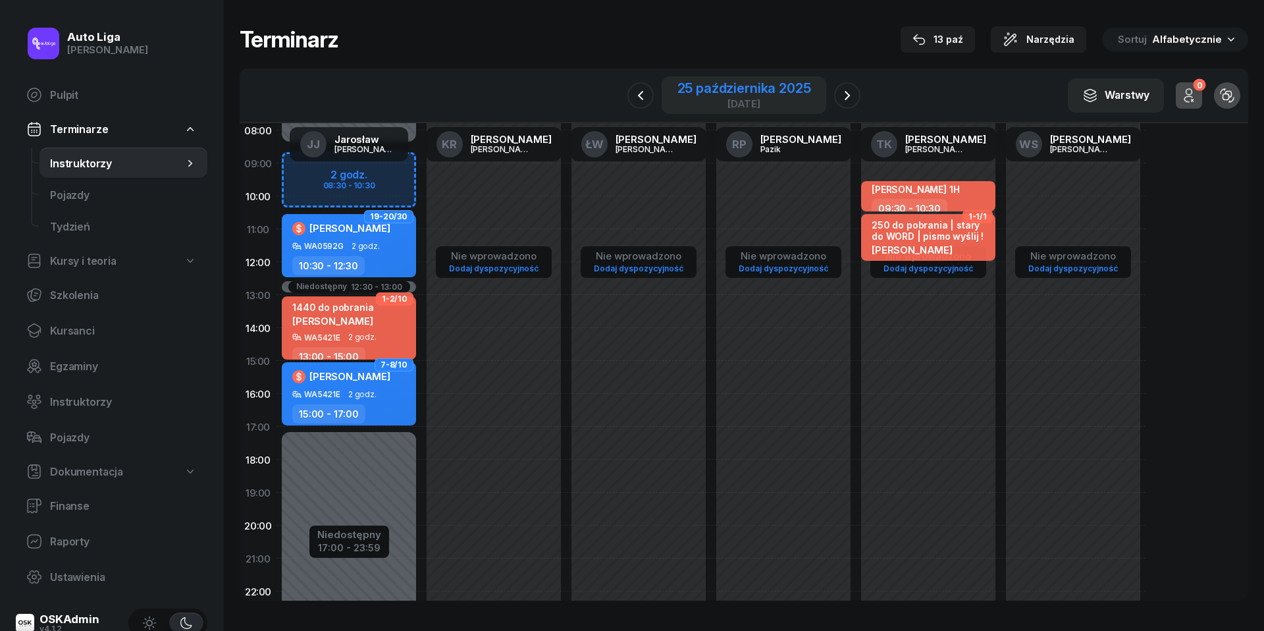
click at [694, 99] on div "[DATE]" at bounding box center [744, 104] width 134 height 10
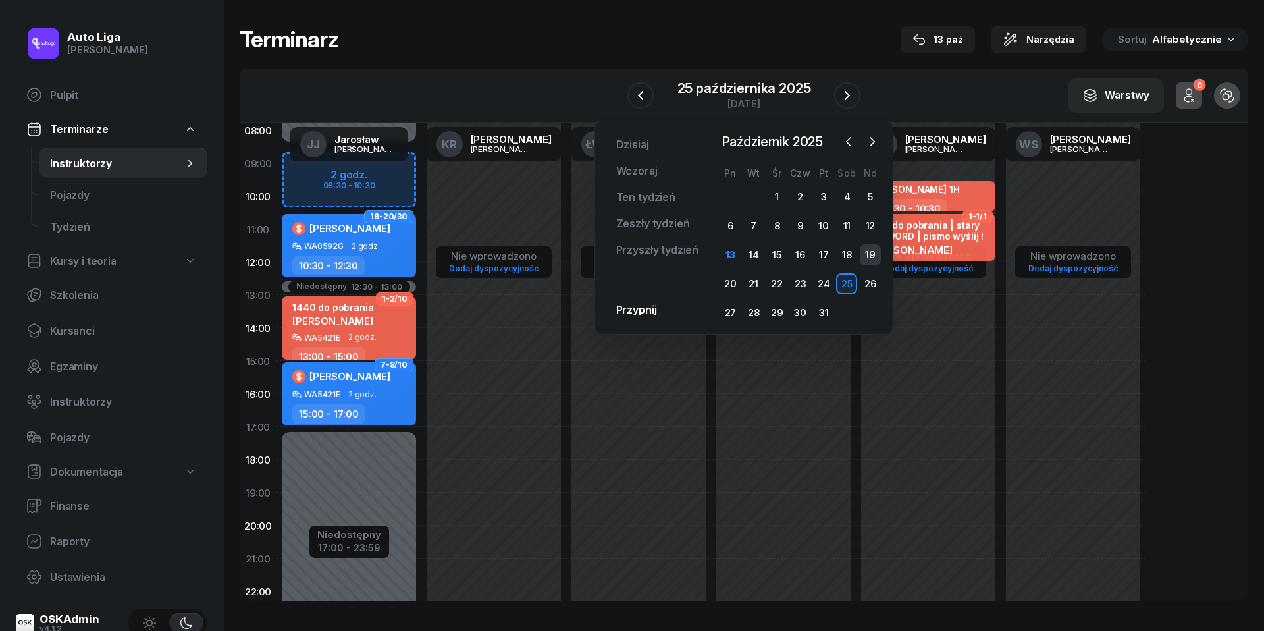
click at [865, 258] on div "19" at bounding box center [870, 254] width 21 height 21
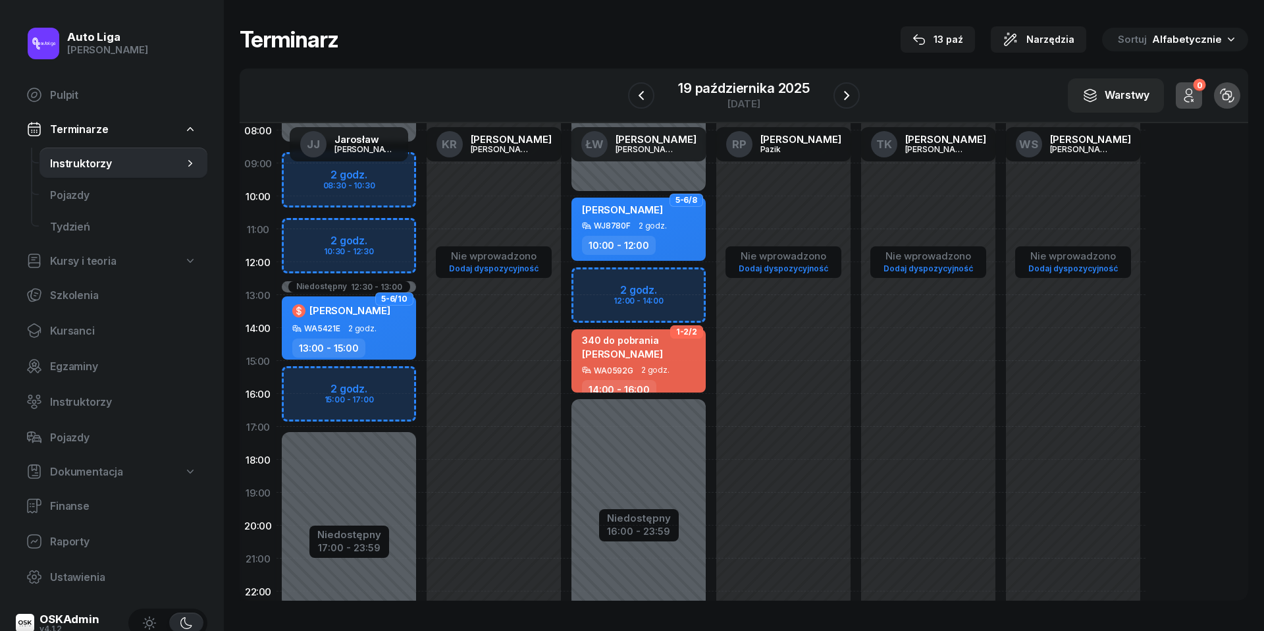
click at [362, 229] on div "Niedostępny 00:00 - 08:30 Niedostępny 17:00 - 23:59 Niedostępny 12:30 - 13:00 2…" at bounding box center [348, 360] width 145 height 625
select select "11"
select select "13"
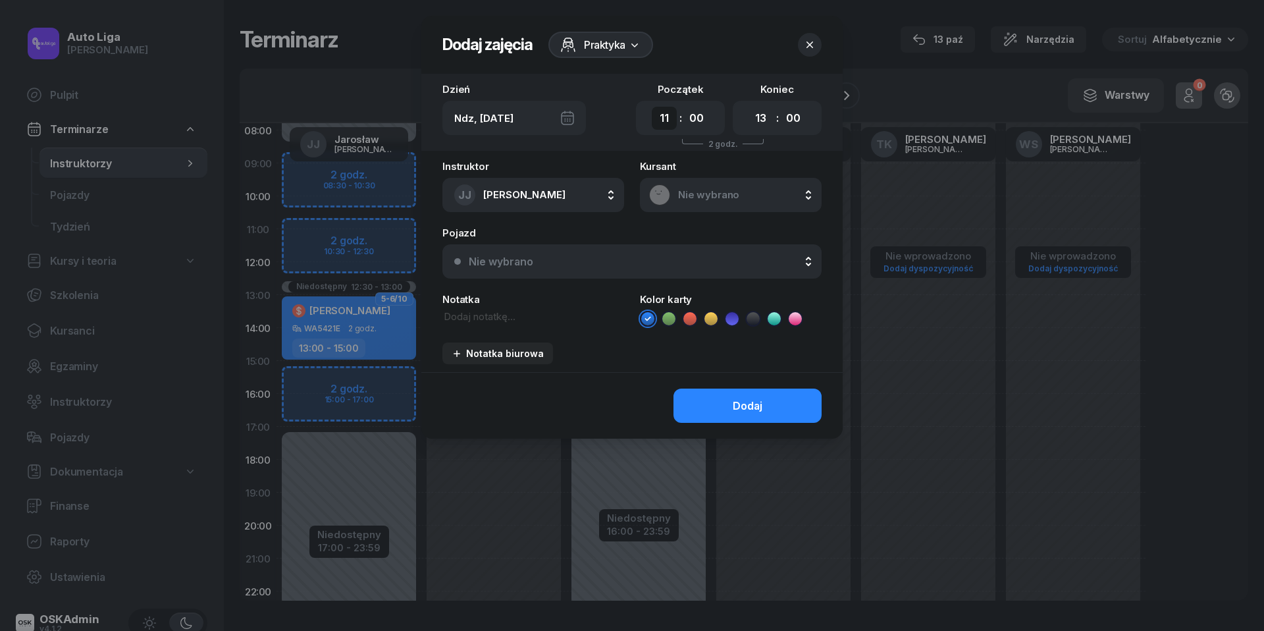
select select "10"
select select "30"
select select "12"
select select "30"
click at [503, 313] on textarea at bounding box center [533, 316] width 182 height 14
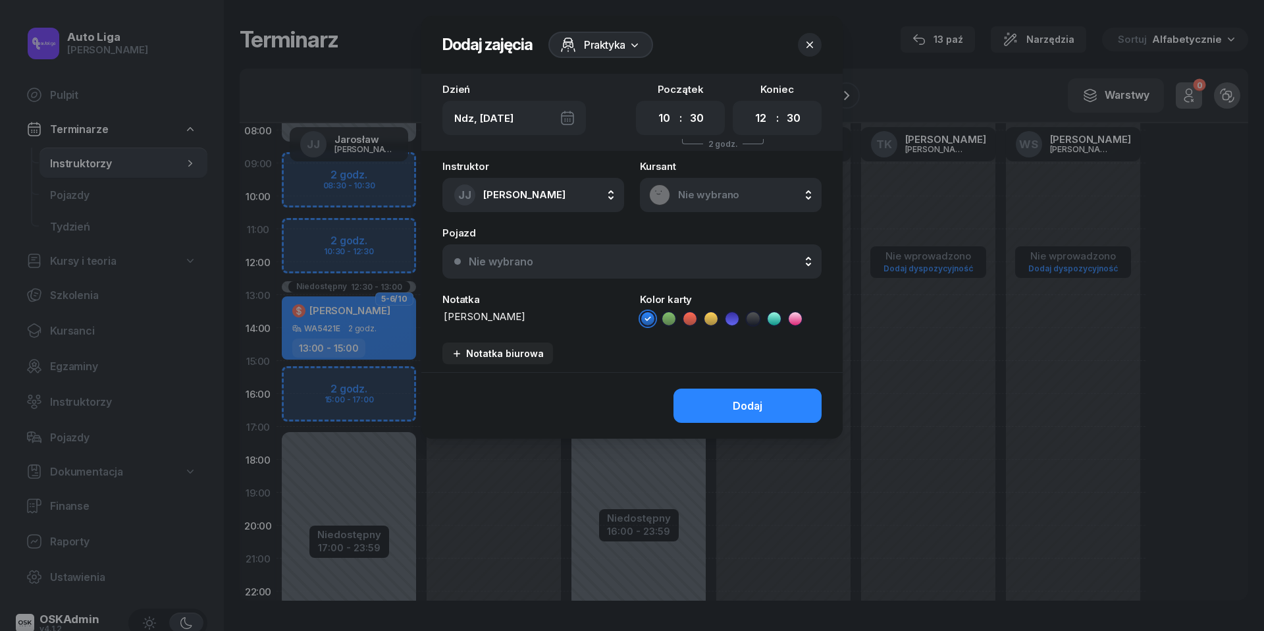
type textarea "[PERSON_NAME]"
click at [692, 312] on icon at bounding box center [689, 318] width 13 height 13
click at [709, 400] on button "Dodaj" at bounding box center [747, 405] width 148 height 34
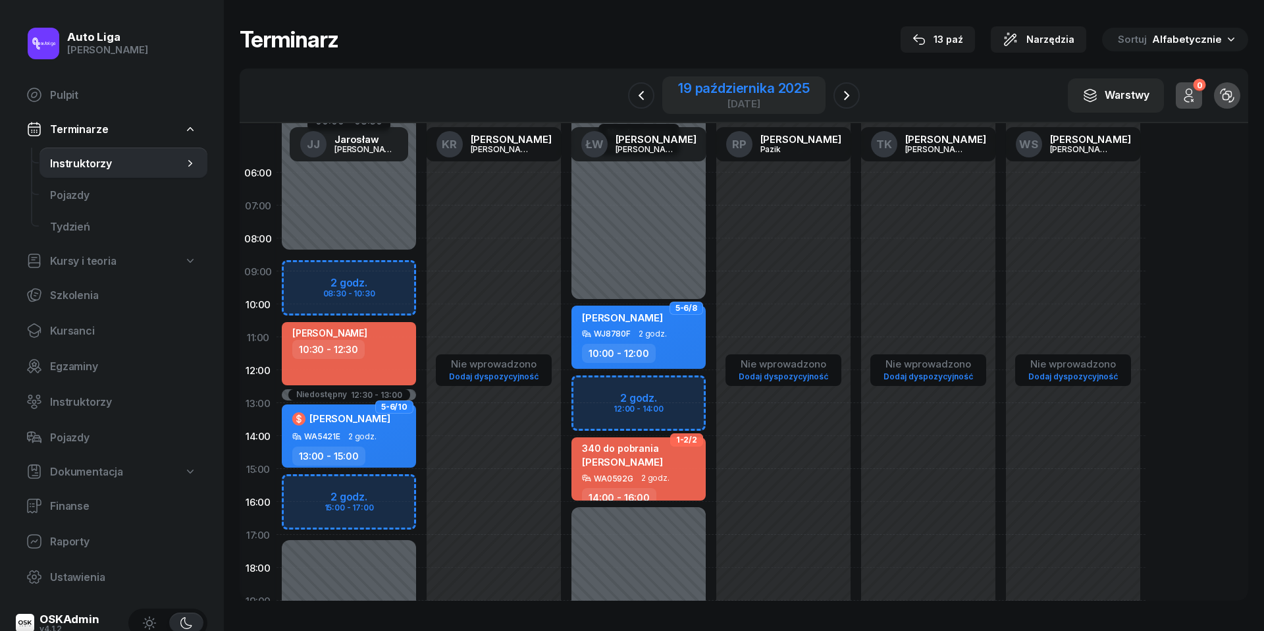
click at [732, 88] on div "19 października 2025" at bounding box center [744, 88] width 132 height 13
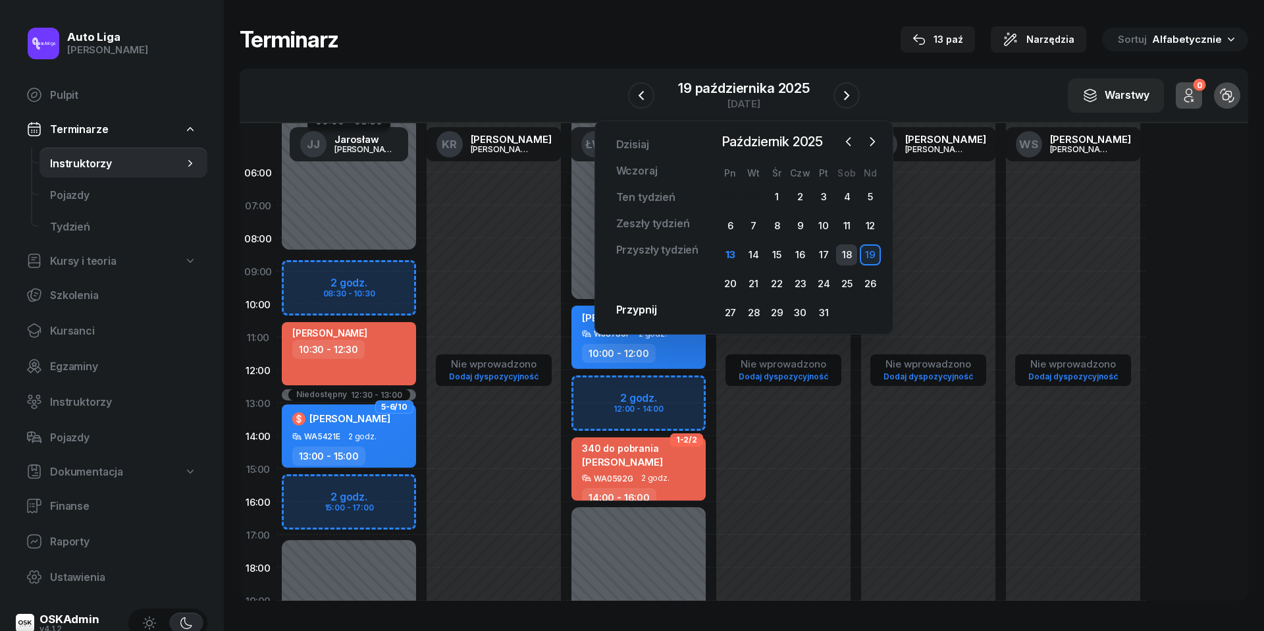
click at [850, 253] on div "18" at bounding box center [846, 254] width 21 height 21
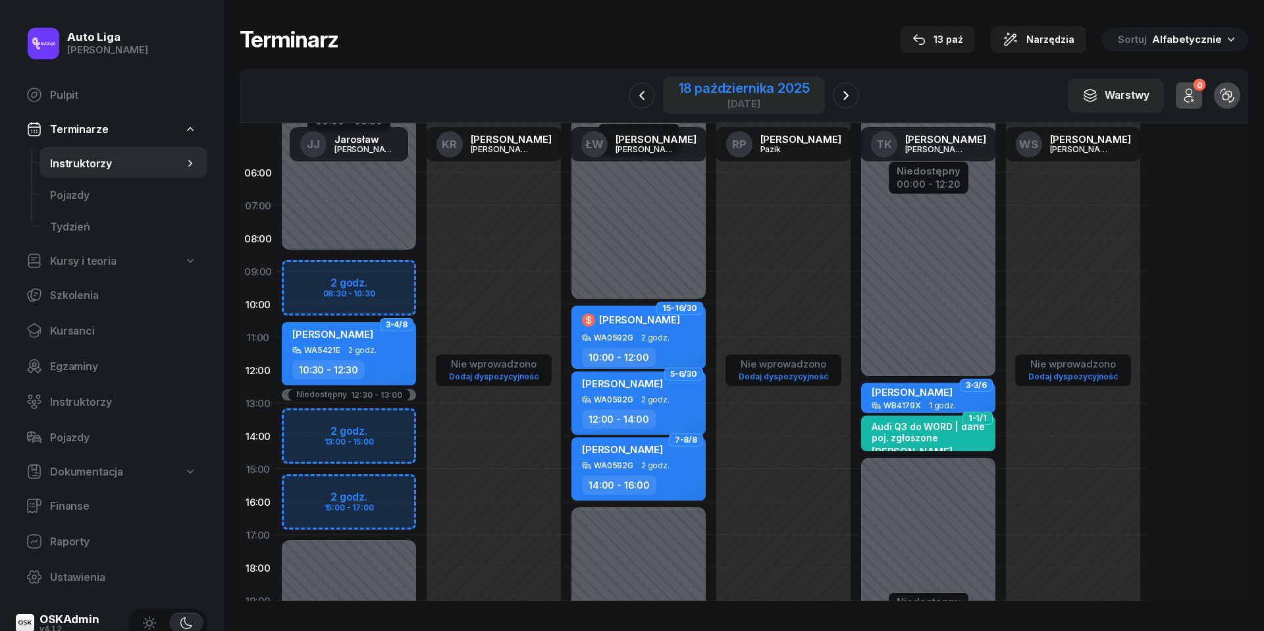
click at [730, 99] on div "[DATE]" at bounding box center [744, 104] width 131 height 10
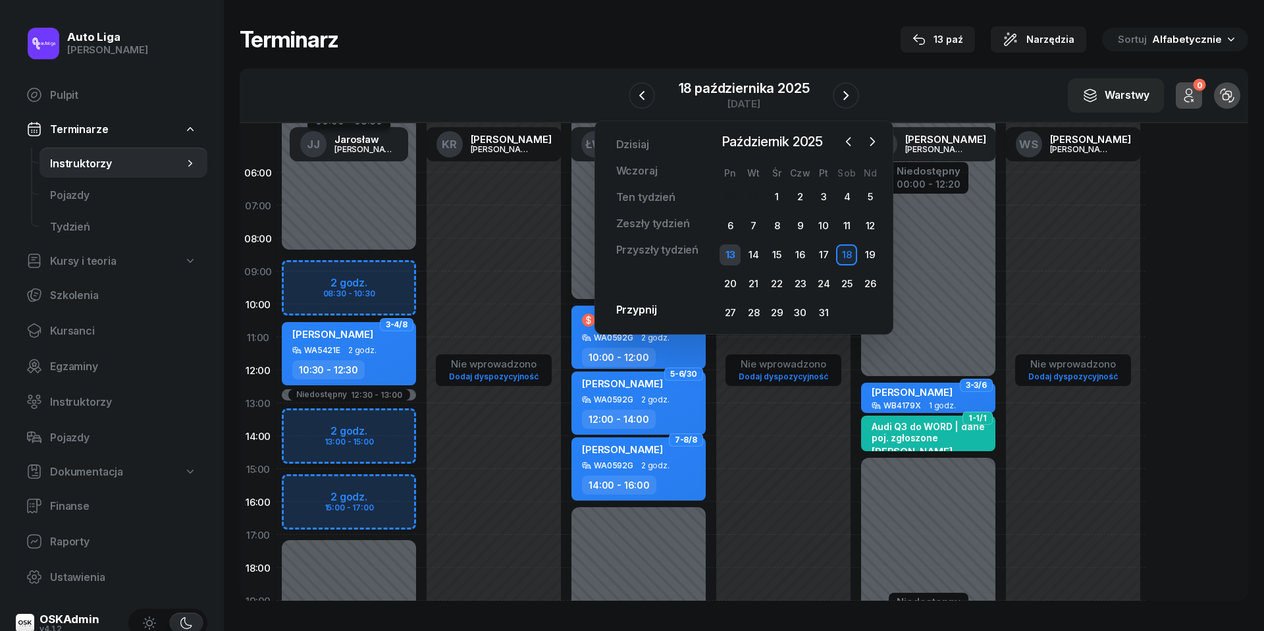
click at [729, 255] on div "13" at bounding box center [729, 254] width 21 height 21
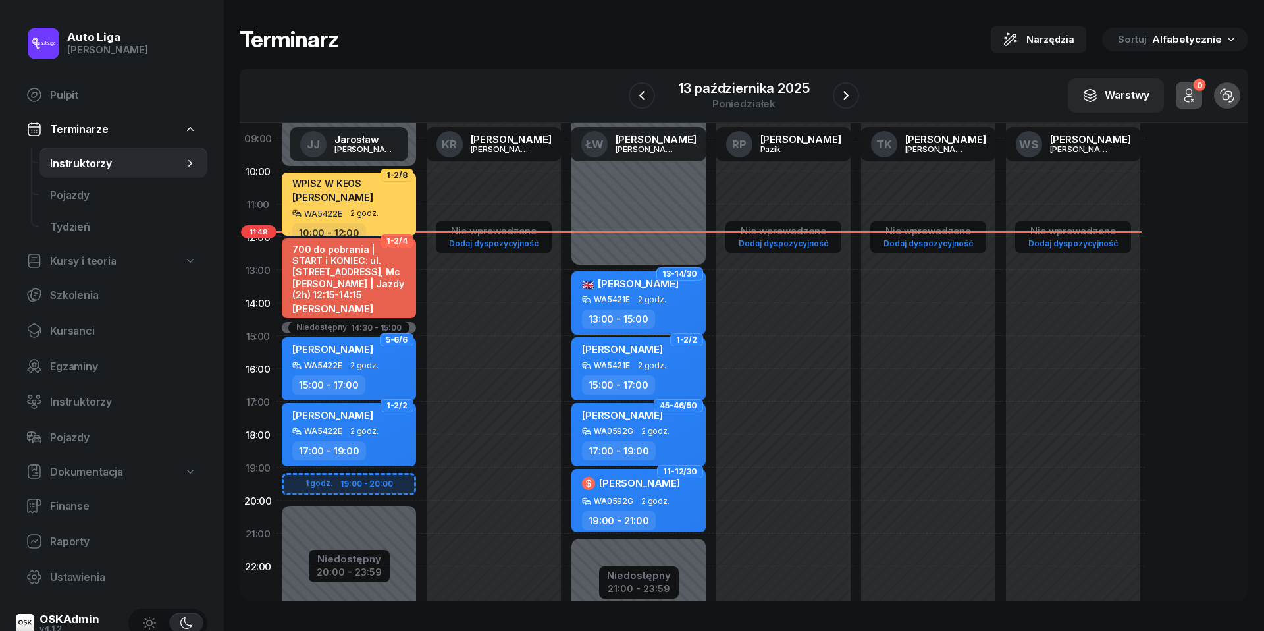
scroll to position [140, 0]
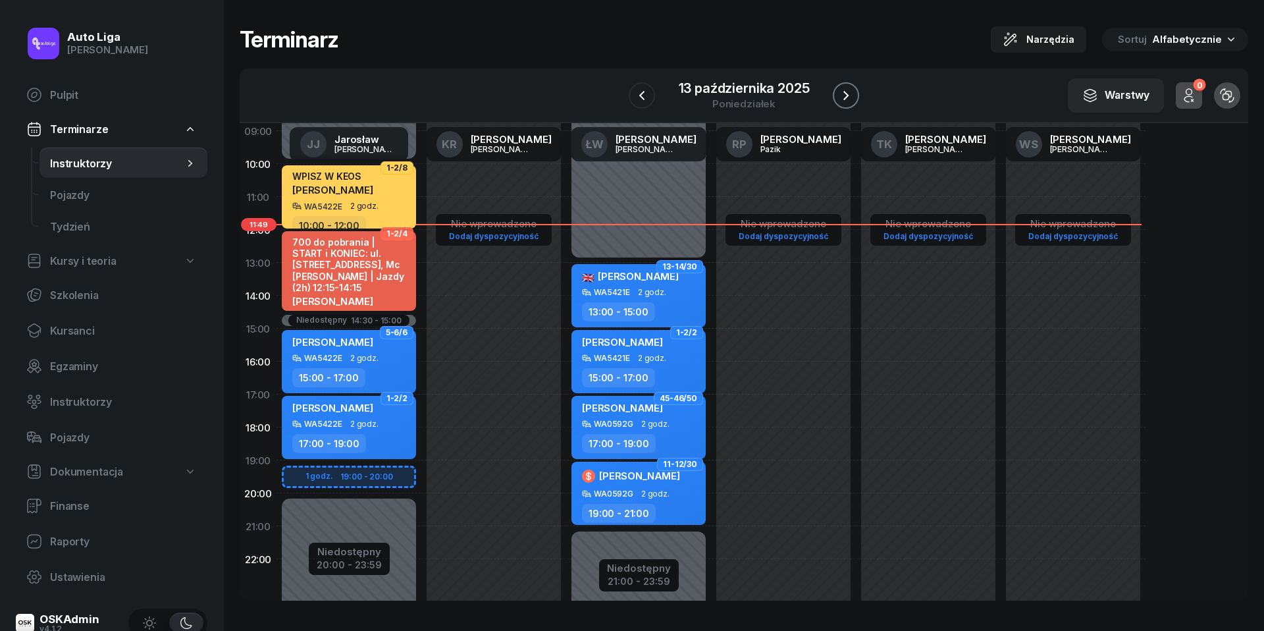
click at [848, 88] on icon "button" at bounding box center [846, 96] width 16 height 16
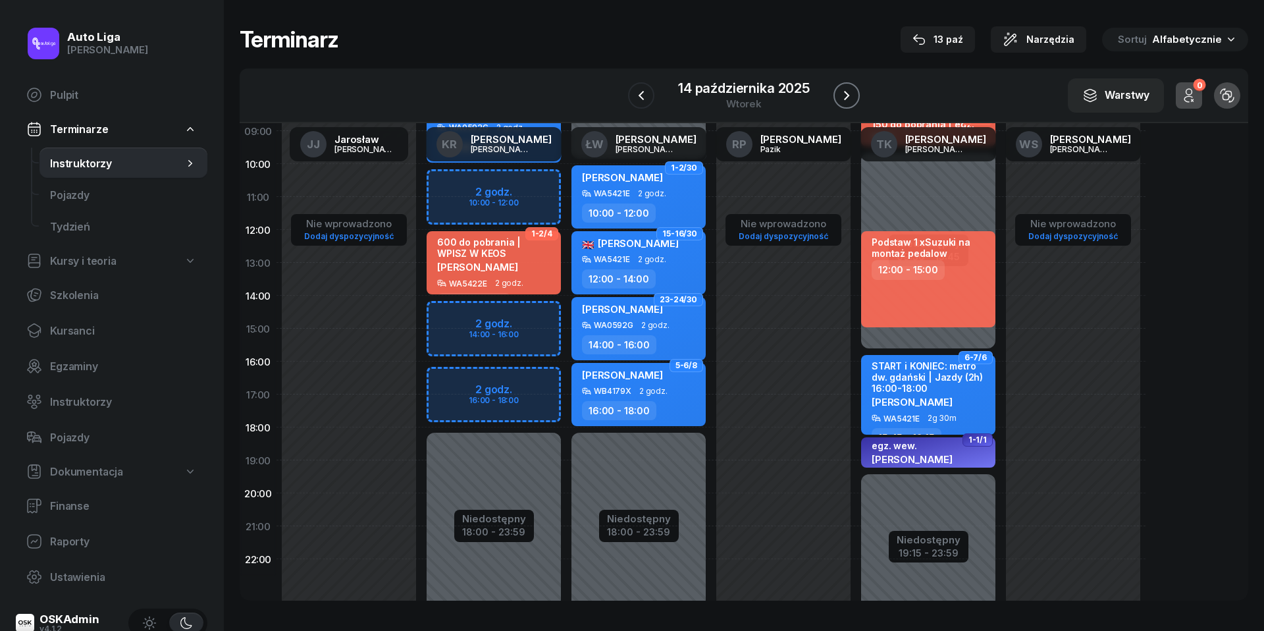
click at [854, 96] on icon "button" at bounding box center [847, 96] width 16 height 16
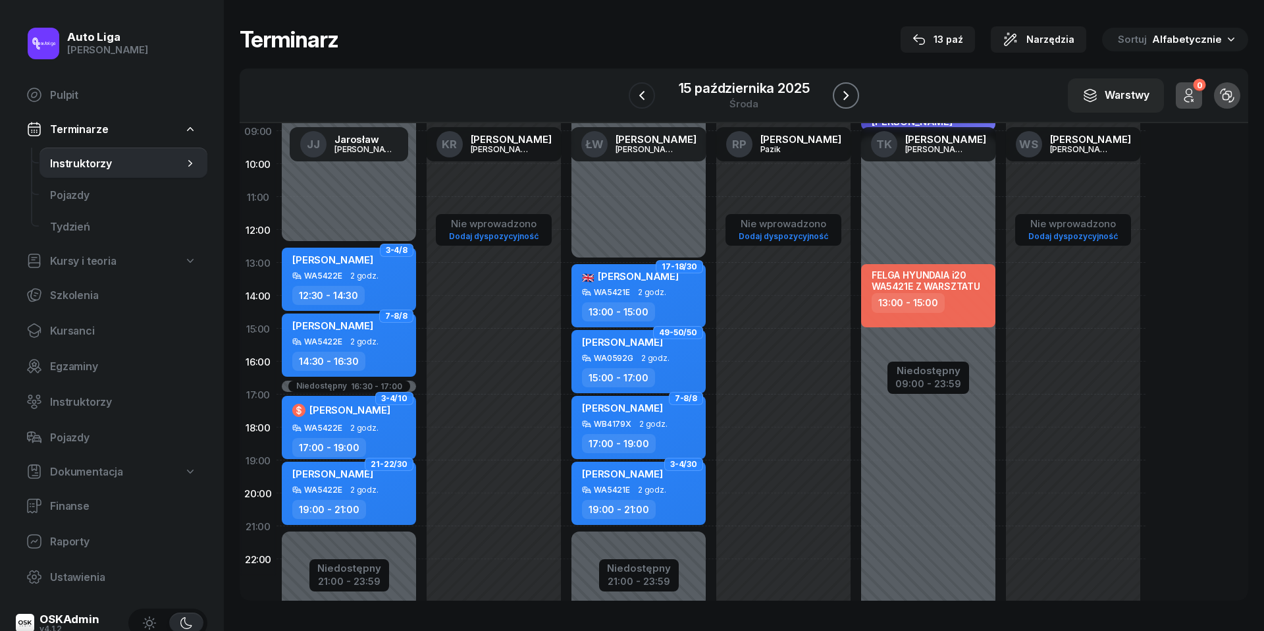
click at [854, 96] on icon "button" at bounding box center [846, 96] width 16 height 16
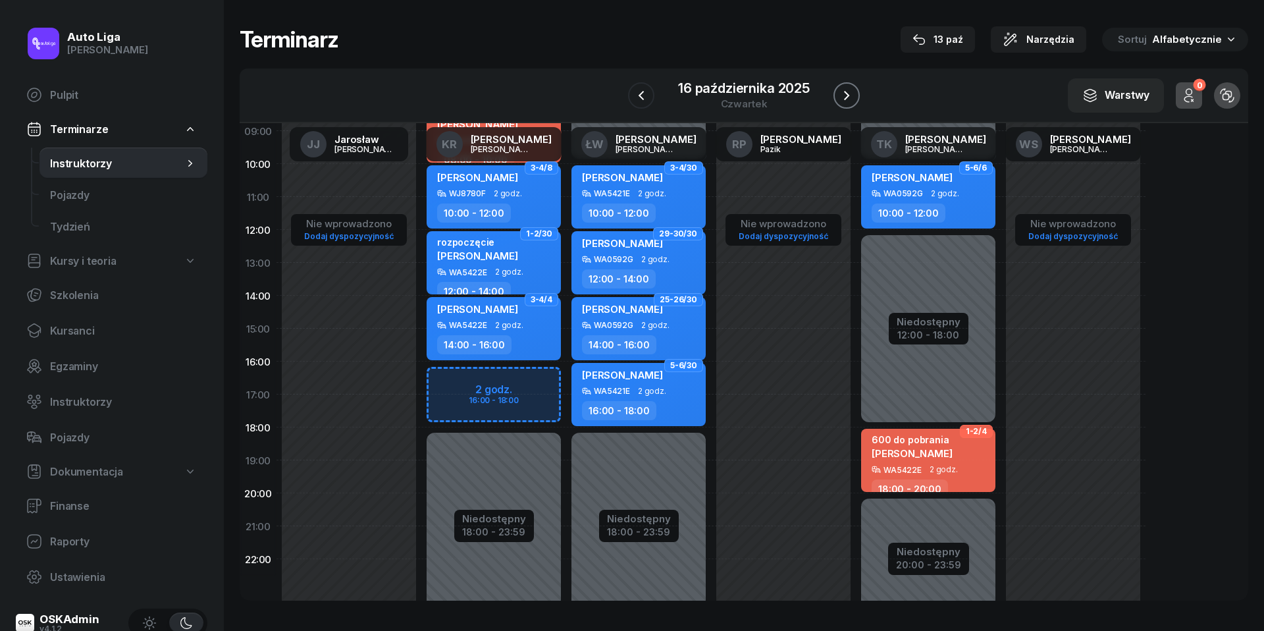
click at [854, 96] on icon "button" at bounding box center [847, 96] width 16 height 16
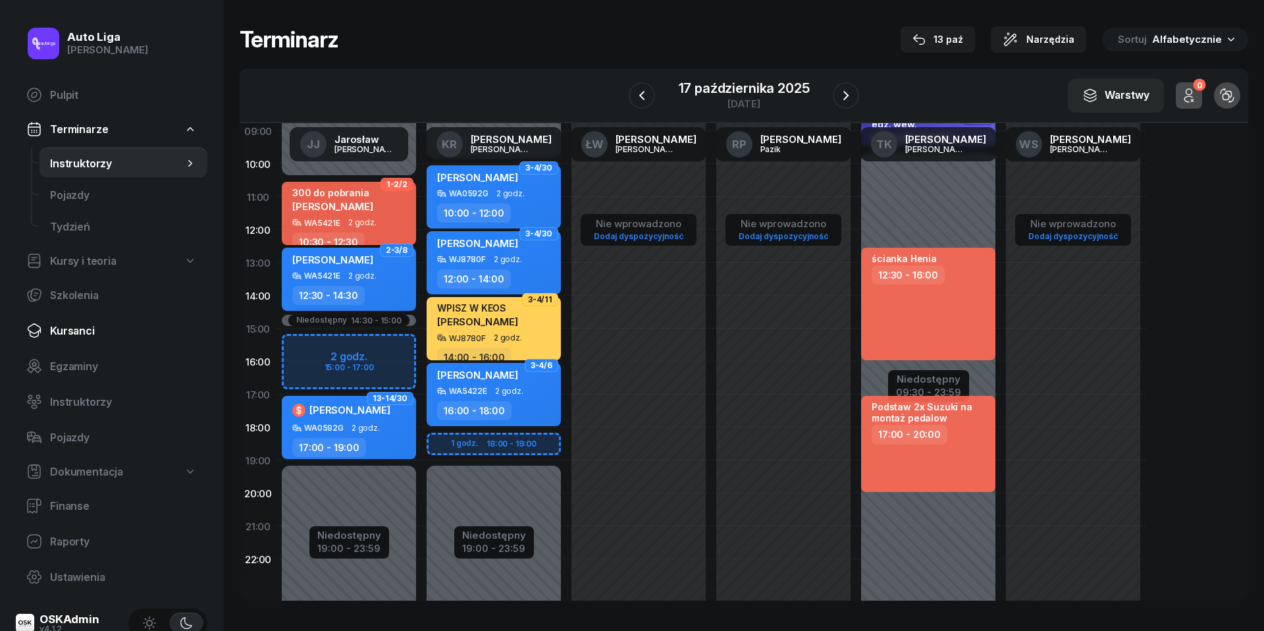
click at [76, 330] on span "Kursanci" at bounding box center [123, 331] width 147 height 13
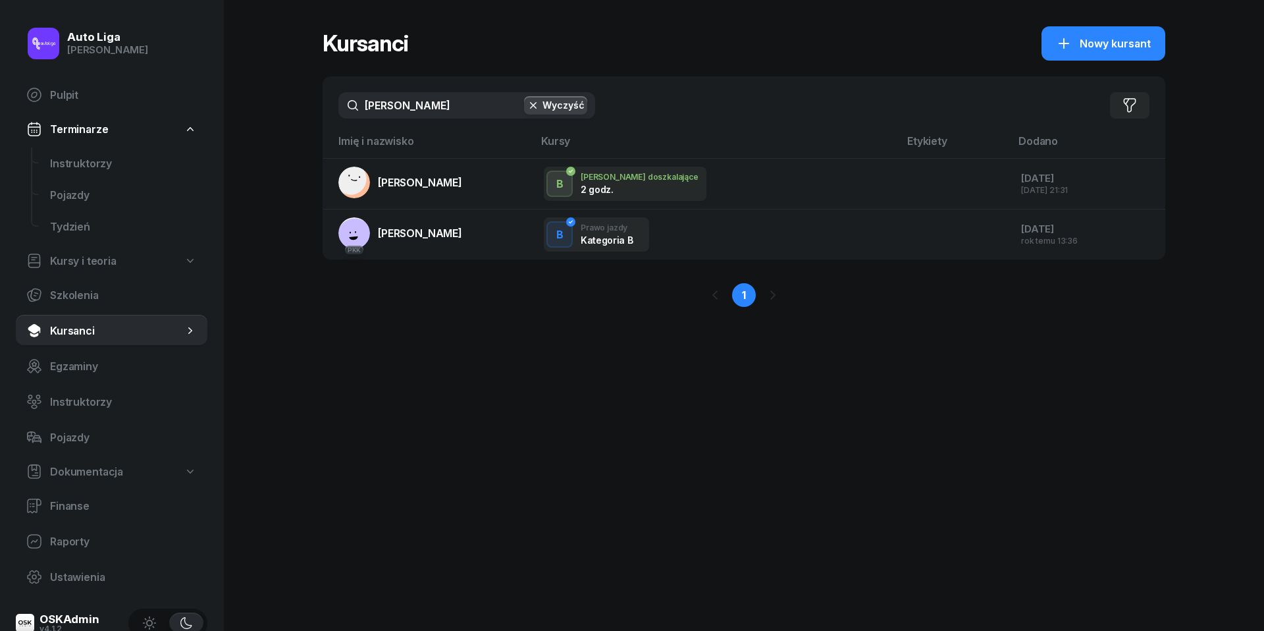
click at [427, 103] on input "[PERSON_NAME]" at bounding box center [466, 105] width 257 height 26
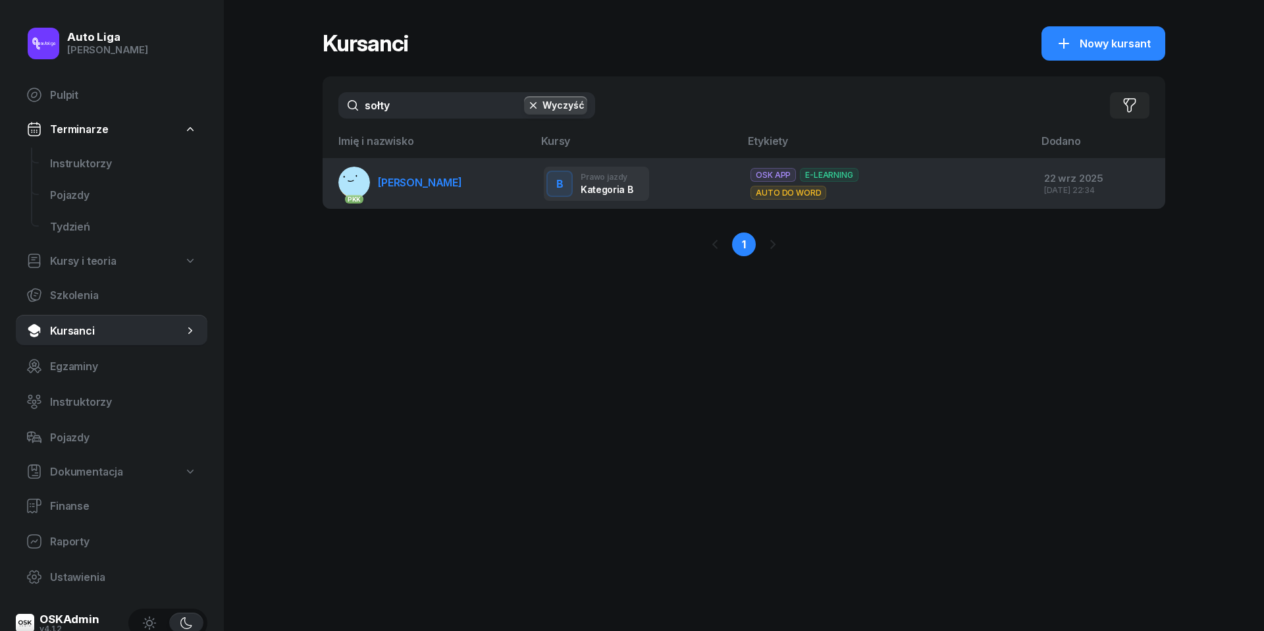
type input "sołty"
click at [436, 180] on span "[PERSON_NAME]" at bounding box center [420, 182] width 84 height 13
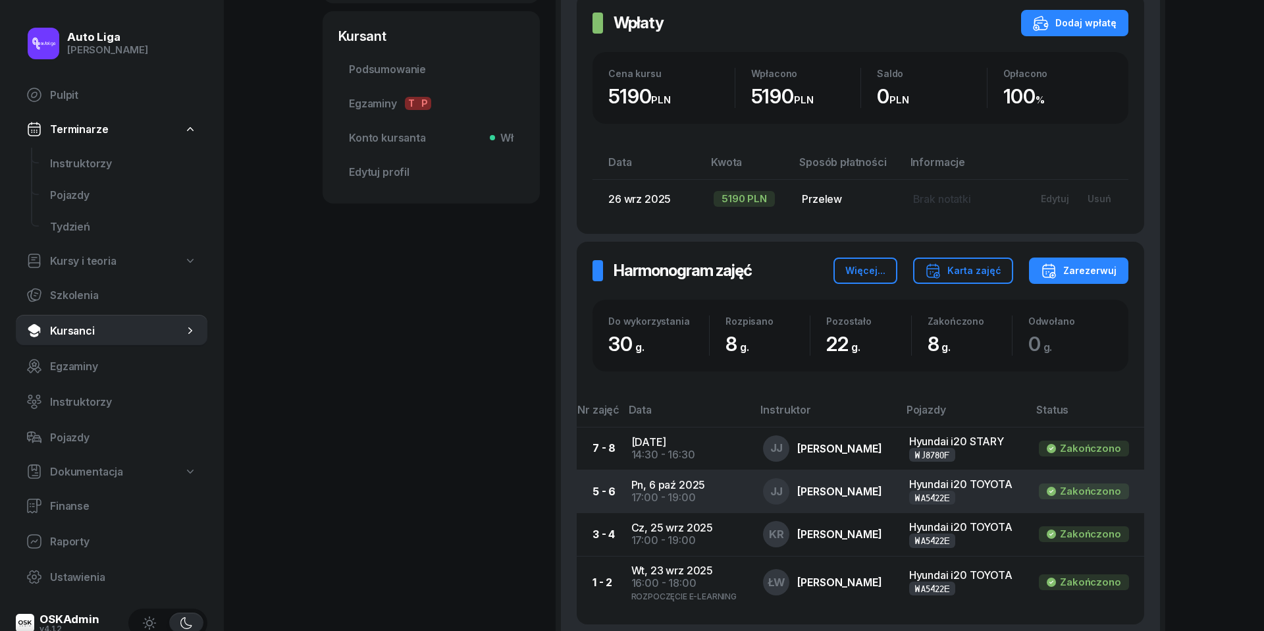
scroll to position [456, 0]
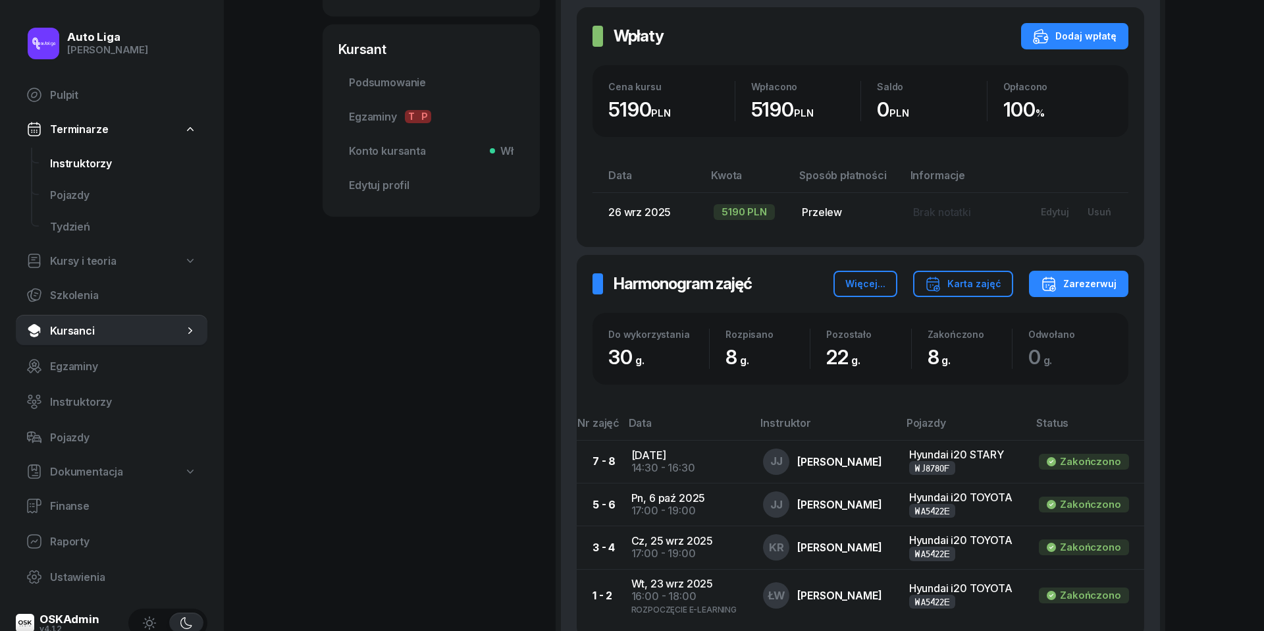
click at [82, 169] on span "Instruktorzy" at bounding box center [123, 163] width 147 height 13
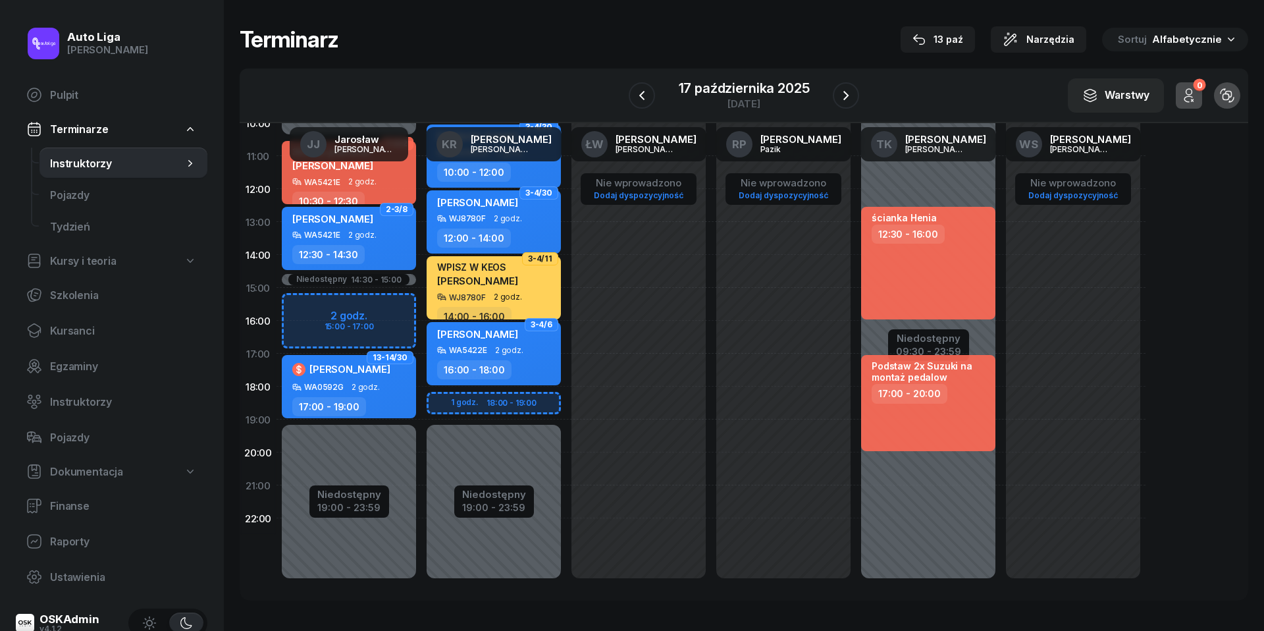
scroll to position [180, 0]
click at [733, 86] on div "17 października 2025" at bounding box center [744, 88] width 131 height 13
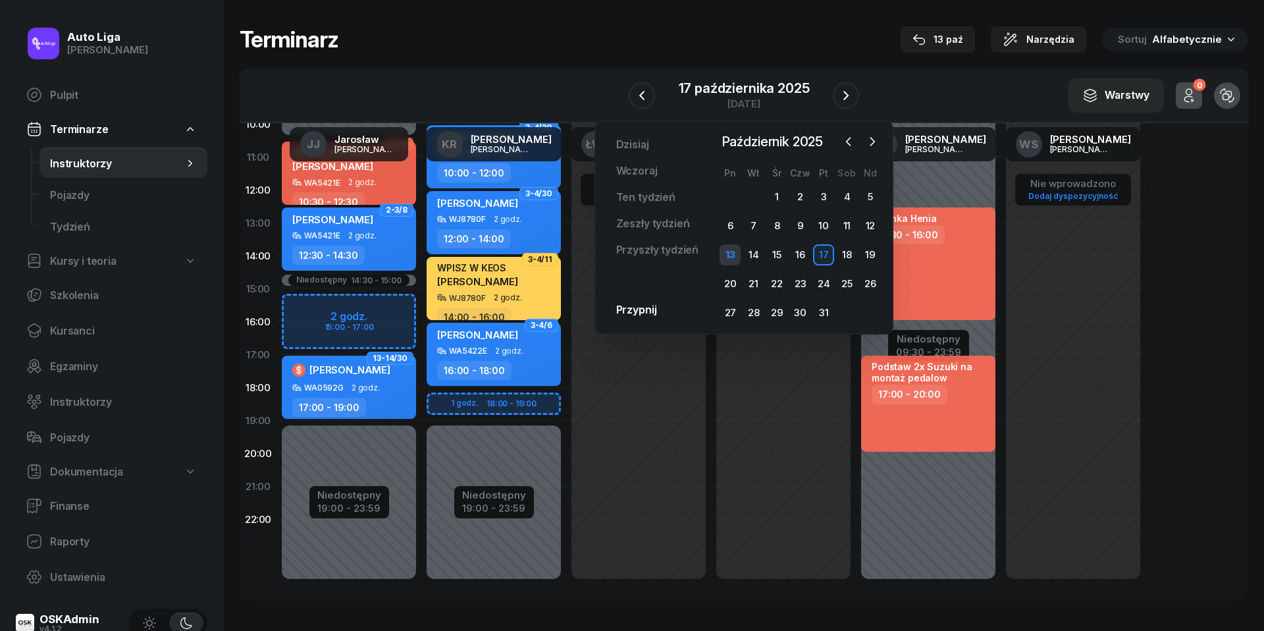
click at [727, 253] on div "13" at bounding box center [729, 254] width 21 height 21
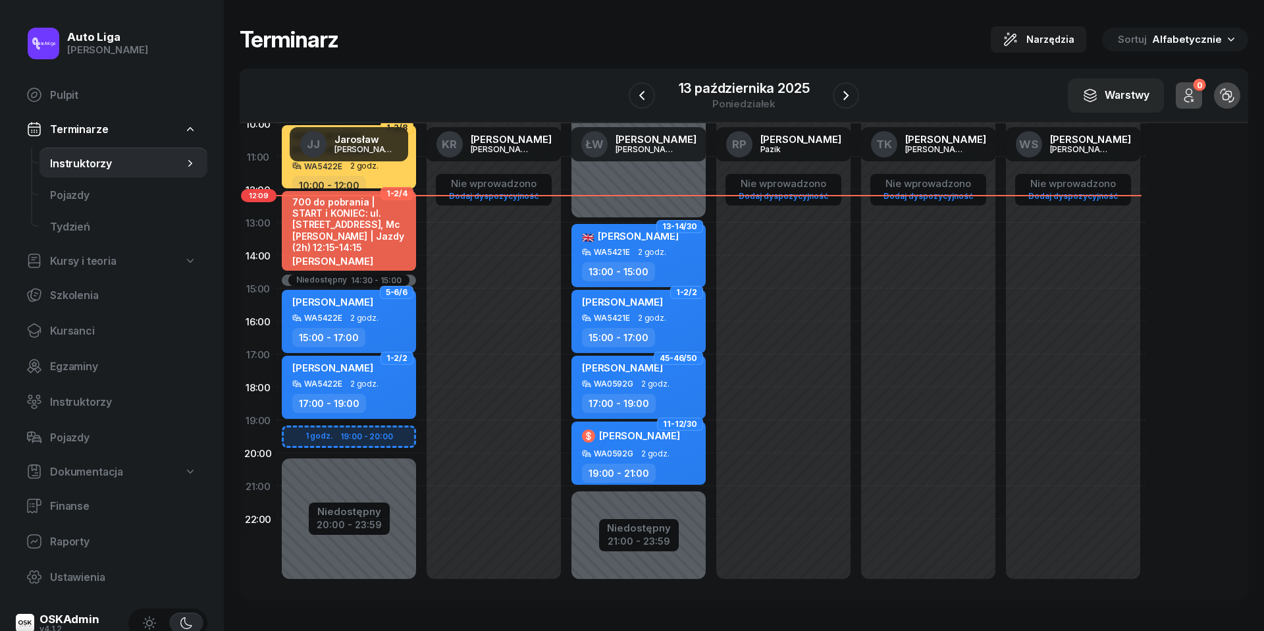
click at [384, 377] on div "[PERSON_NAME]" at bounding box center [350, 370] width 116 height 18
select select "17"
select select "19"
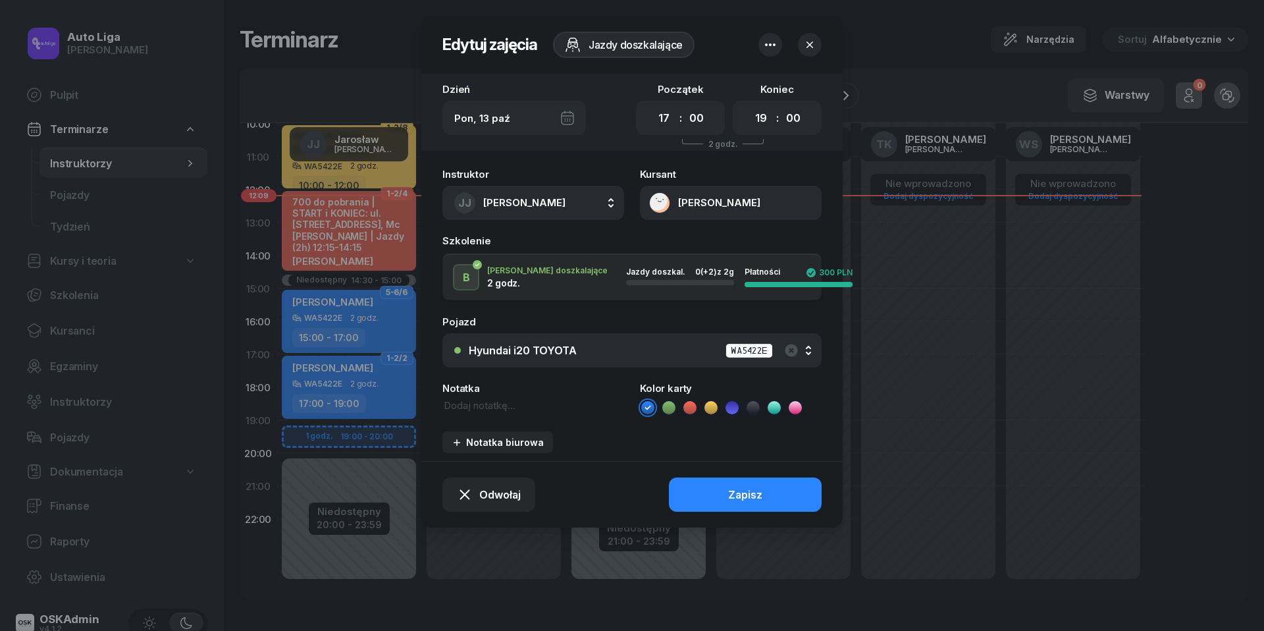
click at [774, 51] on icon "button" at bounding box center [770, 45] width 16 height 16
click at [768, 86] on link "Usuń" at bounding box center [763, 85] width 172 height 32
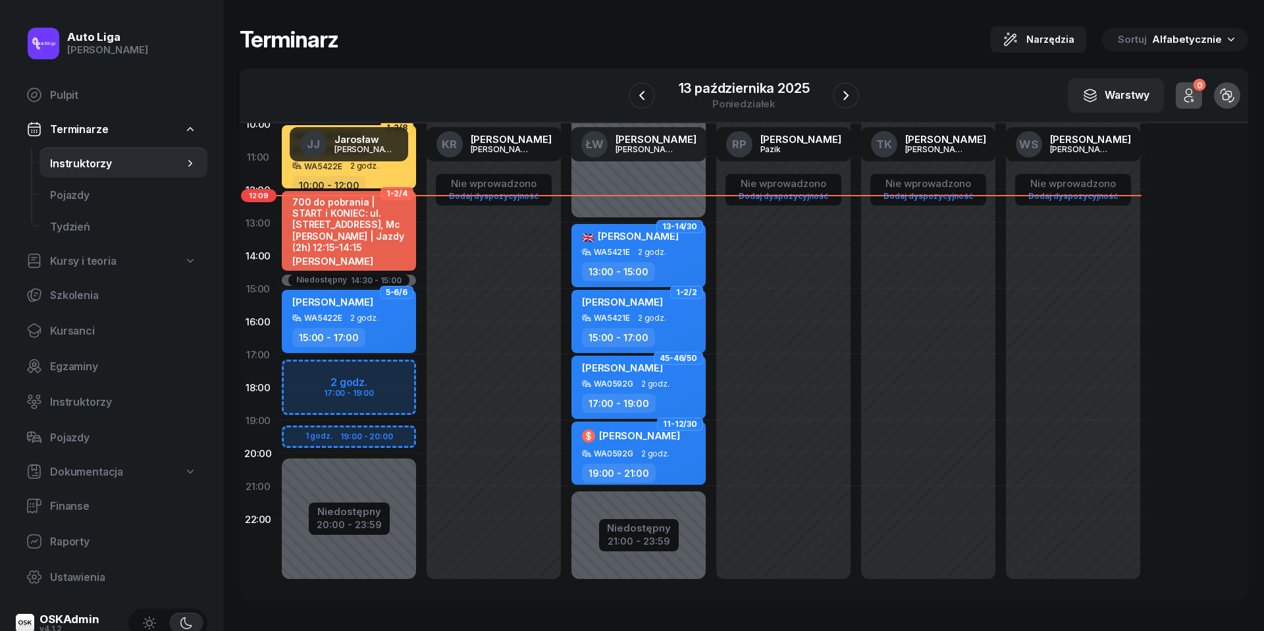
click at [303, 375] on div "Niedostępny 00:00 - 10:00 Niedostępny 20:00 - 23:59 Niedostępny 14:30 - 15:00 1…" at bounding box center [348, 288] width 145 height 625
select select "17"
select select "19"
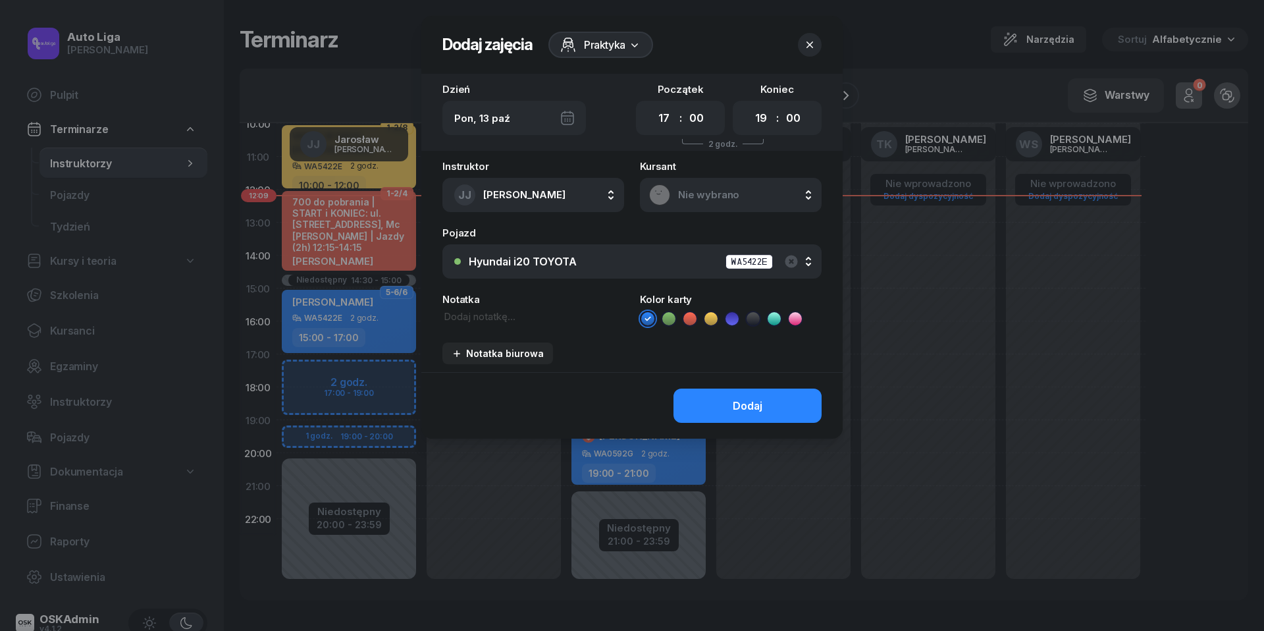
click at [712, 196] on span "Nie wybrano" at bounding box center [745, 195] width 134 height 12
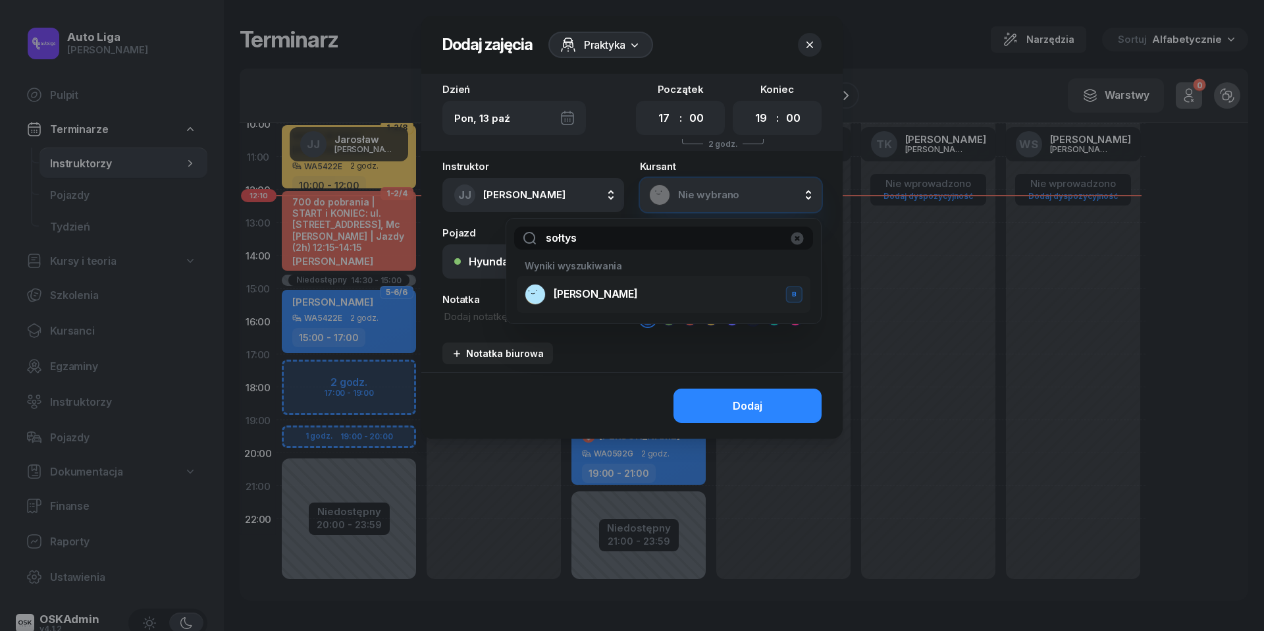
type input "sołtys"
click at [612, 293] on span "[PERSON_NAME]" at bounding box center [596, 294] width 84 height 13
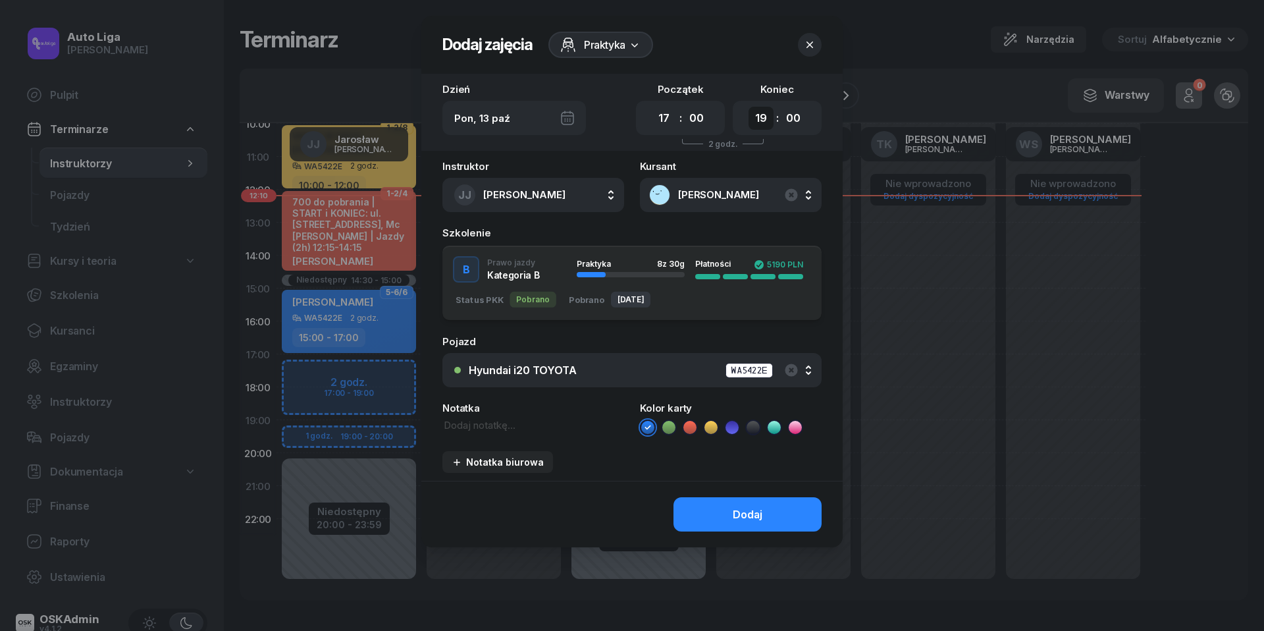
select select "20"
click at [585, 363] on div "Hyundai i20 TOYOTA WA5422E" at bounding box center [639, 370] width 341 height 16
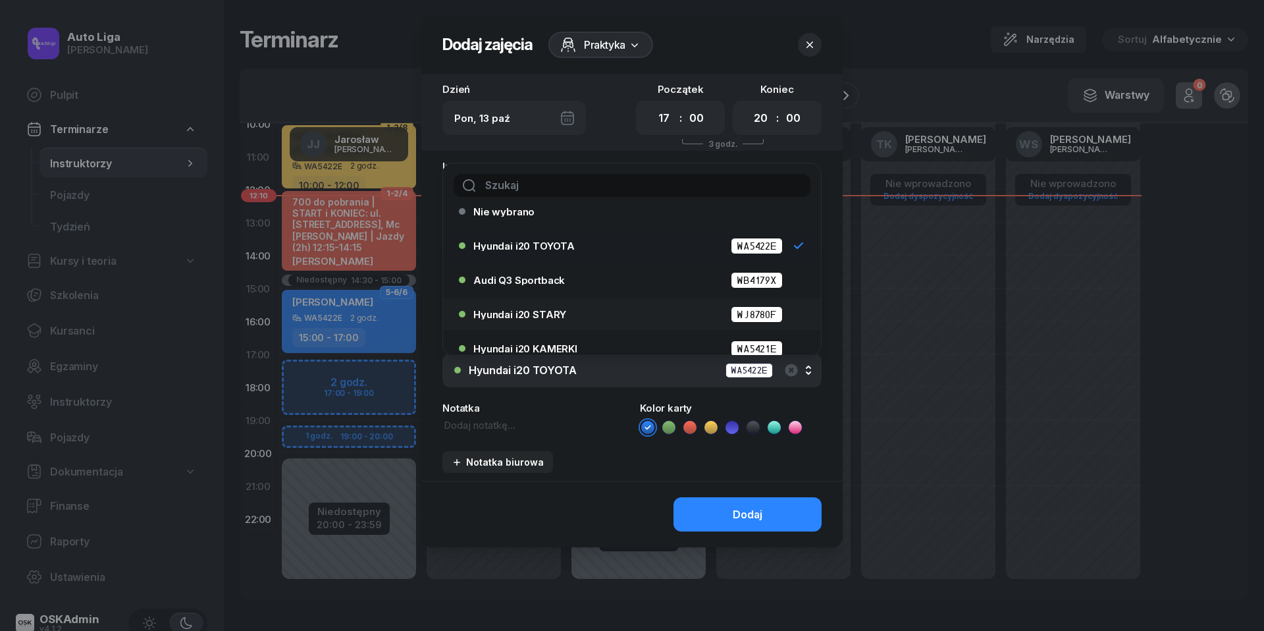
scroll to position [19, 0]
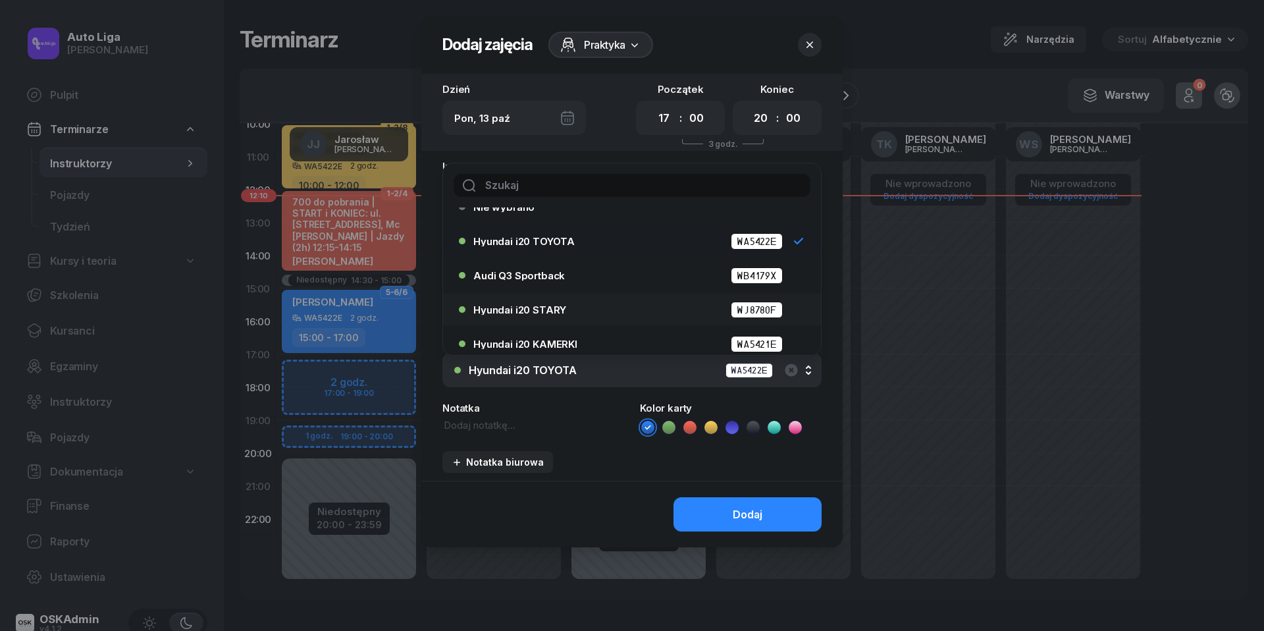
click at [572, 315] on div "Hyundai i20 STARY WJ8780F" at bounding box center [635, 309] width 324 height 16
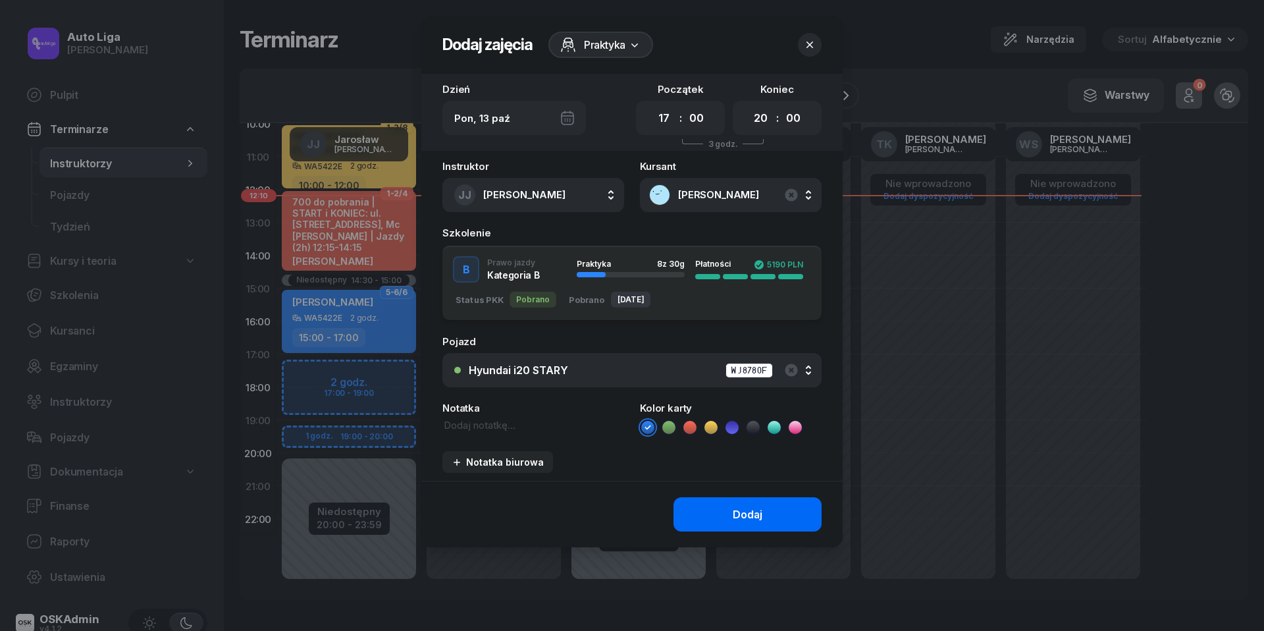
click at [727, 502] on button "Dodaj" at bounding box center [747, 514] width 148 height 34
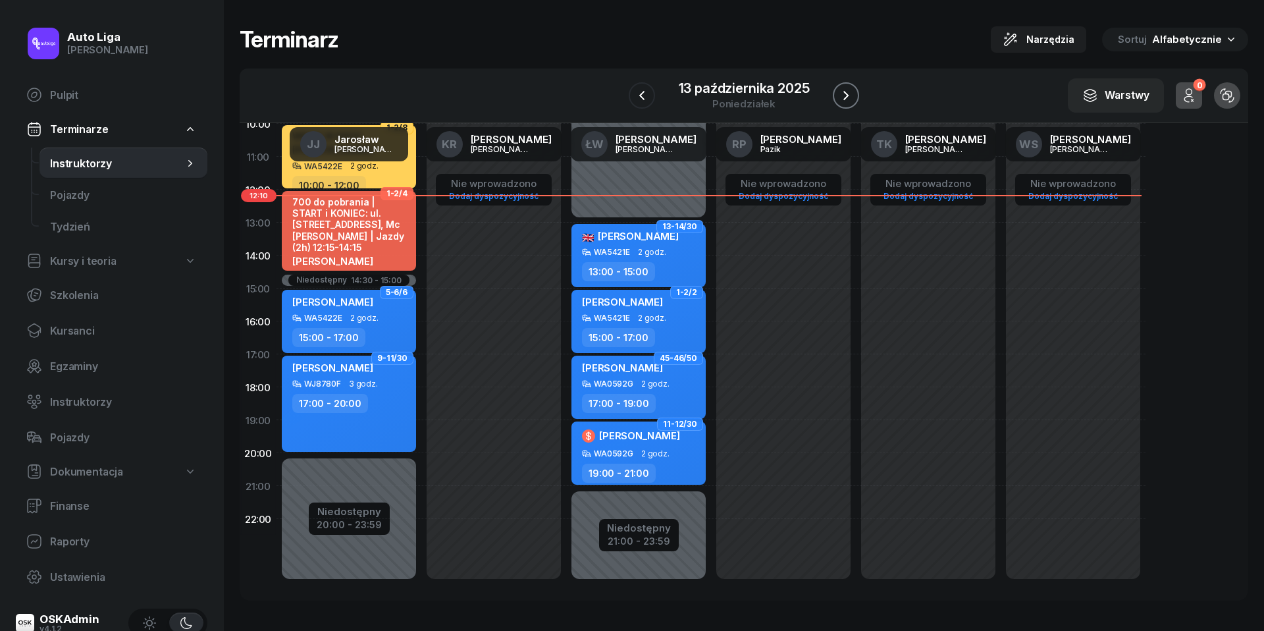
click at [846, 96] on icon "button" at bounding box center [846, 96] width 16 height 16
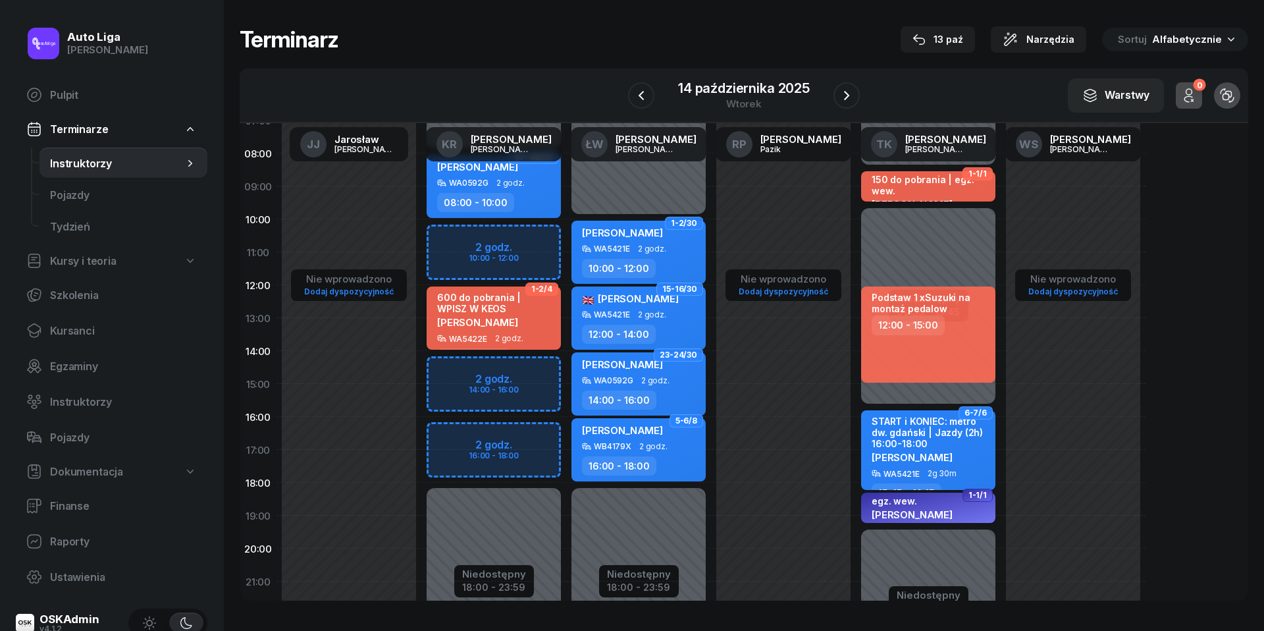
scroll to position [78, 0]
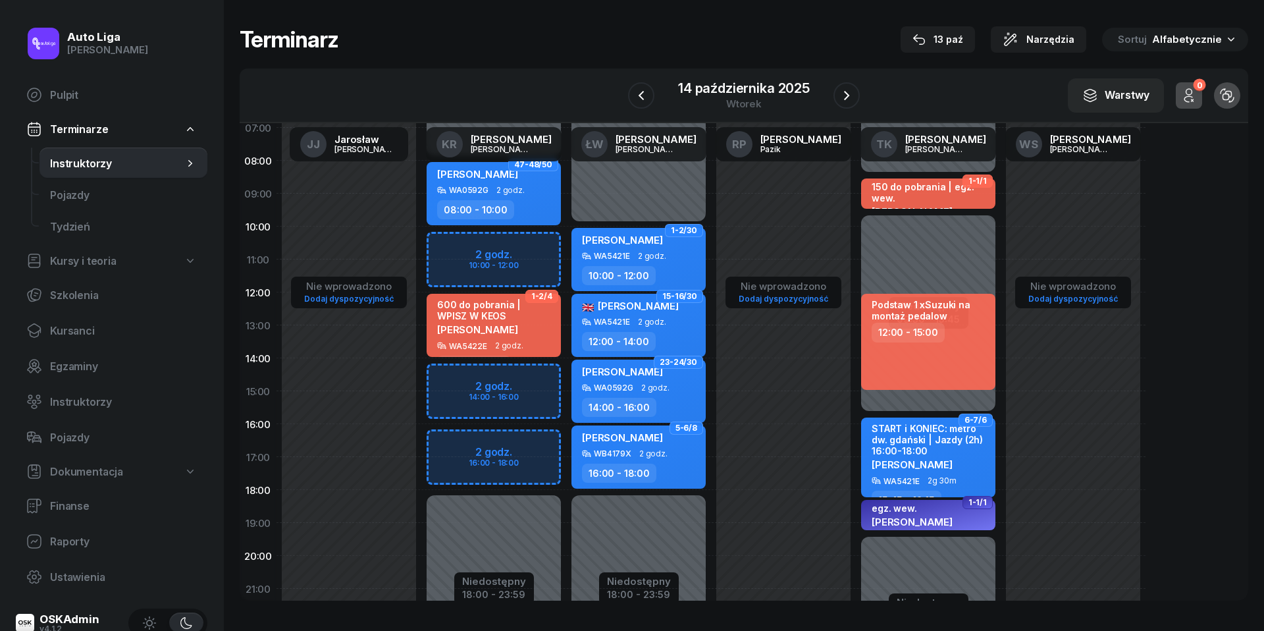
click at [446, 374] on div "Niedostępny 00:00 - 08:00 Niedostępny 18:00 - 23:59 2 godz. 10:00 - 12:00 2 god…" at bounding box center [493, 390] width 145 height 625
select select "14"
select select "16"
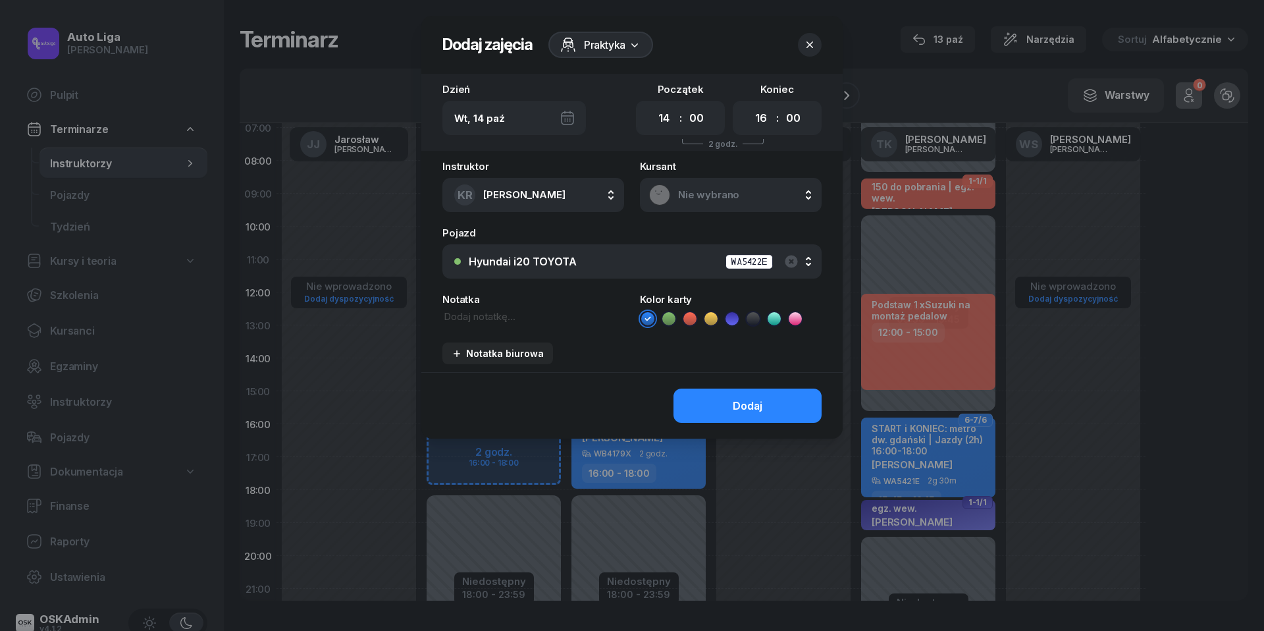
click at [714, 189] on span "Nie wybrano" at bounding box center [745, 195] width 134 height 12
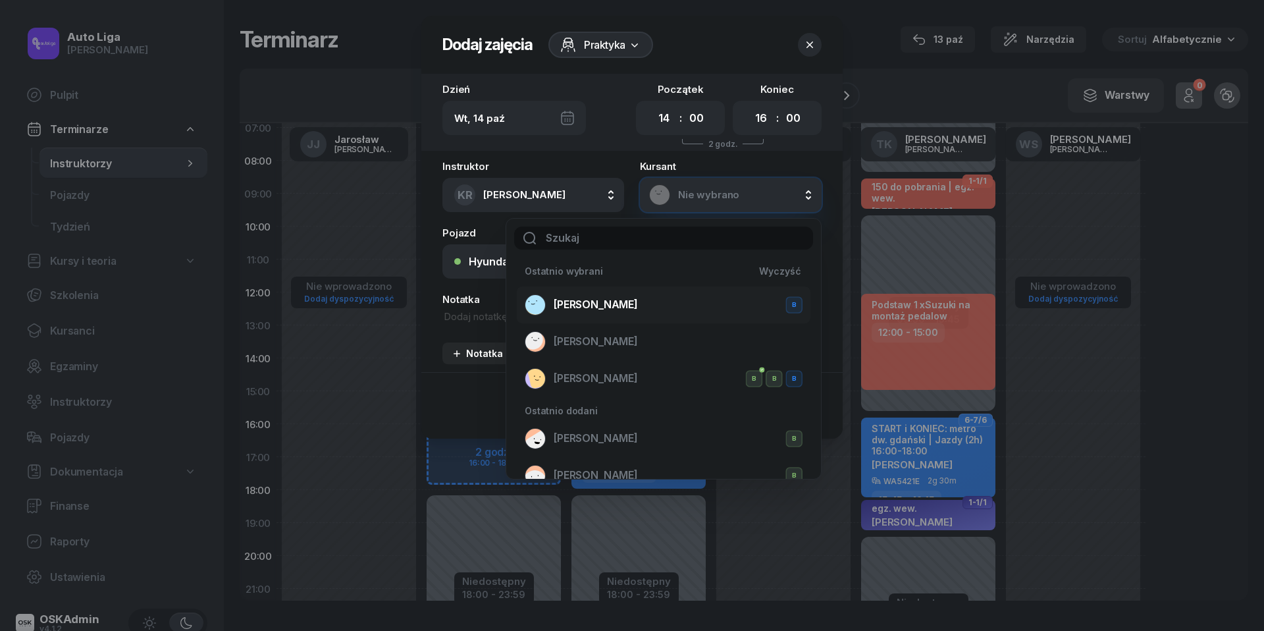
click at [670, 295] on div "[PERSON_NAME] B" at bounding box center [664, 304] width 278 height 21
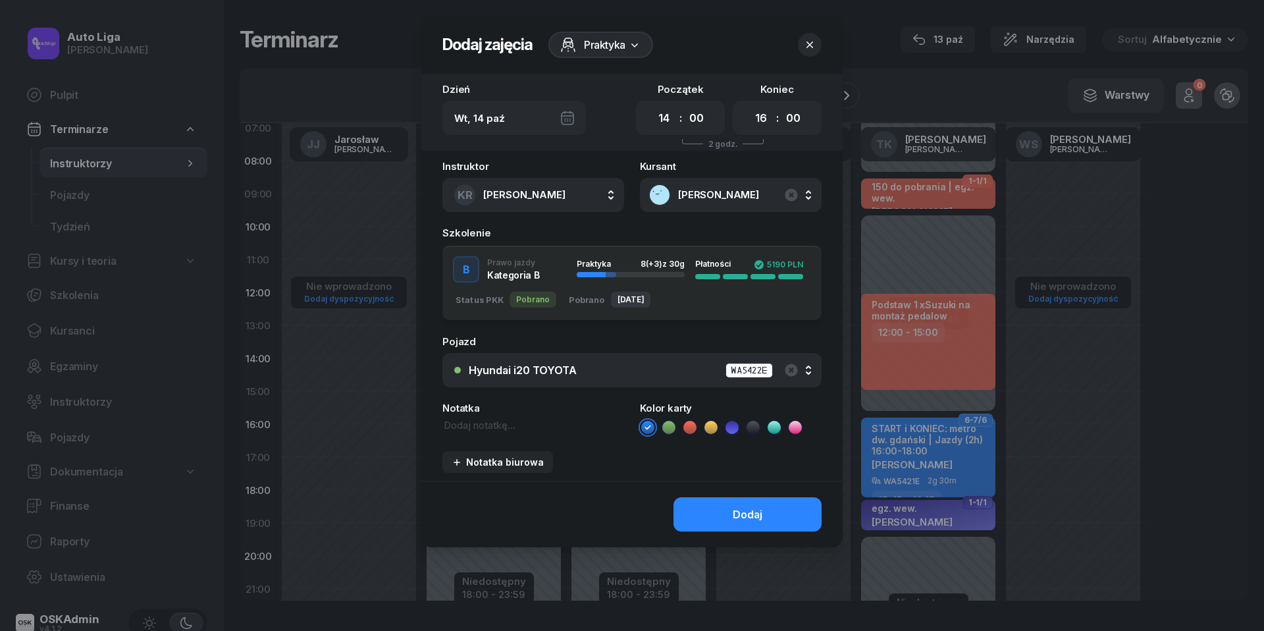
click at [583, 382] on button "Hyundai i20 TOYOTA WA5422E" at bounding box center [631, 370] width 379 height 34
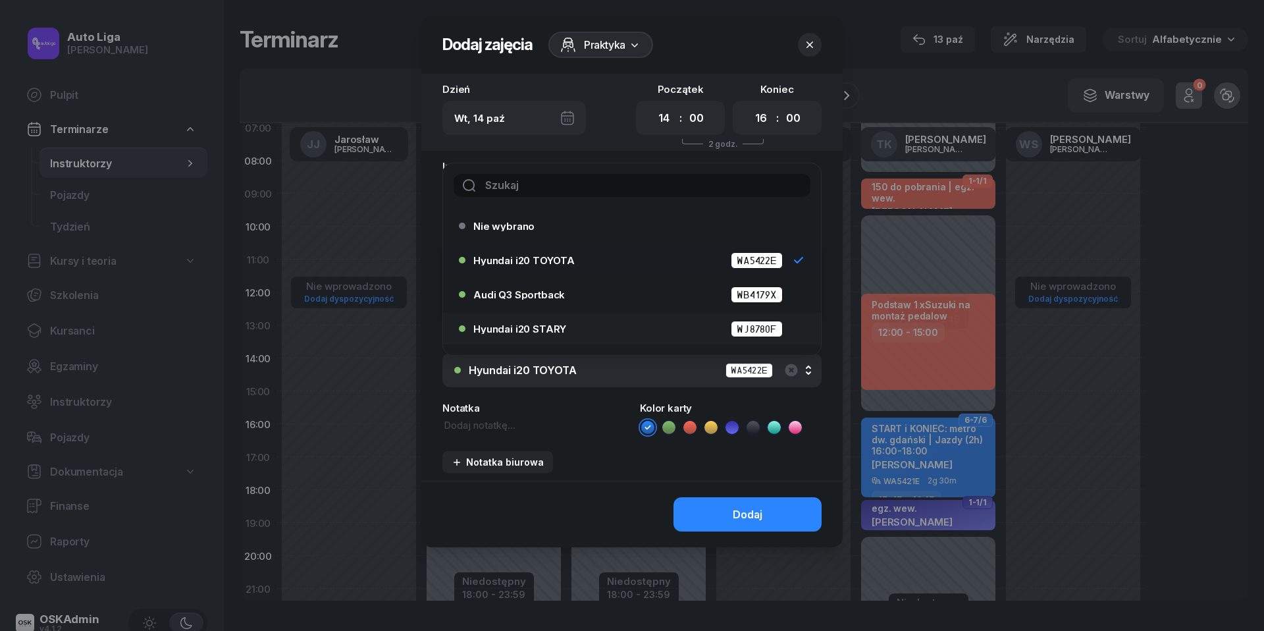
click at [550, 327] on span "Hyundai i20 STARY" at bounding box center [519, 329] width 93 height 10
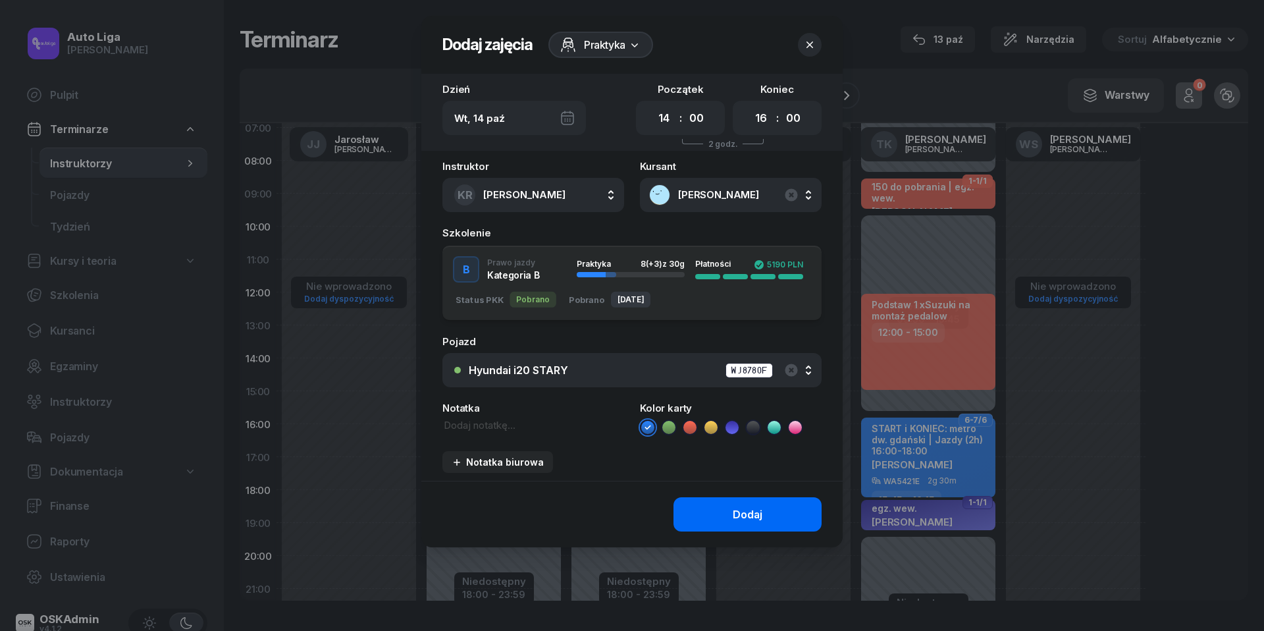
click at [709, 516] on button "Dodaj" at bounding box center [747, 514] width 148 height 34
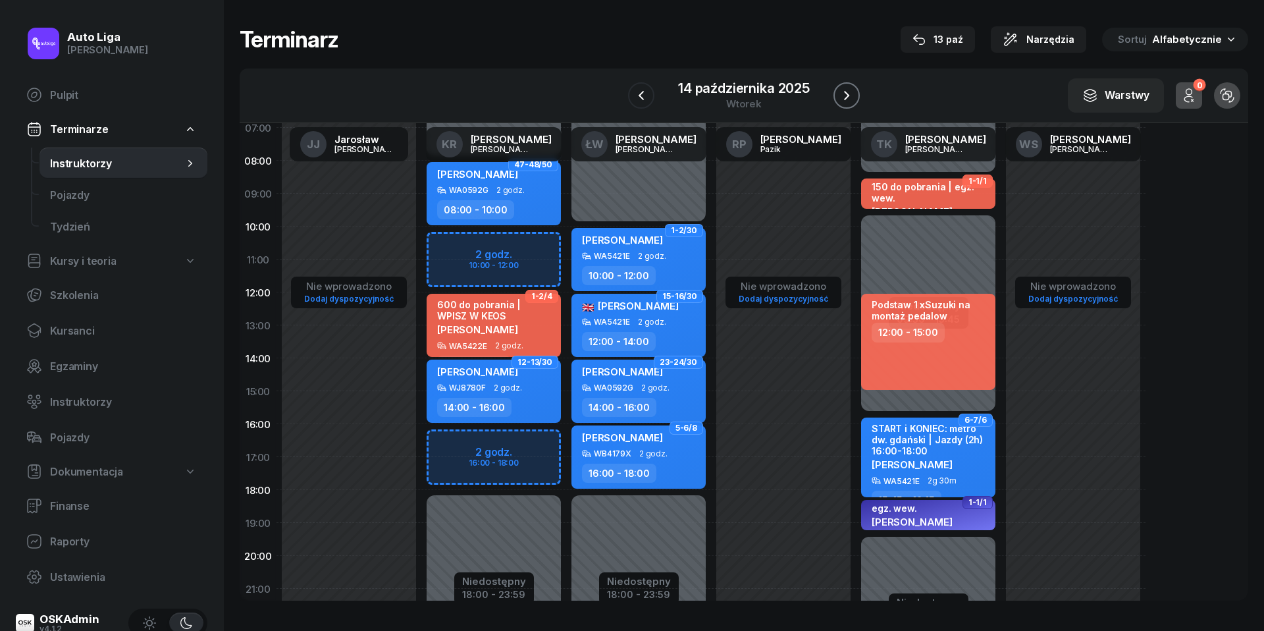
click at [844, 93] on icon "button" at bounding box center [847, 96] width 16 height 16
click at [844, 93] on icon "button" at bounding box center [846, 96] width 16 height 16
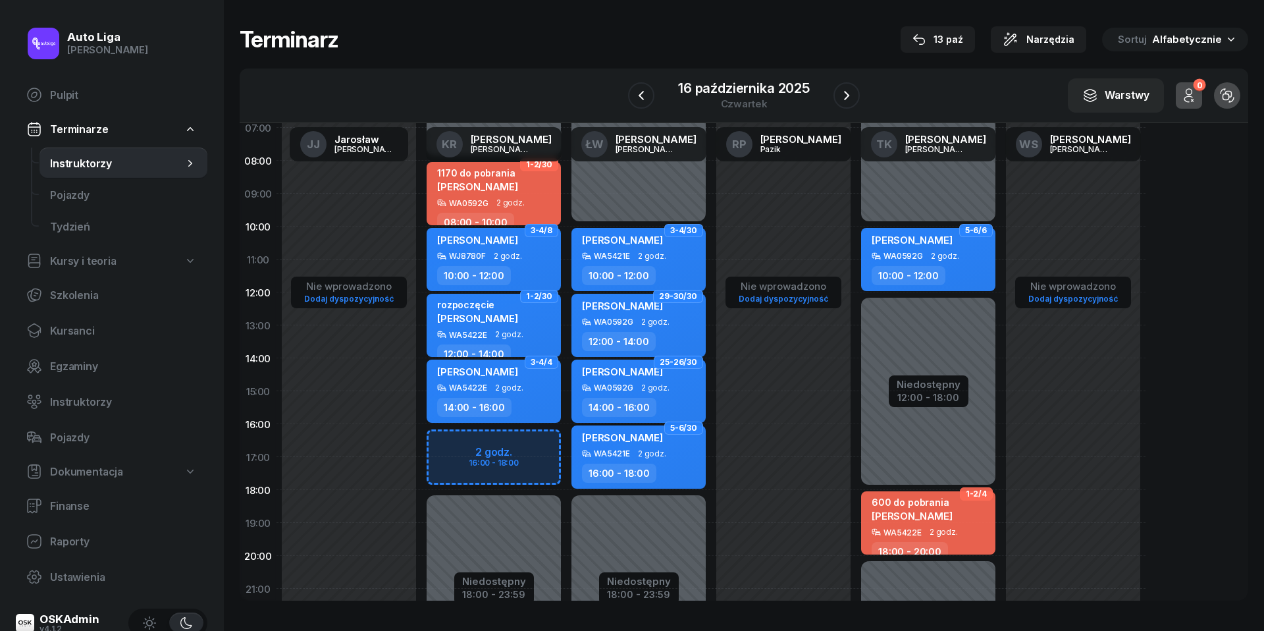
click at [452, 444] on div "Niedostępny 00:00 - 08:00 Niedostępny 18:00 - 23:59 2 godz. 16:00 - 18:00 1-2/3…" at bounding box center [493, 390] width 145 height 625
select select "16"
select select "18"
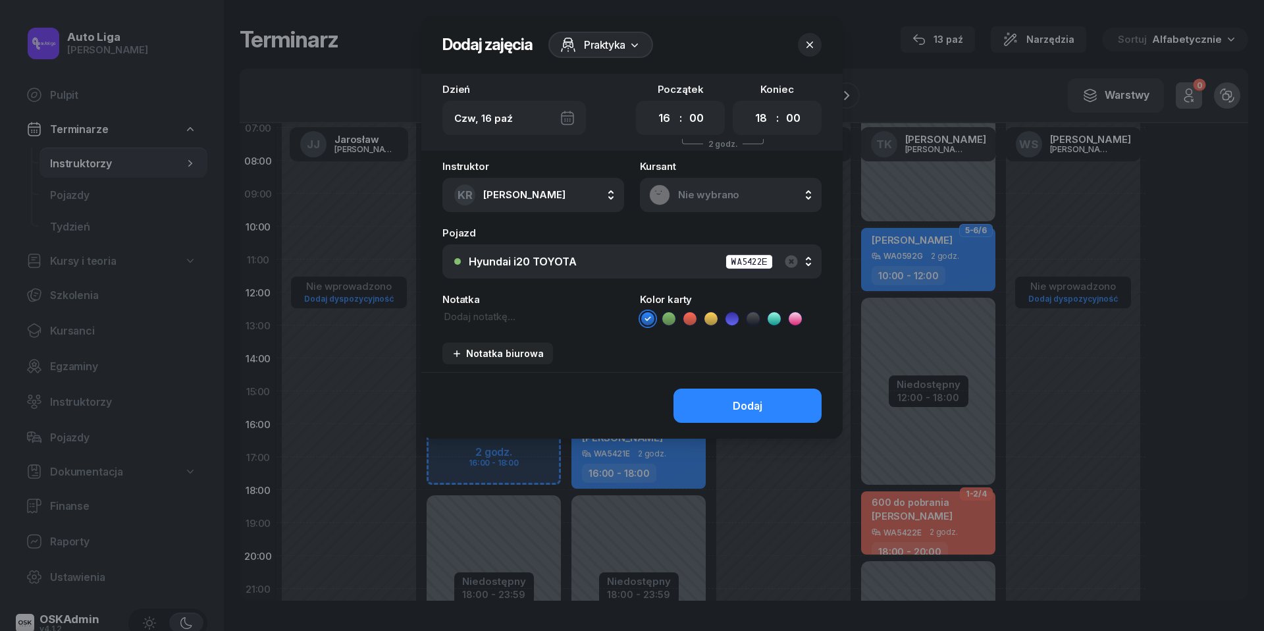
click at [733, 196] on span "Nie wybrano" at bounding box center [745, 195] width 134 height 12
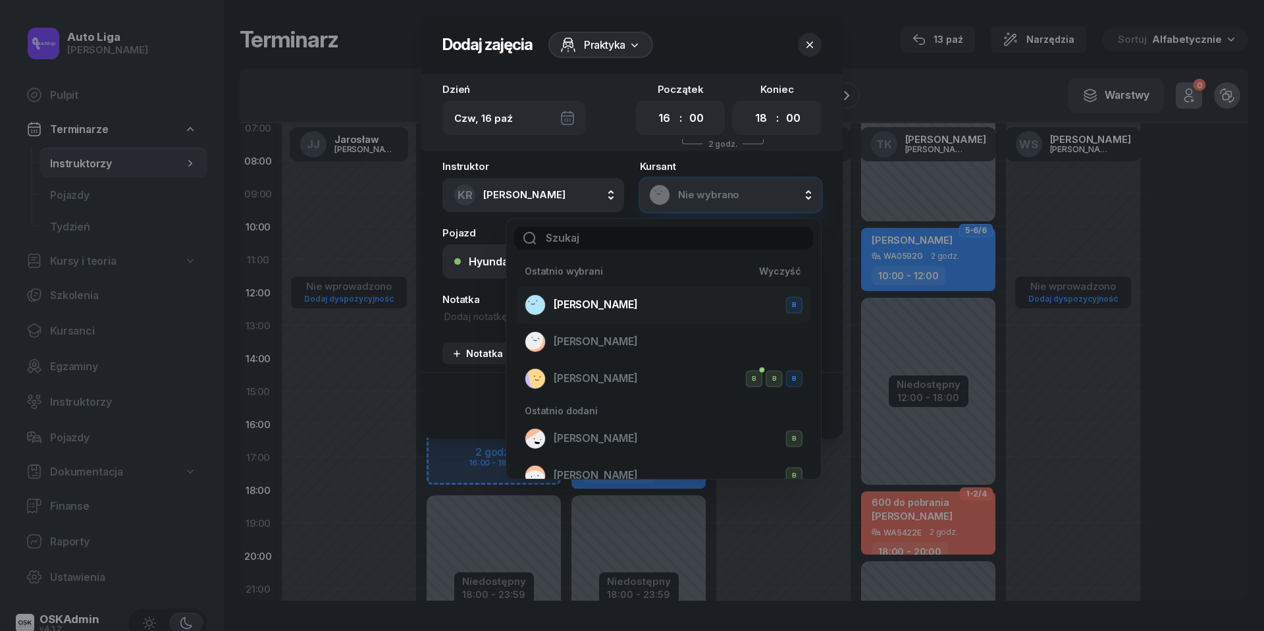
click at [633, 296] on div "[PERSON_NAME] B" at bounding box center [664, 304] width 278 height 21
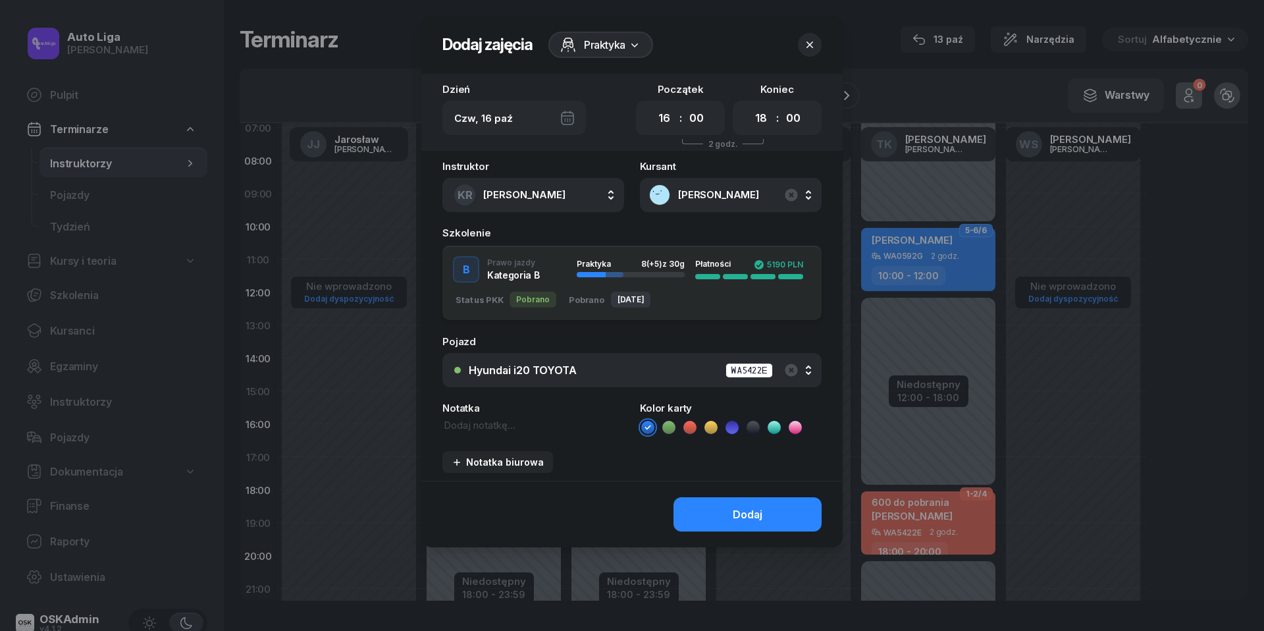
click at [628, 384] on button "Hyundai i20 TOYOTA WA5422E" at bounding box center [631, 370] width 379 height 34
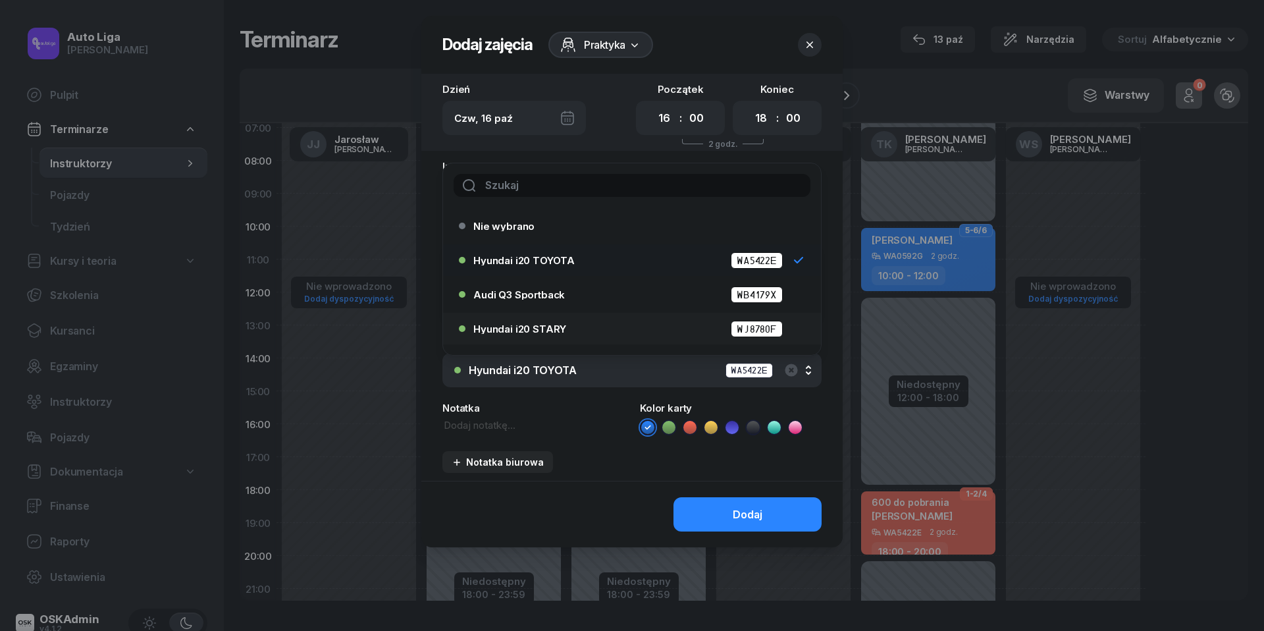
click at [604, 328] on div "Hyundai i20 STARY WJ8780F" at bounding box center [635, 329] width 324 height 16
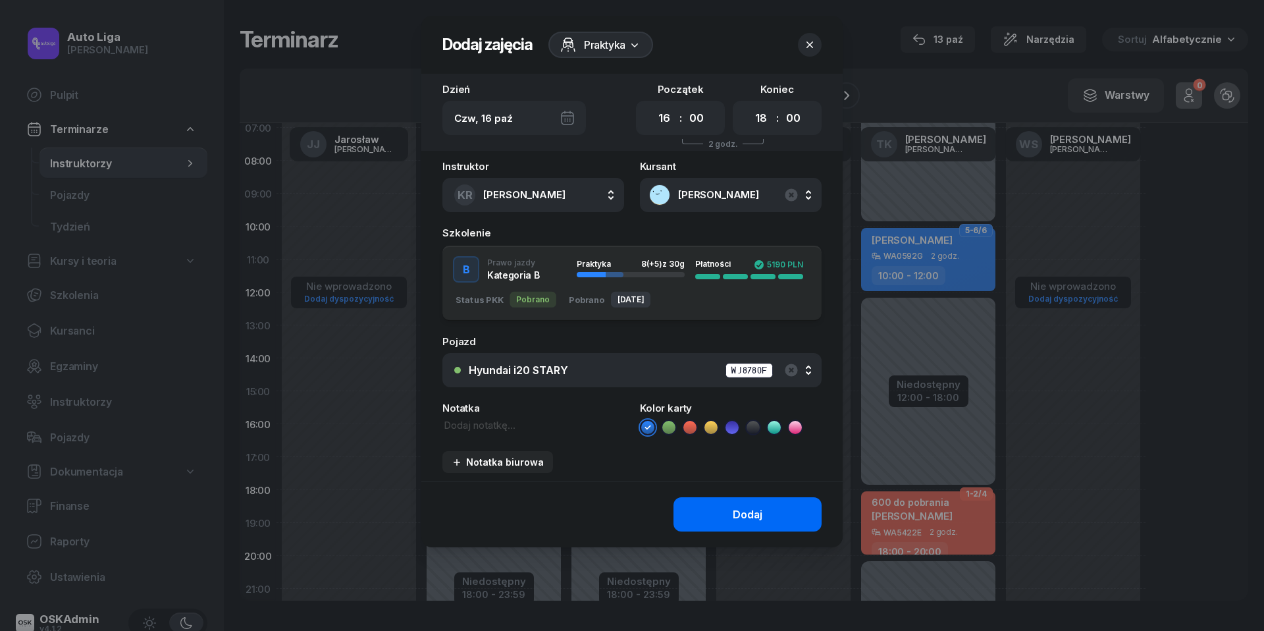
click at [716, 514] on button "Dodaj" at bounding box center [747, 514] width 148 height 34
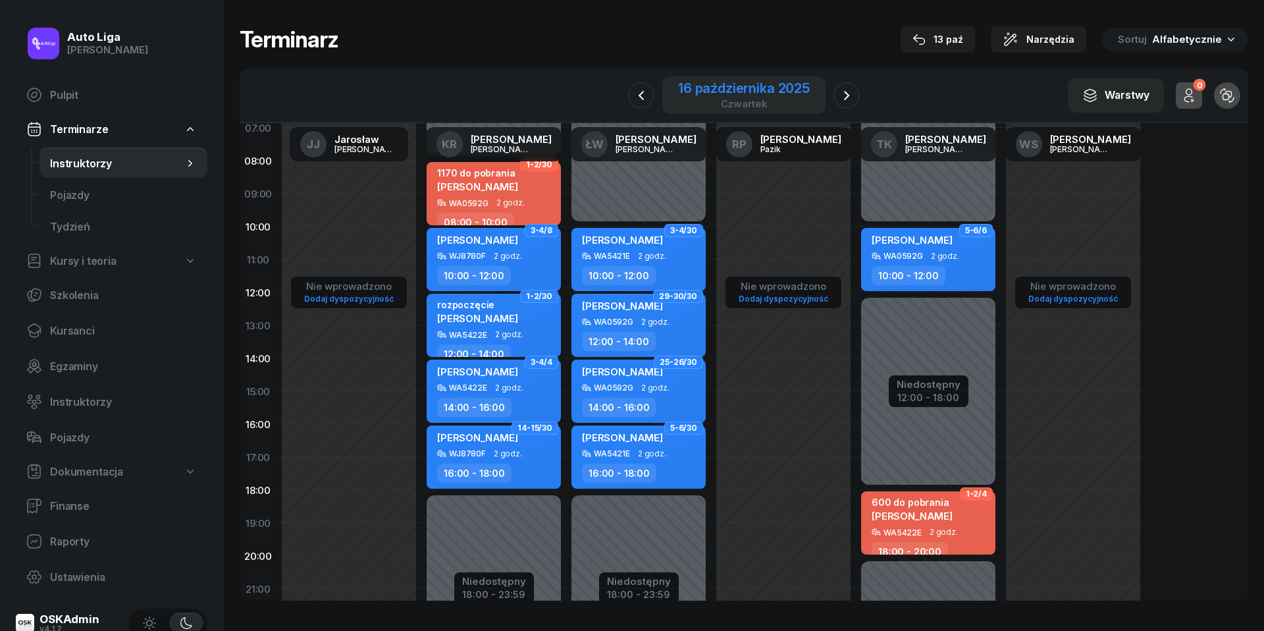
click at [733, 91] on div "16 października 2025" at bounding box center [744, 88] width 132 height 13
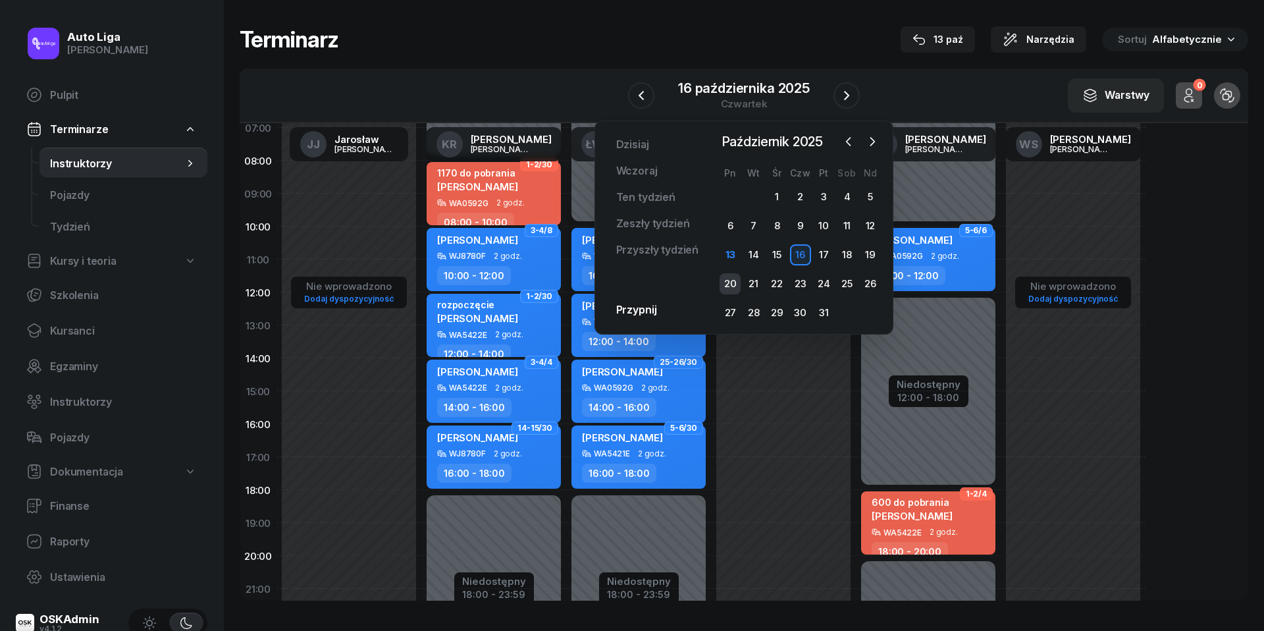
click at [737, 284] on div "20" at bounding box center [729, 283] width 21 height 21
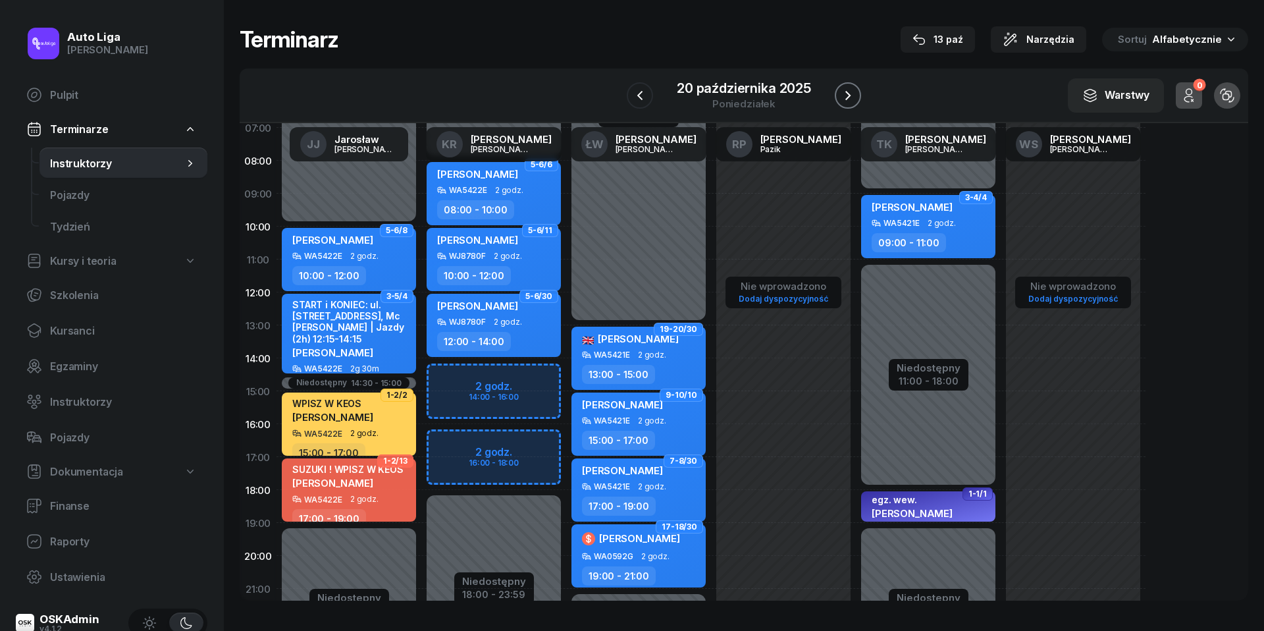
click at [852, 88] on icon "button" at bounding box center [848, 96] width 16 height 16
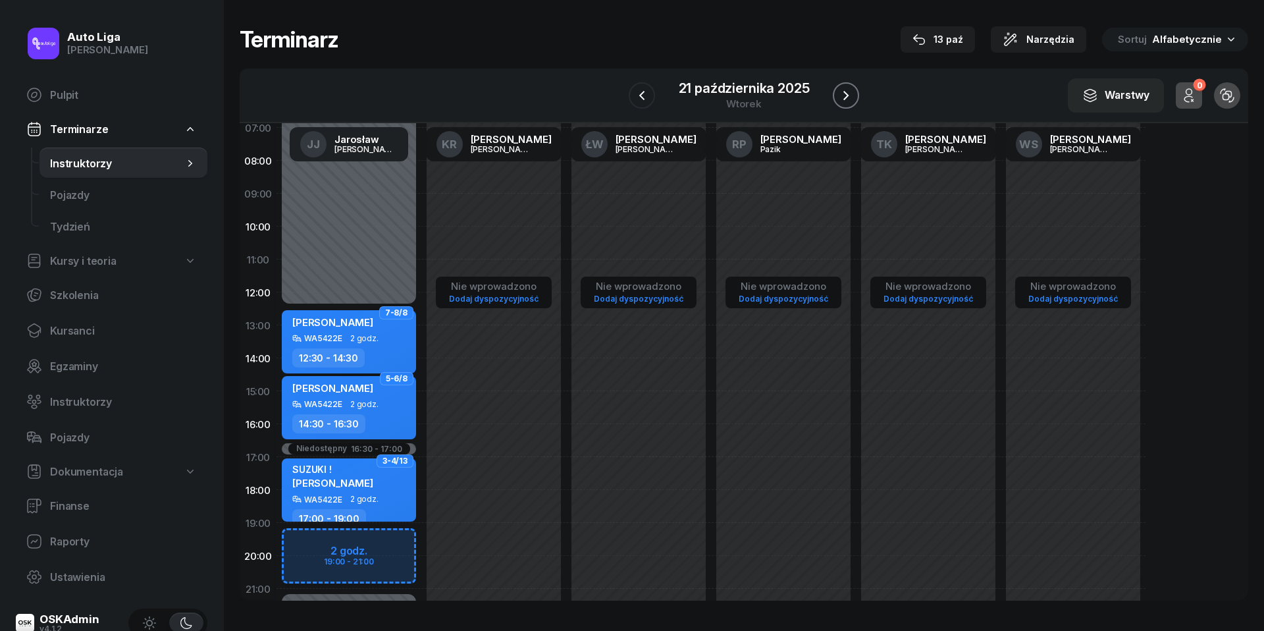
click at [852, 88] on icon "button" at bounding box center [846, 96] width 16 height 16
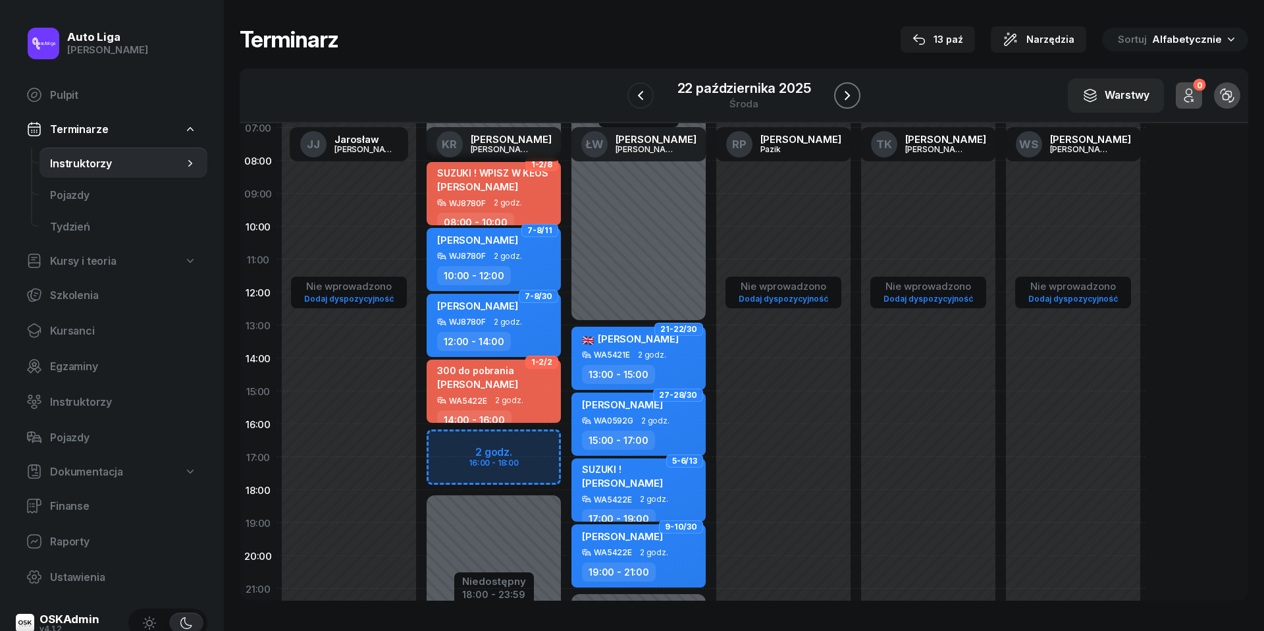
click at [852, 88] on icon "button" at bounding box center [847, 96] width 16 height 16
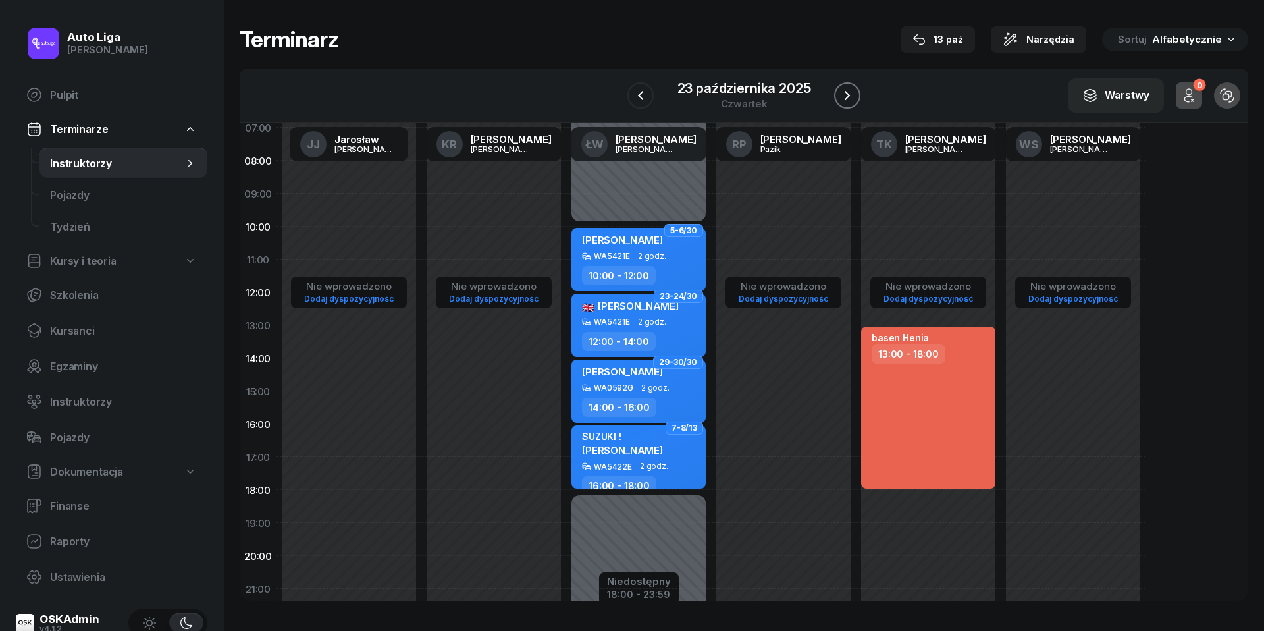
click at [852, 88] on icon "button" at bounding box center [847, 96] width 16 height 16
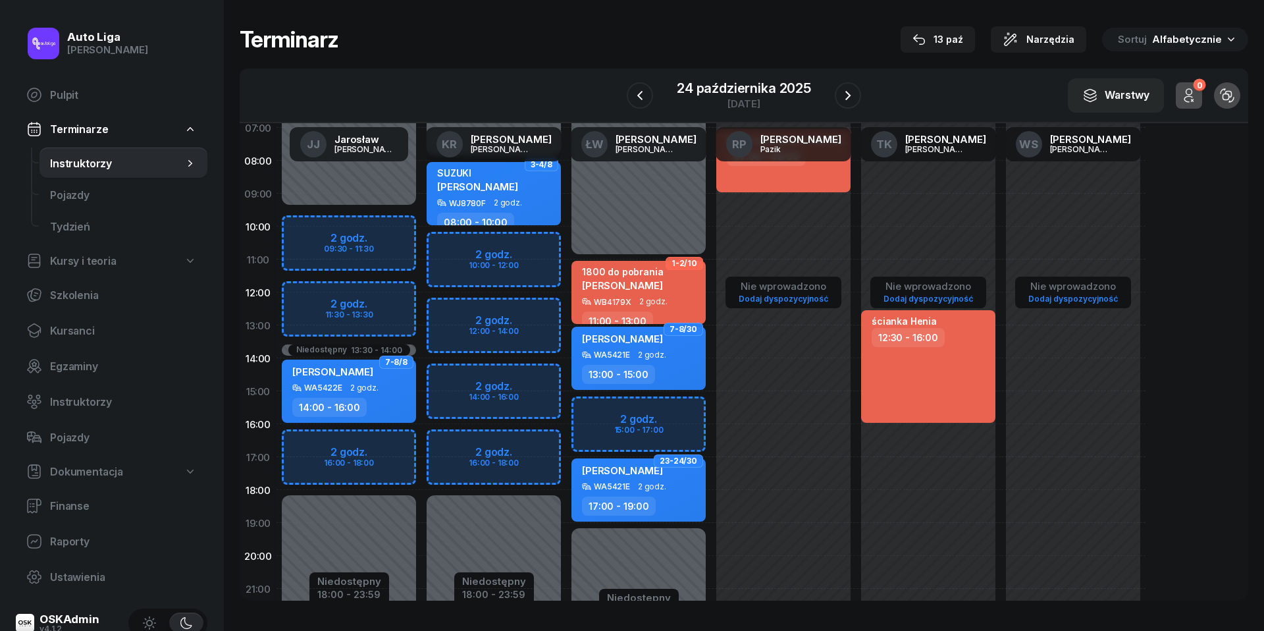
click at [700, 72] on div "W Wybierz [PERSON_NAME] KR [PERSON_NAME] ŁW [PERSON_NAME] RP [PERSON_NAME] TK […" at bounding box center [744, 95] width 1008 height 55
click at [703, 82] on div "24 października 2025" at bounding box center [744, 88] width 134 height 13
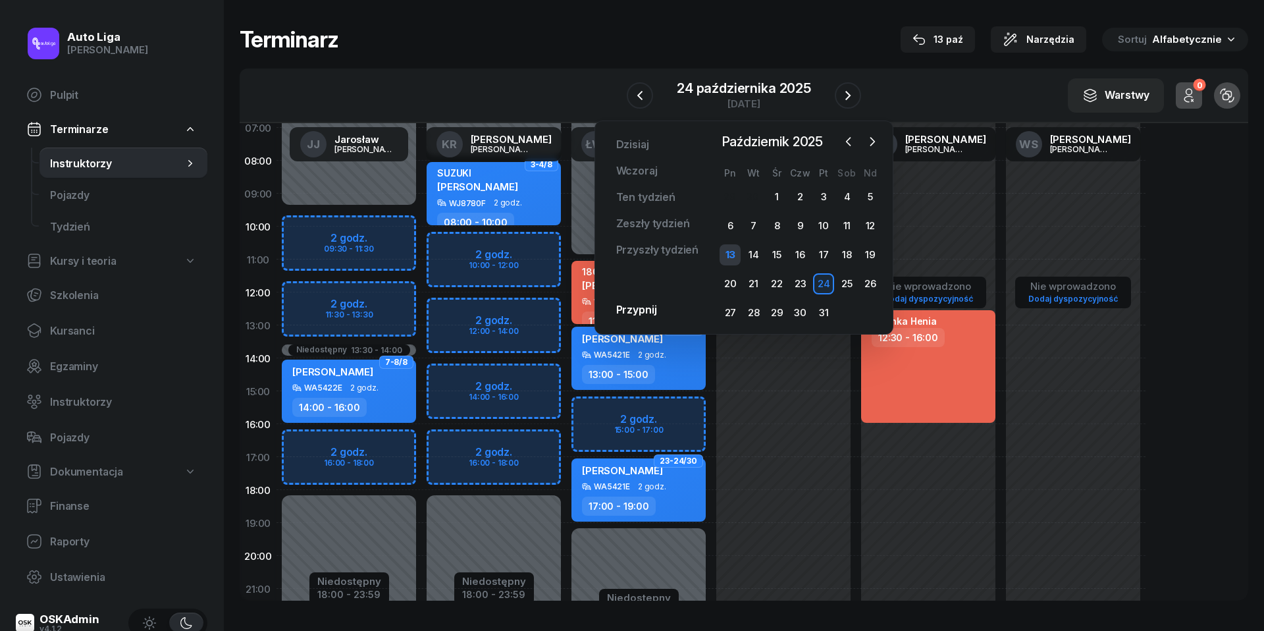
click at [727, 250] on div "13" at bounding box center [729, 254] width 21 height 21
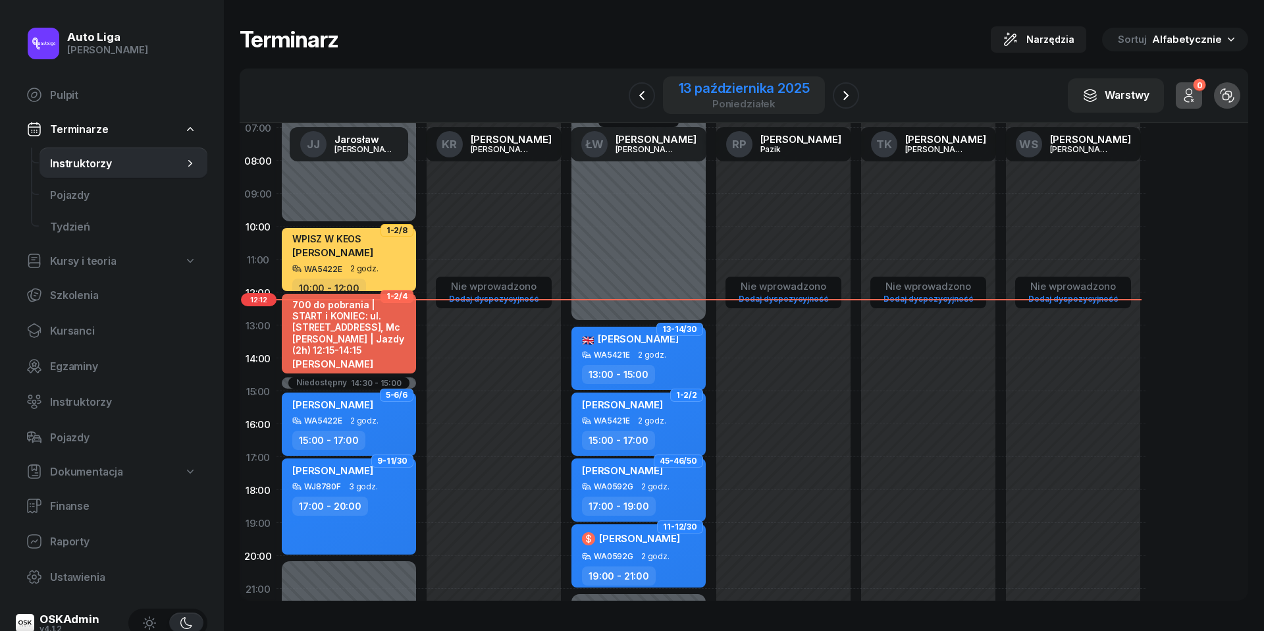
click at [729, 104] on div "poniedziałek" at bounding box center [744, 104] width 131 height 10
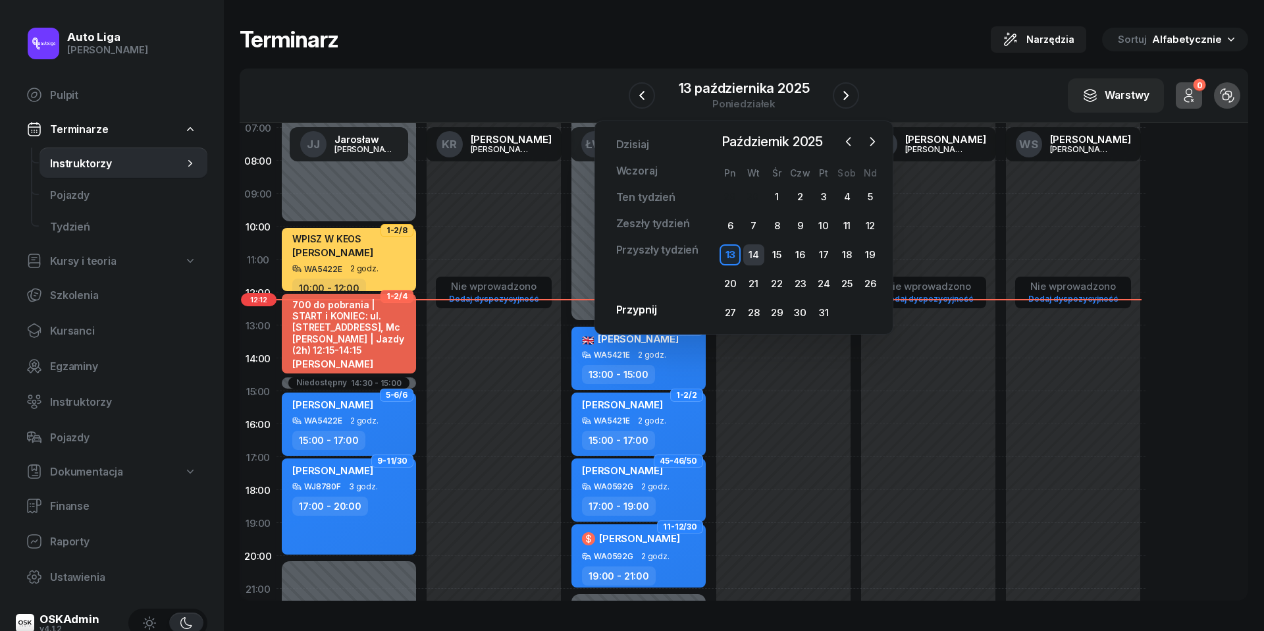
click at [751, 253] on div "14" at bounding box center [753, 254] width 21 height 21
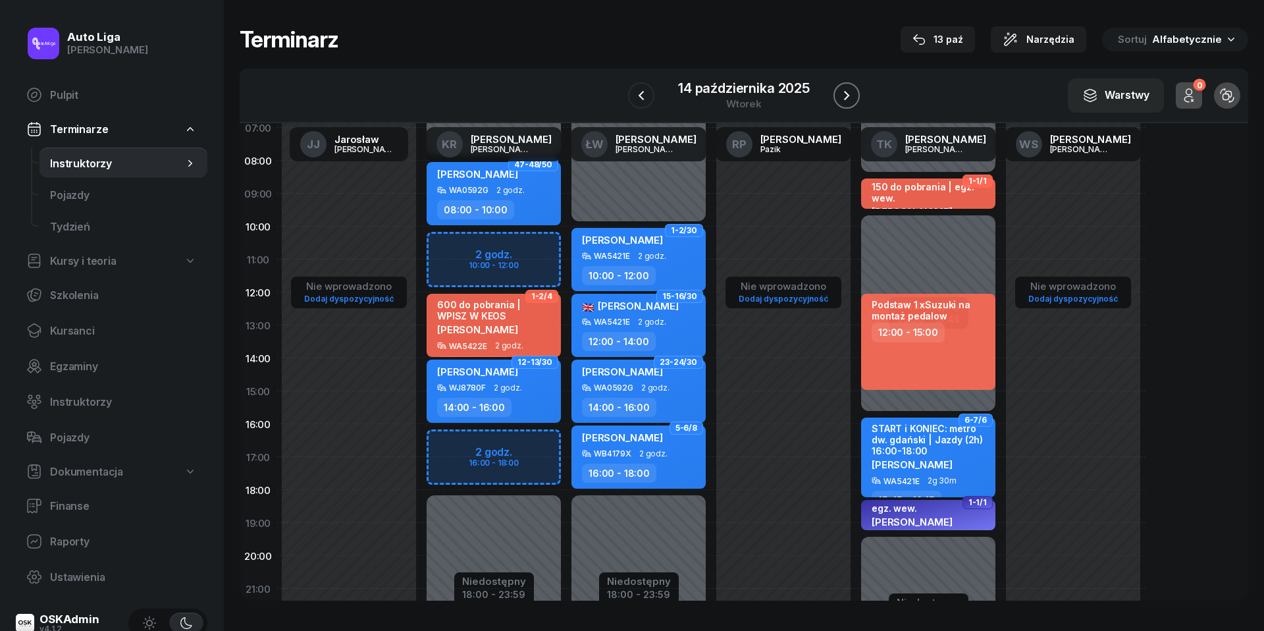
click at [847, 92] on icon "button" at bounding box center [846, 95] width 5 height 9
click at [790, 93] on div "15 października 2025" at bounding box center [744, 88] width 131 height 13
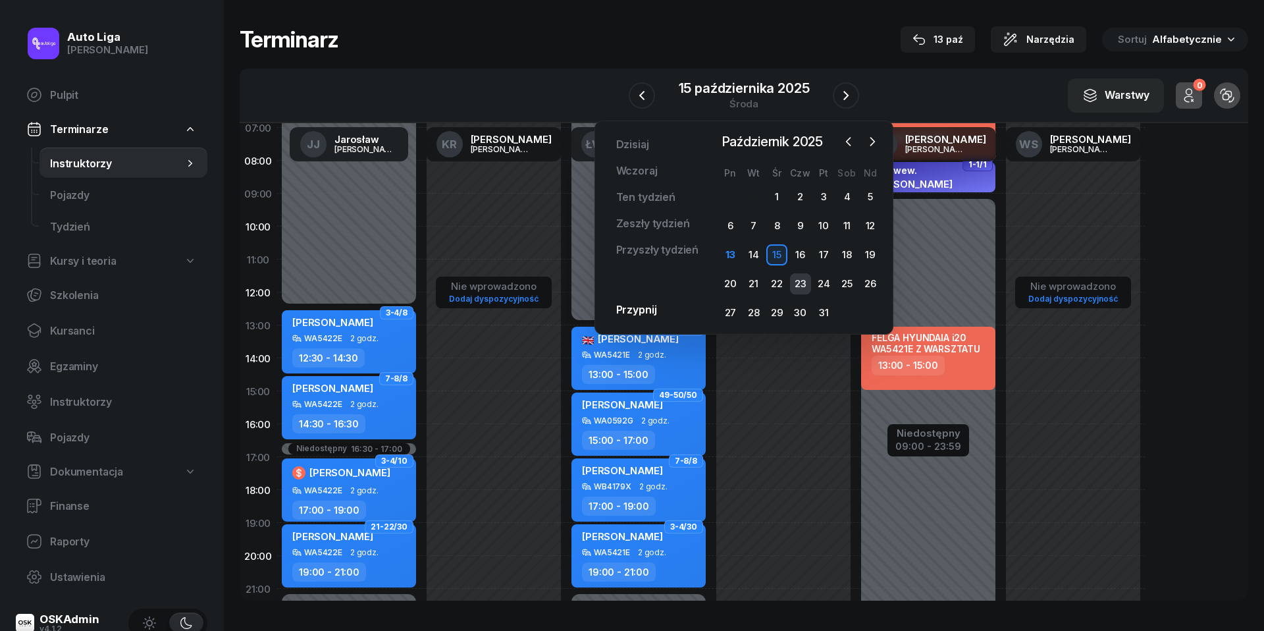
click at [803, 277] on div "23" at bounding box center [800, 283] width 21 height 21
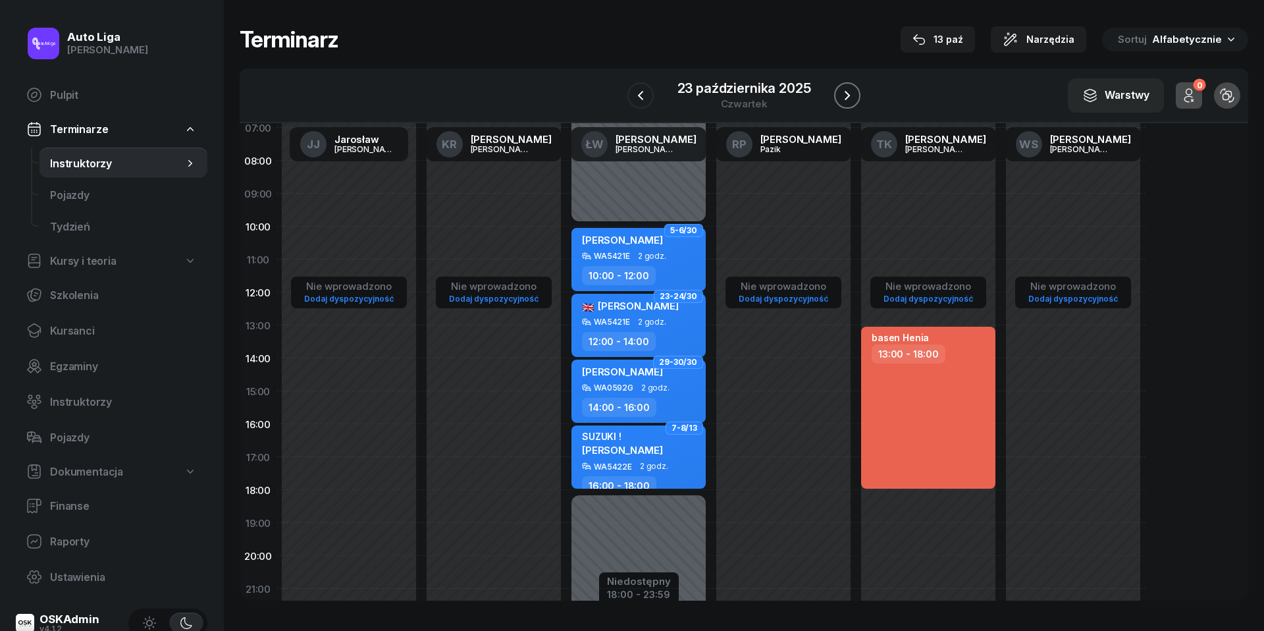
click at [854, 90] on icon "button" at bounding box center [847, 96] width 16 height 16
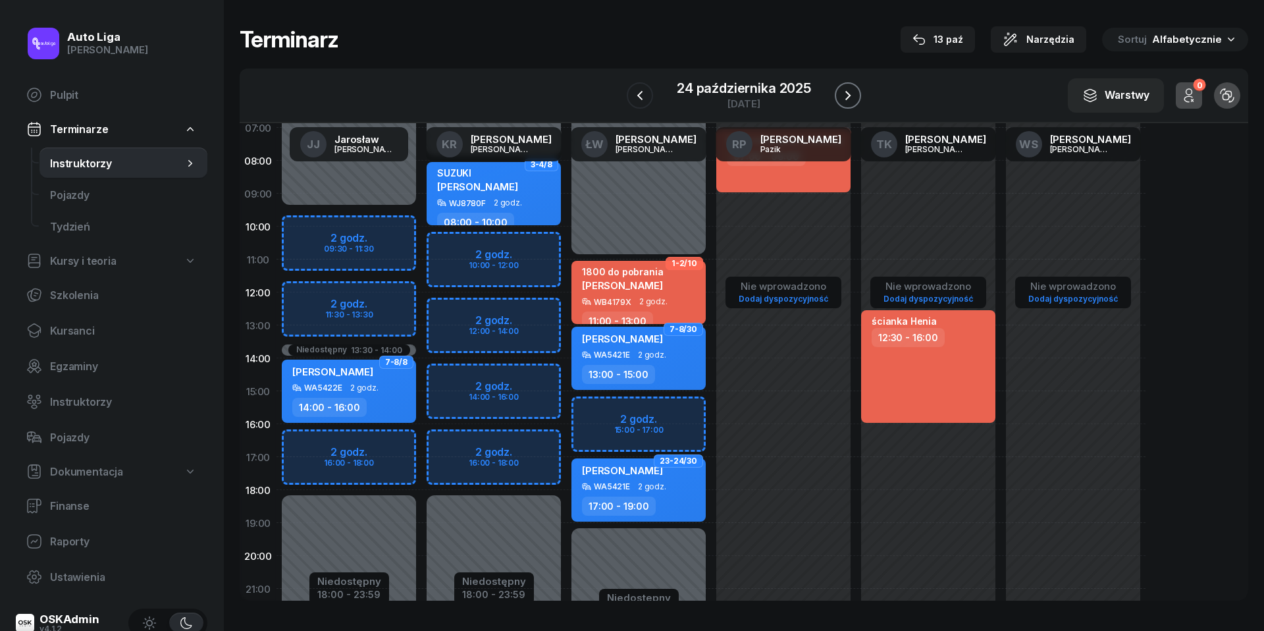
click at [854, 90] on icon "button" at bounding box center [848, 96] width 16 height 16
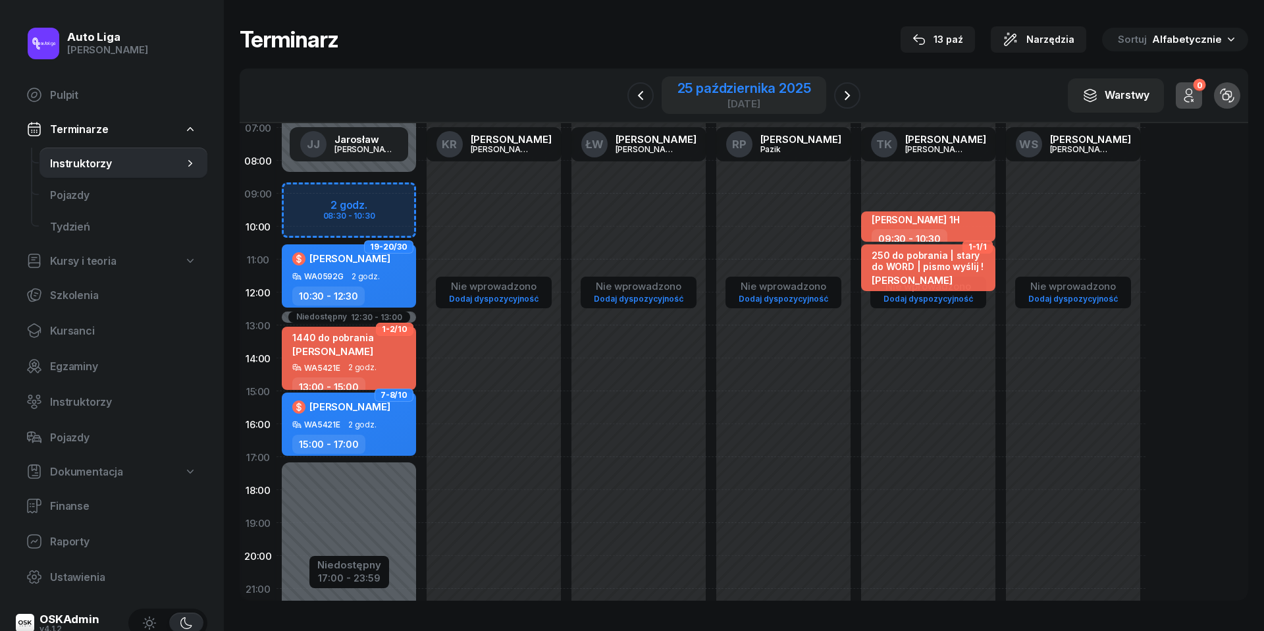
click at [753, 99] on div "[DATE]" at bounding box center [744, 104] width 134 height 10
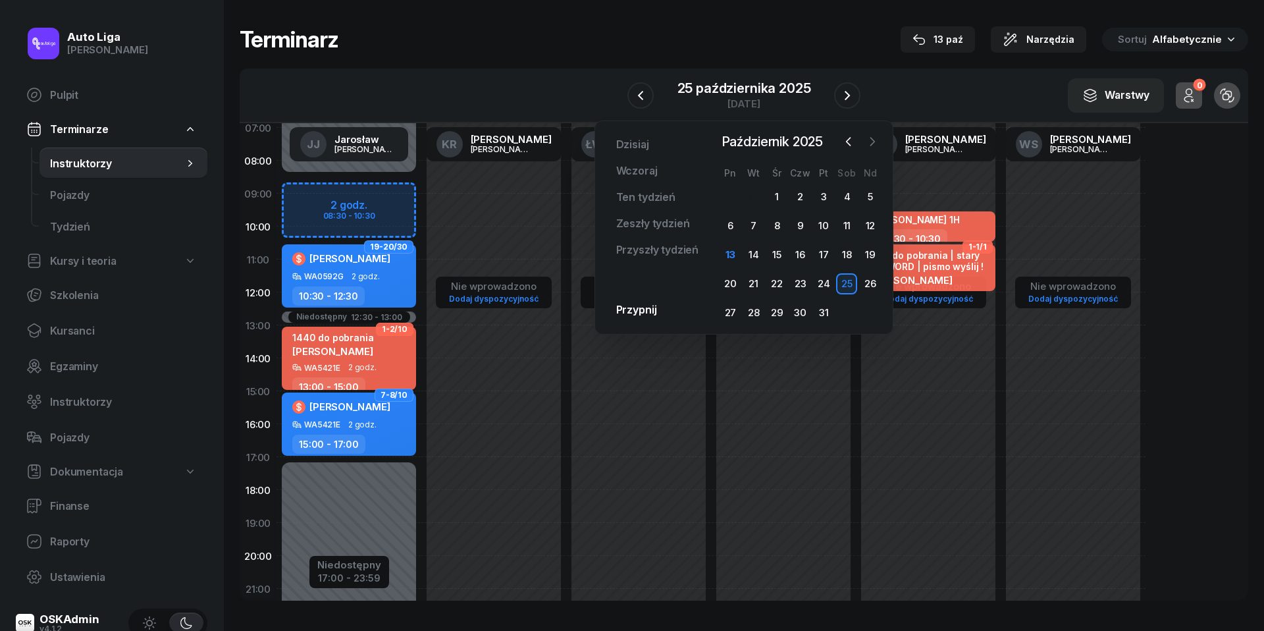
click at [873, 142] on icon "button" at bounding box center [872, 141] width 13 height 13
click at [76, 325] on span "Kursanci" at bounding box center [123, 331] width 147 height 13
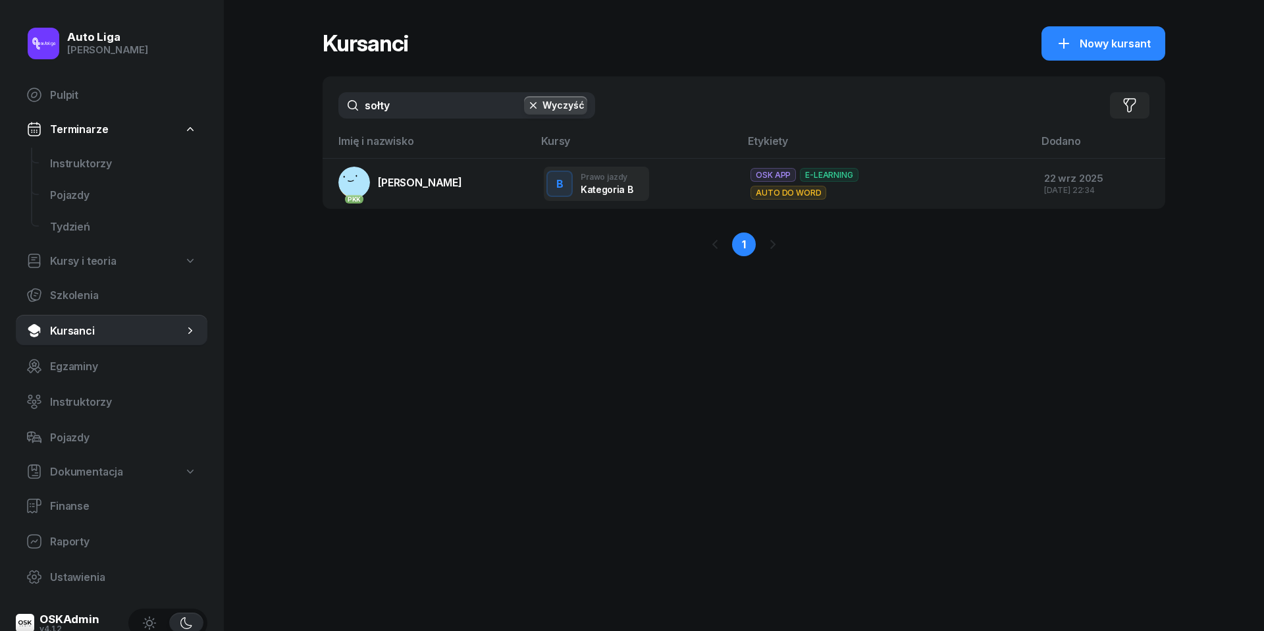
click at [448, 109] on input "sołty" at bounding box center [466, 105] width 257 height 26
type input "wickl"
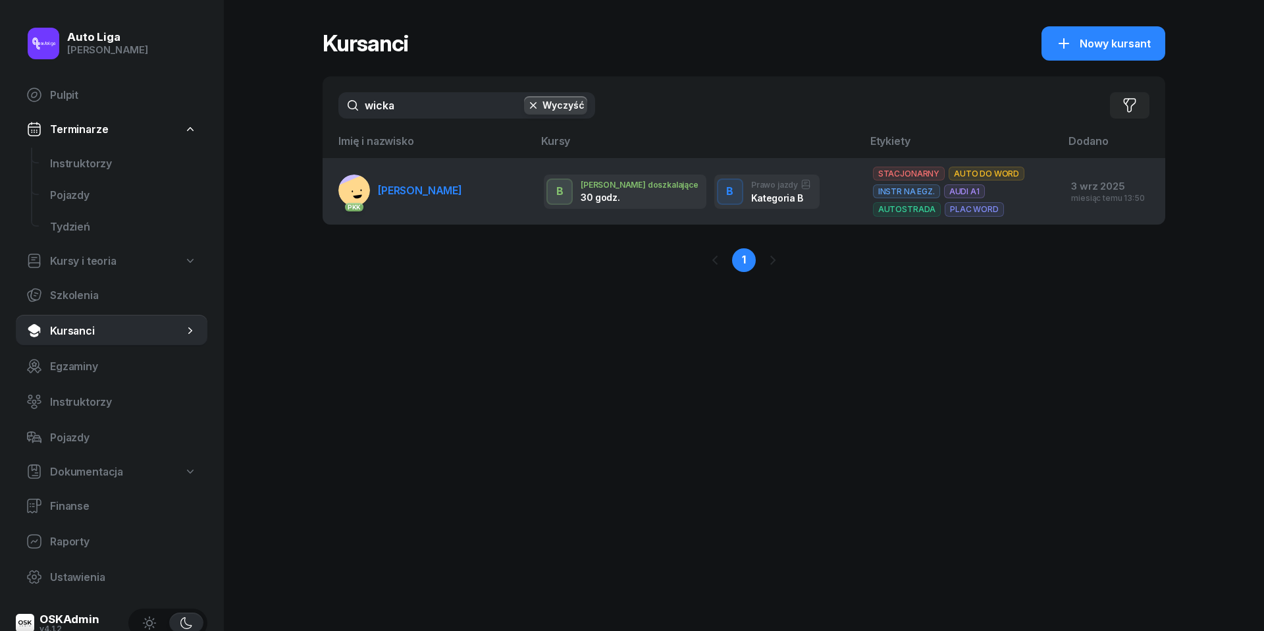
drag, startPoint x: 448, startPoint y: 109, endPoint x: 417, endPoint y: 193, distance: 89.1
click at [417, 193] on span "[PERSON_NAME]" at bounding box center [420, 190] width 84 height 13
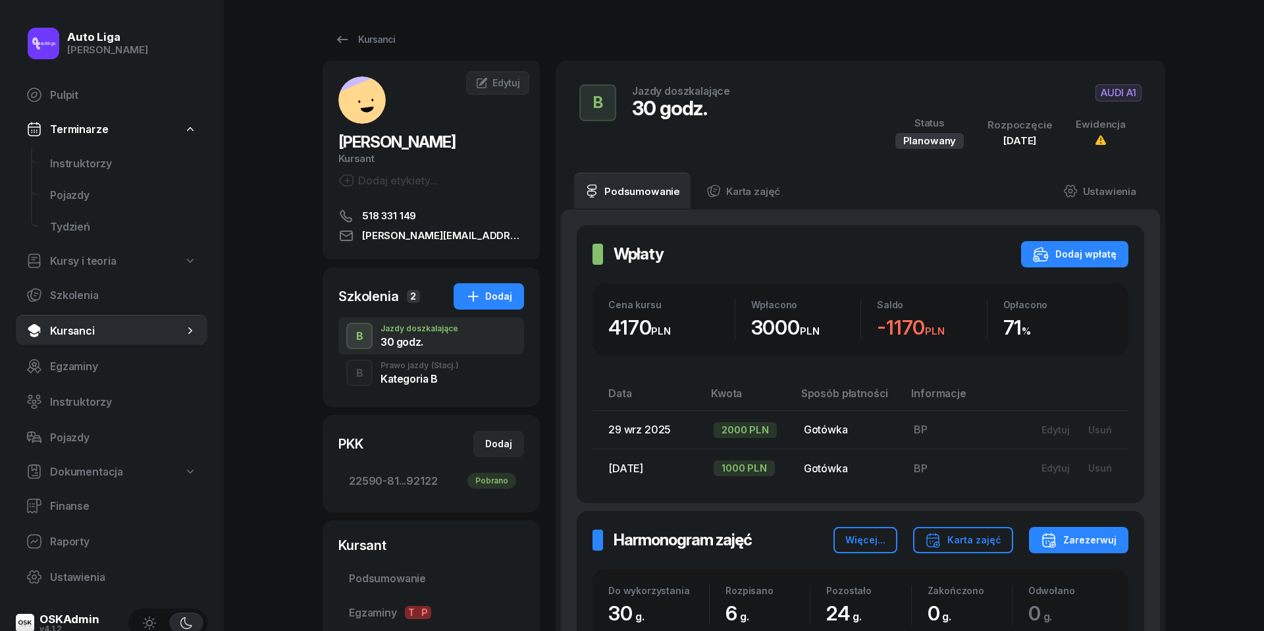
click at [404, 380] on div "Kategoria B" at bounding box center [419, 378] width 78 height 11
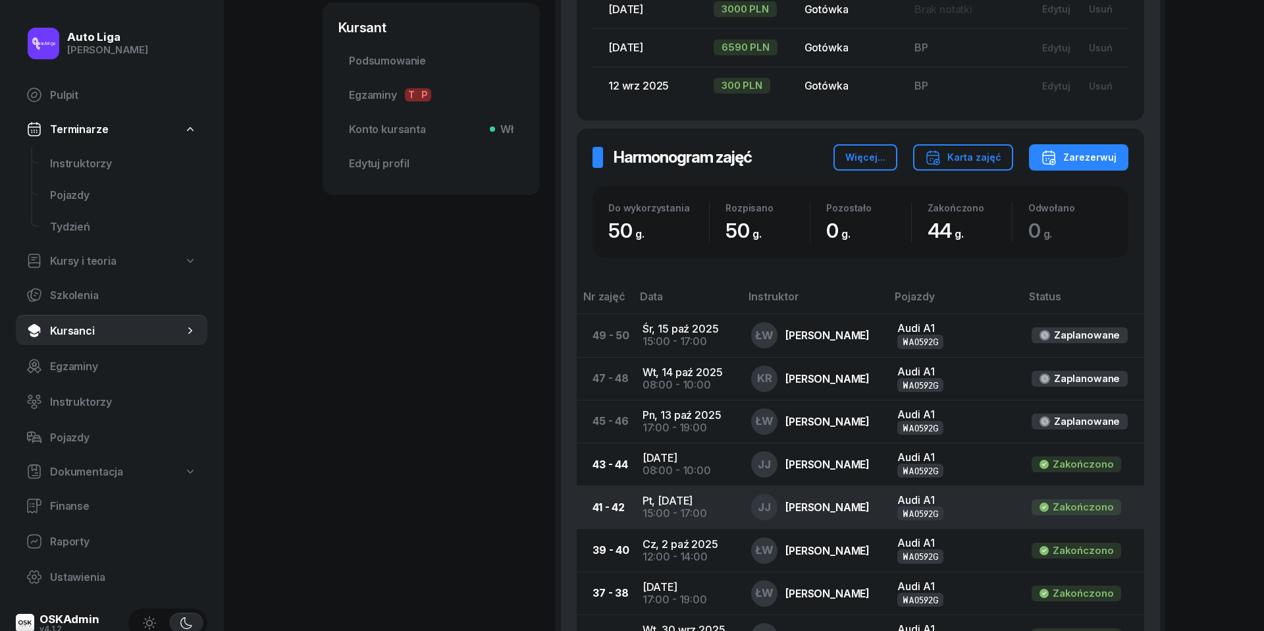
scroll to position [522, 0]
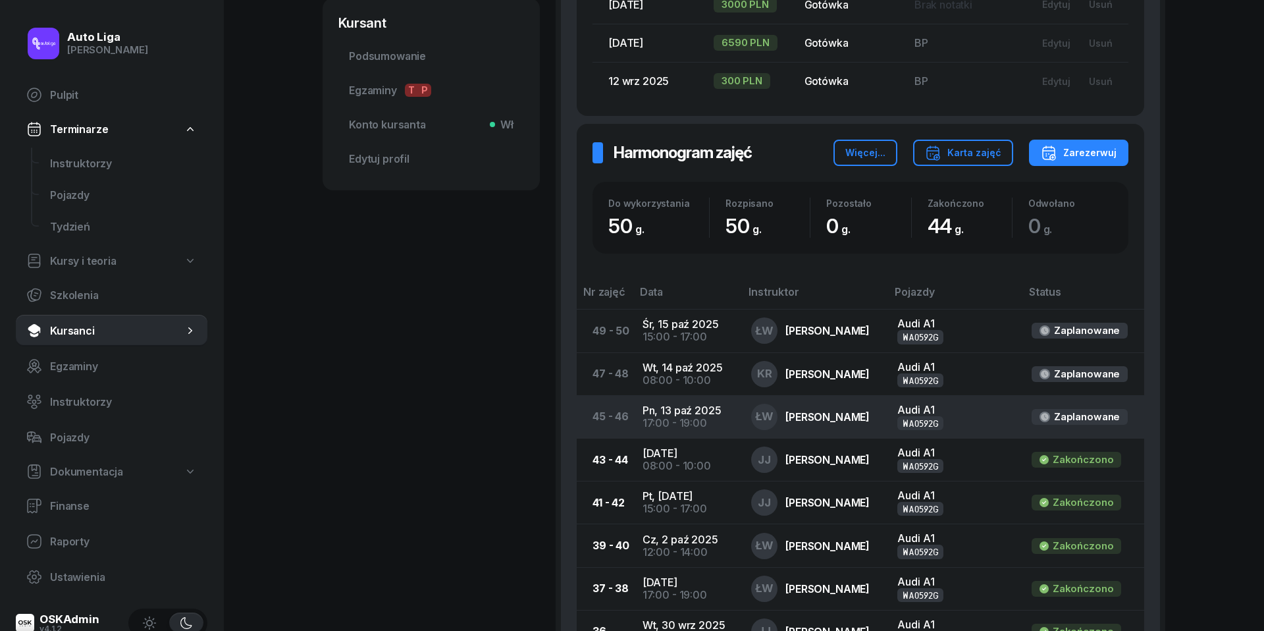
click at [685, 417] on div "17:00 - 19:00" at bounding box center [686, 423] width 88 height 13
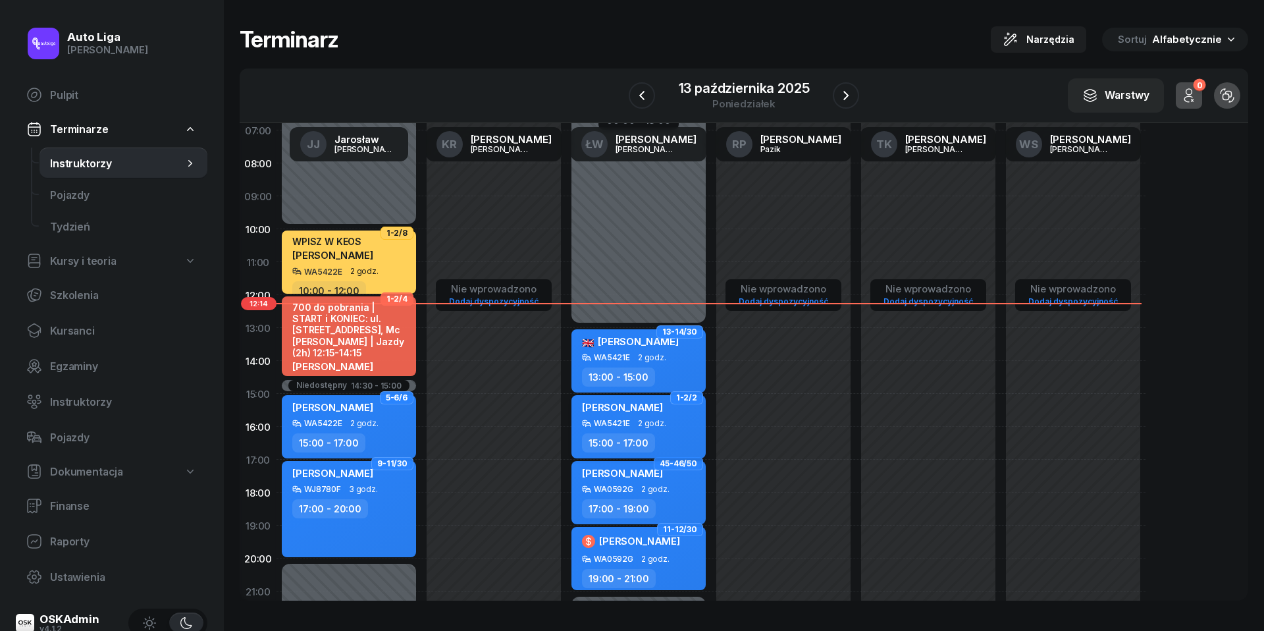
scroll to position [172, 0]
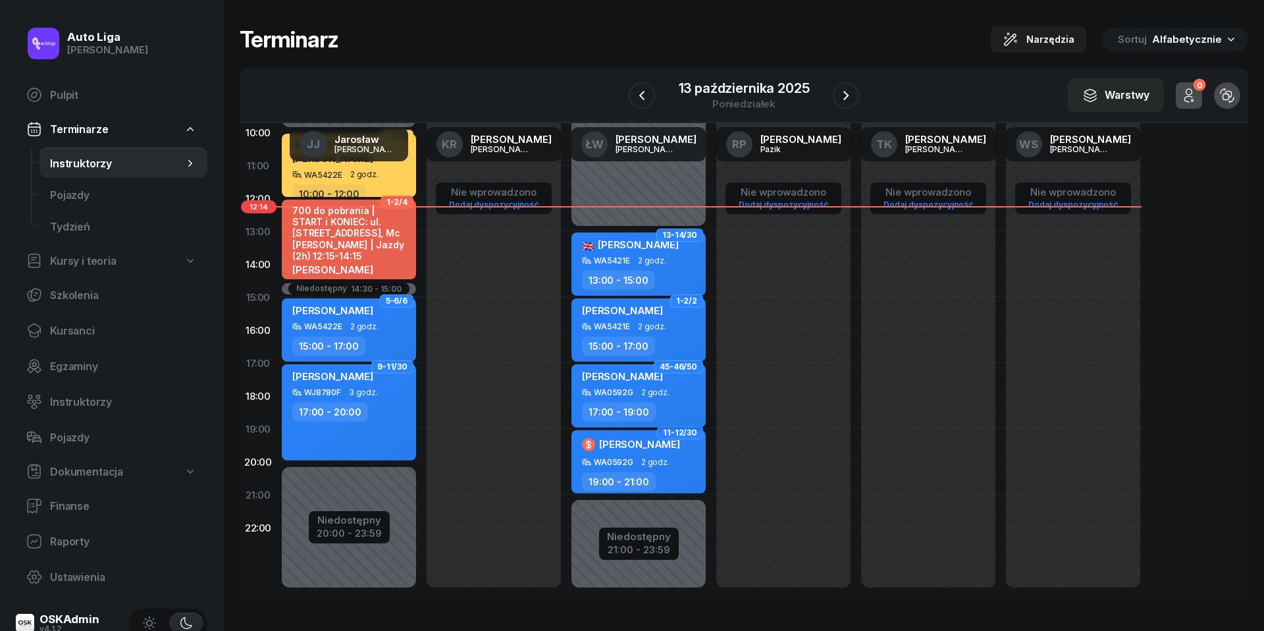
click at [646, 388] on span "2 godz." at bounding box center [655, 392] width 28 height 9
select select "17"
select select "19"
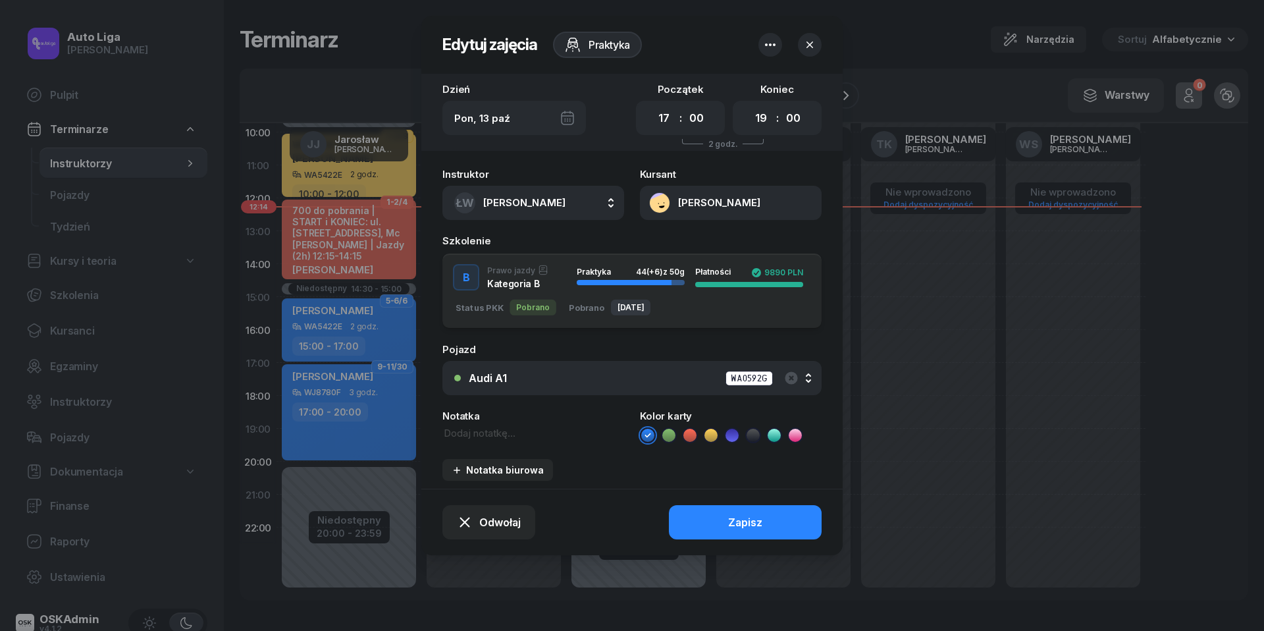
click at [490, 426] on textarea at bounding box center [533, 433] width 182 height 14
type textarea "1170 do pobrania"
click at [691, 433] on icon at bounding box center [689, 435] width 13 height 13
click at [715, 520] on button "Zapisz" at bounding box center [745, 522] width 153 height 34
